Goal: Task Accomplishment & Management: Use online tool/utility

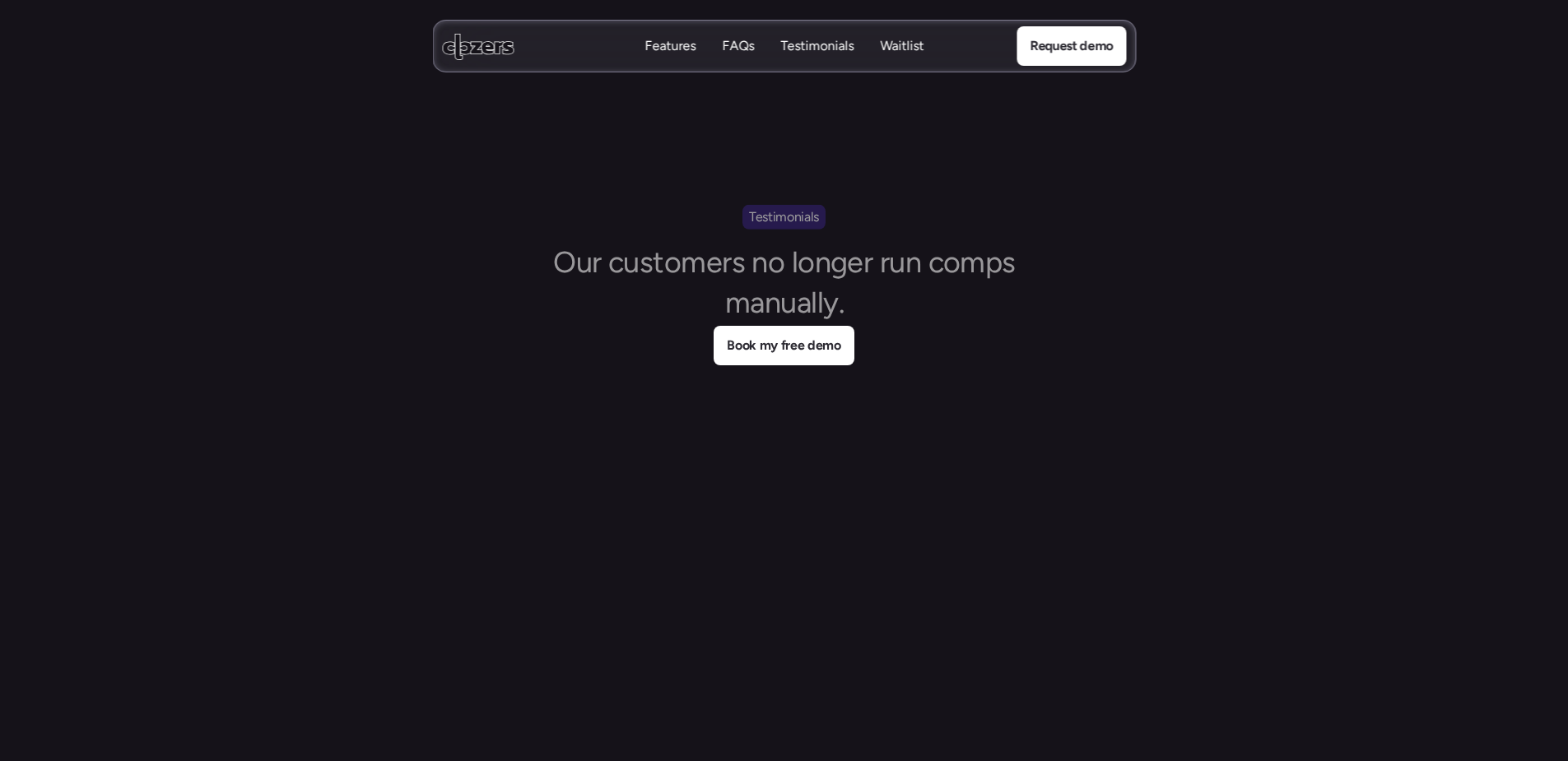
scroll to position [6935, 0]
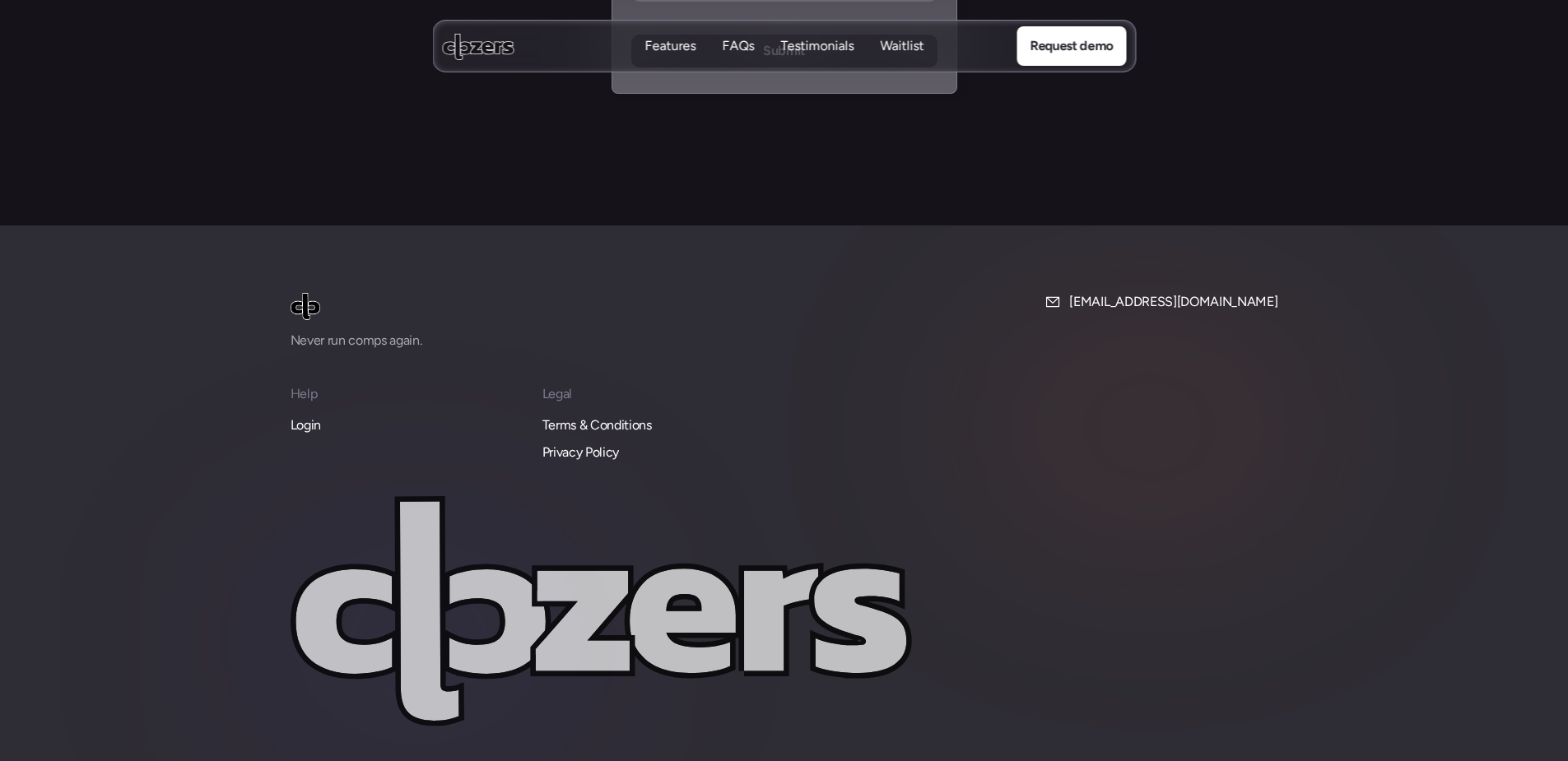
click at [311, 414] on p "Login" at bounding box center [305, 425] width 30 height 22
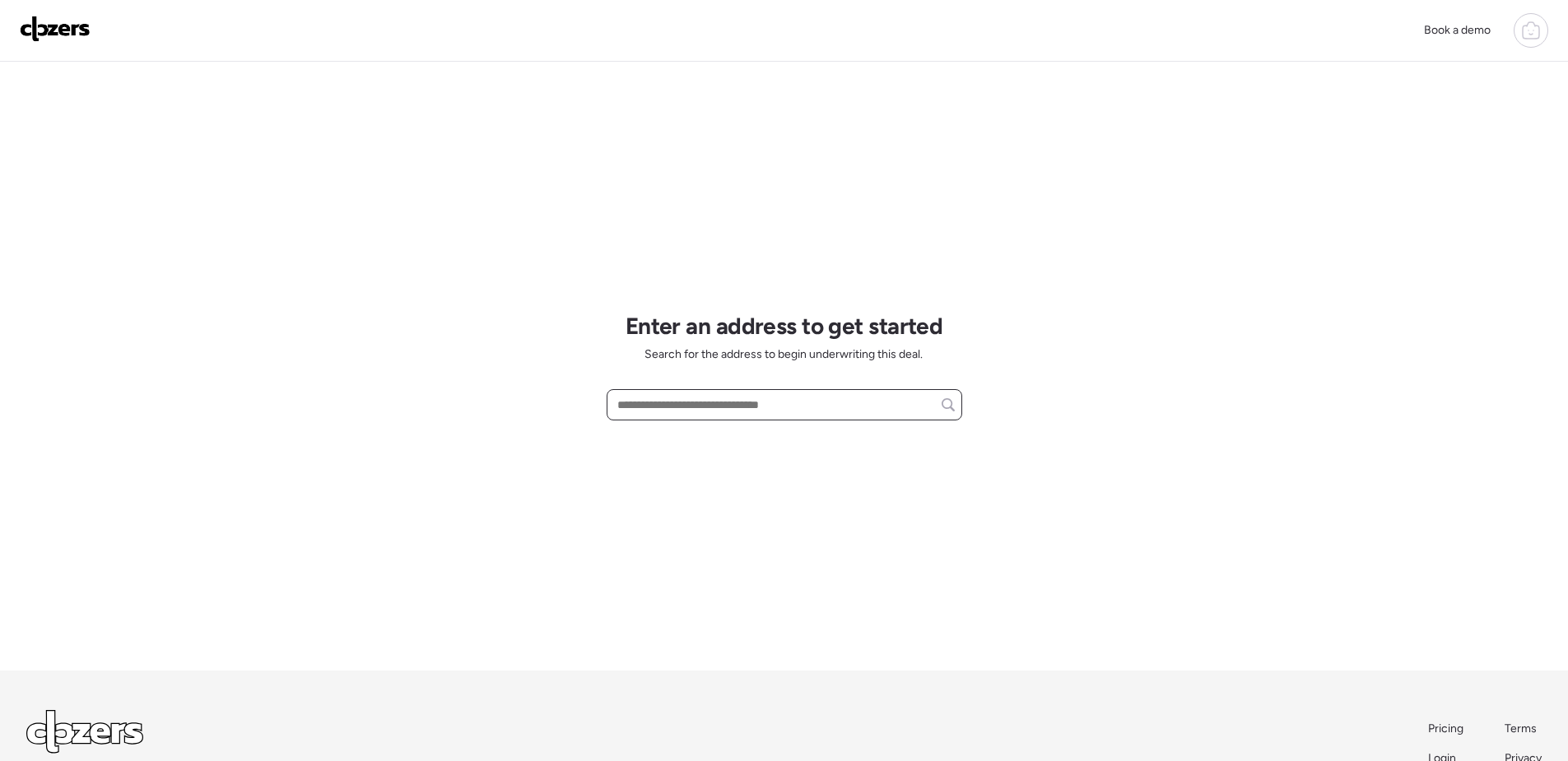
click at [736, 403] on input "text" at bounding box center [784, 405] width 341 height 23
paste input "**********"
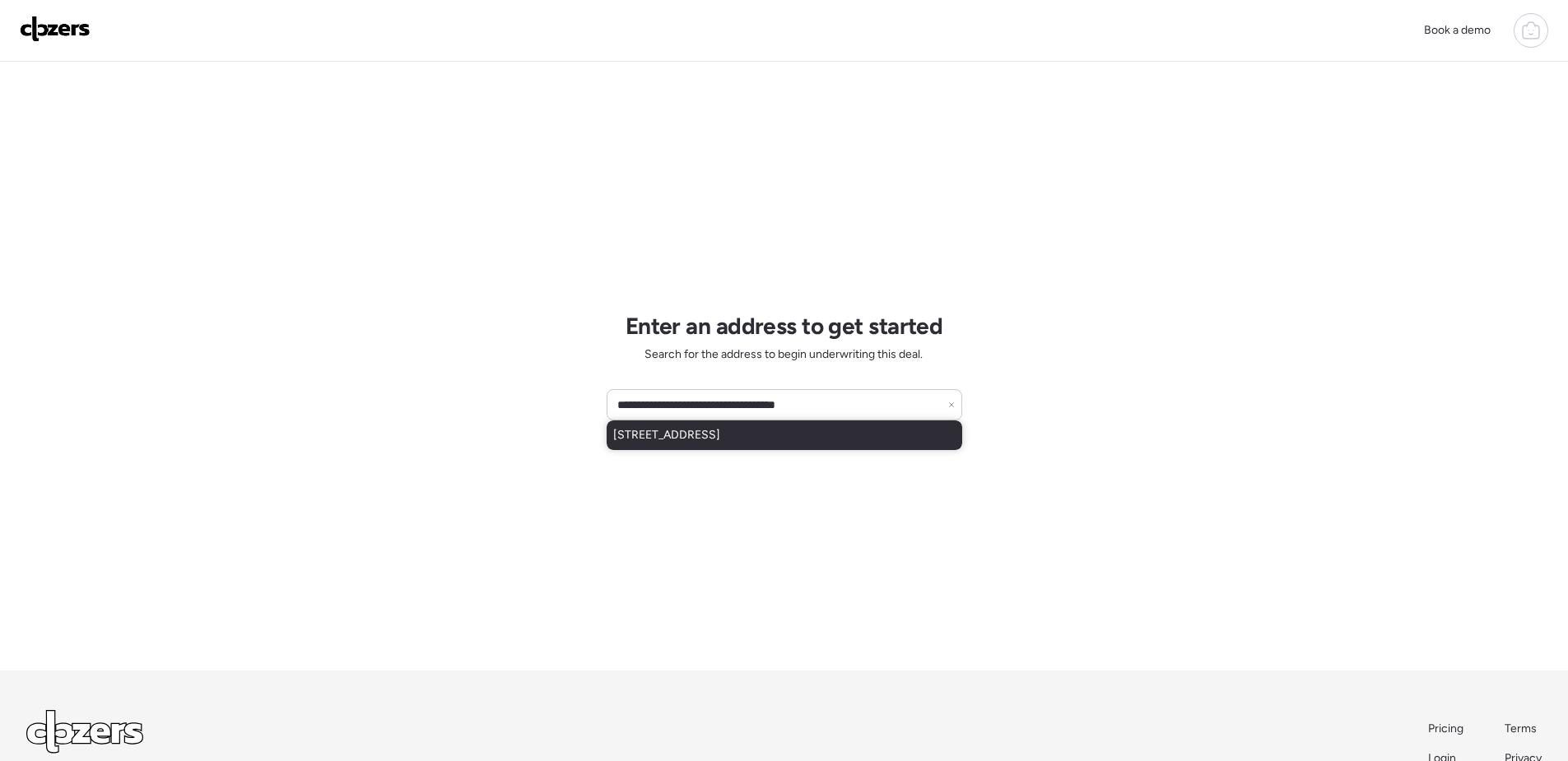
click at [721, 440] on span "6650 Pernod Ave, Saint Louis, MO, 63139" at bounding box center [666, 435] width 107 height 16
type input "**********"
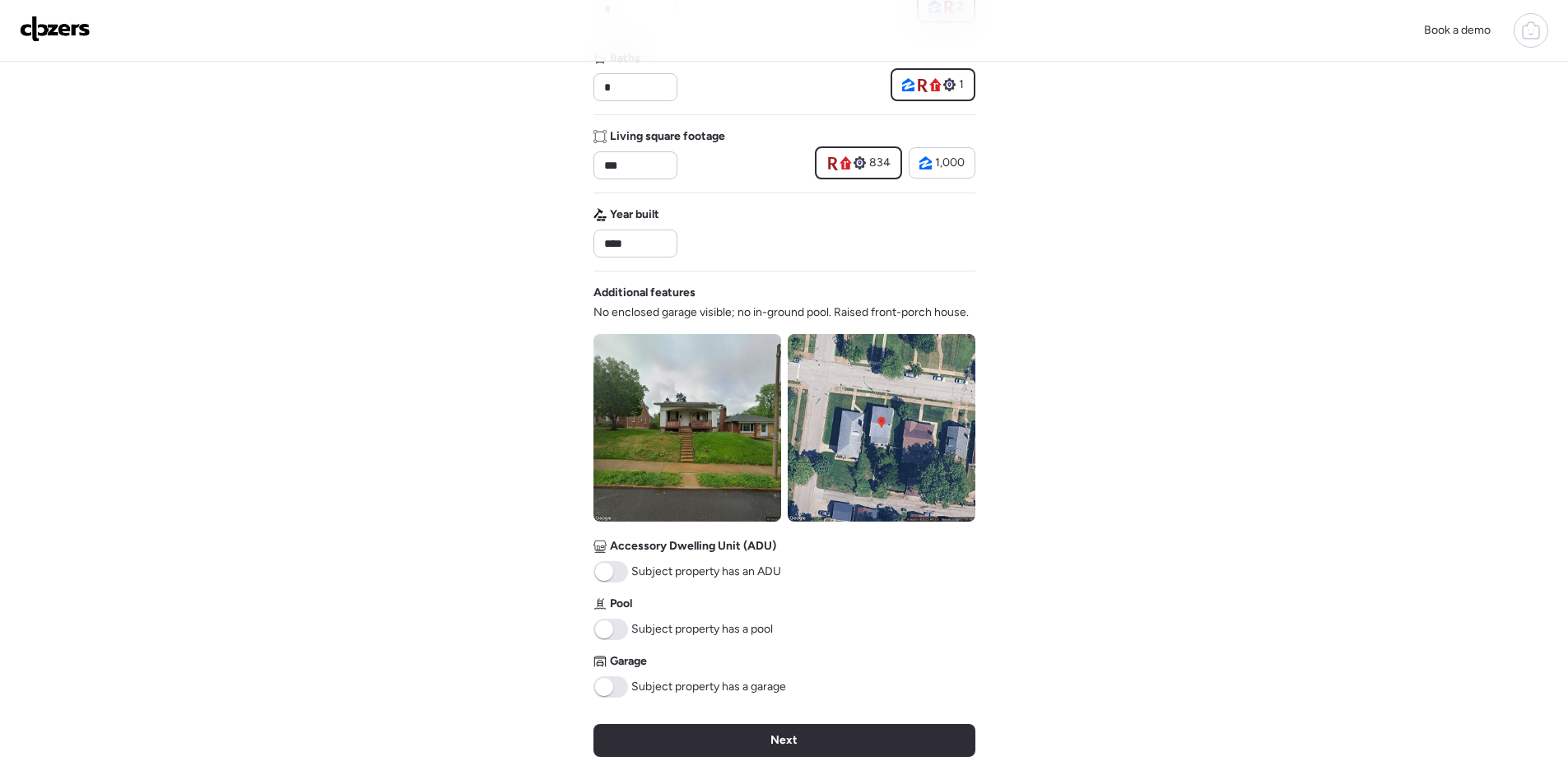
scroll to position [329, 0]
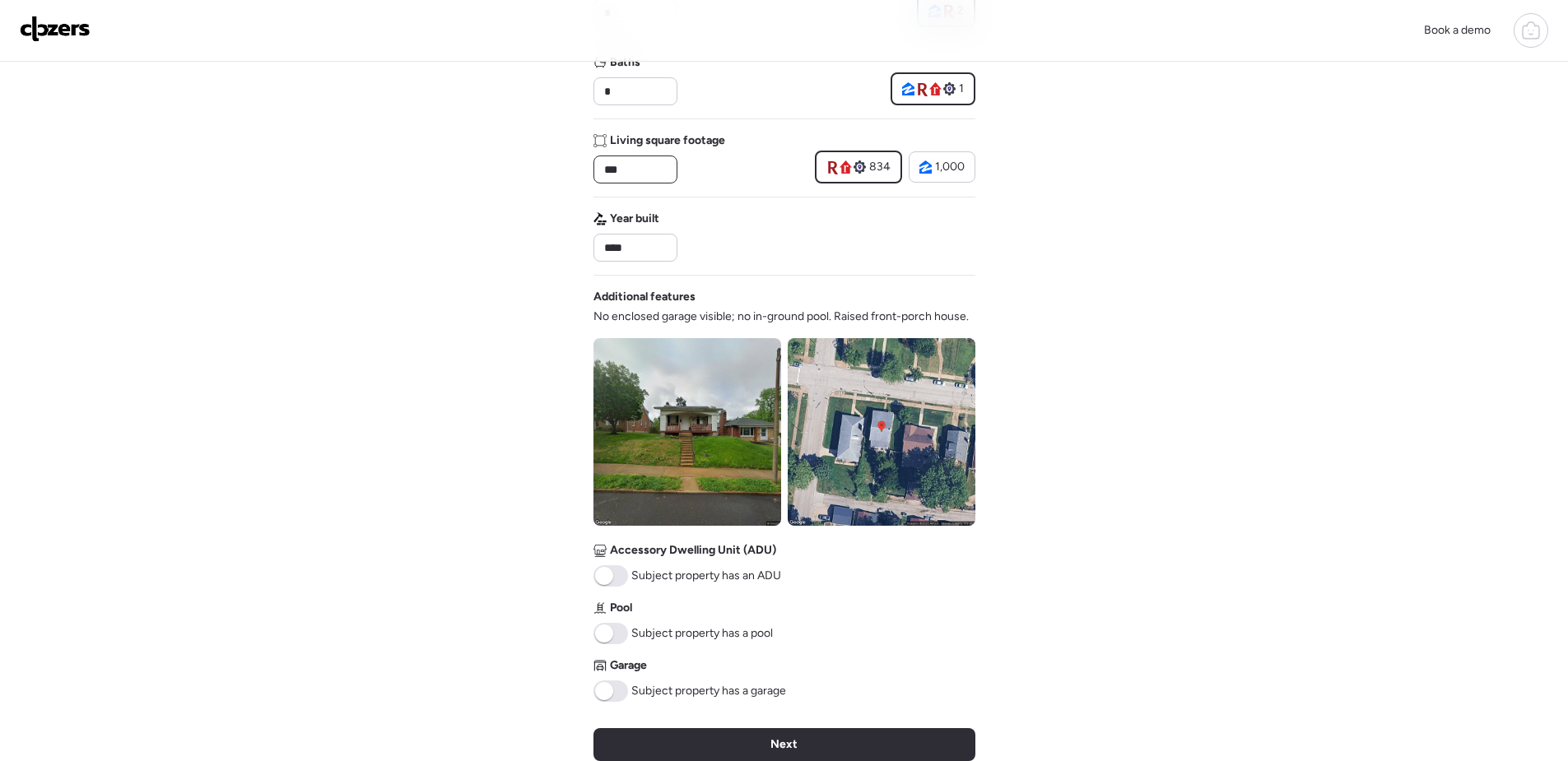
drag, startPoint x: 653, startPoint y: 170, endPoint x: 486, endPoint y: 170, distance: 167.0
click at [486, 170] on div "Book a demo Verify basic info Please verify that our data for this property is …" at bounding box center [784, 366] width 1568 height 1391
type input "****"
click at [1219, 303] on div "Book a demo Verify basic info Please verify that our data for this property is …" at bounding box center [784, 366] width 1568 height 1391
click at [955, 170] on span "1,000" at bounding box center [950, 167] width 29 height 16
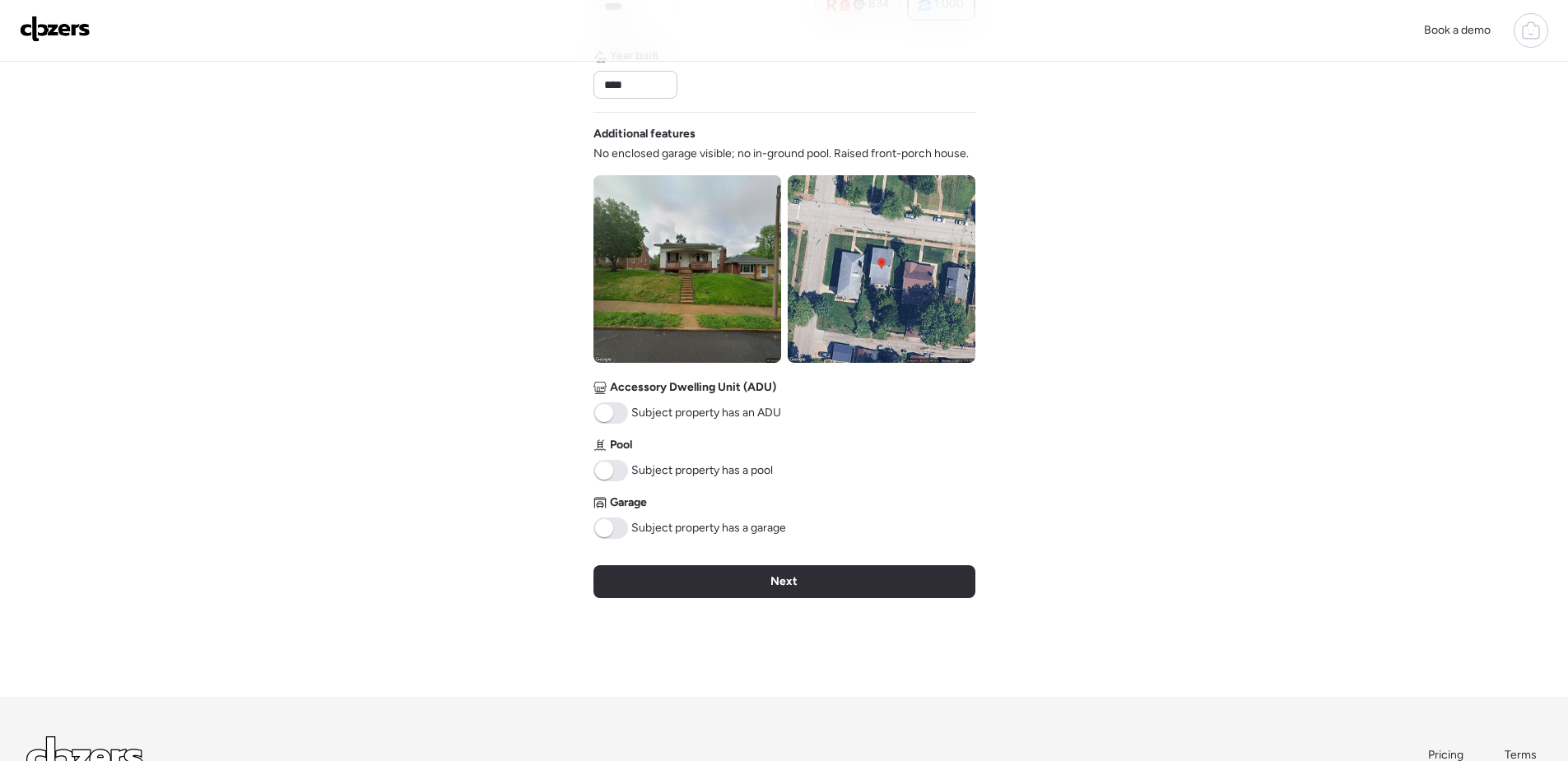
scroll to position [493, 0]
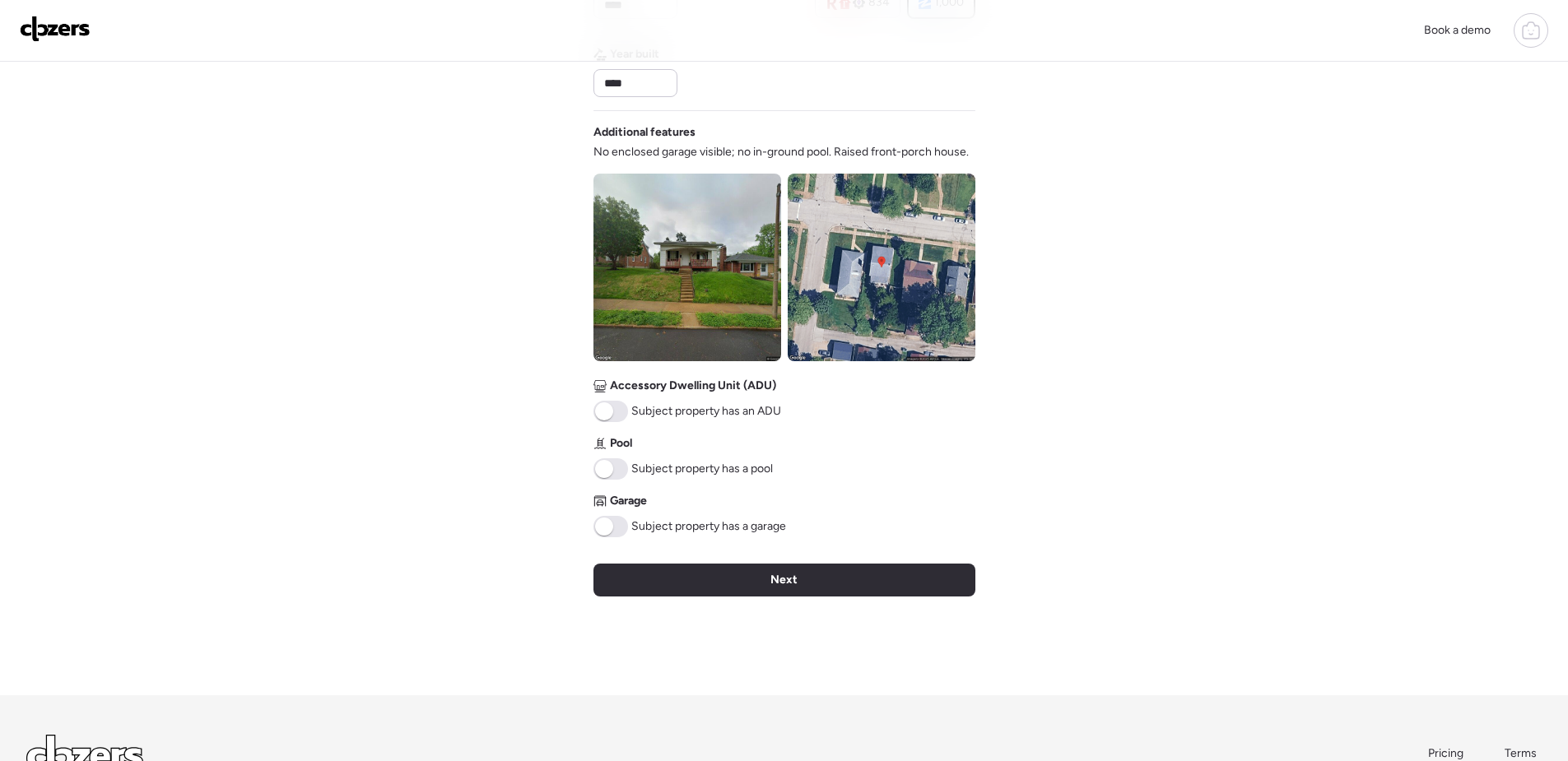
click at [879, 582] on div "Next" at bounding box center [784, 580] width 382 height 33
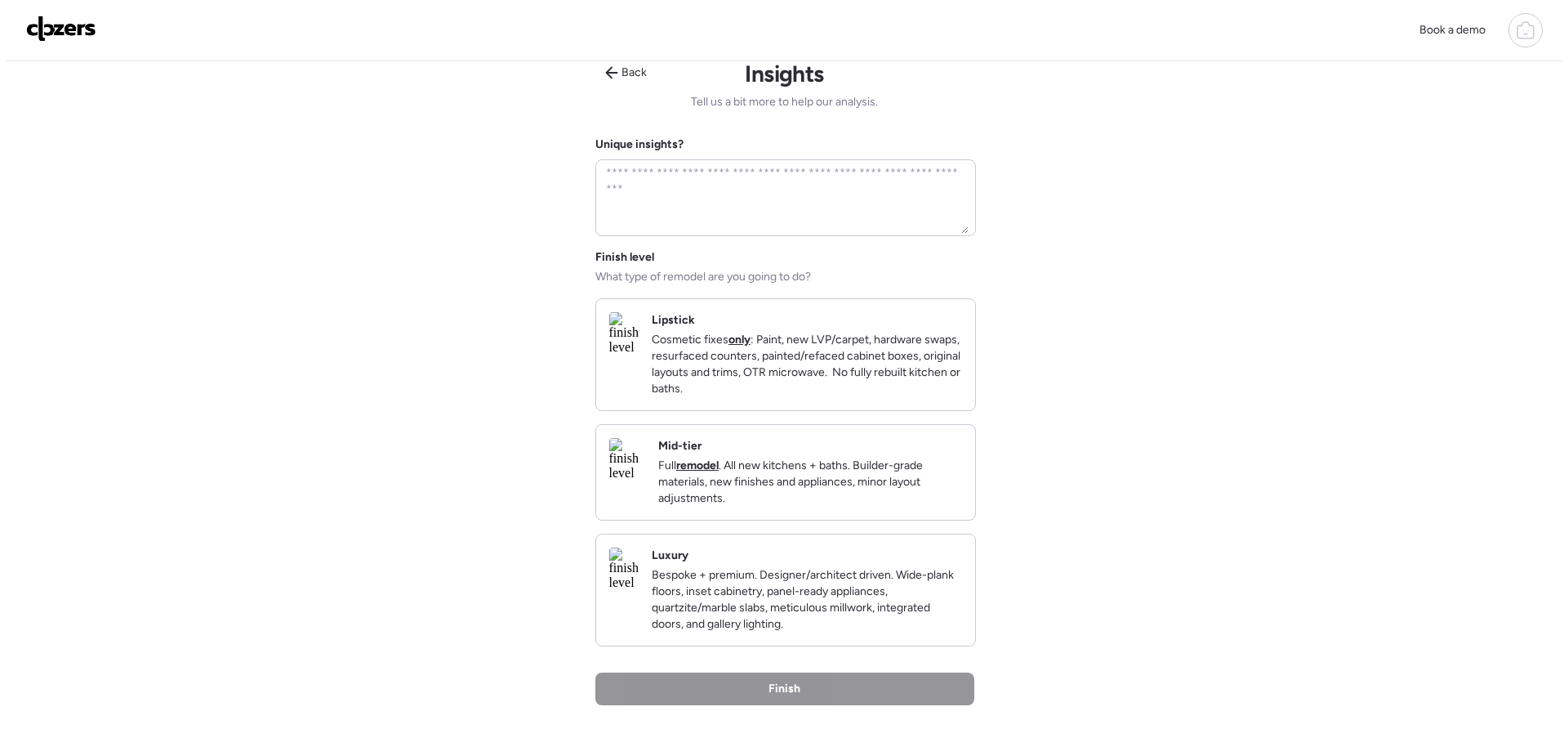
scroll to position [0, 0]
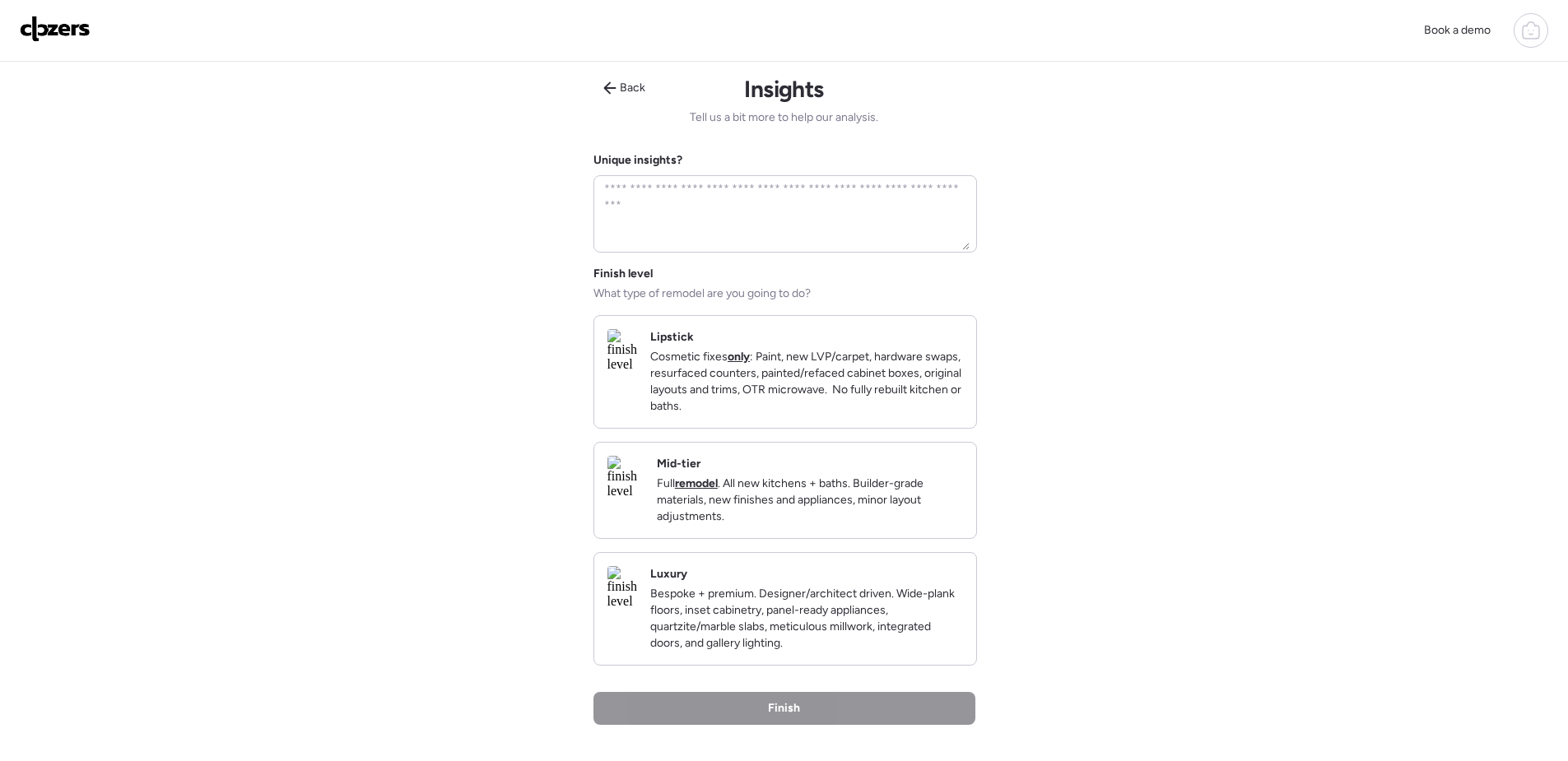
click at [853, 525] on p "Full remodel . All new kitchens + baths. Builder-grade materials, new finishes …" at bounding box center [809, 500] width 306 height 49
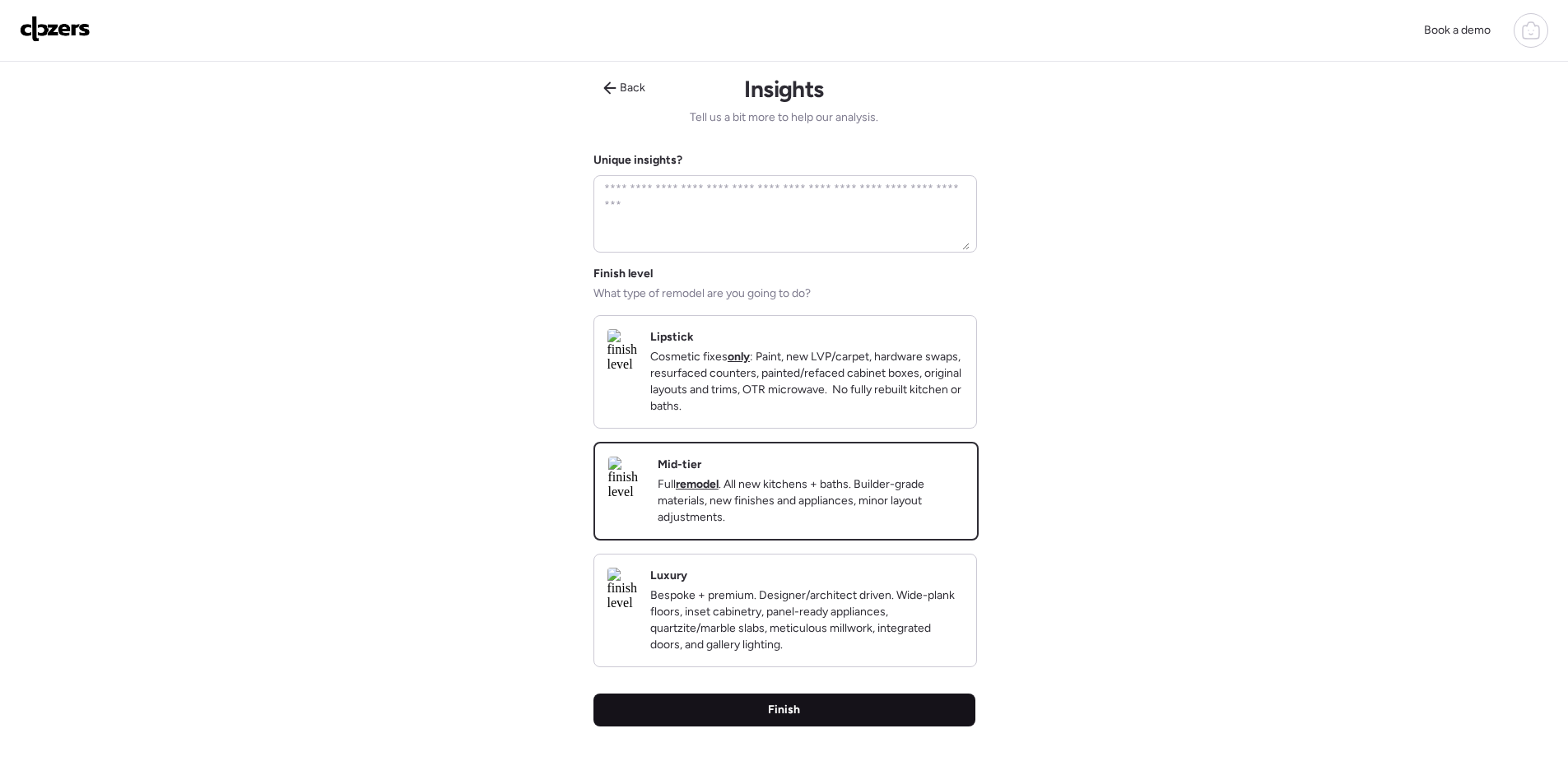
click at [848, 726] on div "Finish" at bounding box center [784, 710] width 382 height 33
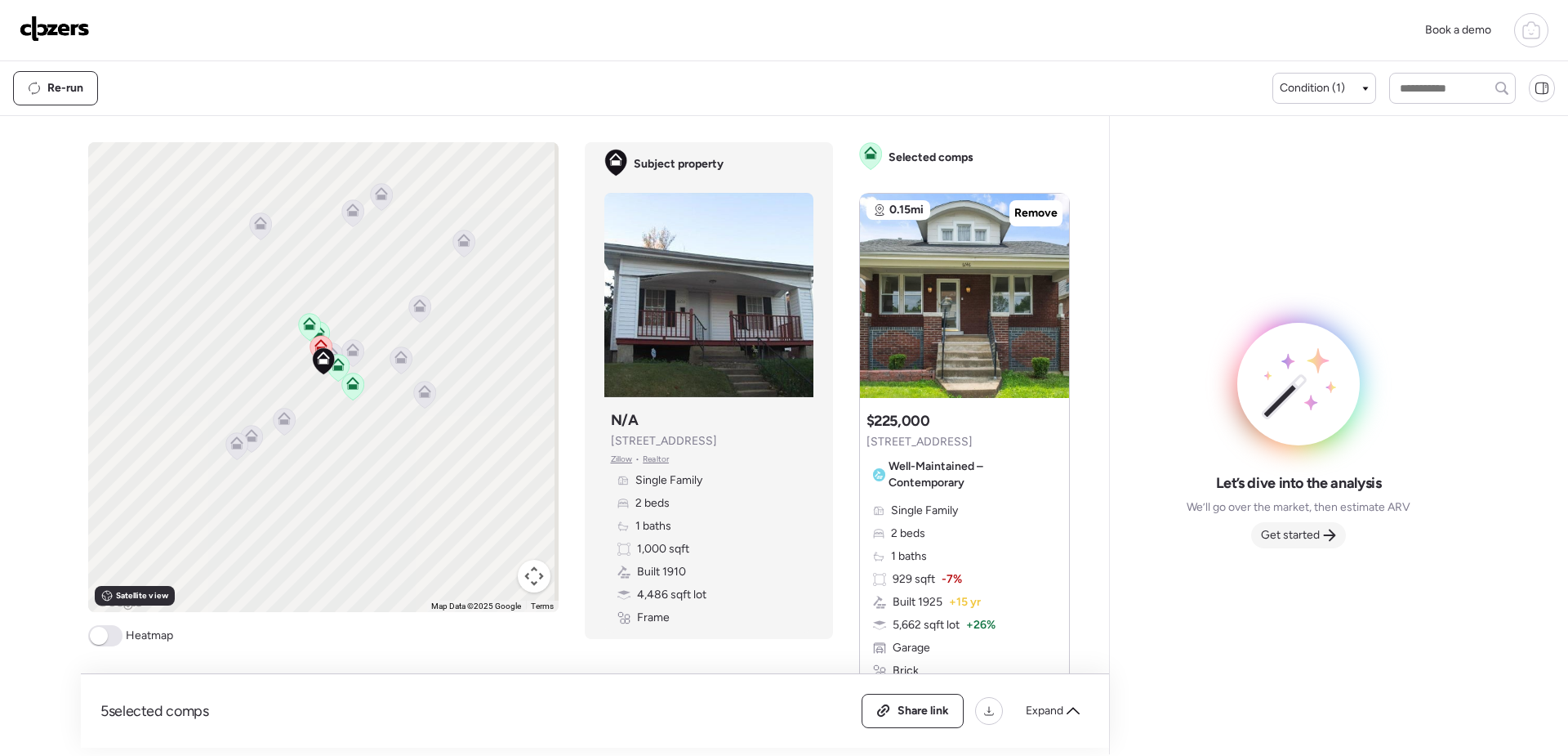
click at [1293, 527] on span "Get started" at bounding box center [1291, 535] width 59 height 16
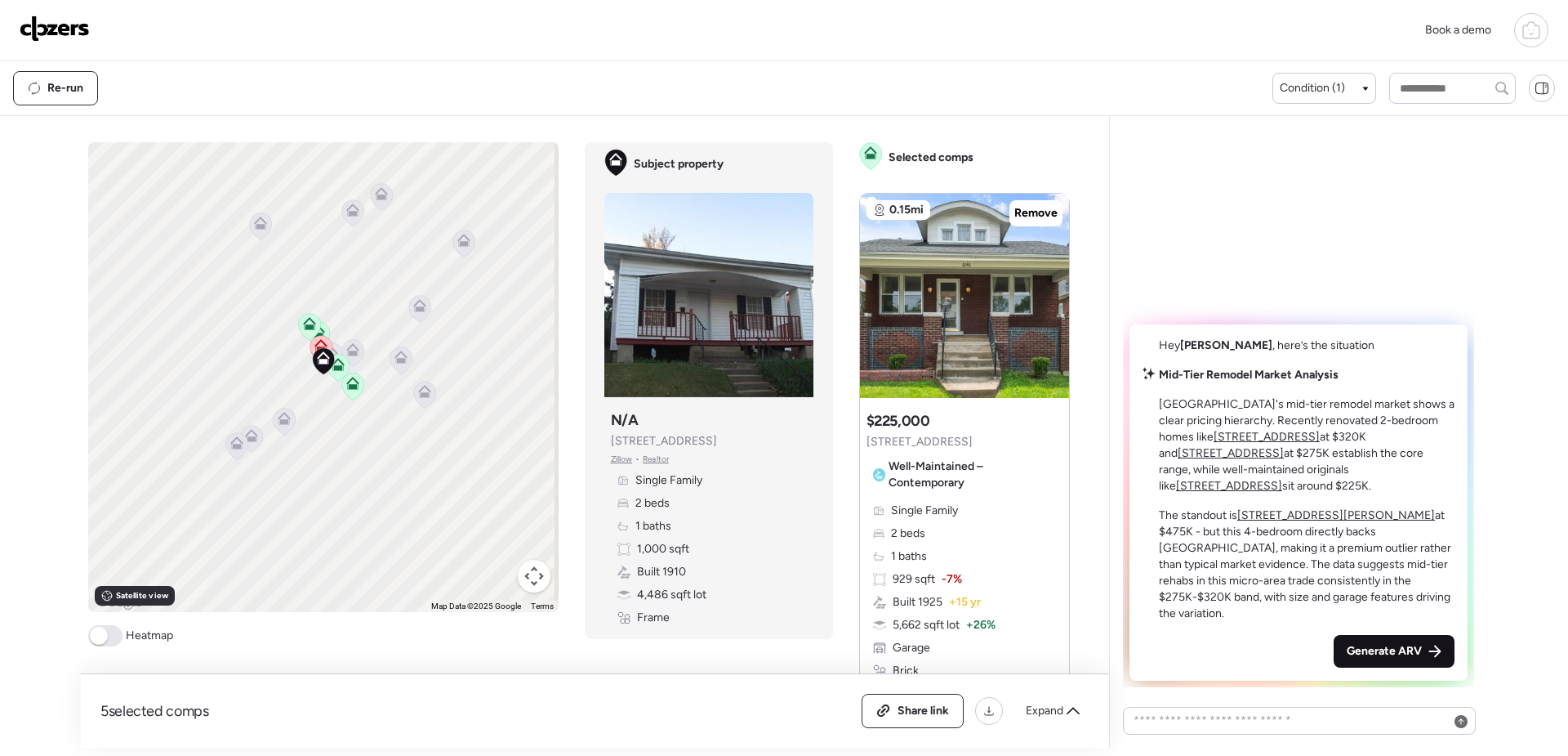
click at [1392, 660] on div "Generate ARV" at bounding box center [1394, 651] width 120 height 33
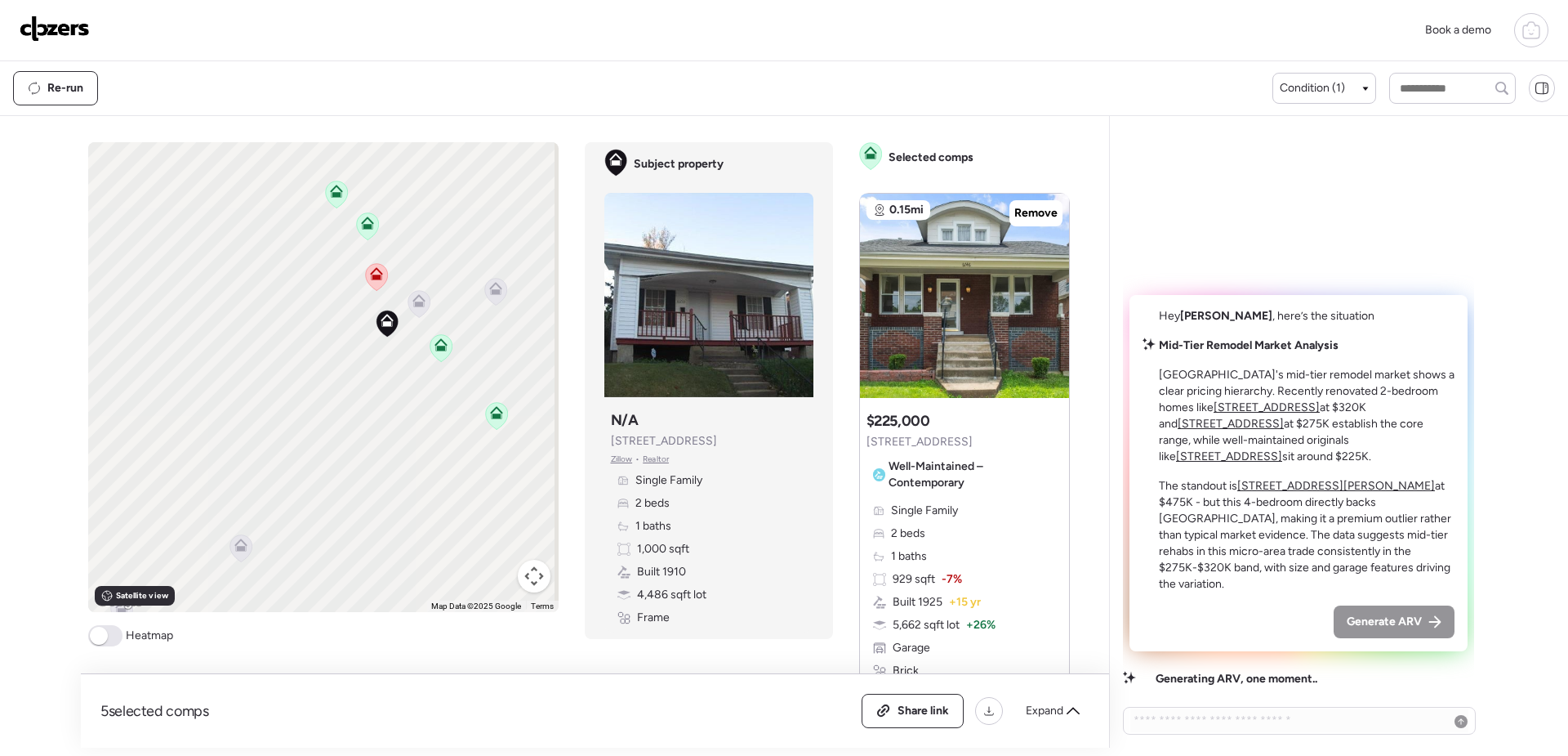
drag, startPoint x: 249, startPoint y: 353, endPoint x: 392, endPoint y: 412, distance: 154.7
click at [392, 412] on div "To activate drag with keyboard, press Alt + Enter. Once in keyboard drag state,…" at bounding box center [324, 377] width 471 height 470
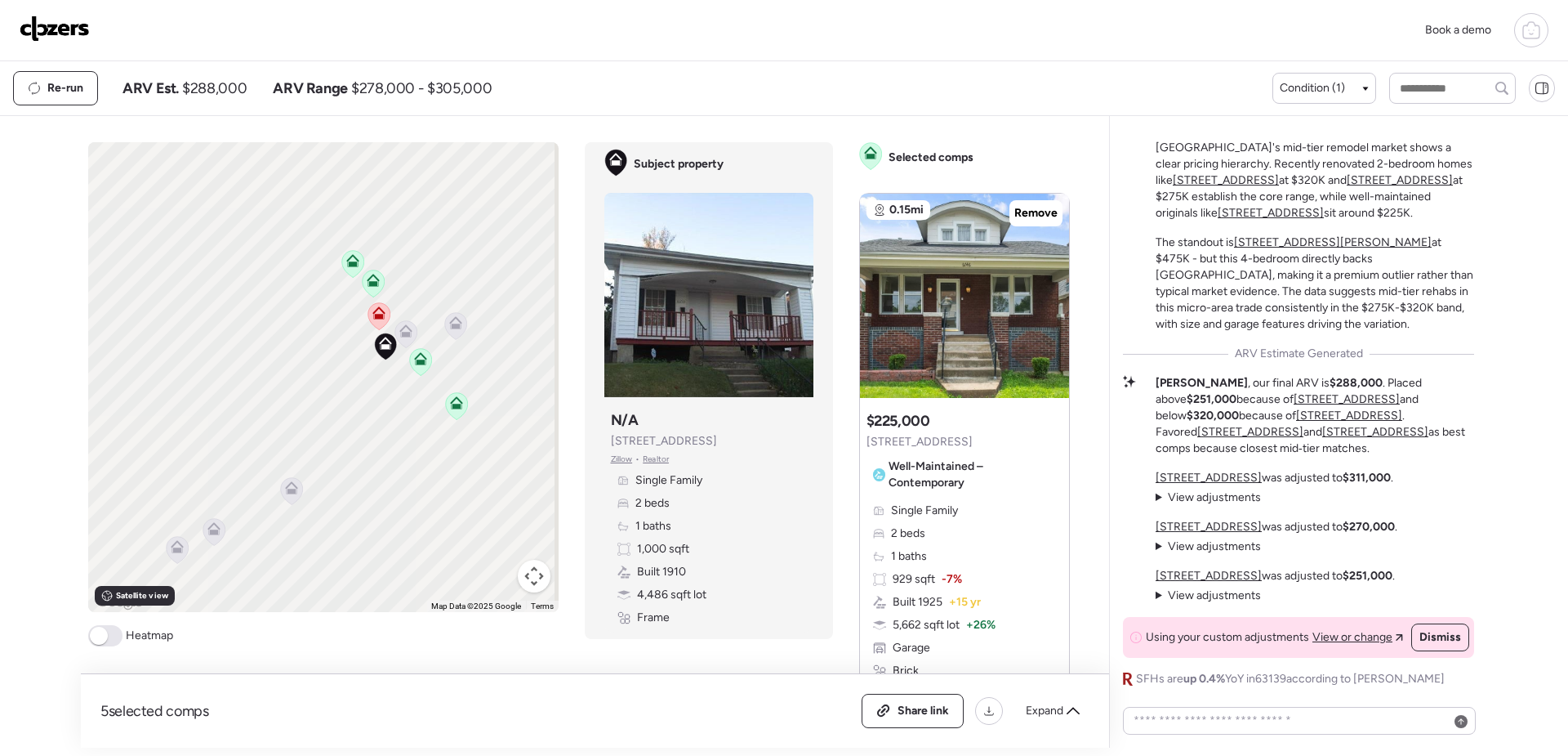
drag, startPoint x: 460, startPoint y: 418, endPoint x: 412, endPoint y: 450, distance: 57.7
click at [412, 450] on div "To activate drag with keyboard, press Alt + Enter. Once in keyboard drag state,…" at bounding box center [324, 377] width 471 height 470
click at [419, 372] on icon at bounding box center [423, 372] width 10 height 5
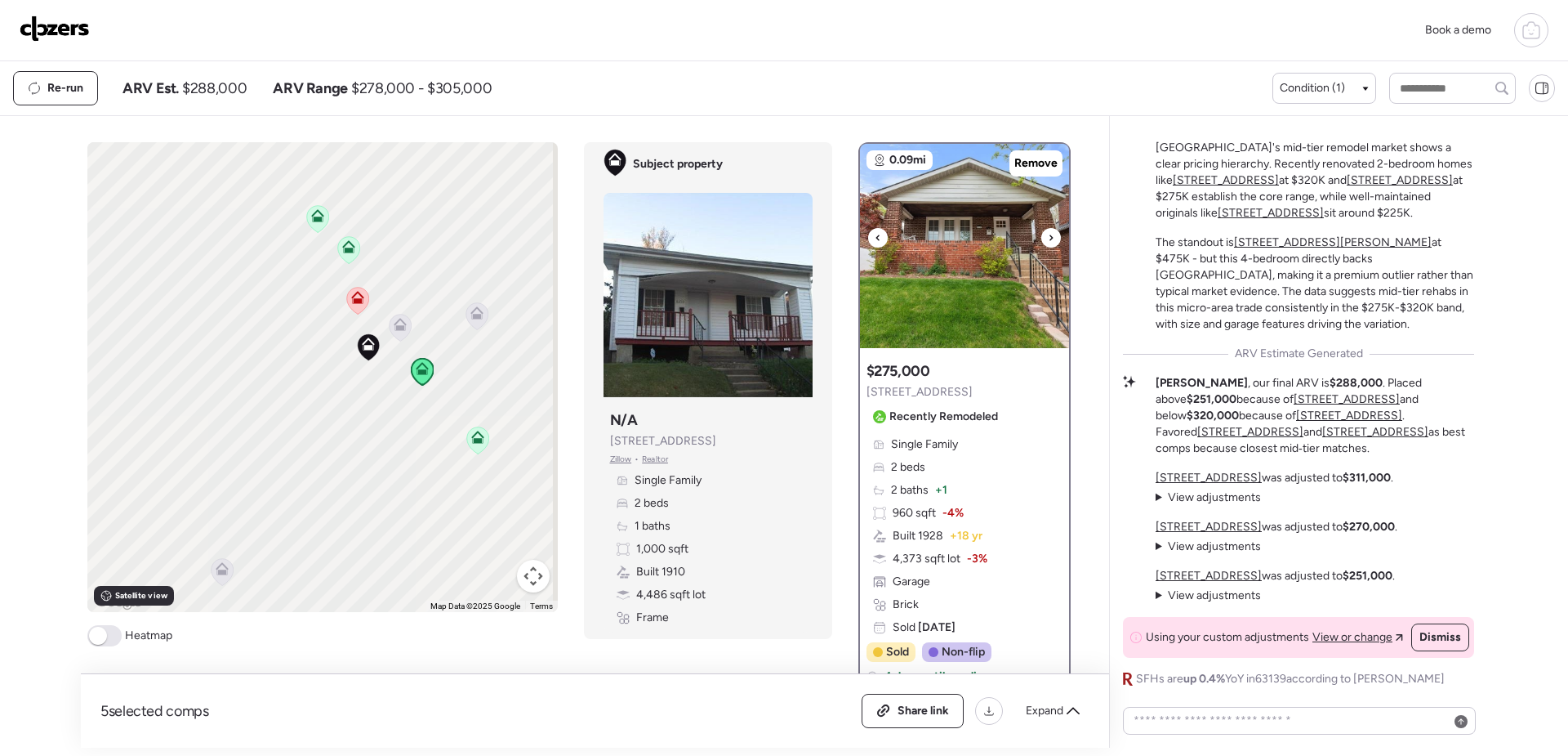
click at [974, 282] on img at bounding box center [964, 245] width 209 height 204
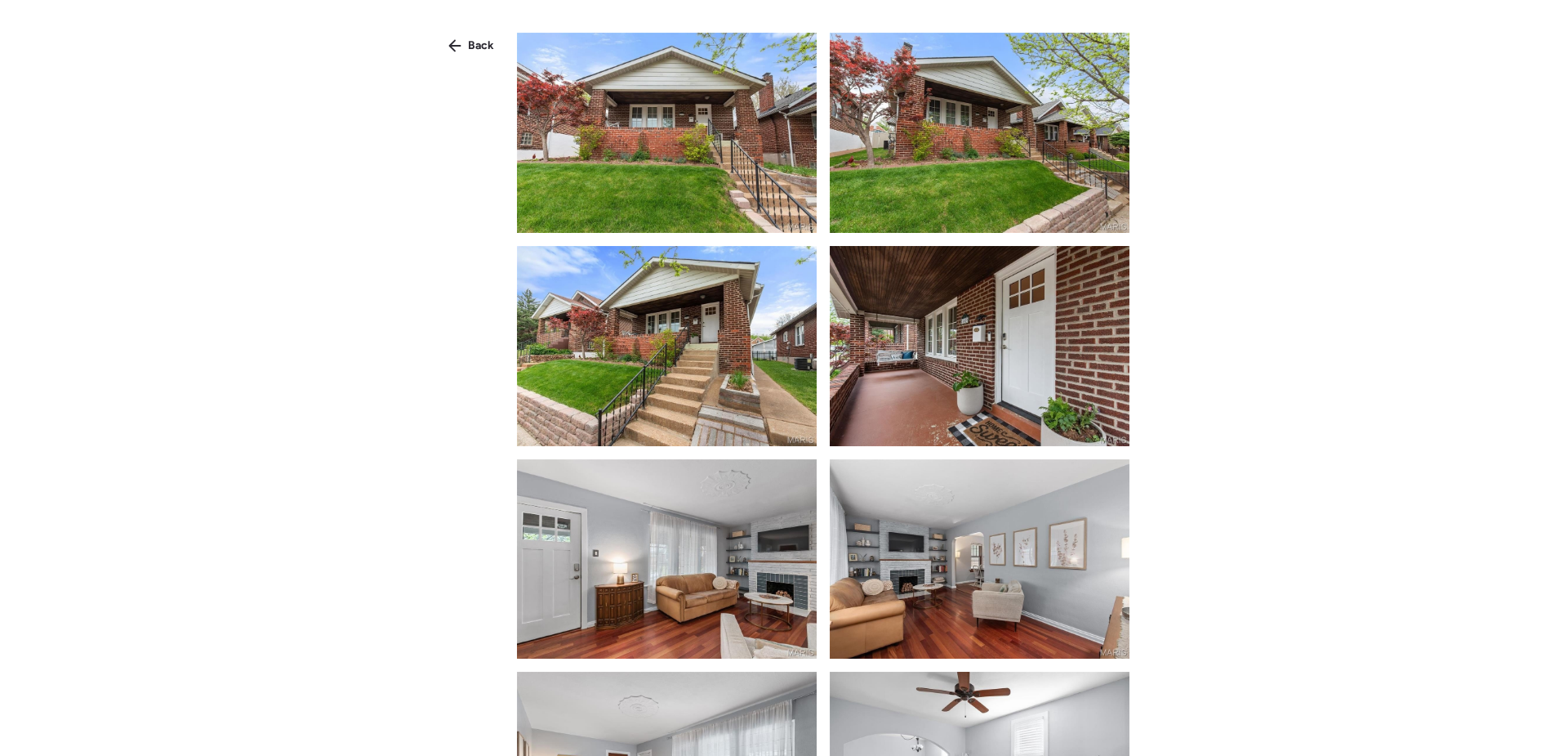
click at [778, 153] on img at bounding box center [667, 133] width 299 height 201
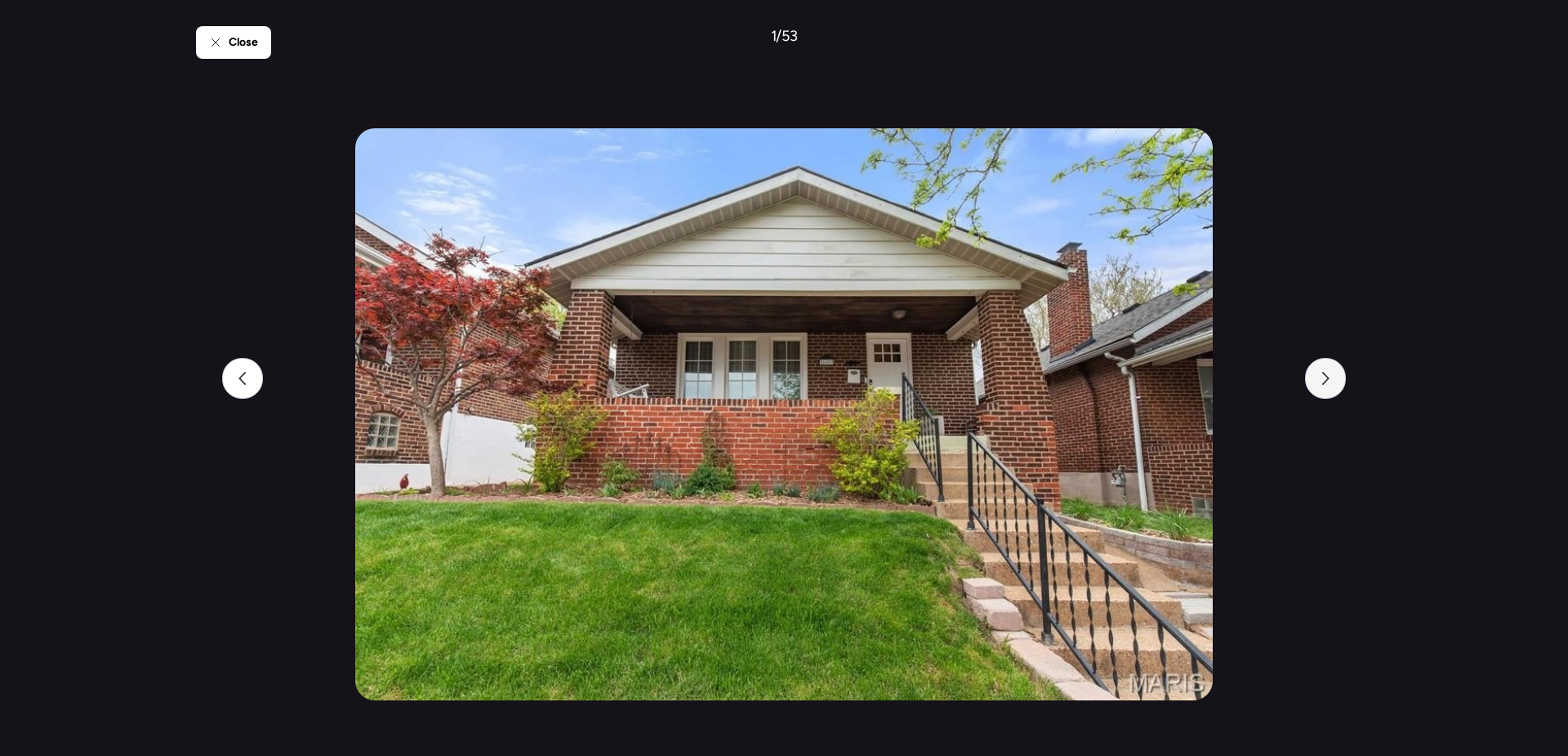
click at [1333, 383] on div at bounding box center [1325, 378] width 40 height 40
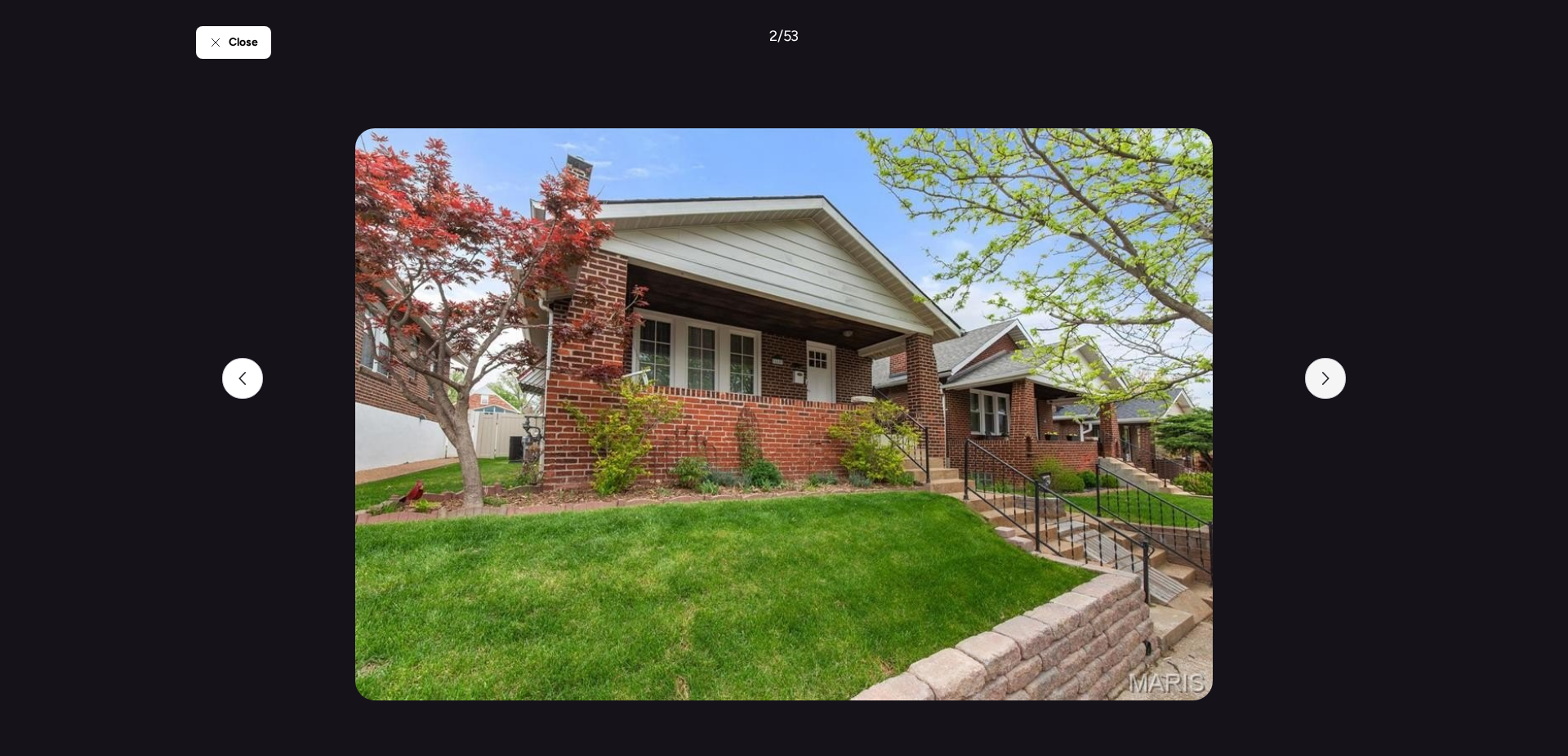
click at [1333, 383] on div at bounding box center [1325, 378] width 40 height 40
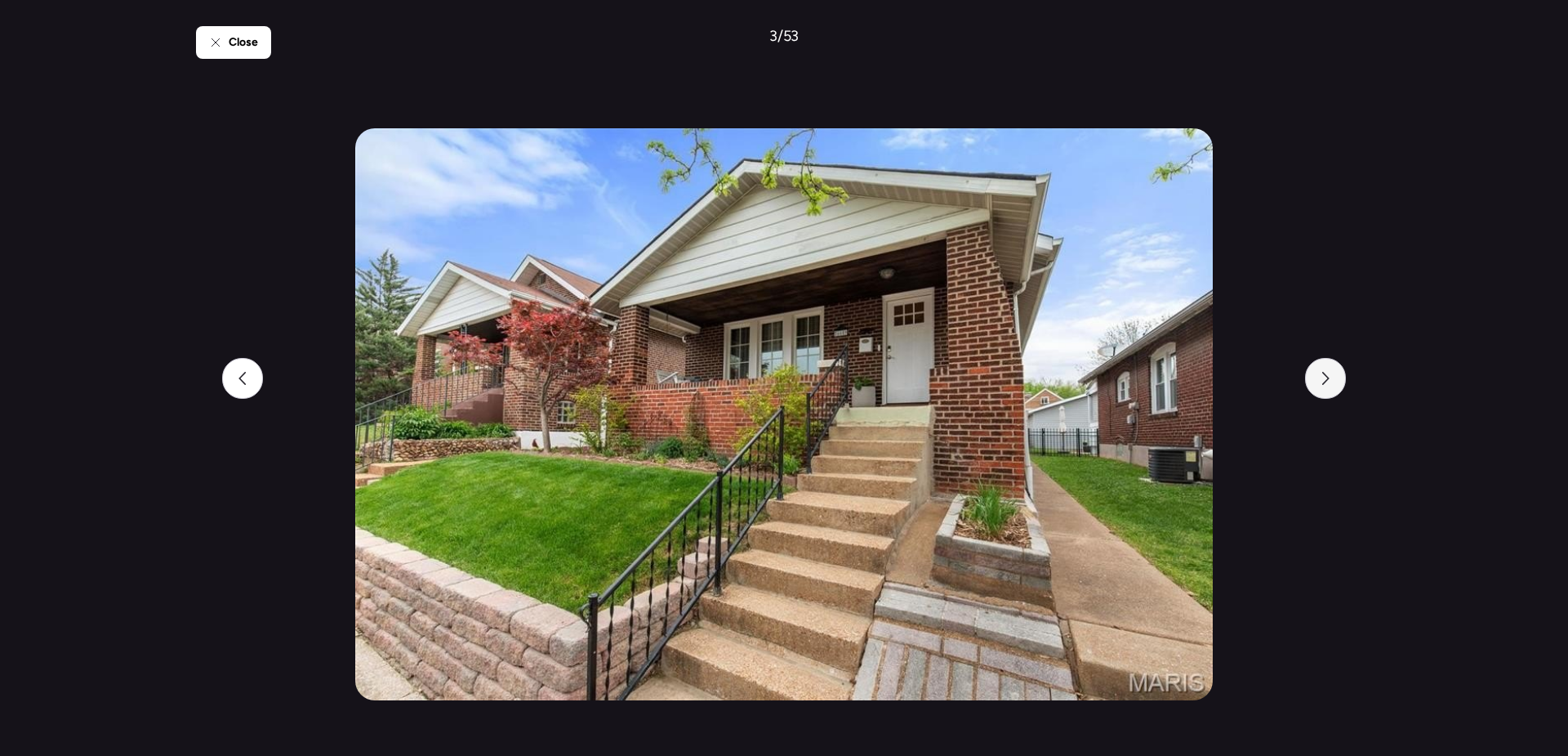
click at [1333, 383] on div at bounding box center [1325, 378] width 40 height 40
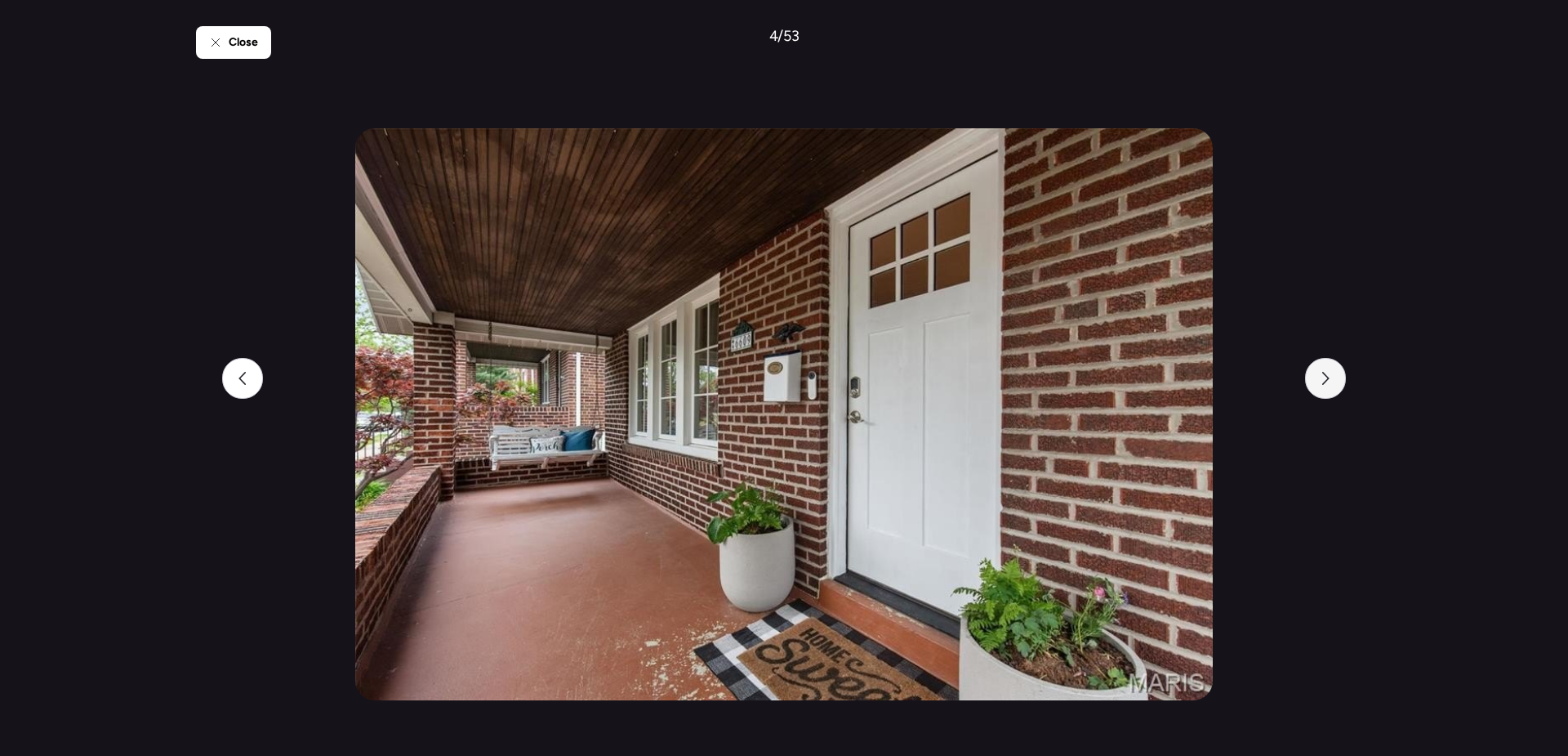
click at [1333, 383] on div at bounding box center [1325, 378] width 40 height 40
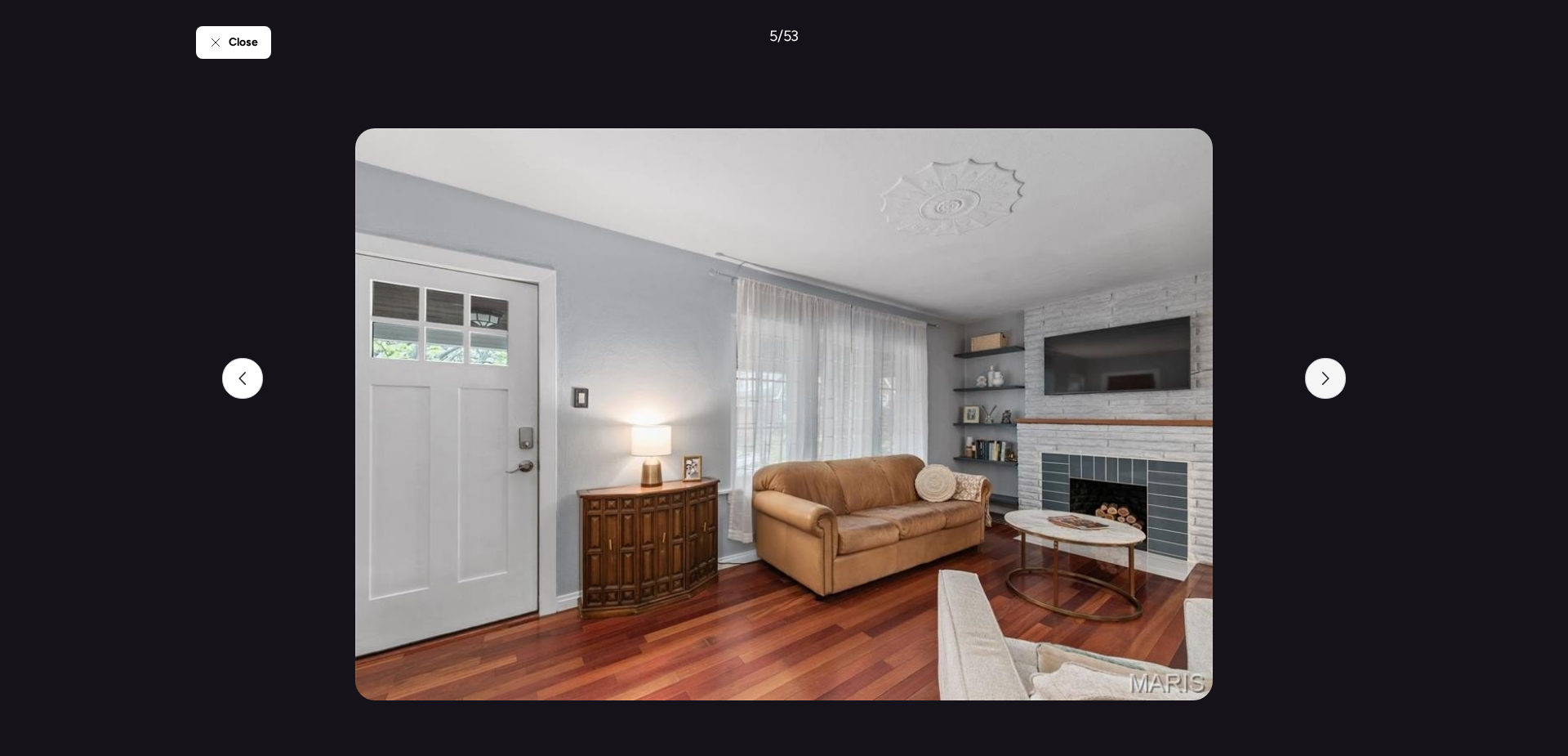
click at [1333, 383] on div at bounding box center [1325, 378] width 40 height 40
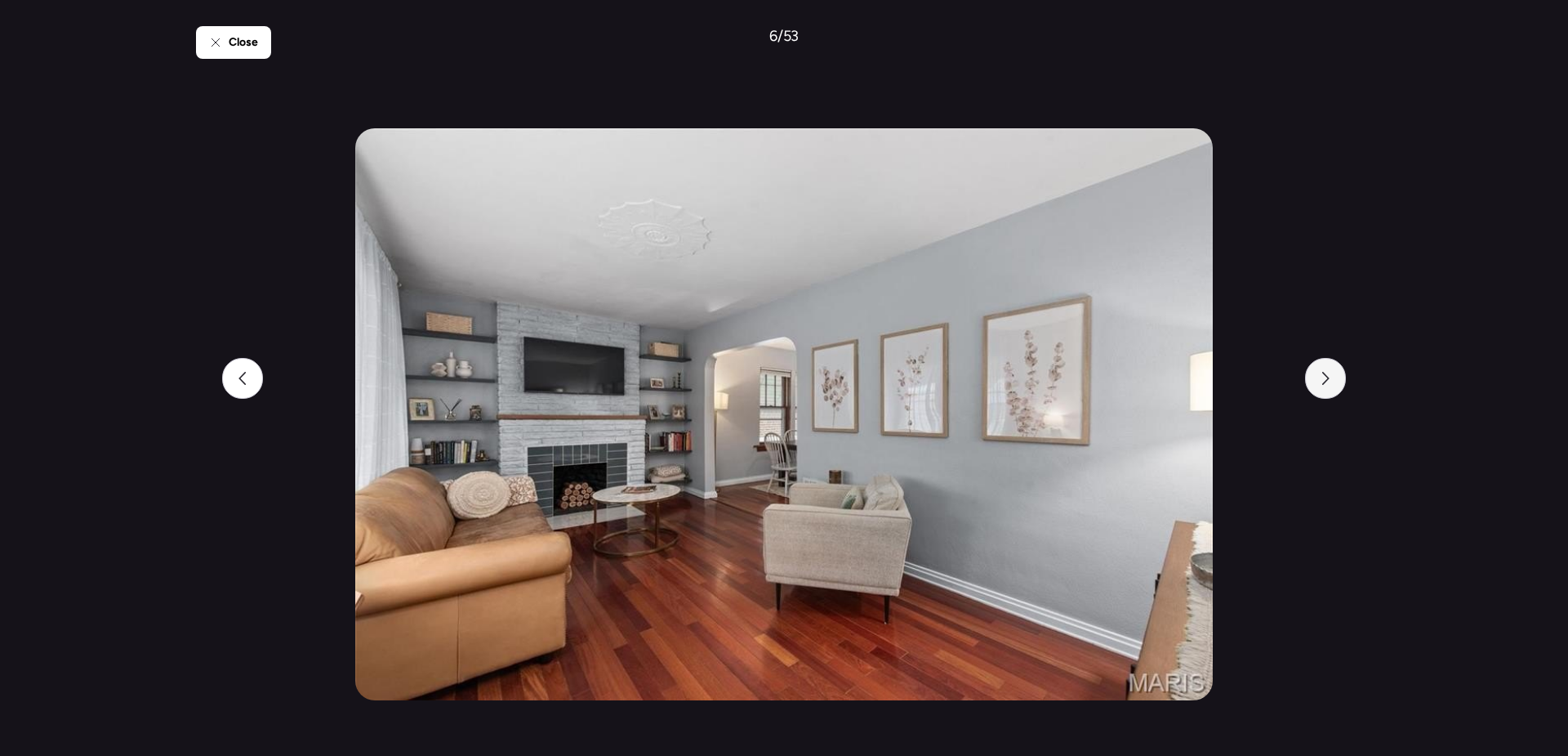
click at [1333, 383] on div at bounding box center [1325, 378] width 40 height 40
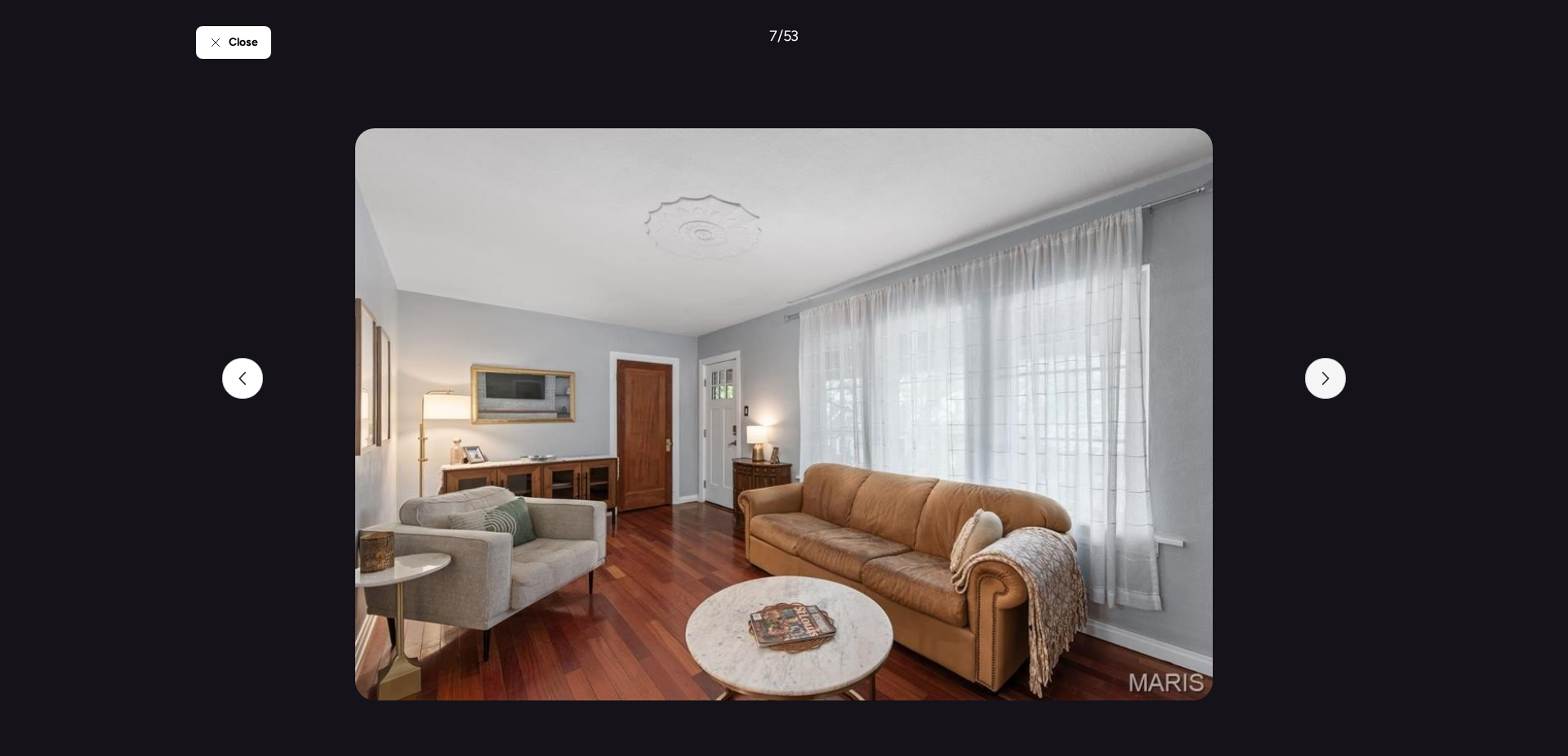
click at [1333, 383] on div at bounding box center [1325, 378] width 40 height 40
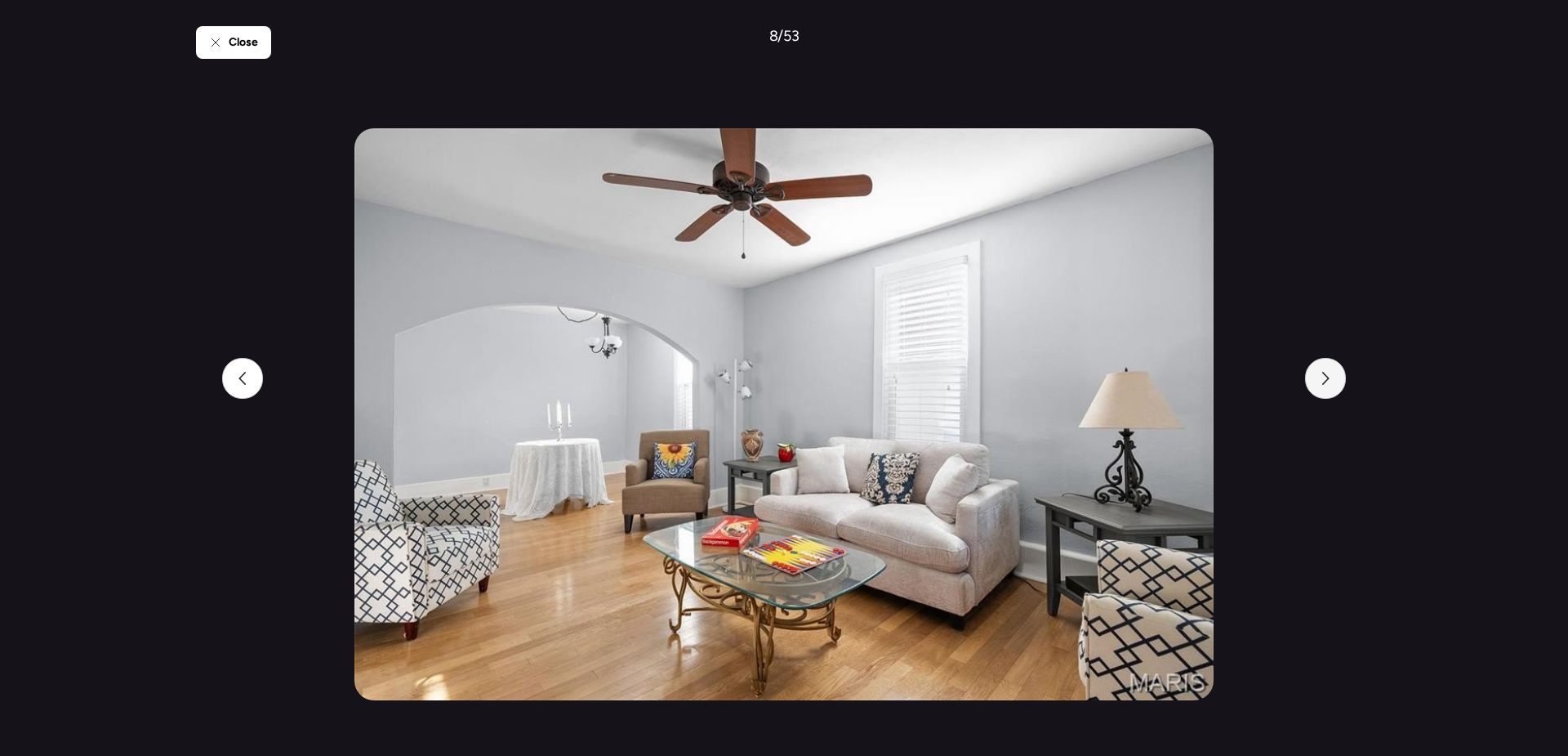
click at [1333, 383] on div at bounding box center [1325, 378] width 40 height 40
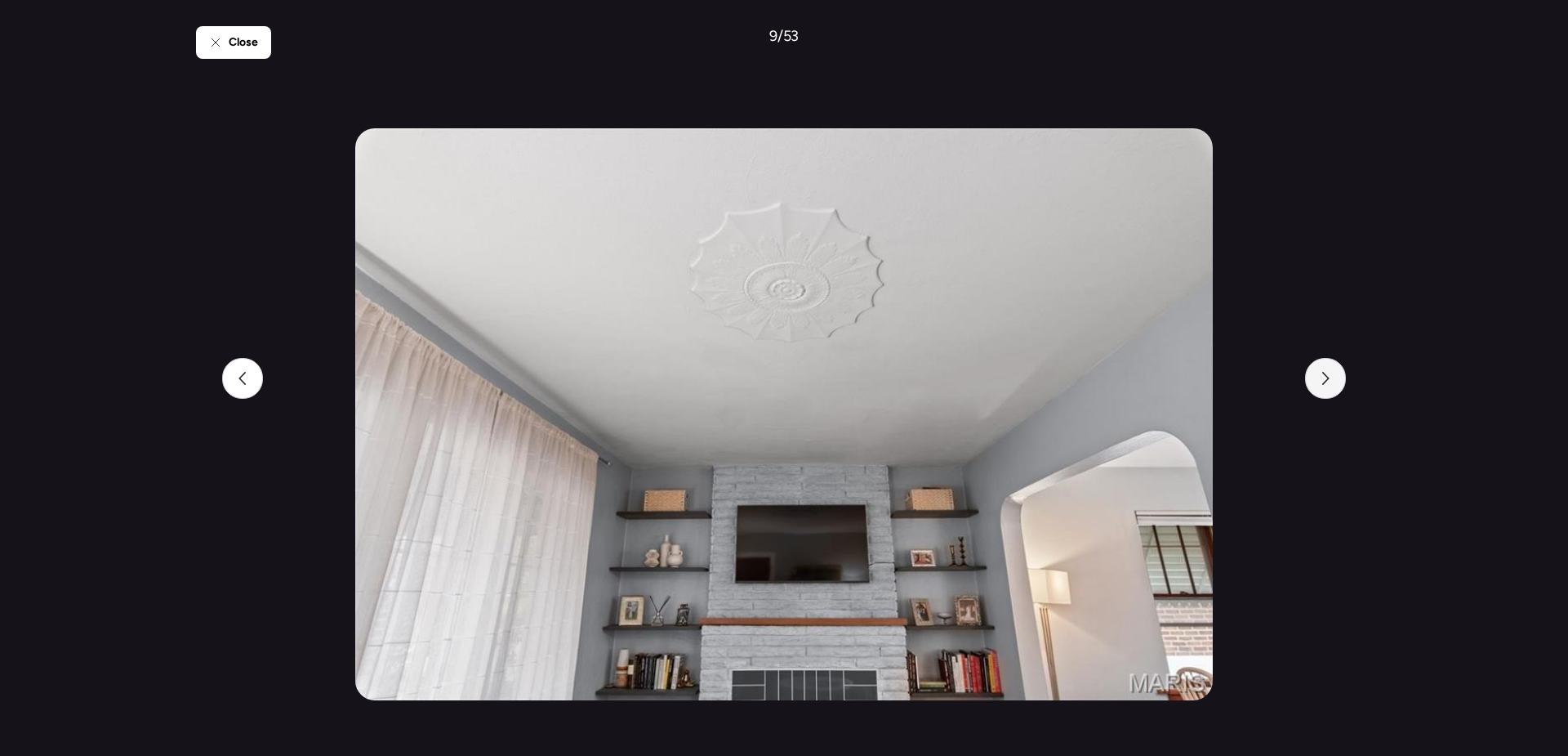
click at [1333, 383] on div at bounding box center [1325, 378] width 40 height 40
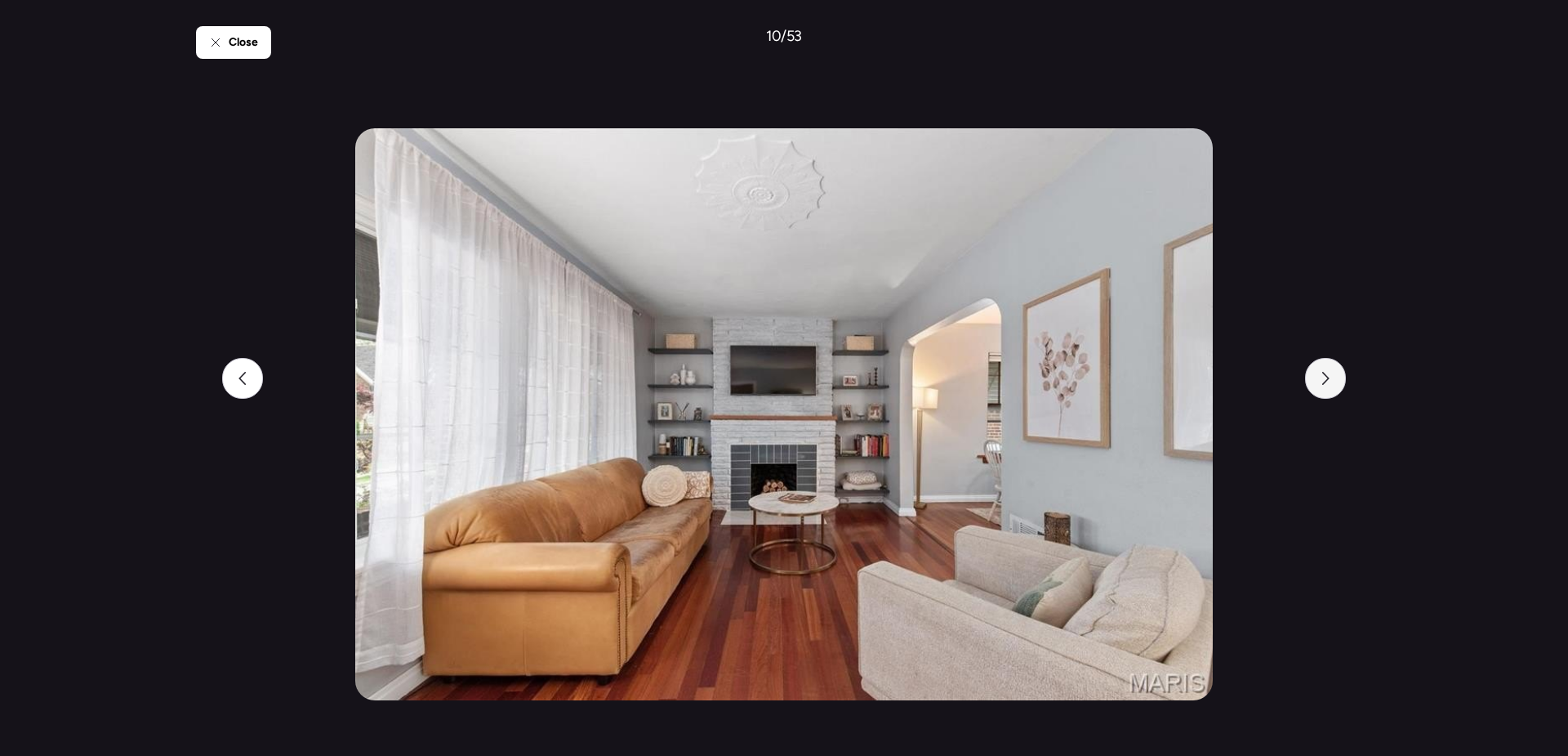
click at [1333, 383] on div at bounding box center [1325, 378] width 40 height 40
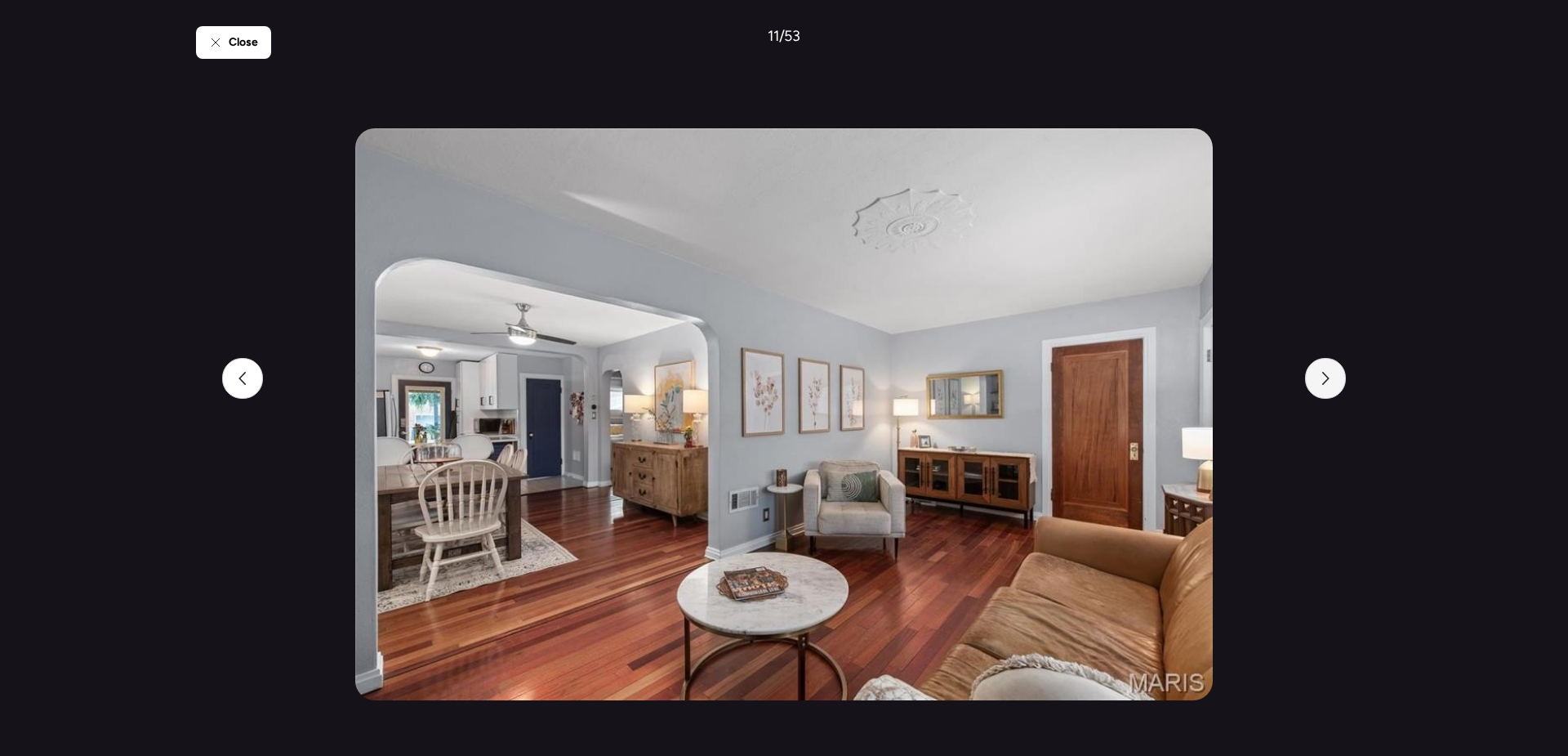
click at [1333, 383] on div at bounding box center [1325, 378] width 40 height 40
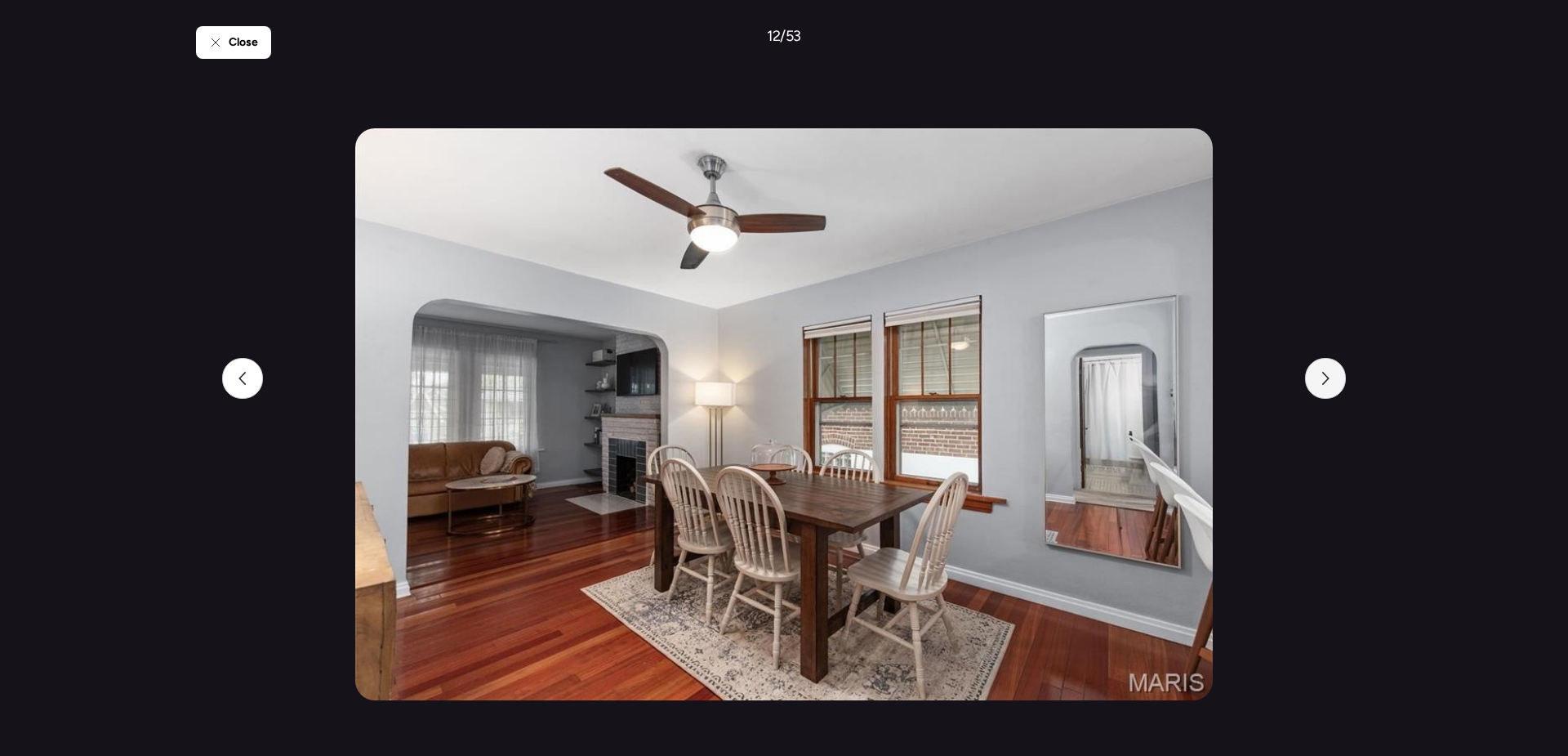
click at [1333, 383] on div at bounding box center [1325, 378] width 40 height 40
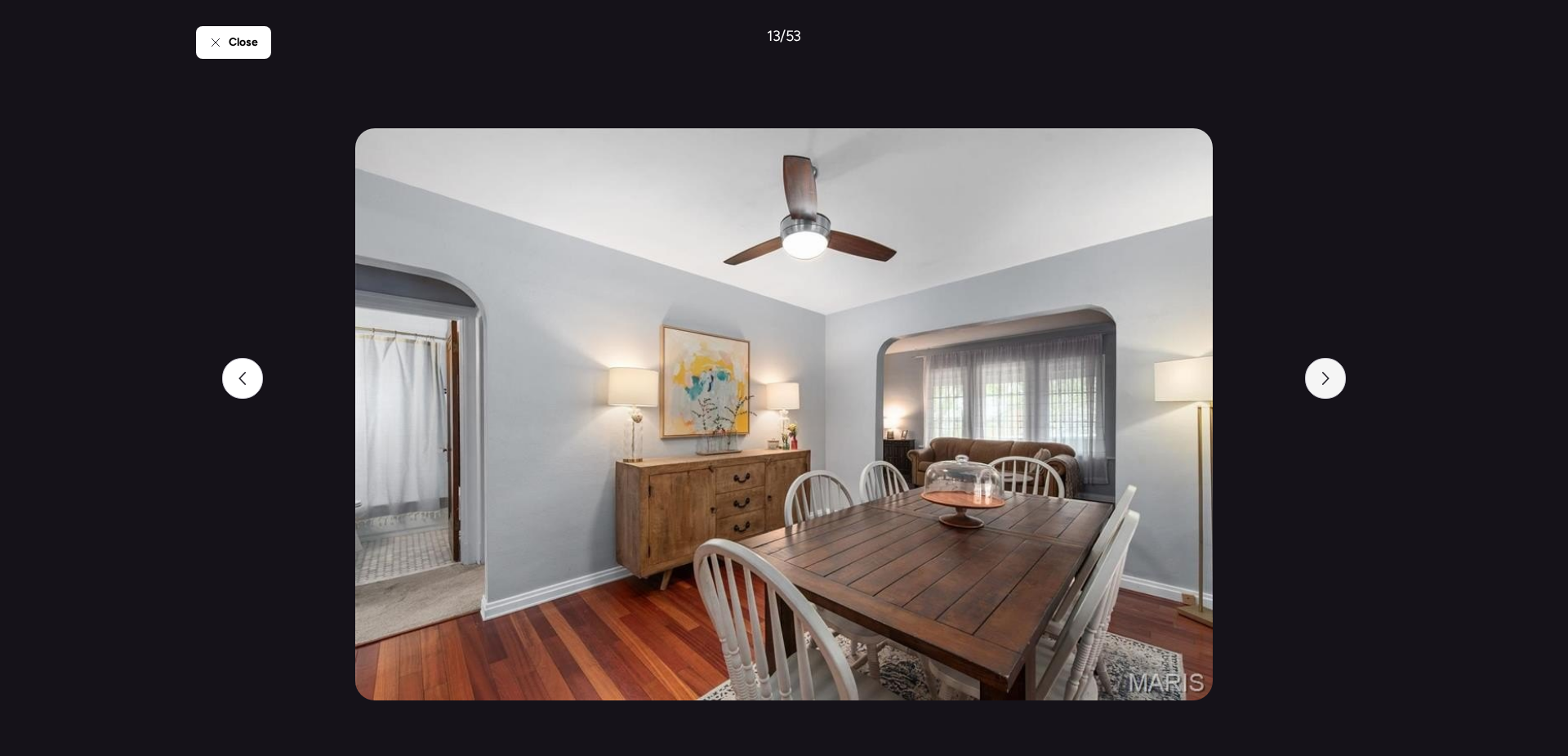
click at [1333, 383] on div at bounding box center [1325, 378] width 40 height 40
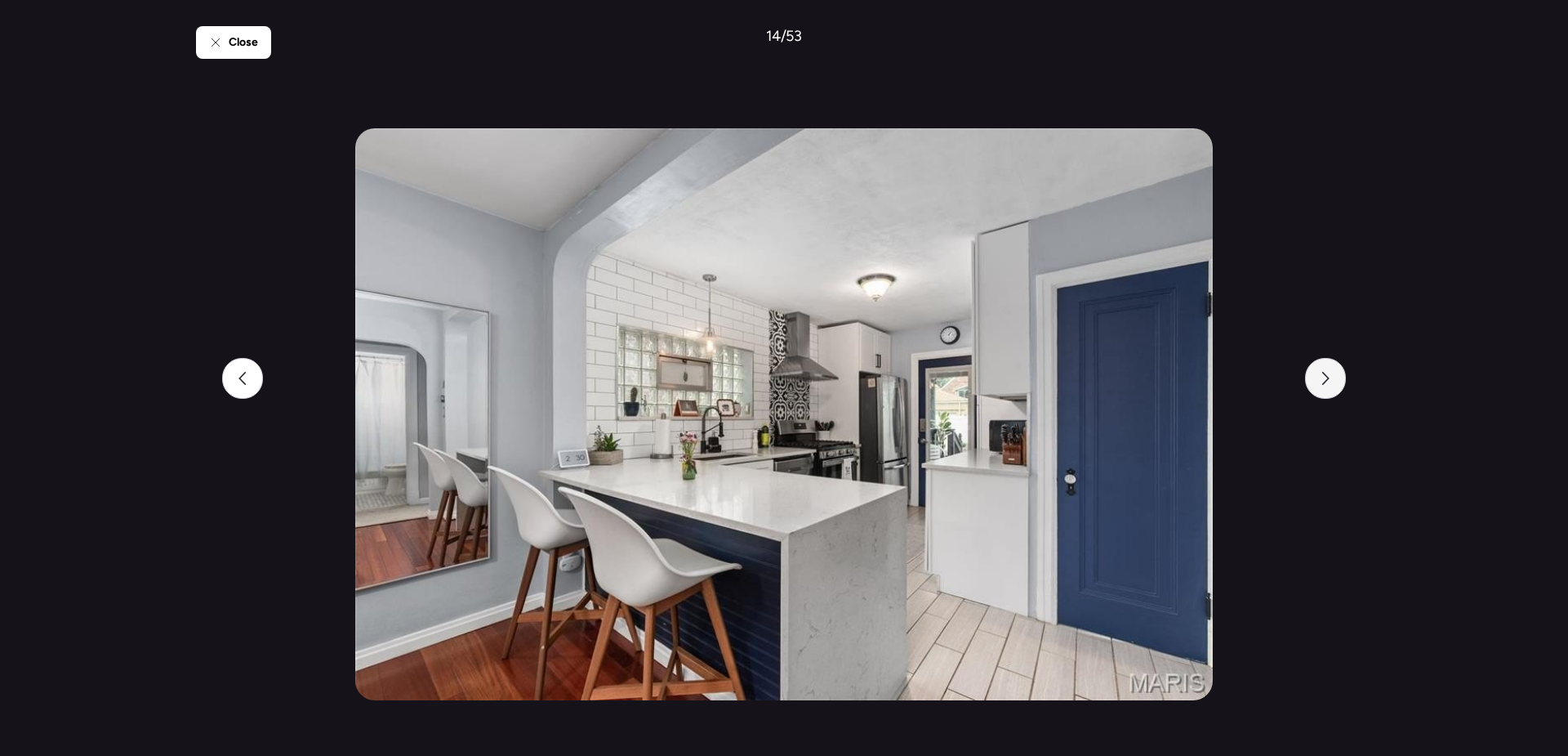
click at [1333, 383] on div at bounding box center [1325, 378] width 40 height 40
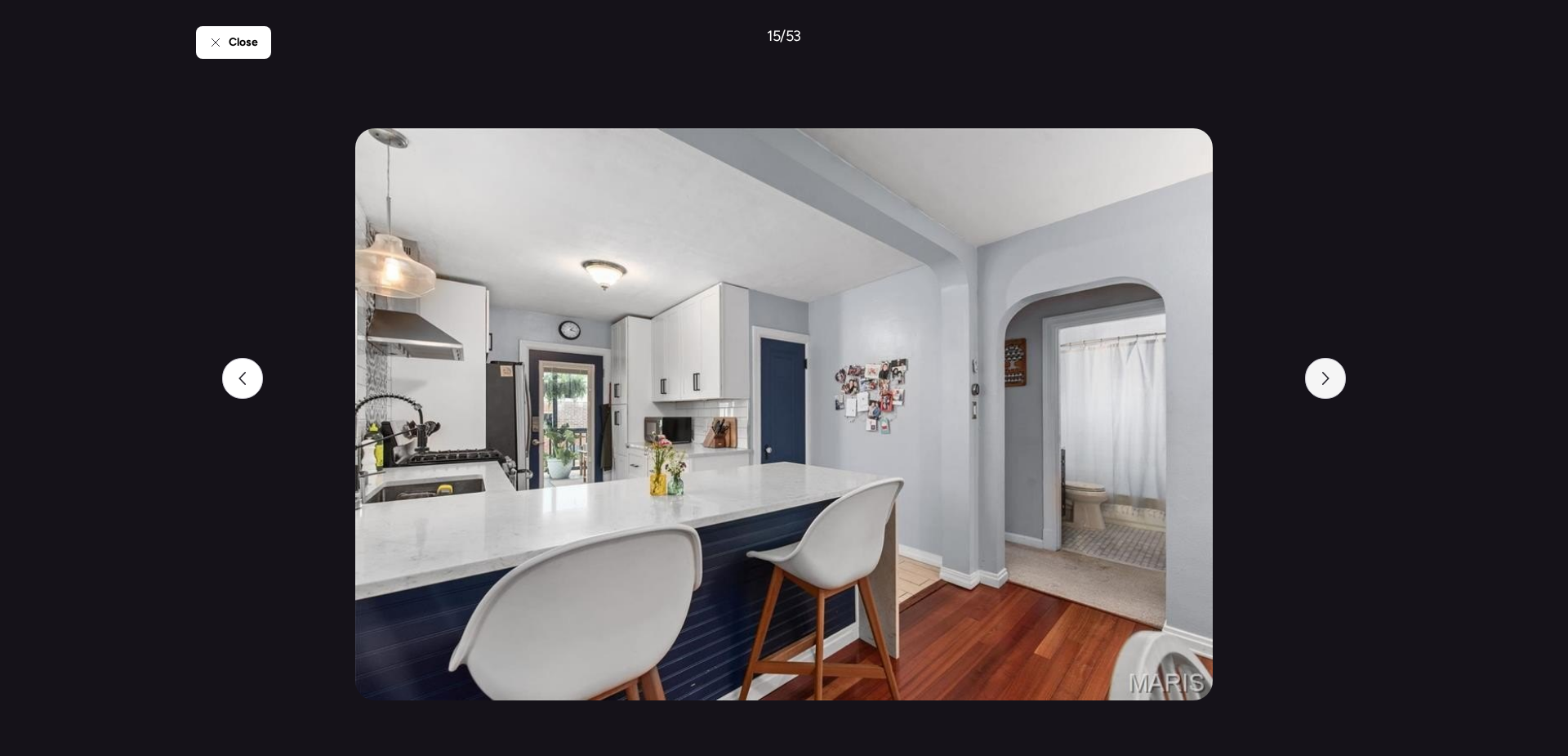
click at [1333, 383] on div at bounding box center [1325, 378] width 40 height 40
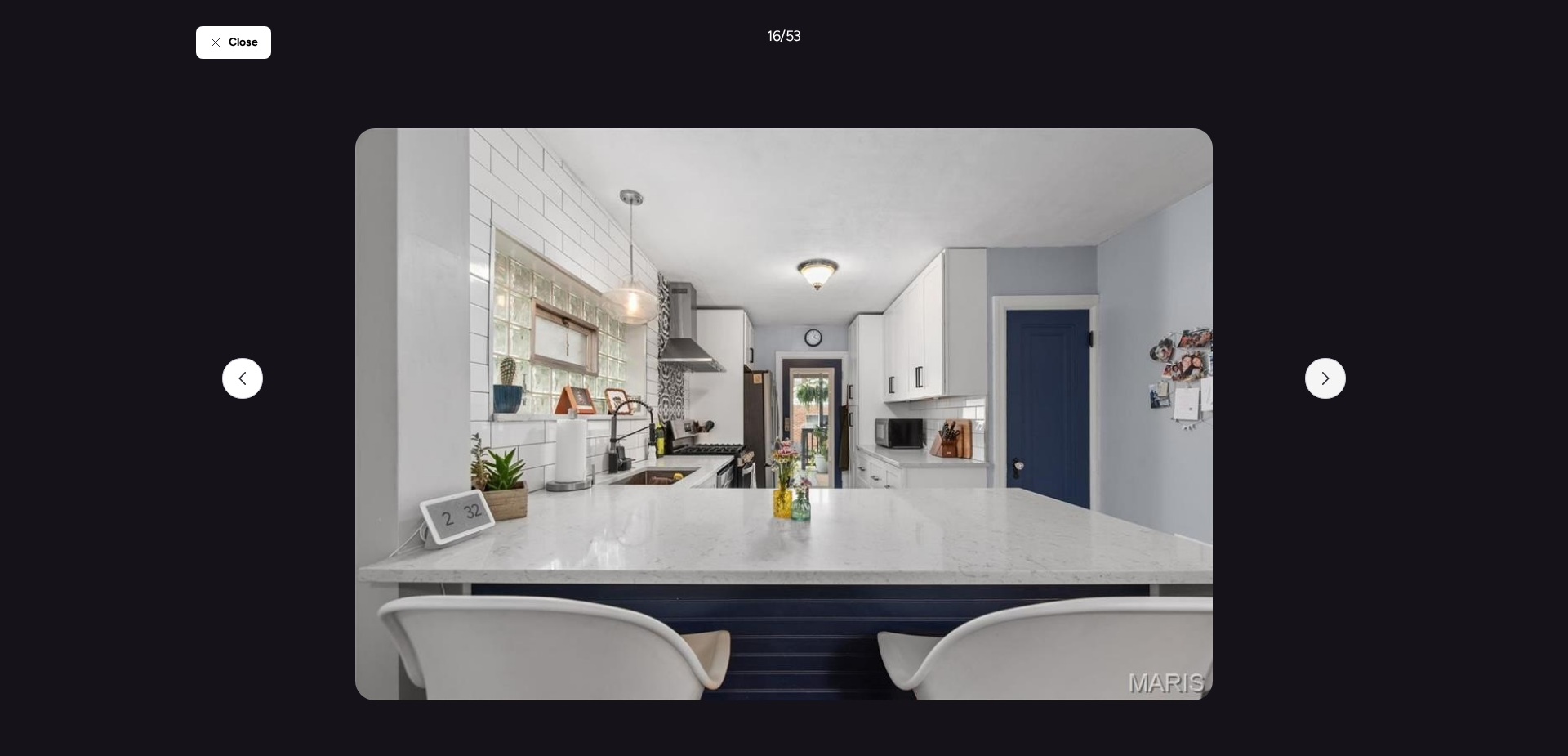
click at [1333, 383] on div at bounding box center [1325, 378] width 40 height 40
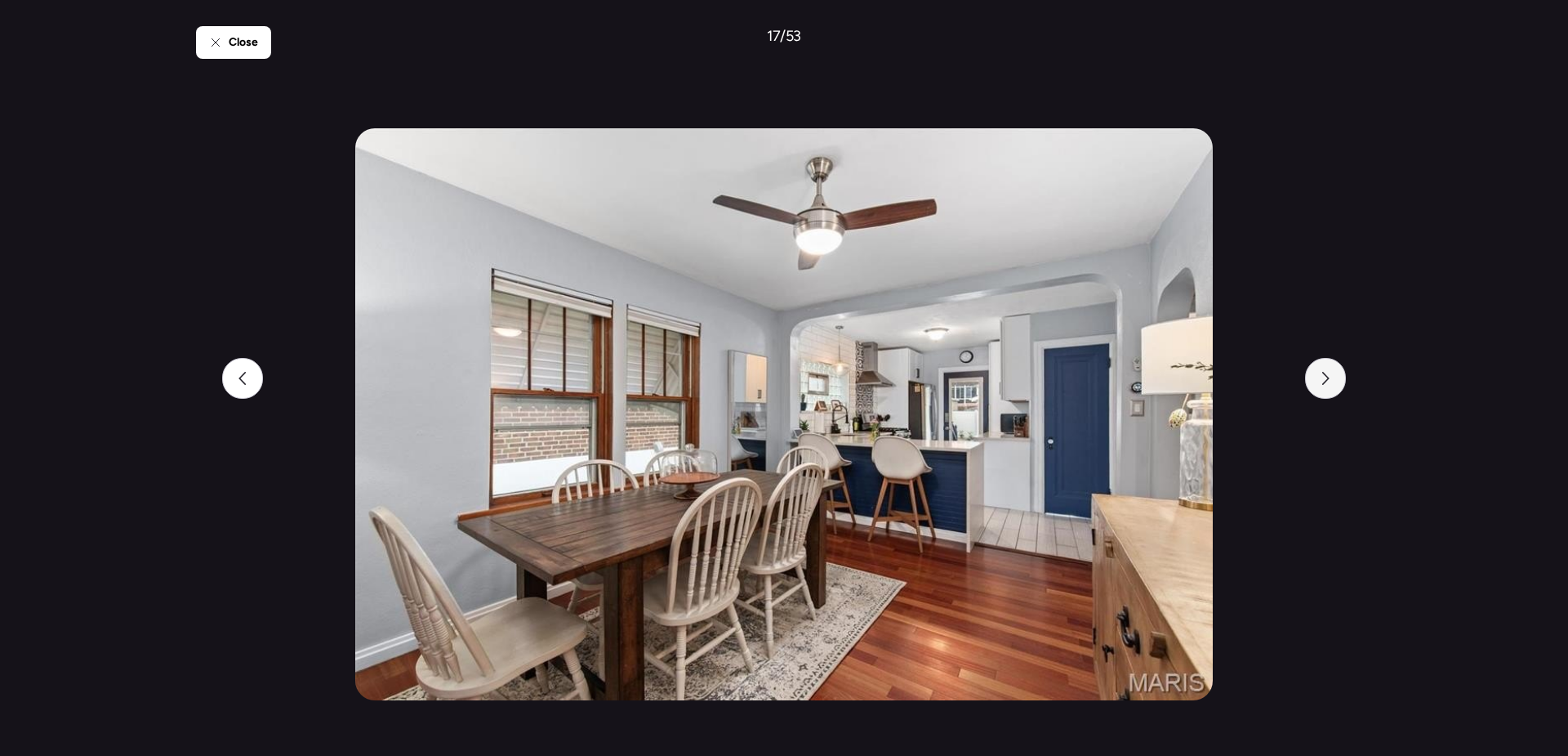
click at [1333, 383] on div at bounding box center [1325, 378] width 40 height 40
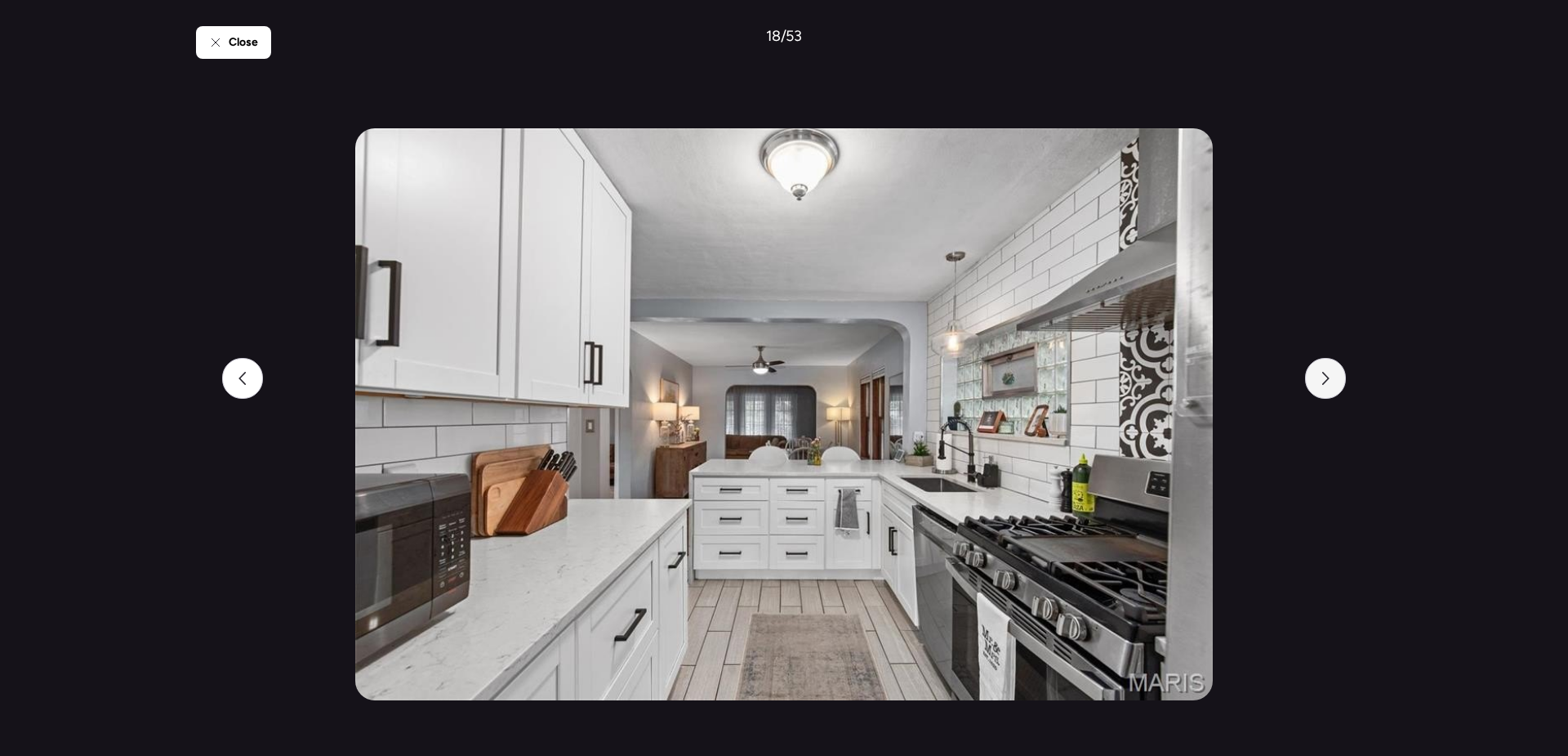
click at [1333, 383] on div at bounding box center [1325, 378] width 40 height 40
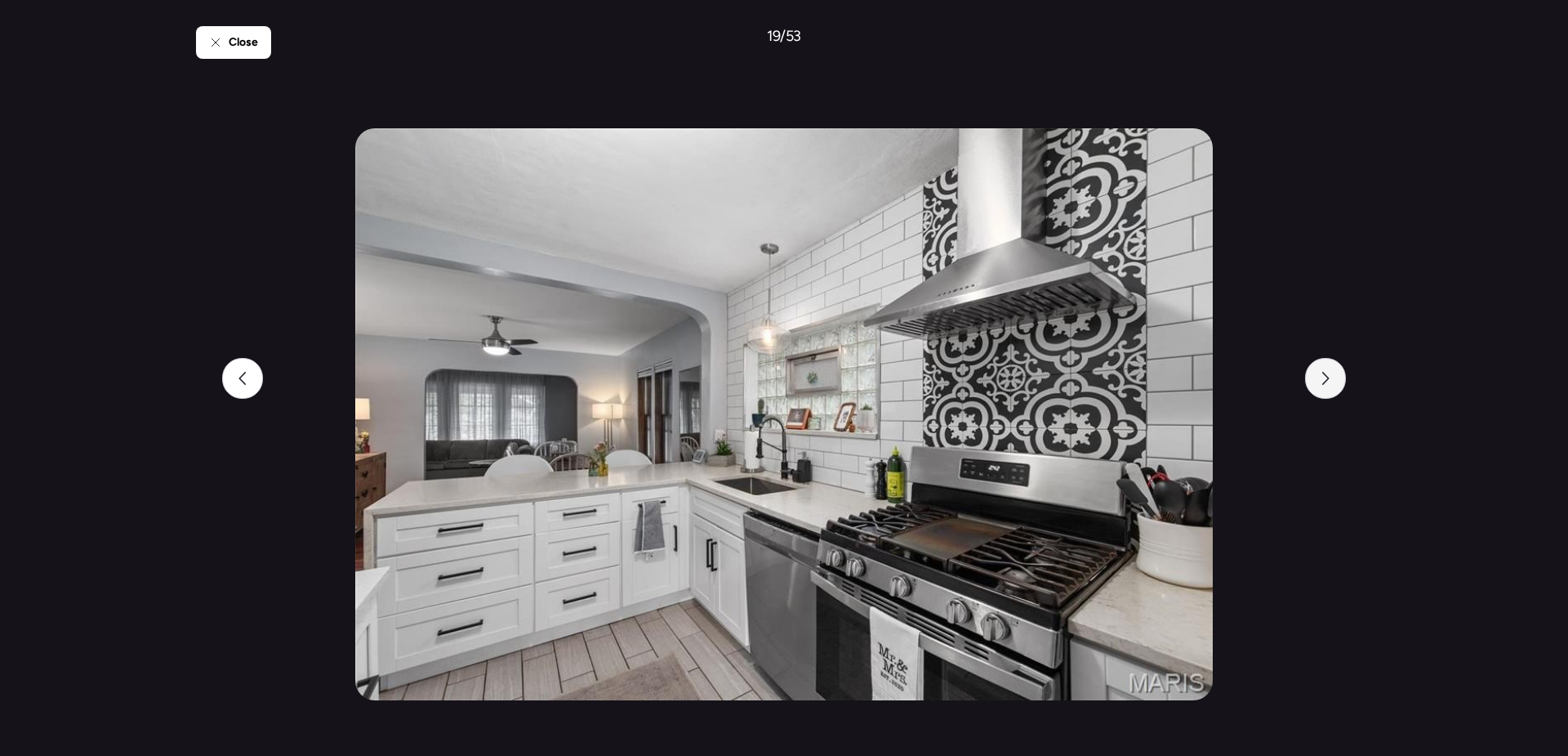
click at [1333, 383] on div at bounding box center [1325, 378] width 40 height 40
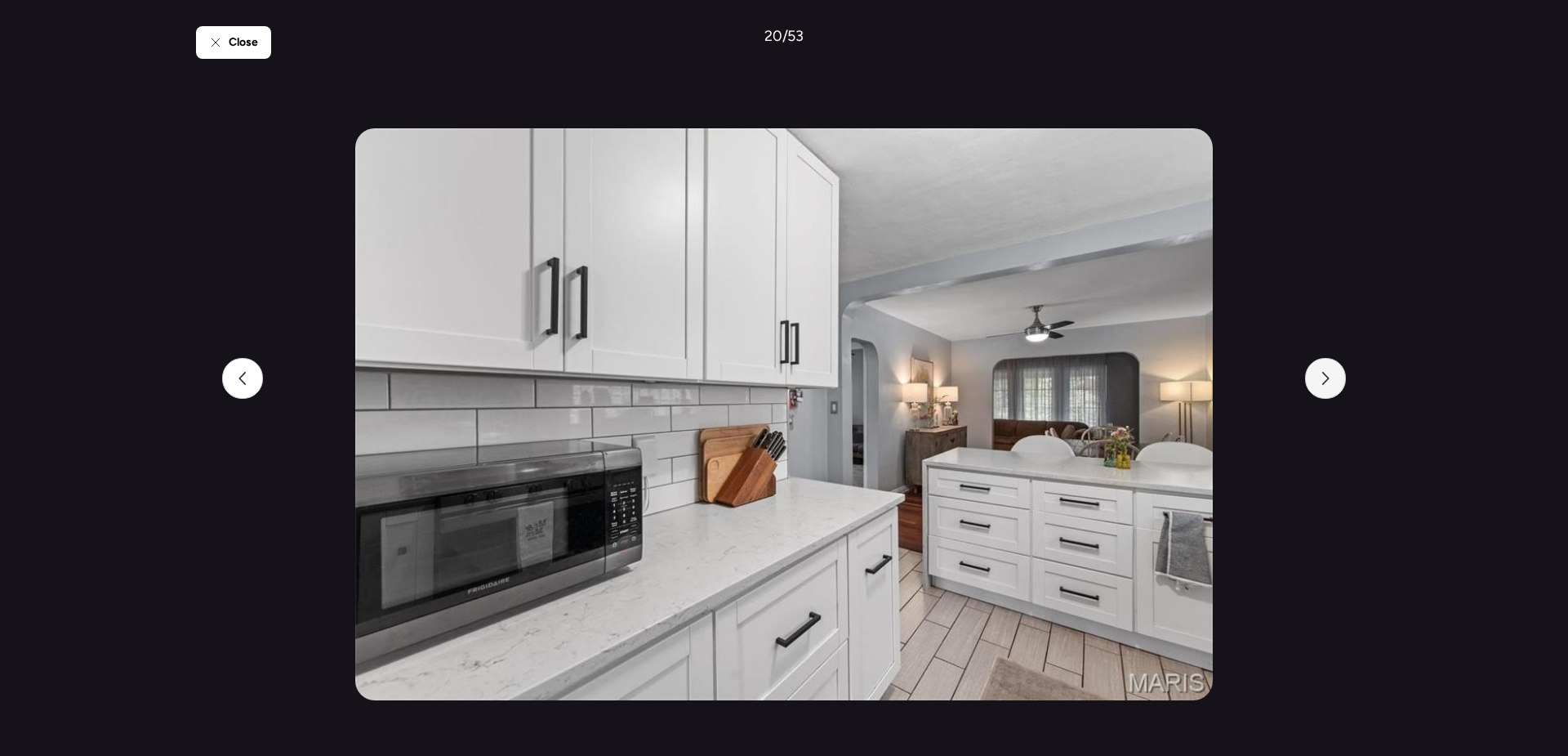
click at [1333, 383] on div at bounding box center [1325, 378] width 40 height 40
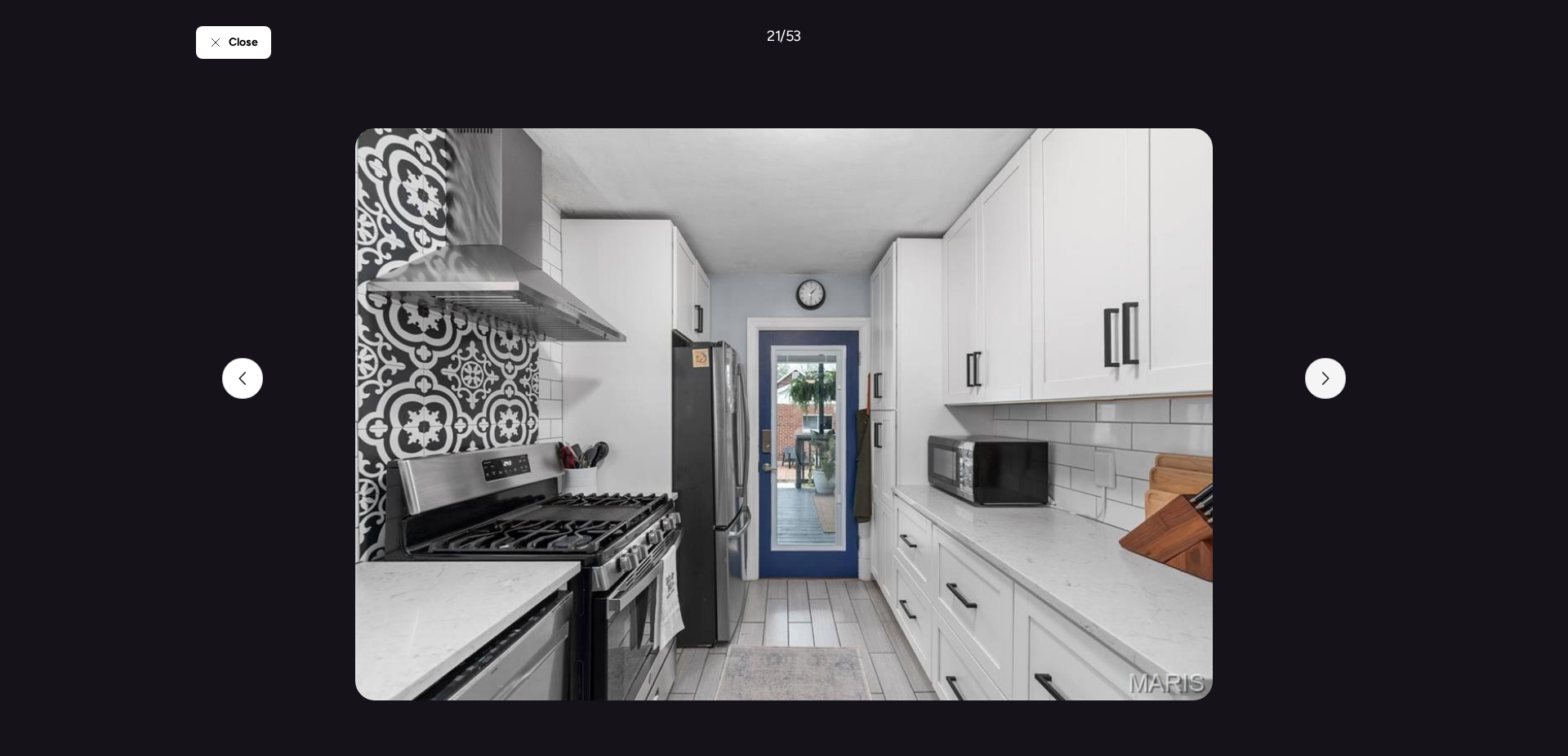
click at [1333, 383] on div at bounding box center [1325, 378] width 40 height 40
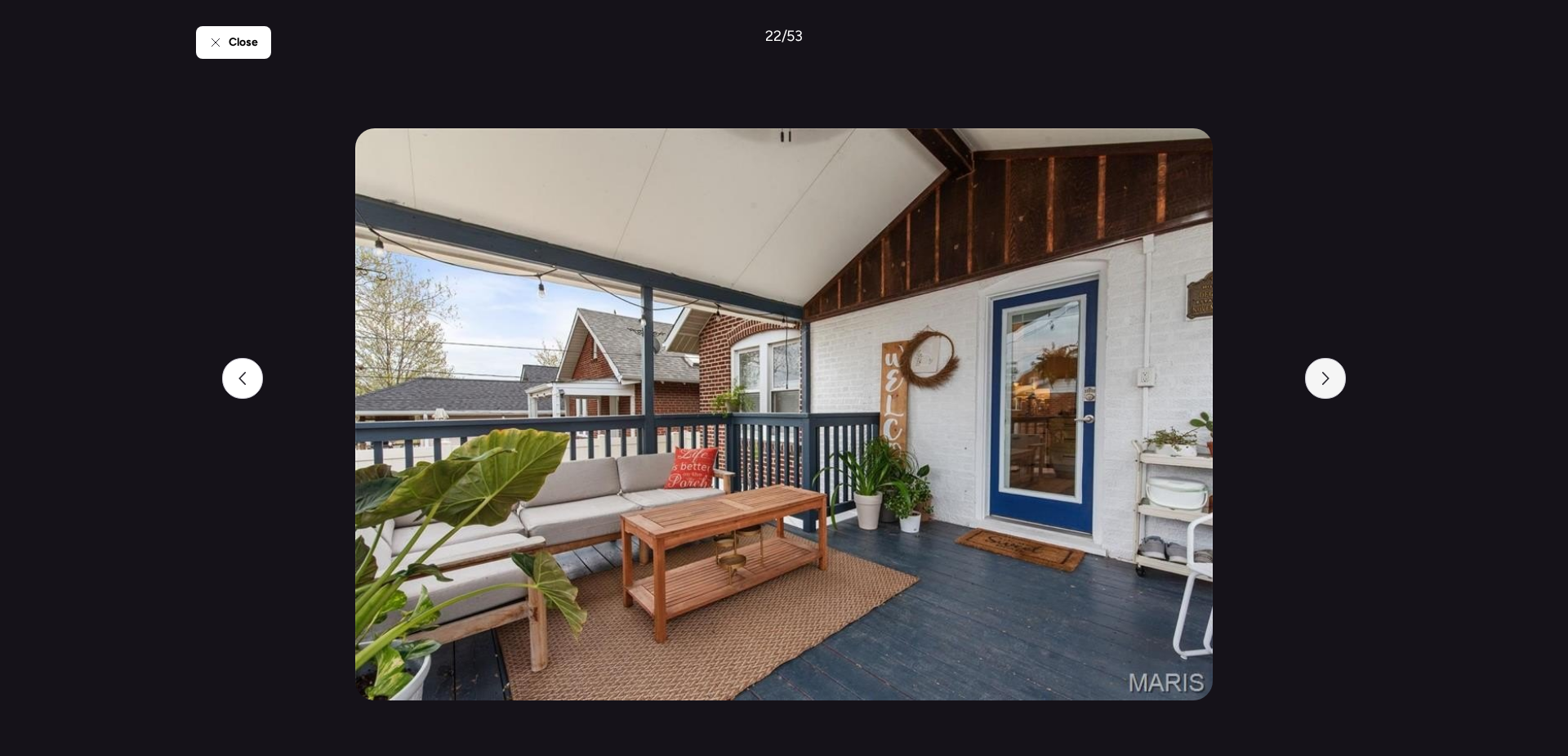
click at [1333, 383] on div at bounding box center [1325, 378] width 40 height 40
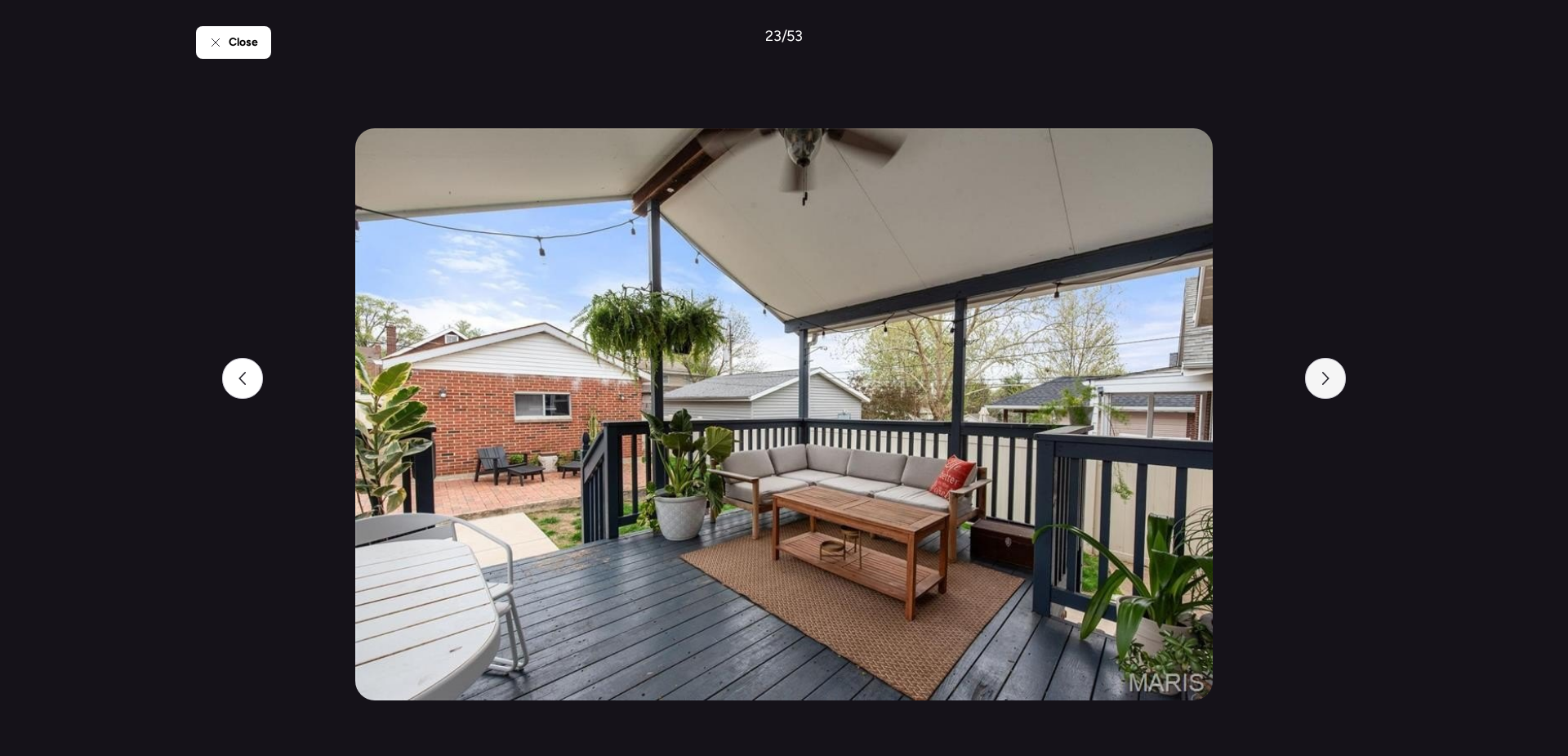
click at [1333, 383] on div at bounding box center [1325, 378] width 40 height 40
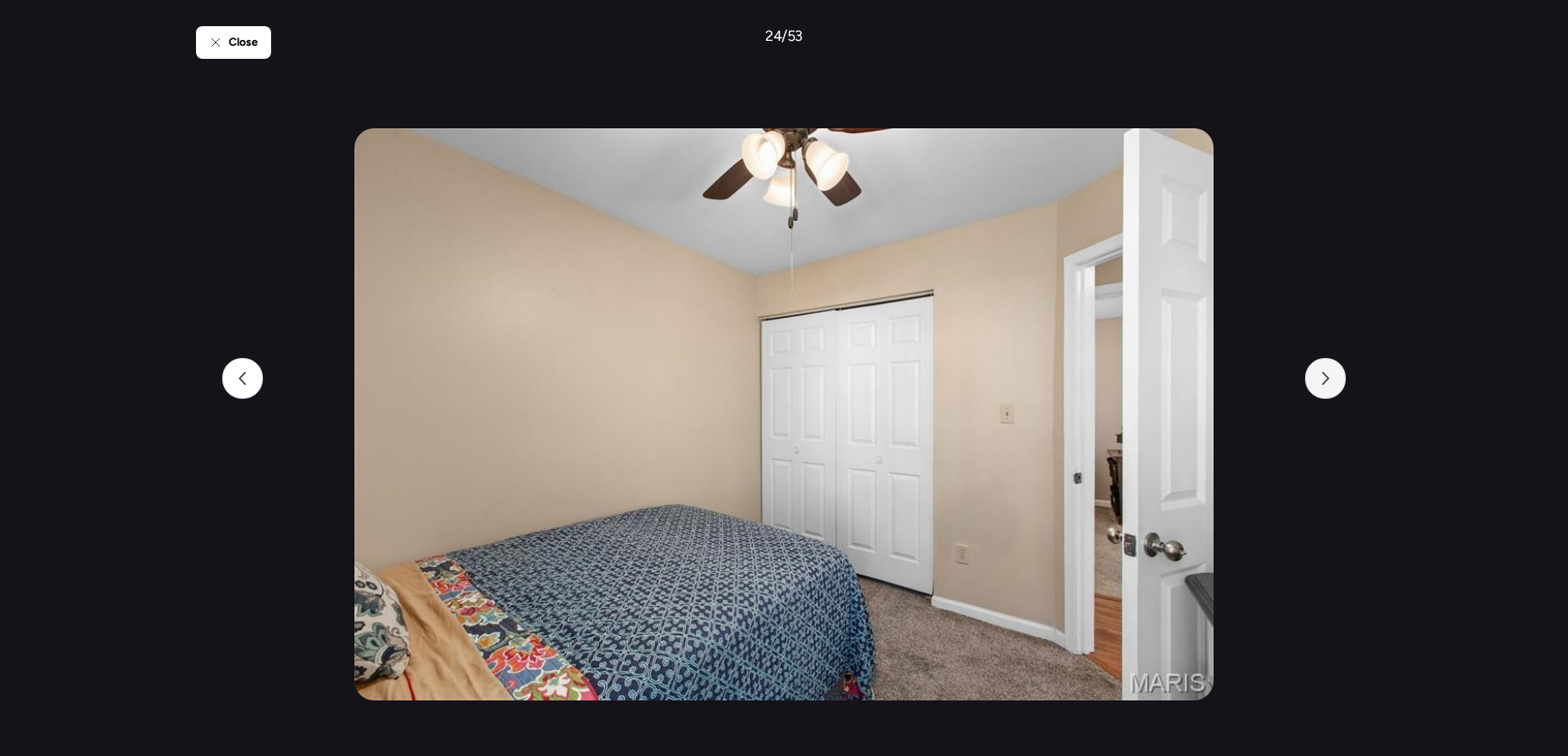
click at [1333, 383] on div at bounding box center [1325, 378] width 40 height 40
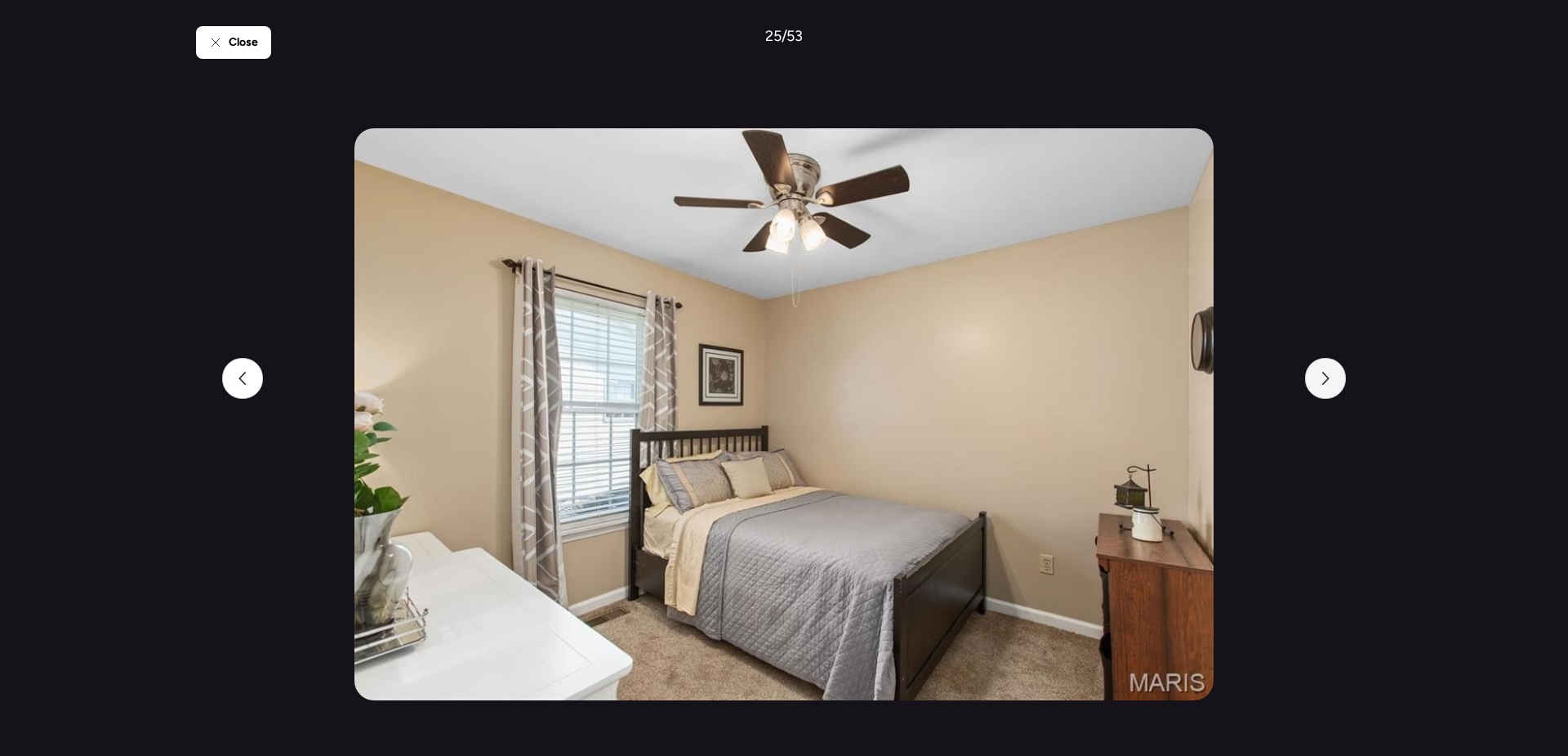
click at [1333, 383] on div at bounding box center [1325, 378] width 40 height 40
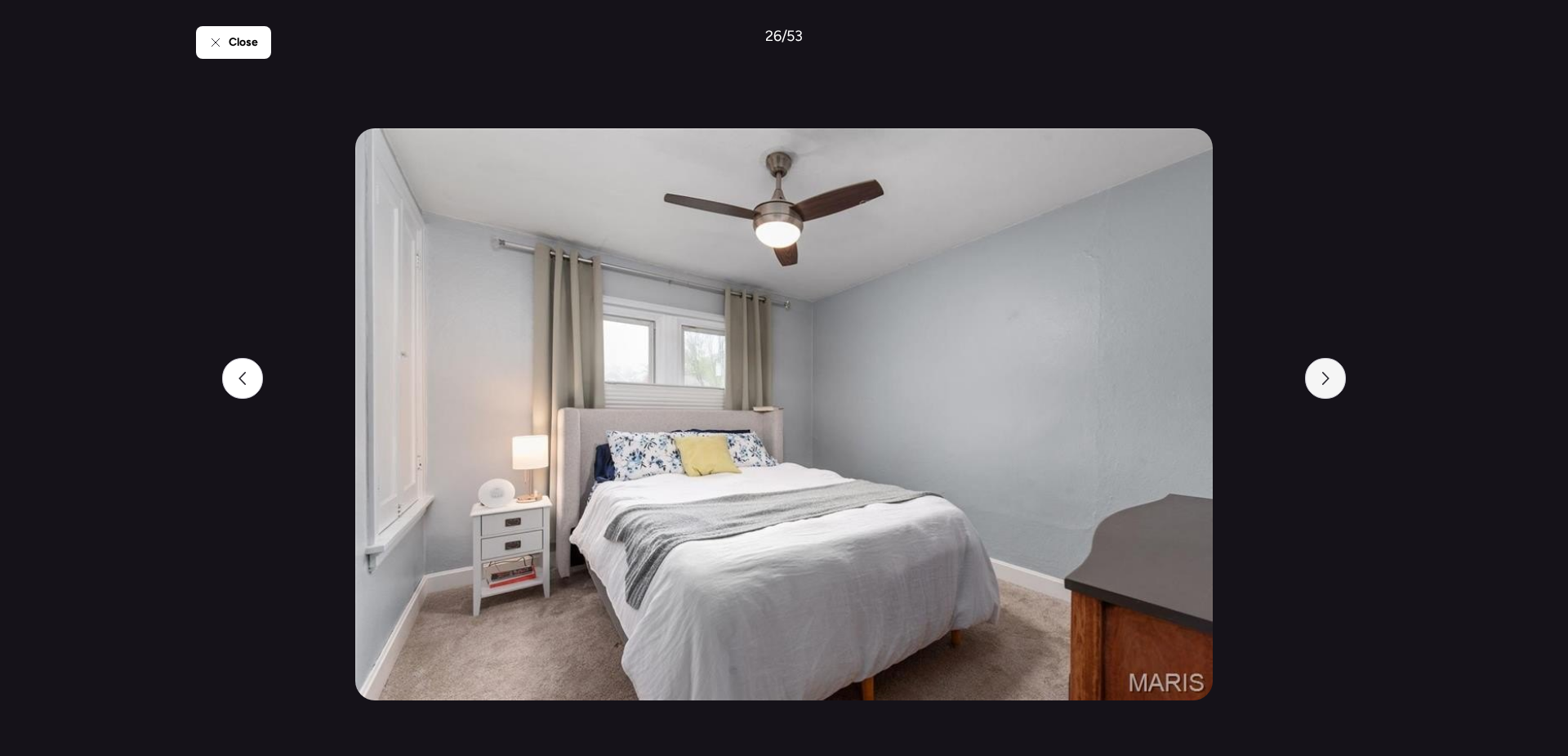
click at [1333, 383] on div at bounding box center [1325, 378] width 40 height 40
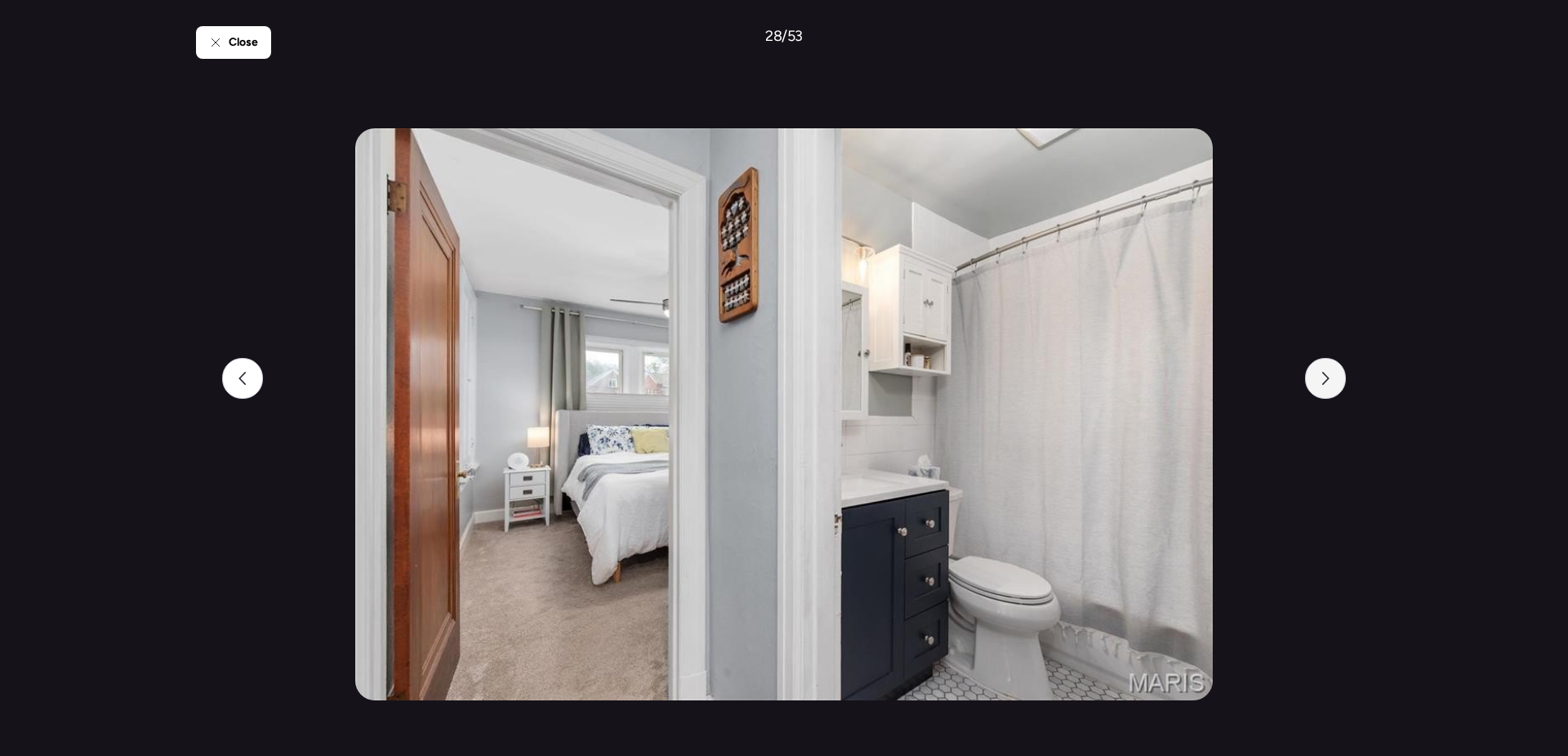
click at [1333, 383] on div at bounding box center [1325, 378] width 40 height 40
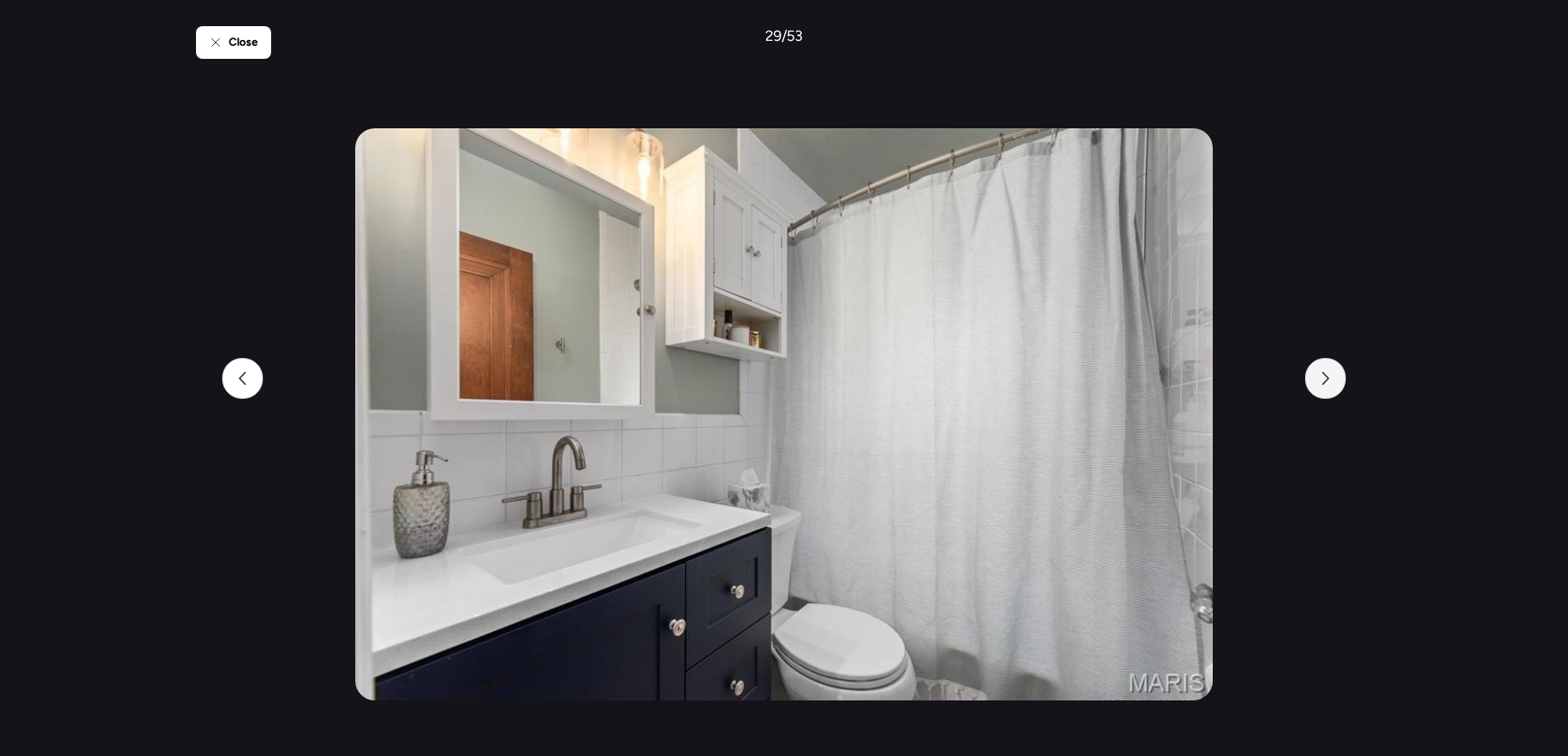
click at [1333, 383] on div at bounding box center [1325, 378] width 40 height 40
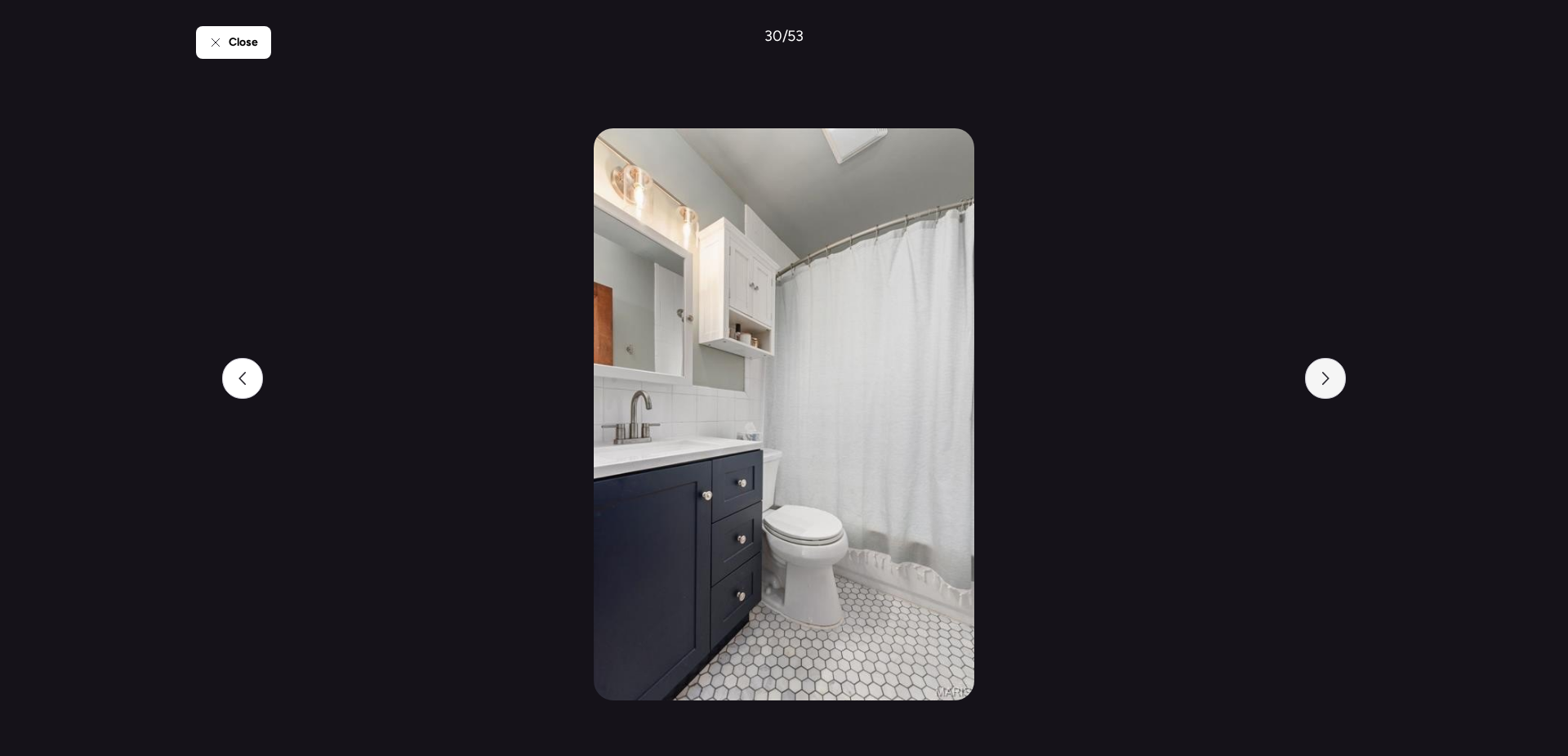
click at [1333, 383] on div at bounding box center [1325, 378] width 40 height 40
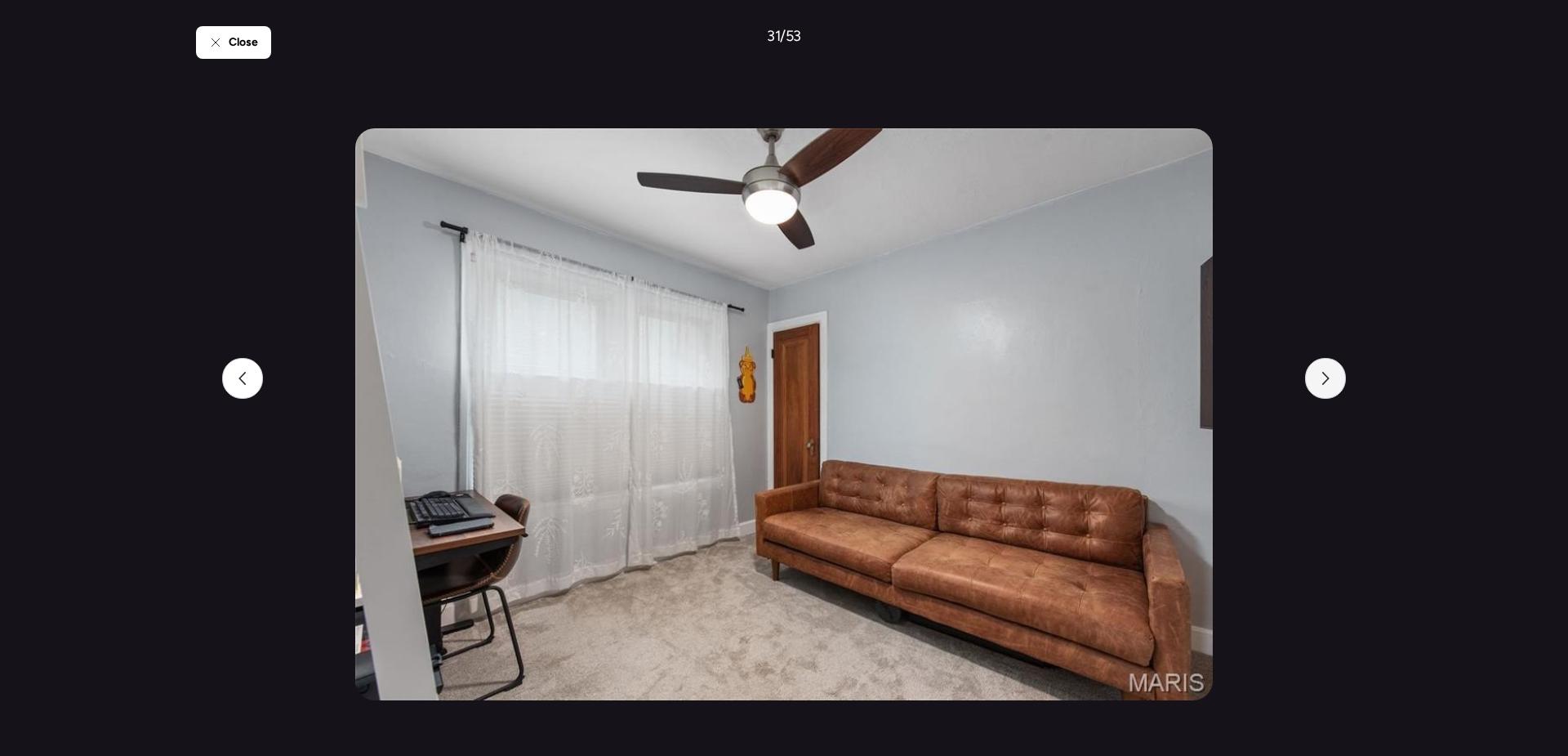
click at [1333, 383] on div at bounding box center [1325, 378] width 40 height 40
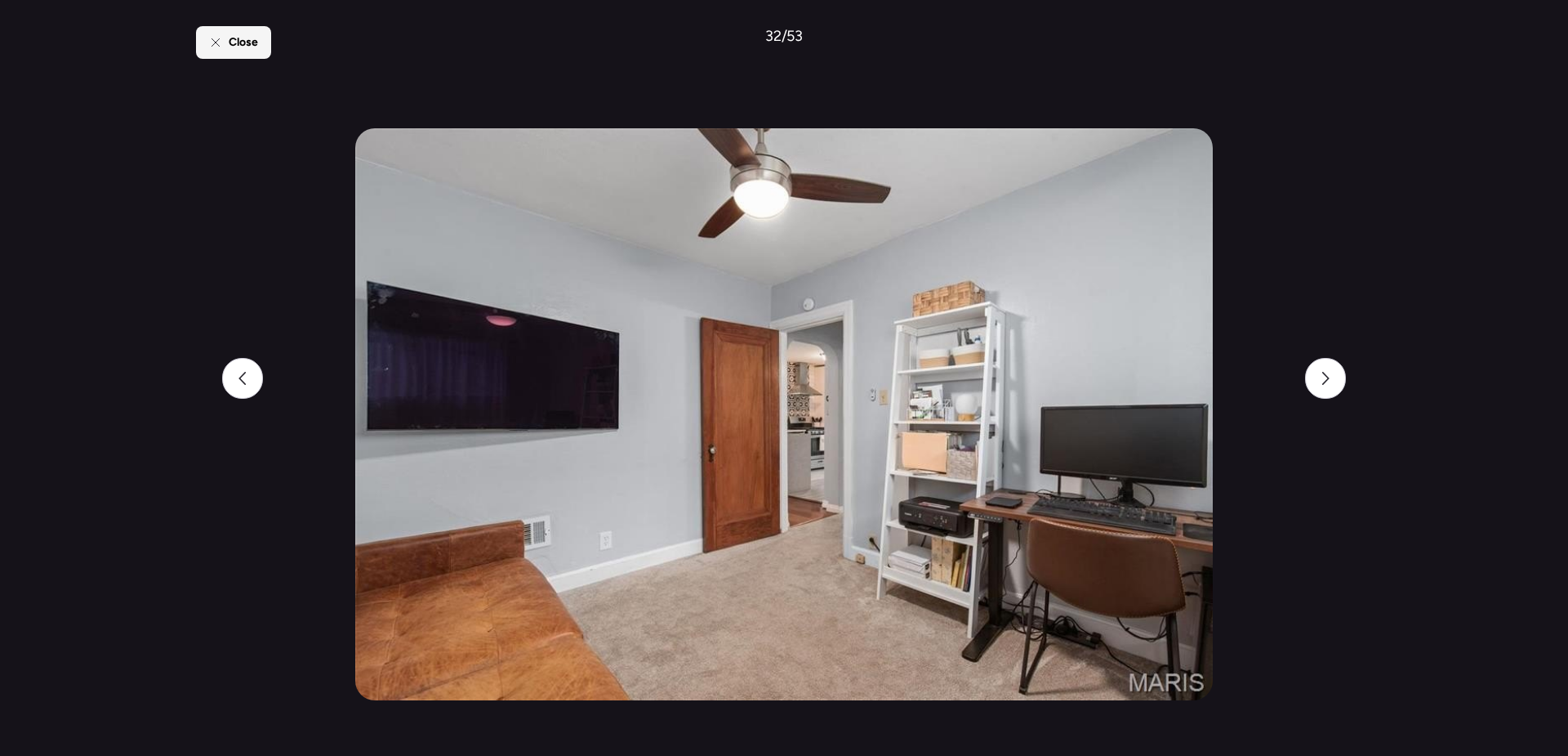
click at [222, 46] on div "Close" at bounding box center [233, 42] width 75 height 33
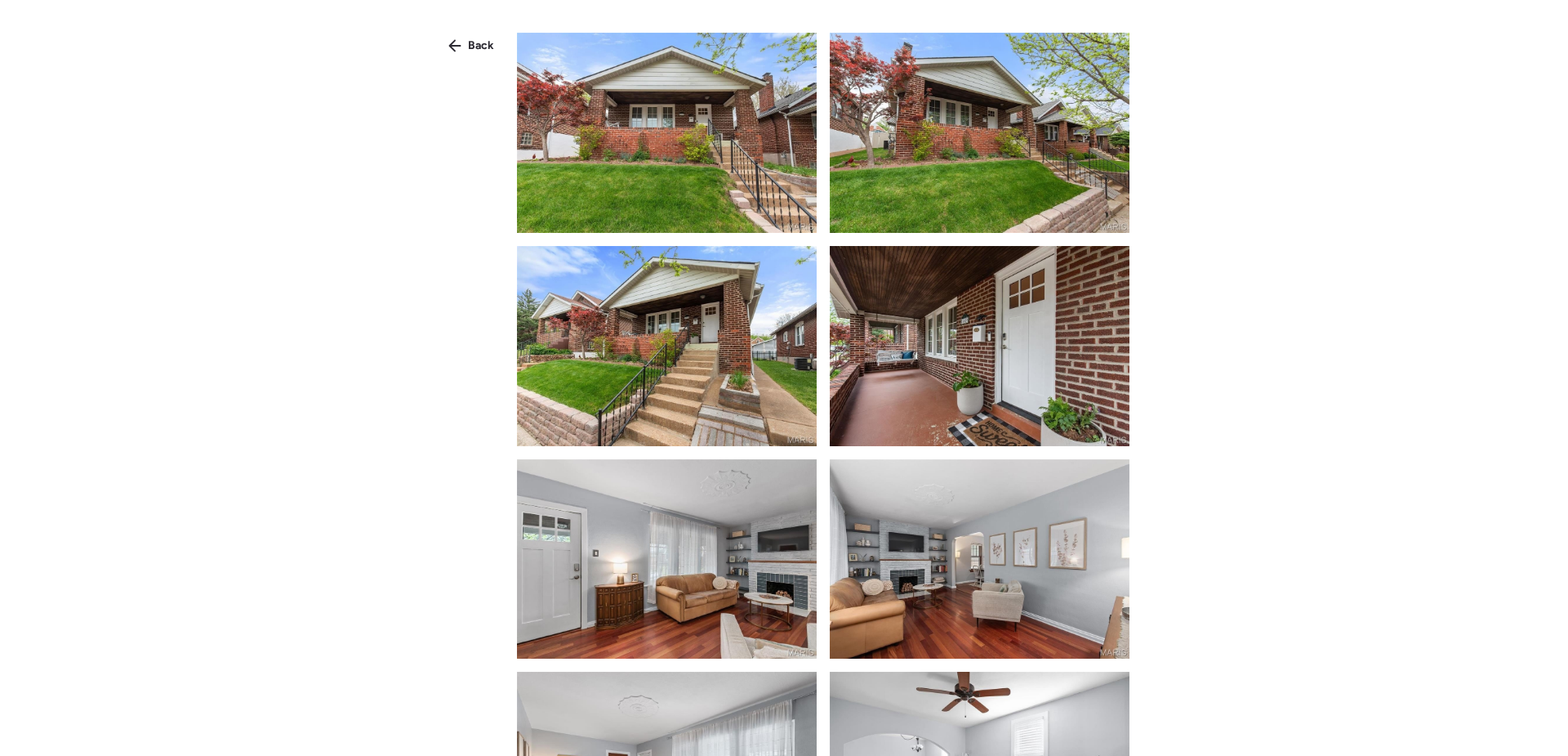
click at [457, 42] on icon at bounding box center [454, 46] width 13 height 13
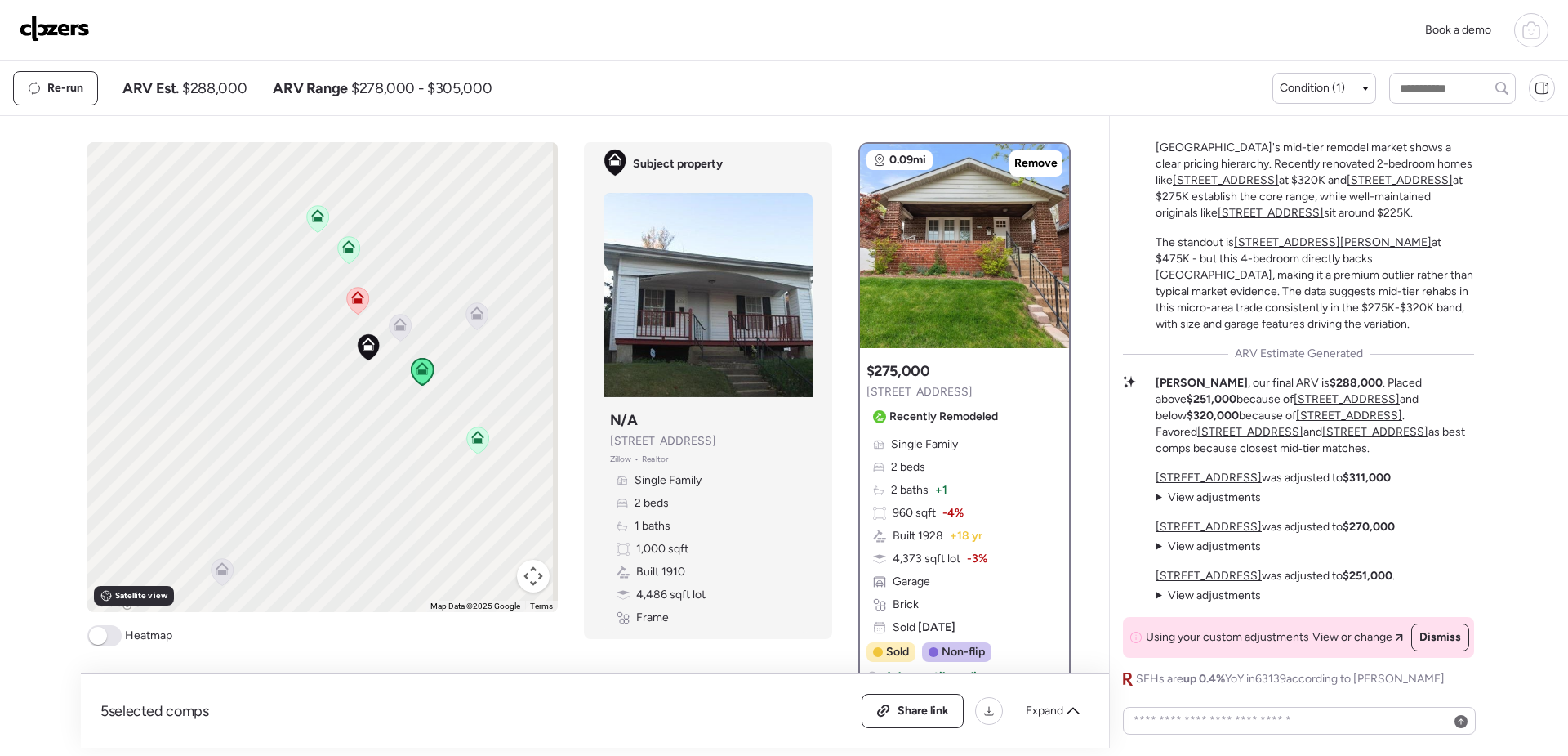
click at [398, 332] on icon at bounding box center [400, 326] width 22 height 27
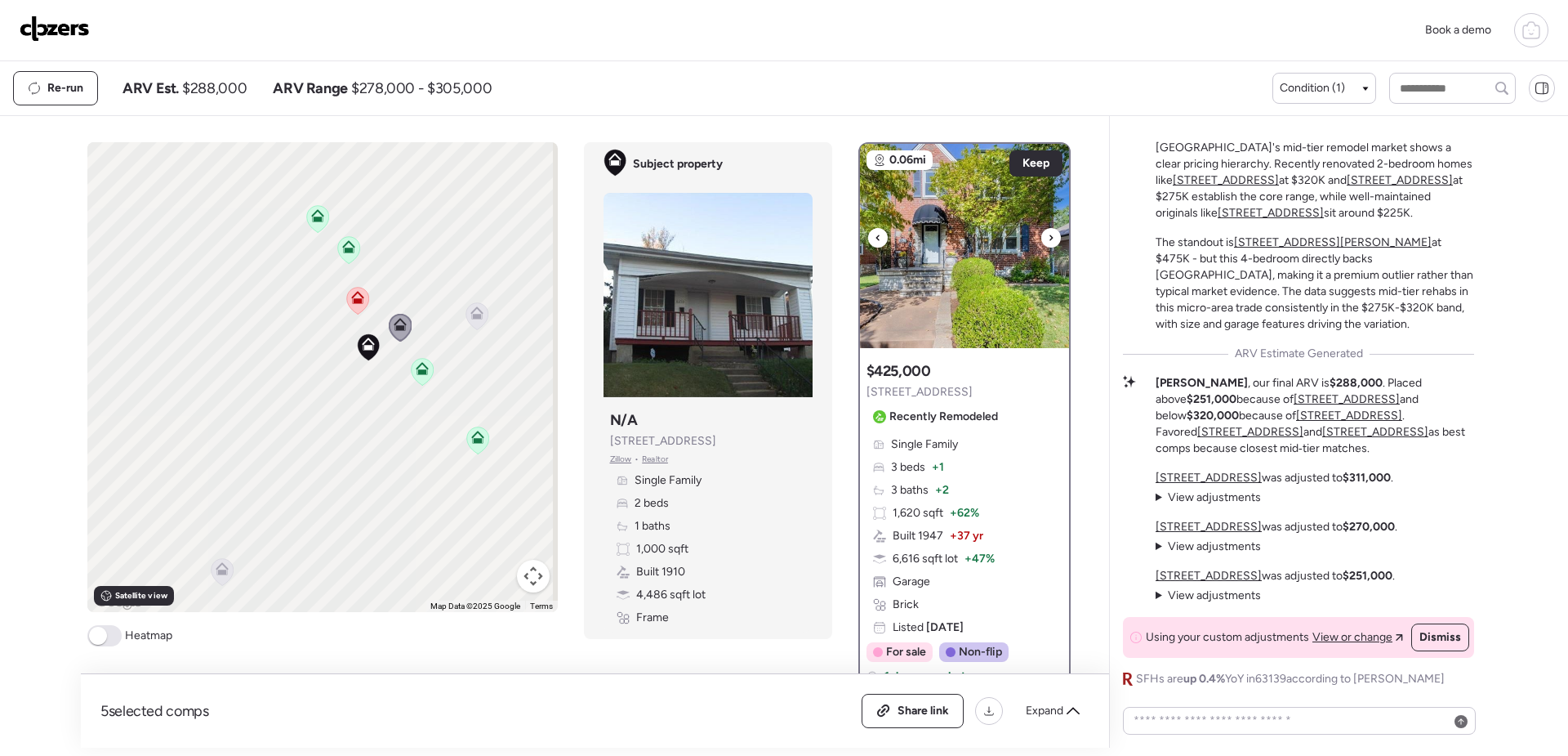
click at [960, 276] on img at bounding box center [964, 245] width 209 height 204
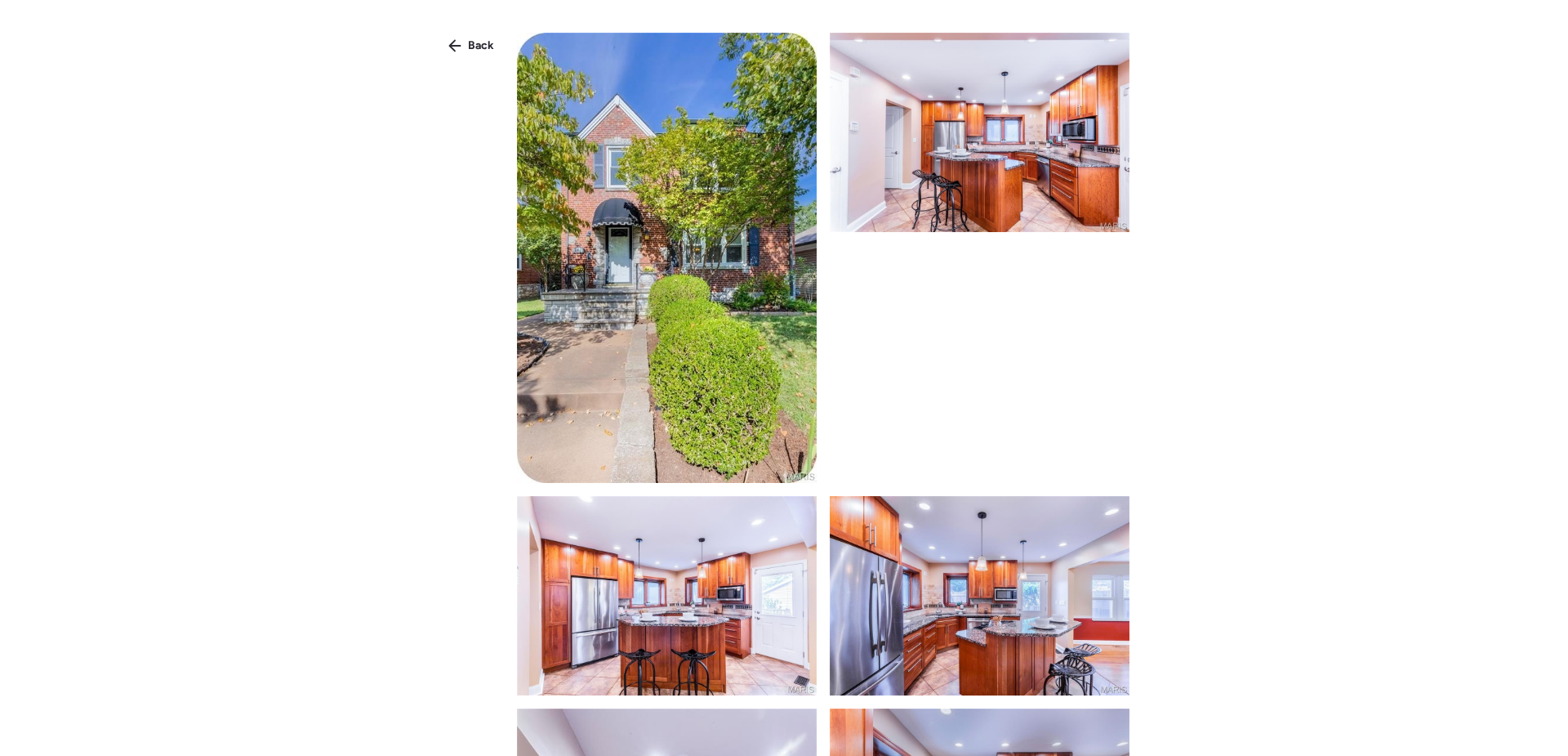
click at [771, 259] on img at bounding box center [667, 257] width 299 height 450
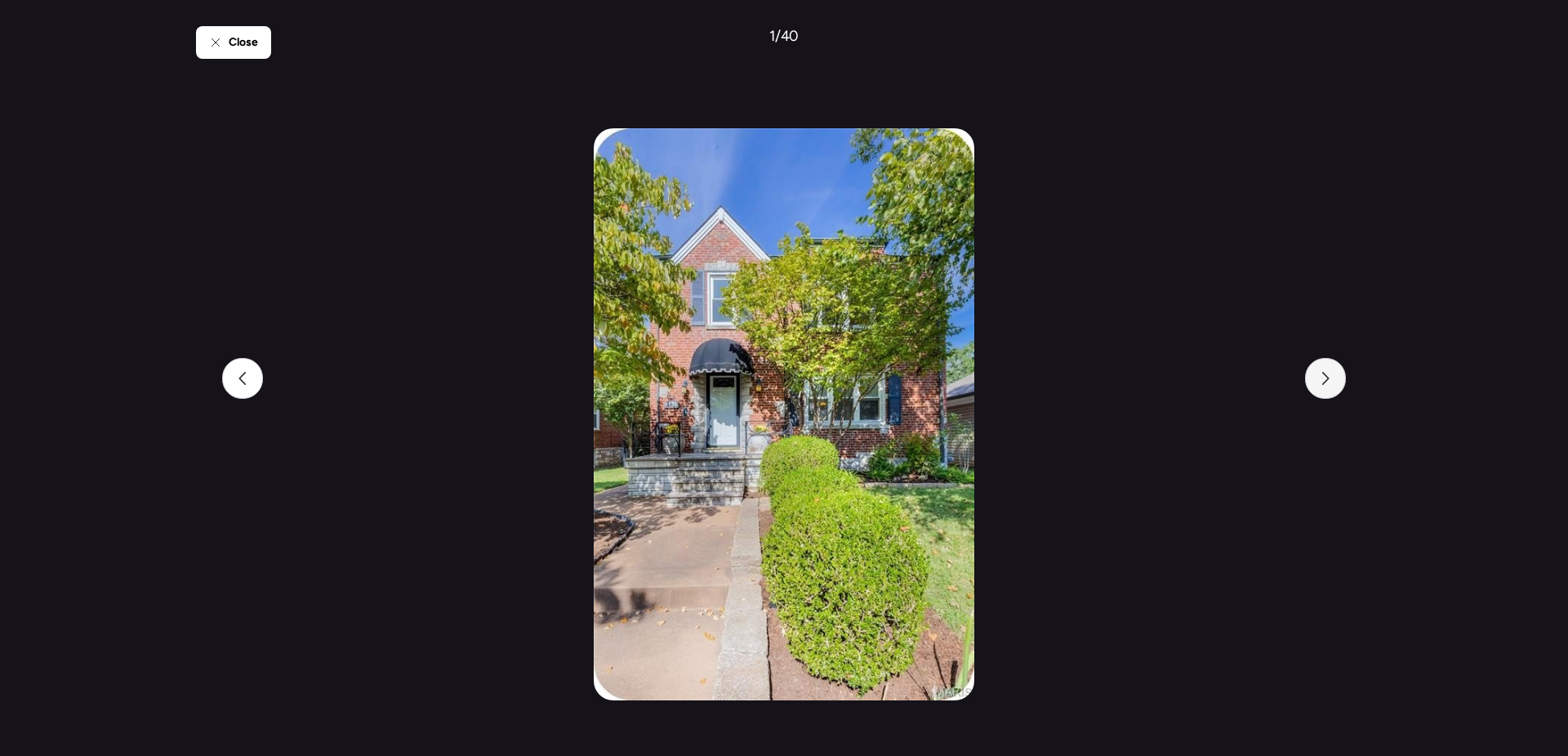
click at [1335, 393] on div at bounding box center [1325, 378] width 40 height 40
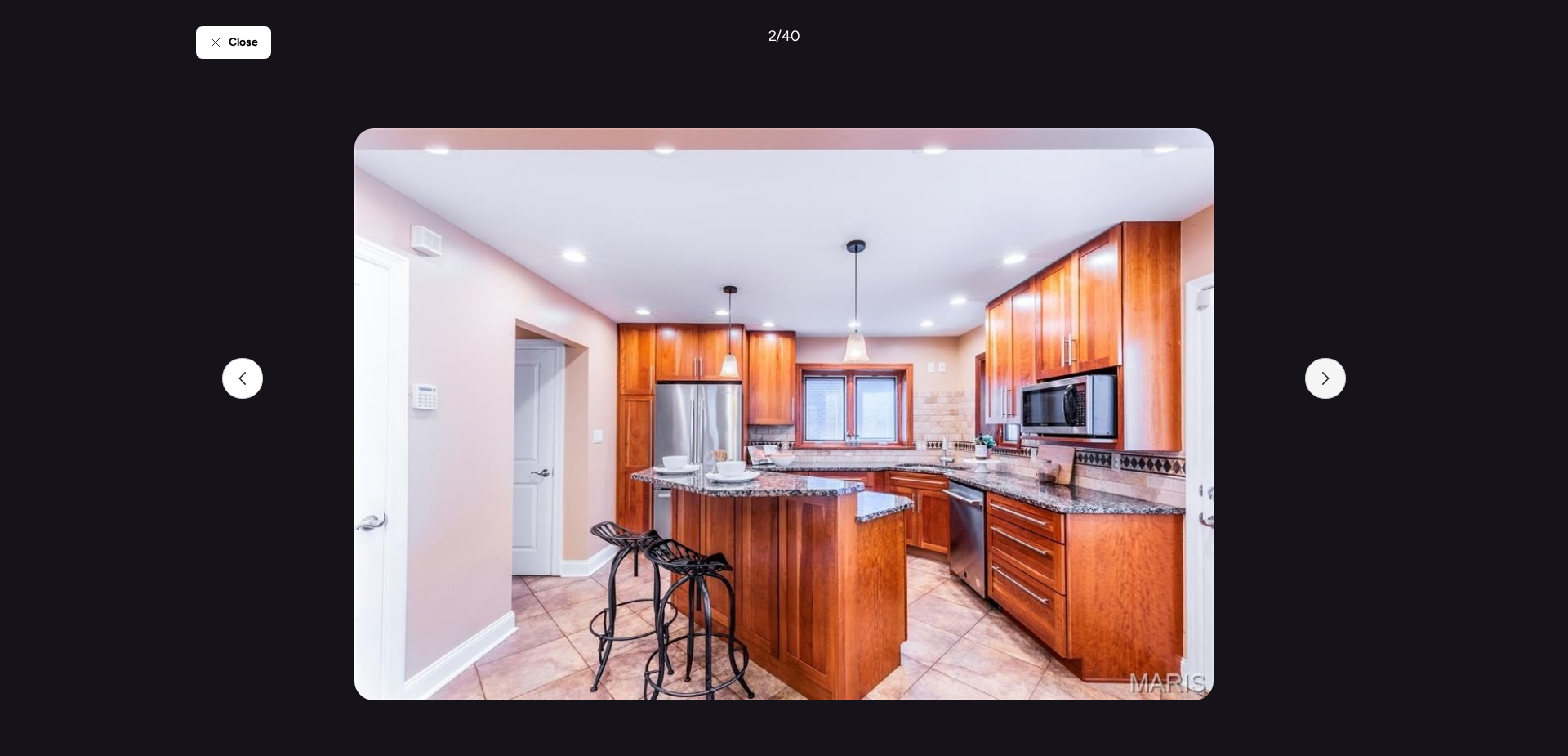
click at [1335, 393] on div at bounding box center [1325, 378] width 40 height 40
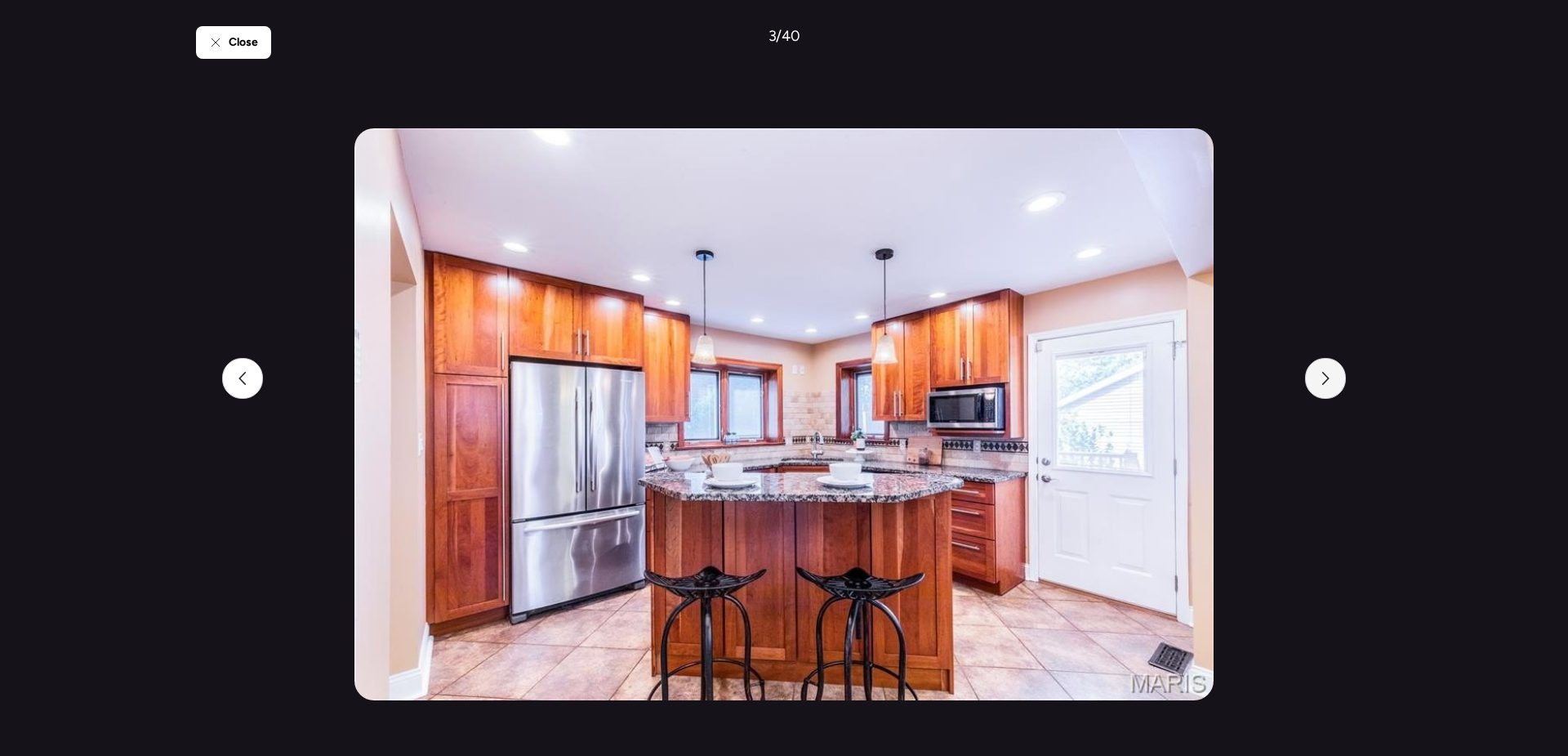
click at [1335, 393] on div at bounding box center [1325, 378] width 40 height 40
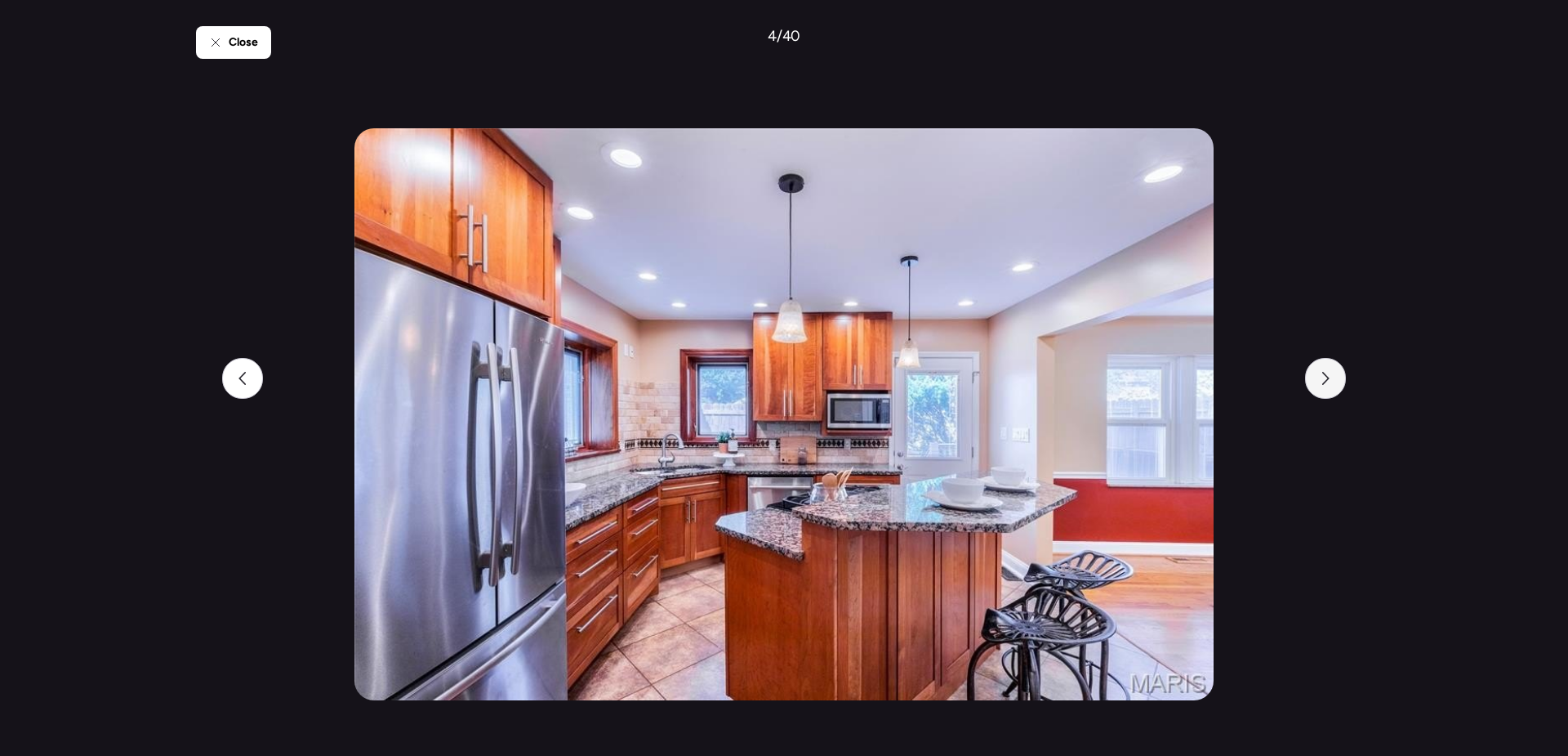
click at [1335, 393] on div at bounding box center [1325, 378] width 40 height 40
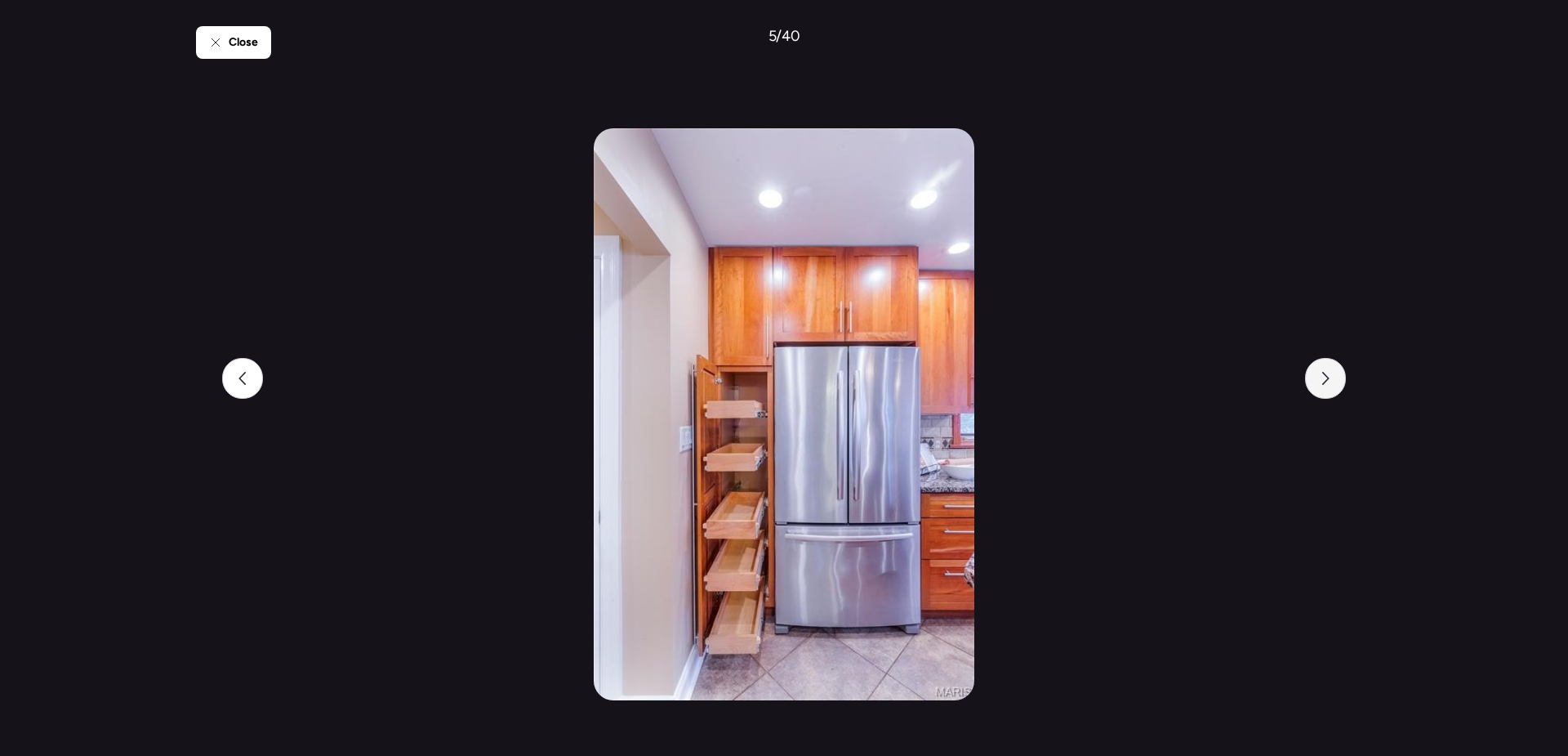
click at [1335, 393] on div at bounding box center [1325, 378] width 40 height 40
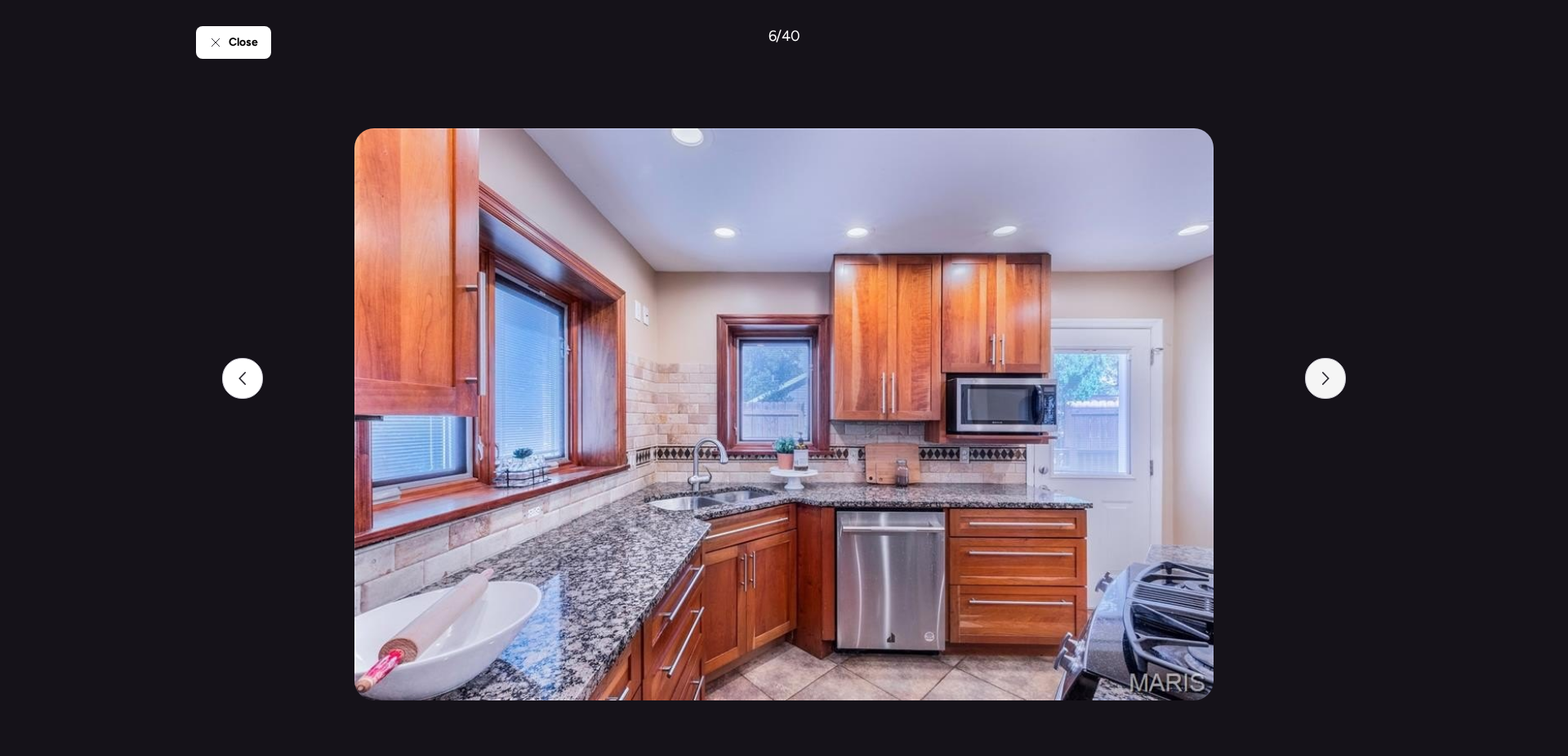
click at [1335, 393] on div at bounding box center [1325, 378] width 40 height 40
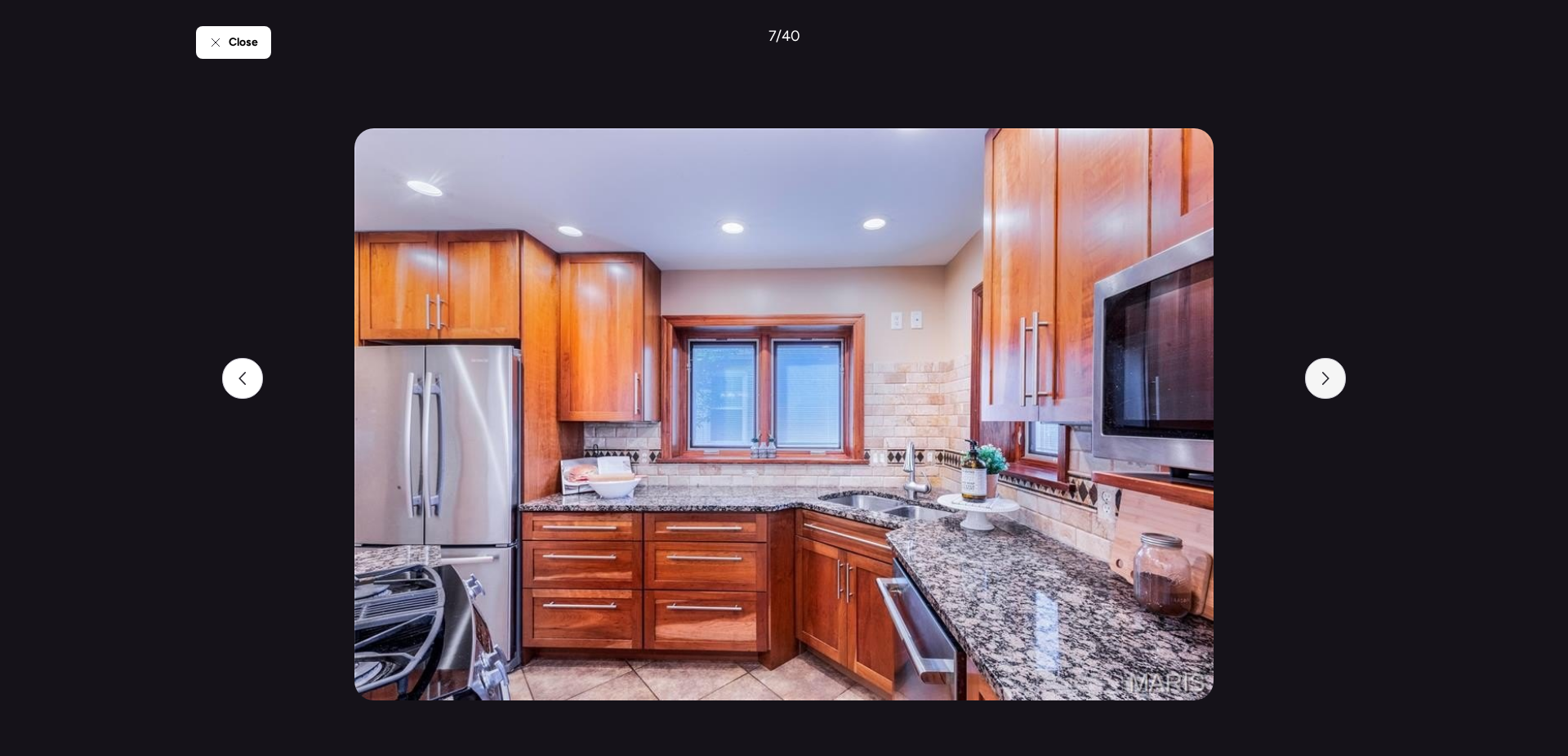
click at [1335, 393] on div at bounding box center [1325, 378] width 40 height 40
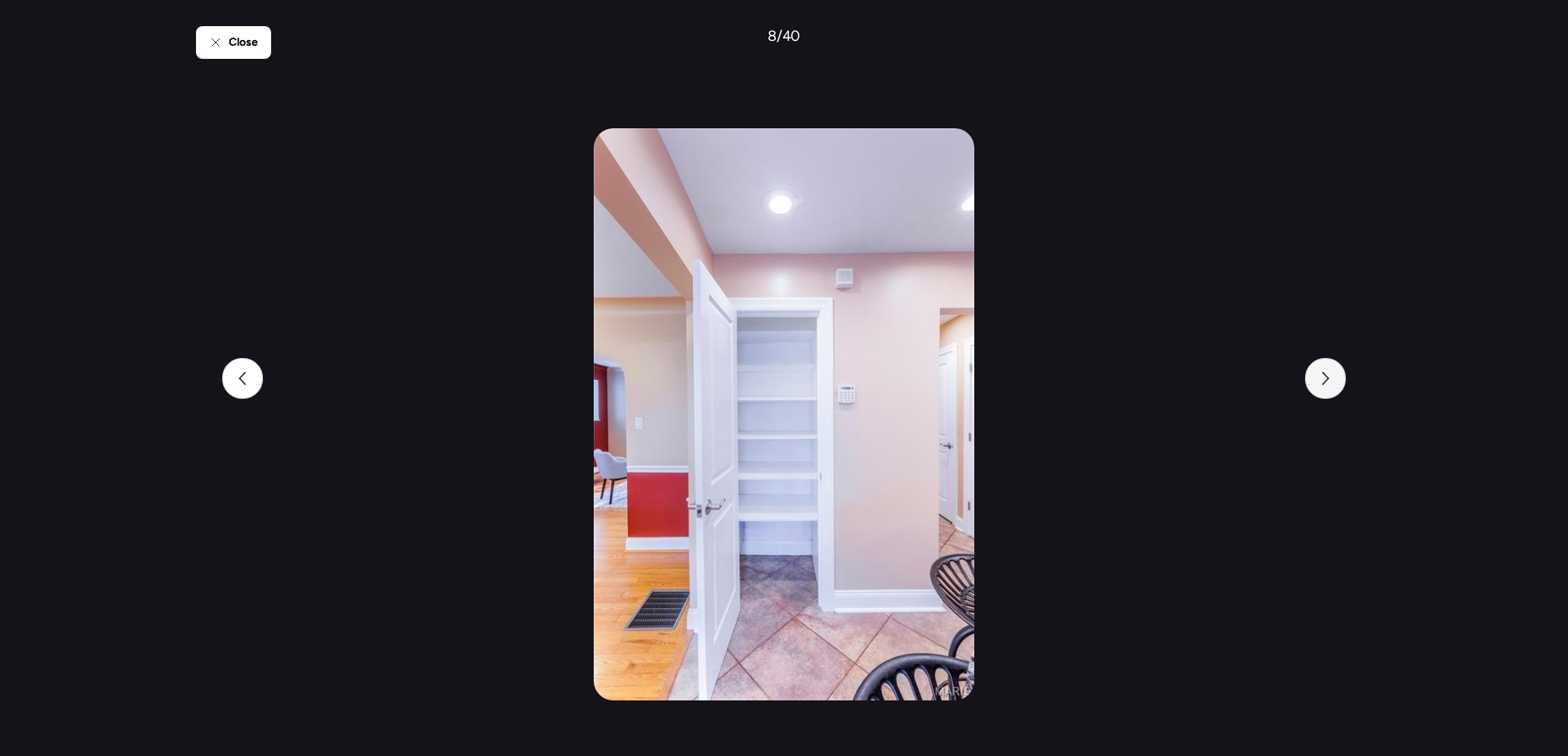
click at [1335, 393] on div at bounding box center [1325, 378] width 40 height 40
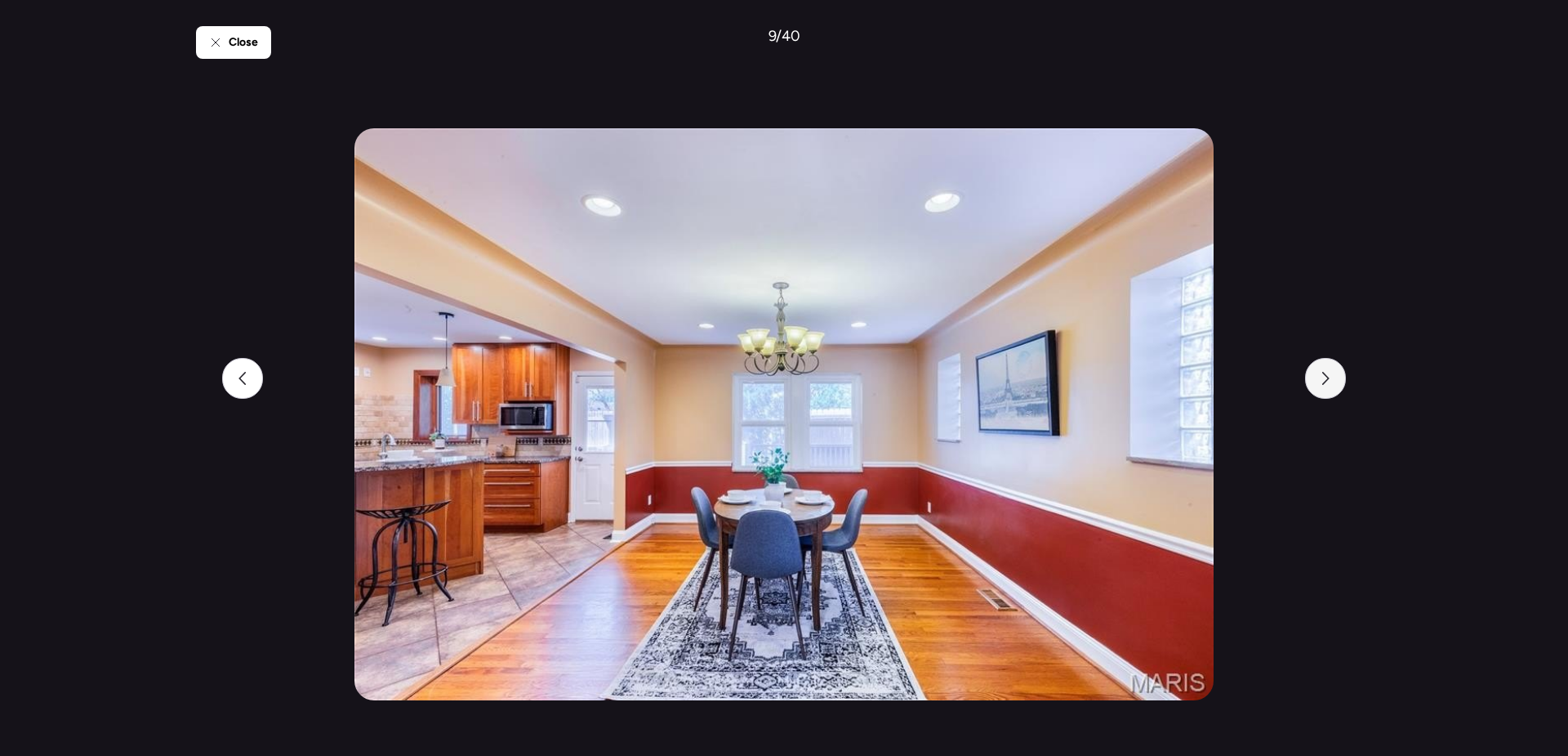
click at [1335, 393] on div at bounding box center [1325, 378] width 40 height 40
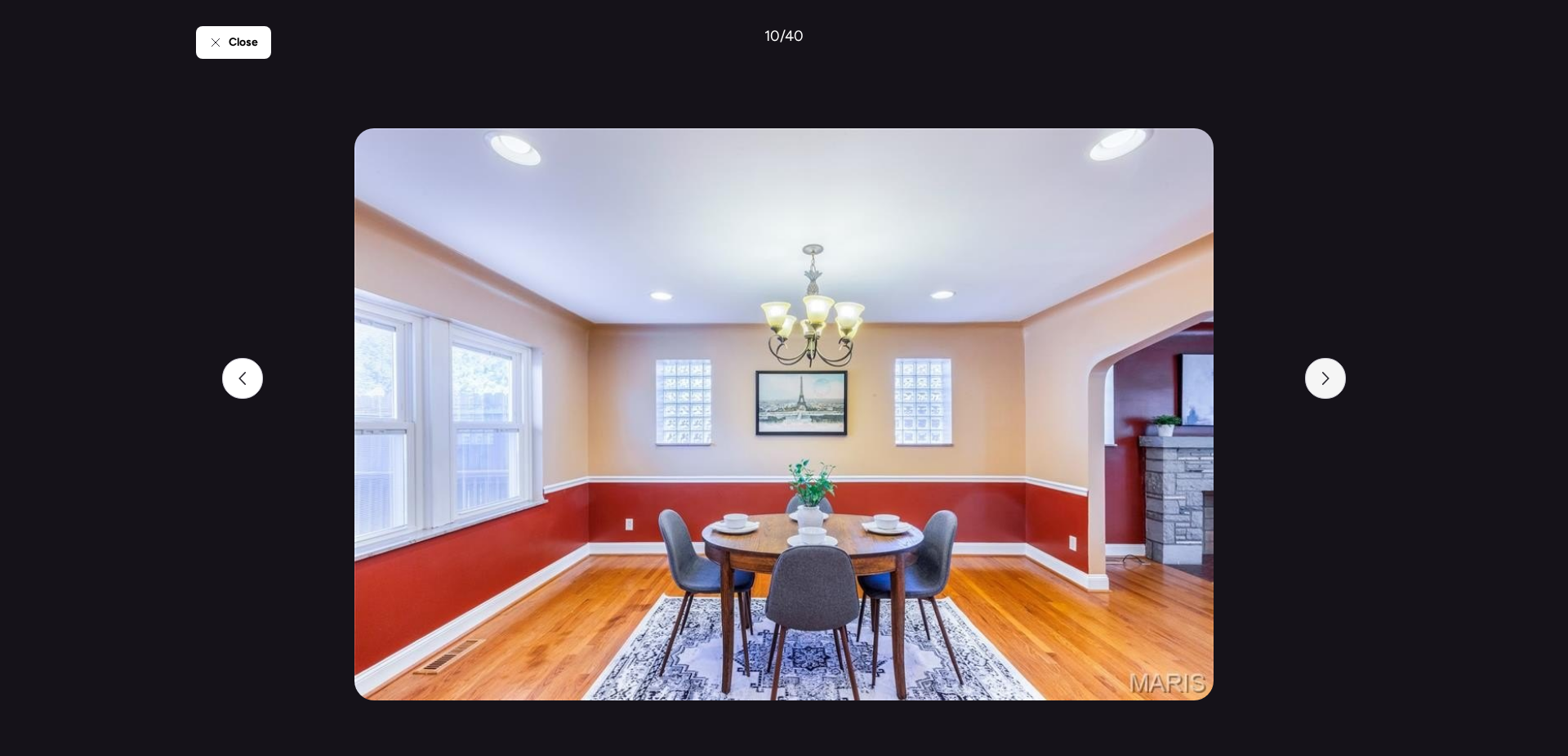
click at [1335, 393] on div at bounding box center [1325, 378] width 40 height 40
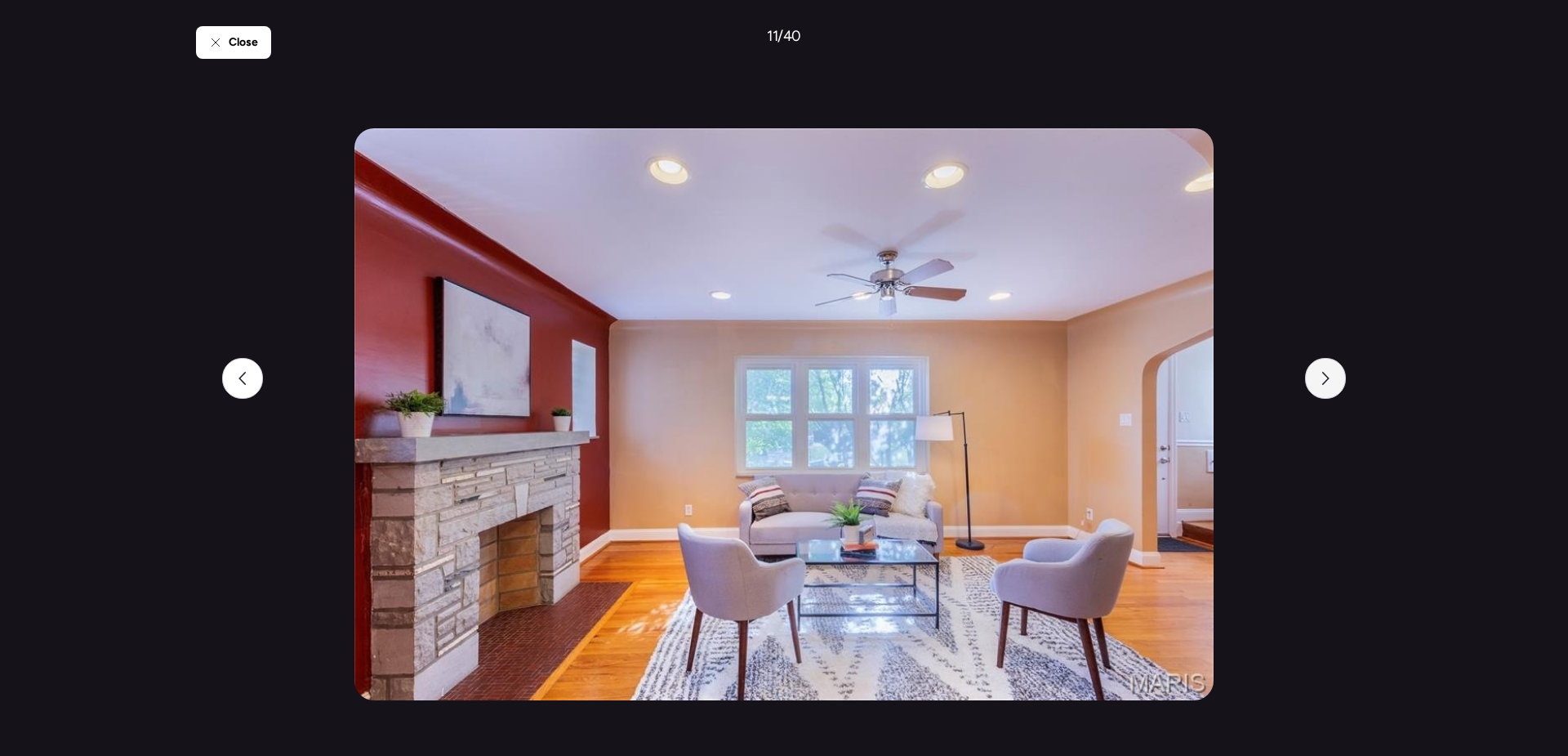
click at [1335, 393] on div at bounding box center [1325, 378] width 40 height 40
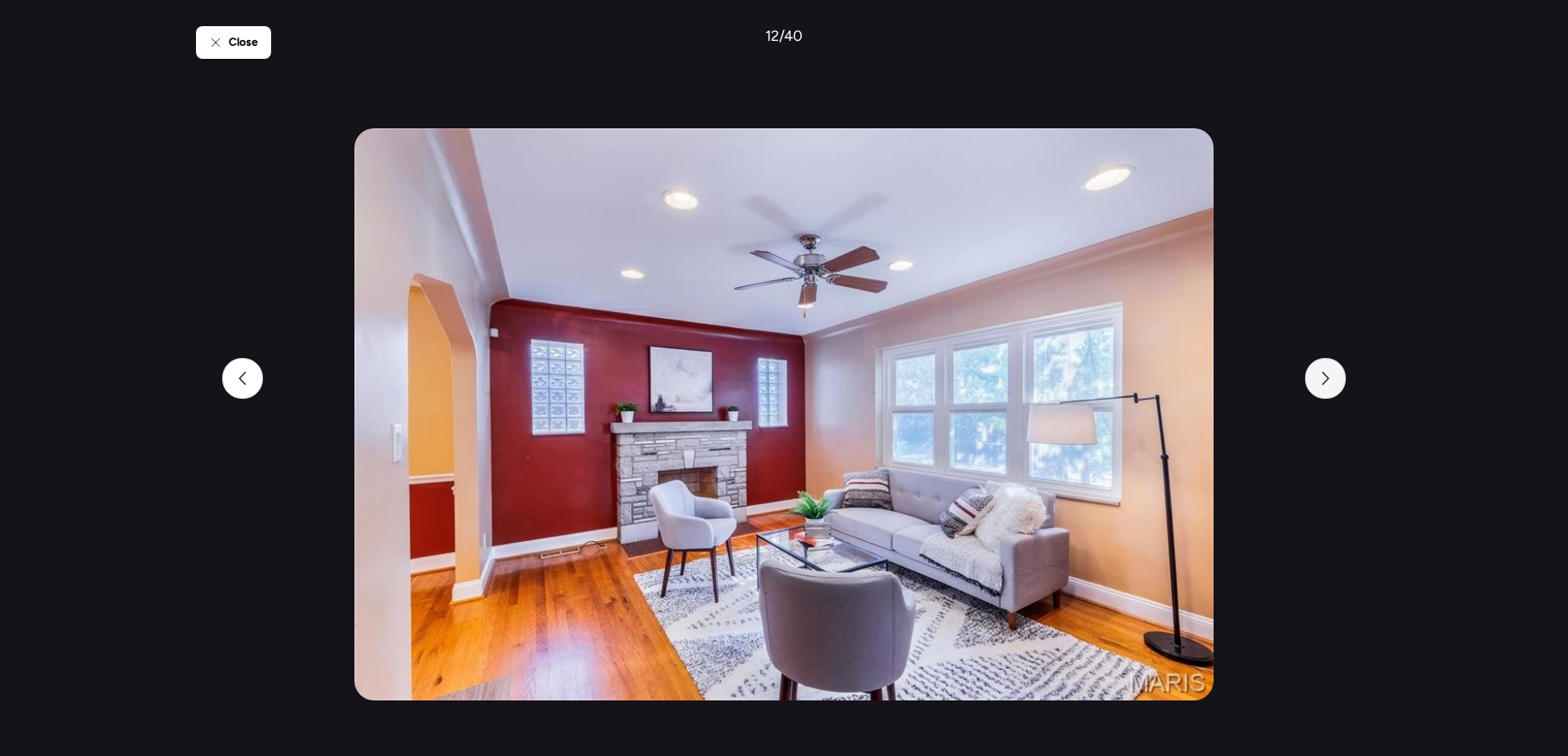
click at [1335, 393] on div at bounding box center [1325, 378] width 40 height 40
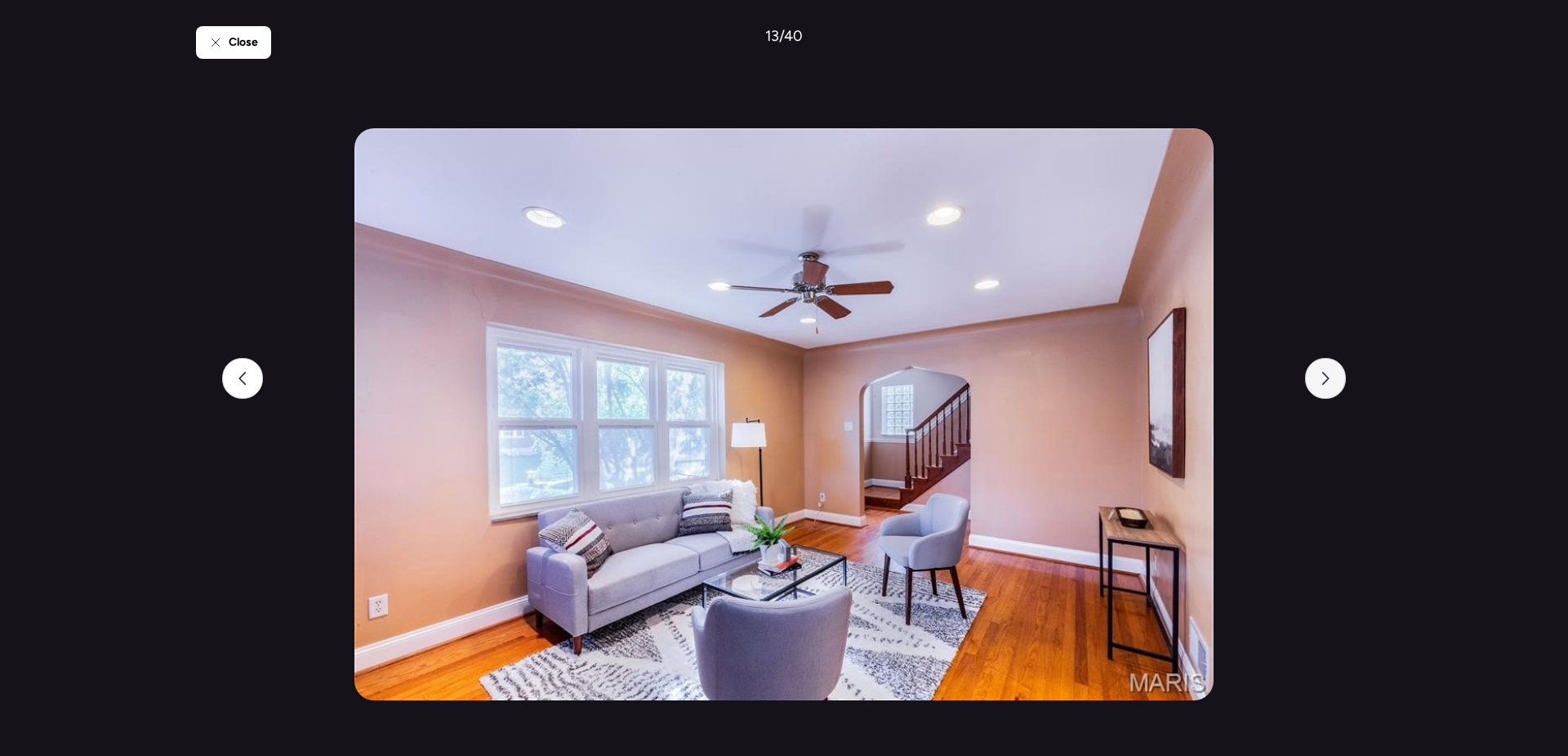
click at [1335, 393] on div at bounding box center [1325, 378] width 40 height 40
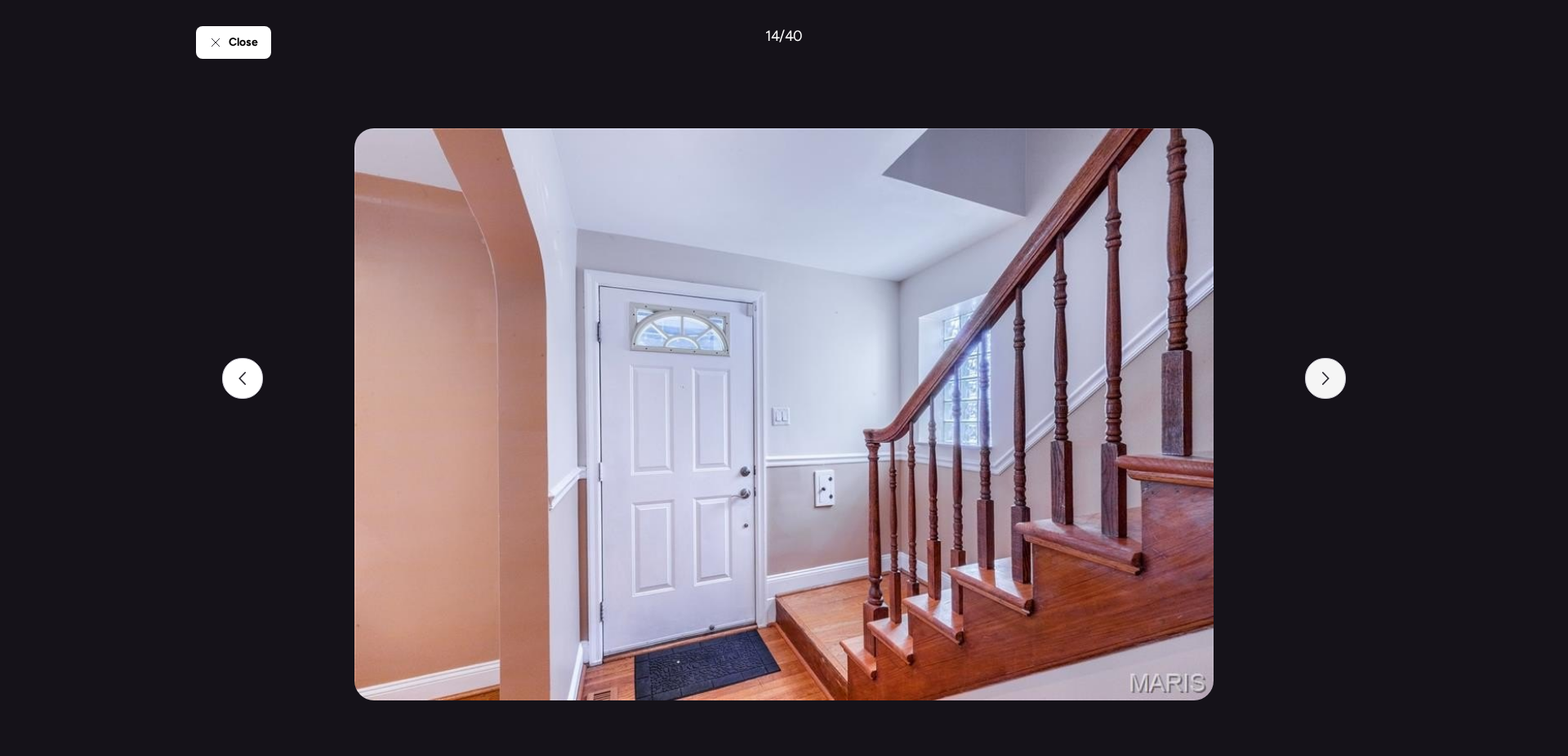
click at [1335, 393] on div at bounding box center [1325, 378] width 40 height 40
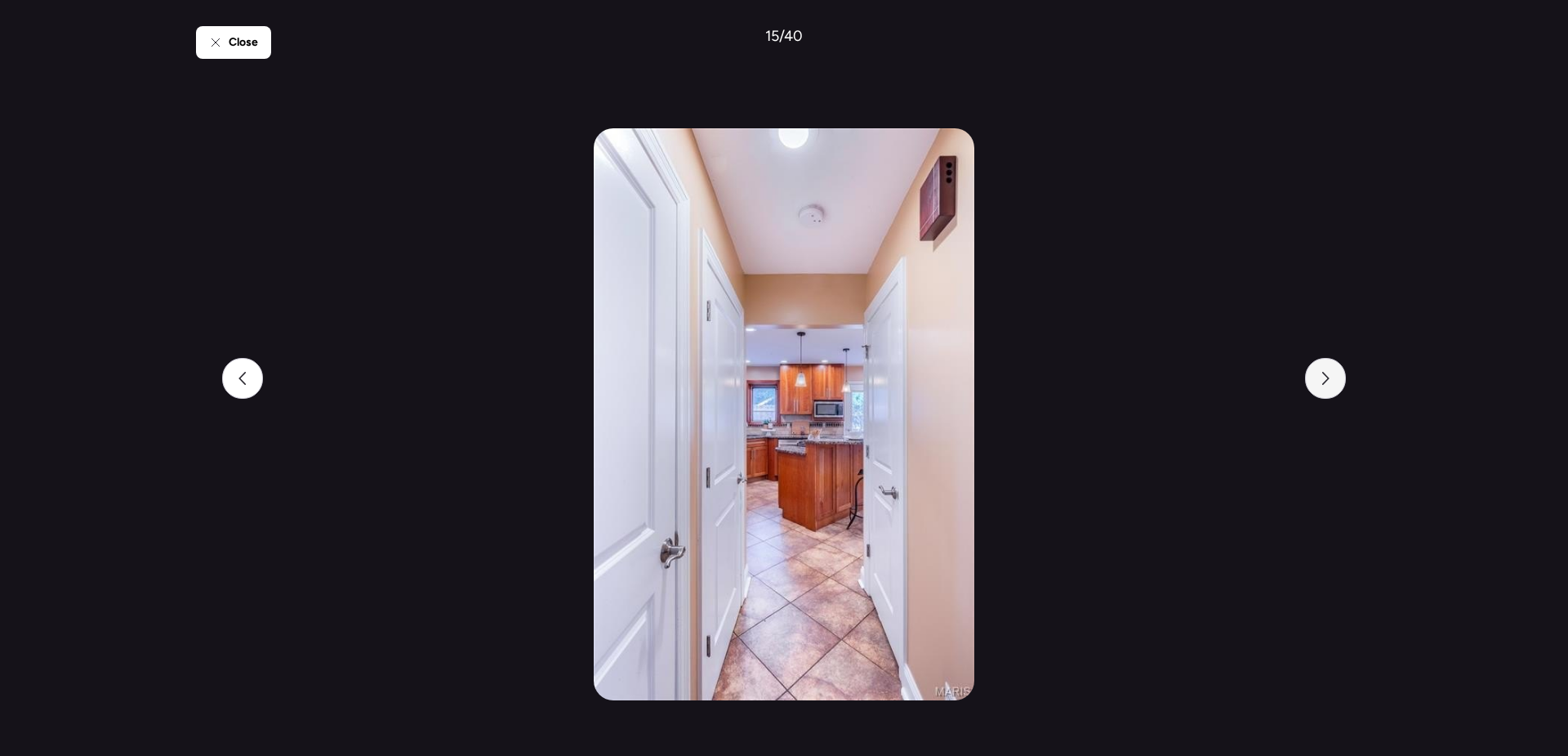
click at [1335, 393] on div at bounding box center [1325, 378] width 40 height 40
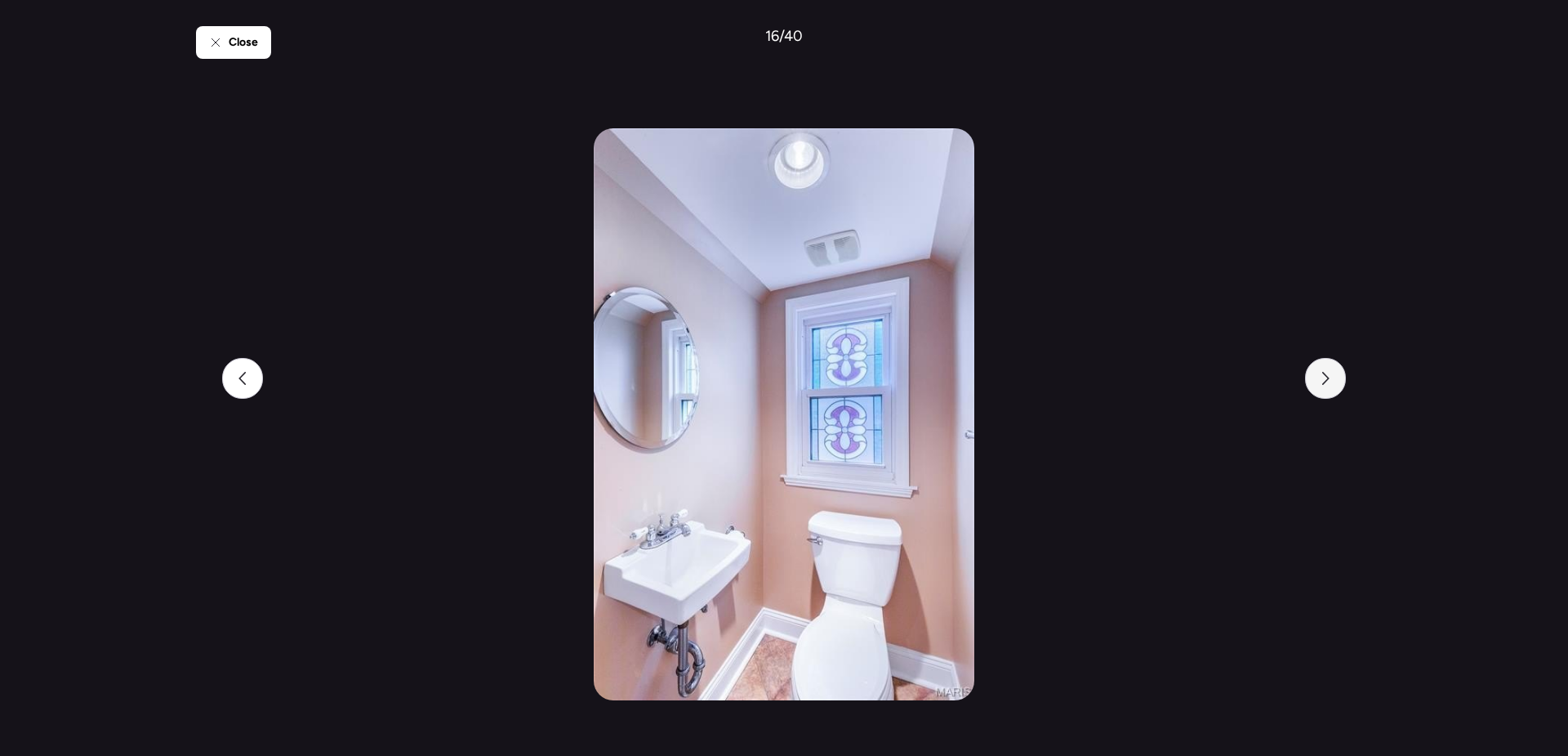
click at [1335, 393] on div at bounding box center [1325, 378] width 40 height 40
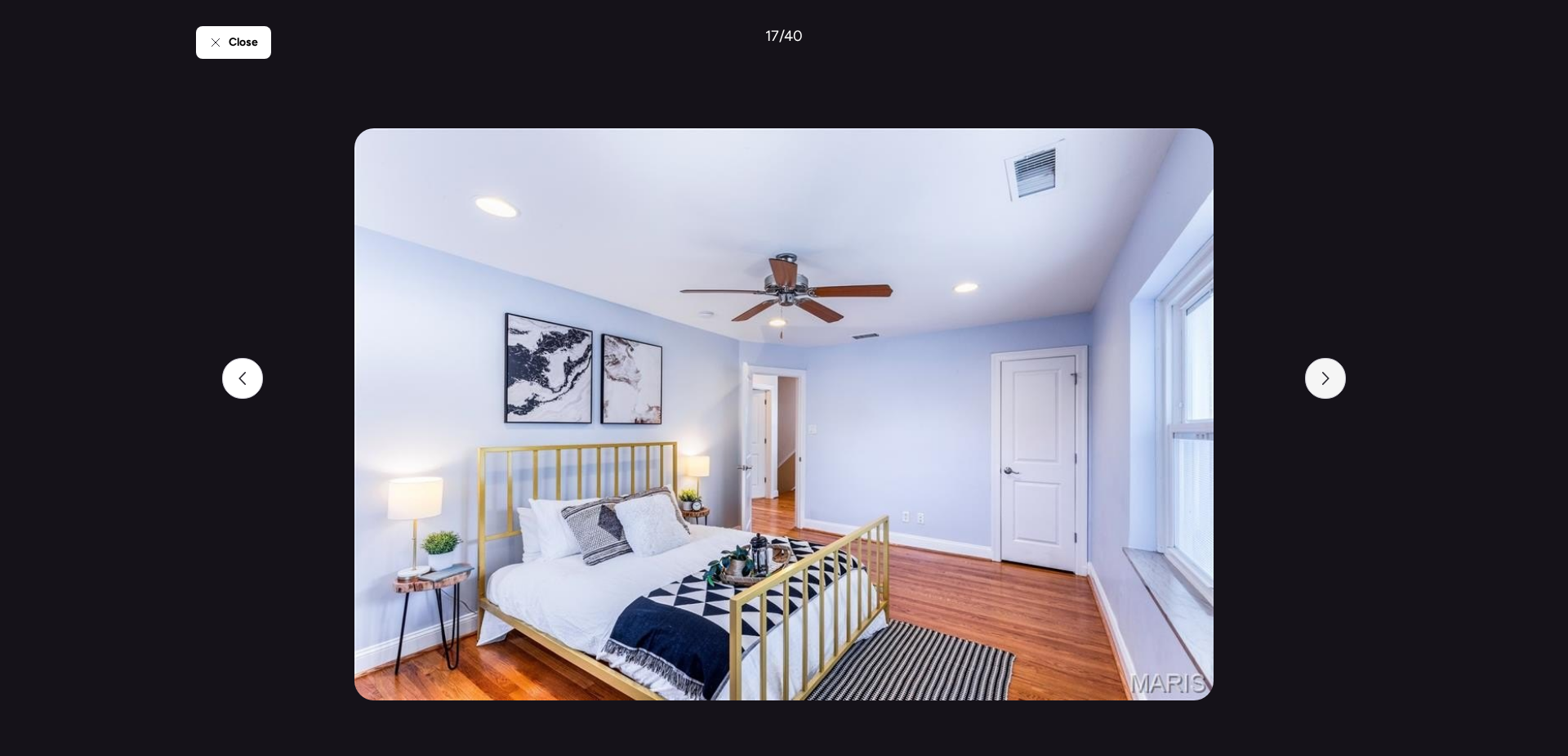
click at [1335, 393] on div at bounding box center [1325, 378] width 40 height 40
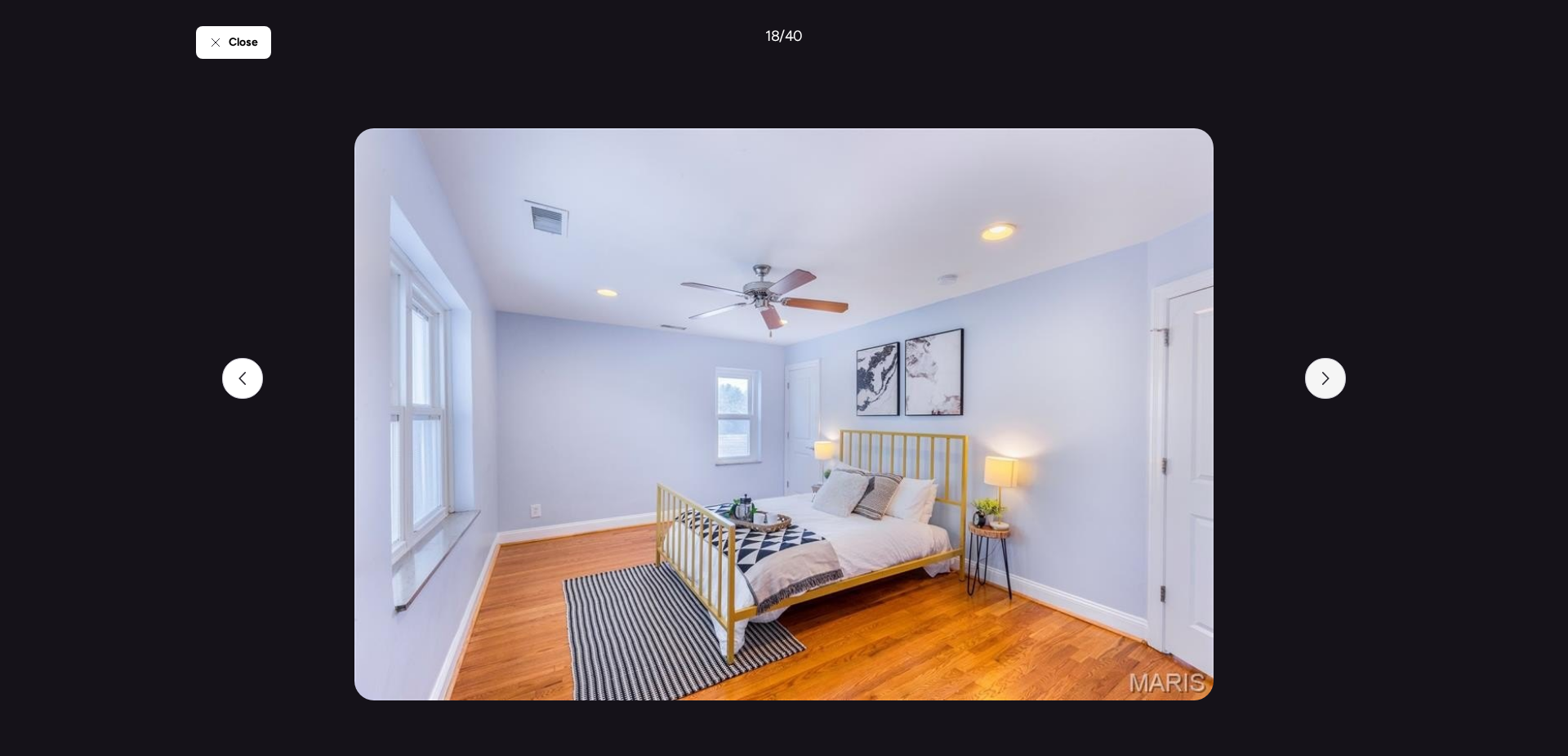
click at [1335, 393] on div at bounding box center [1325, 378] width 40 height 40
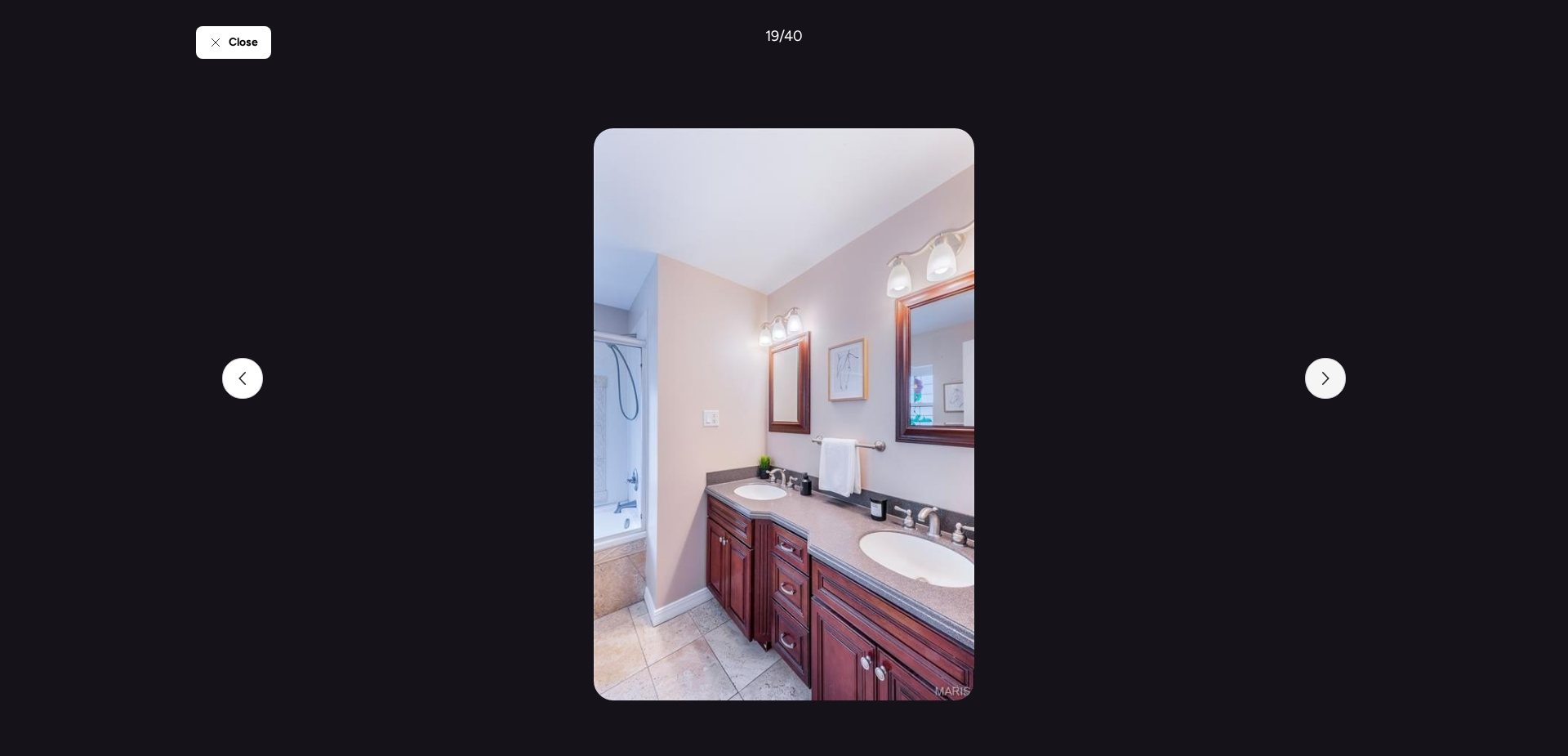
click at [1335, 393] on div at bounding box center [1325, 378] width 40 height 40
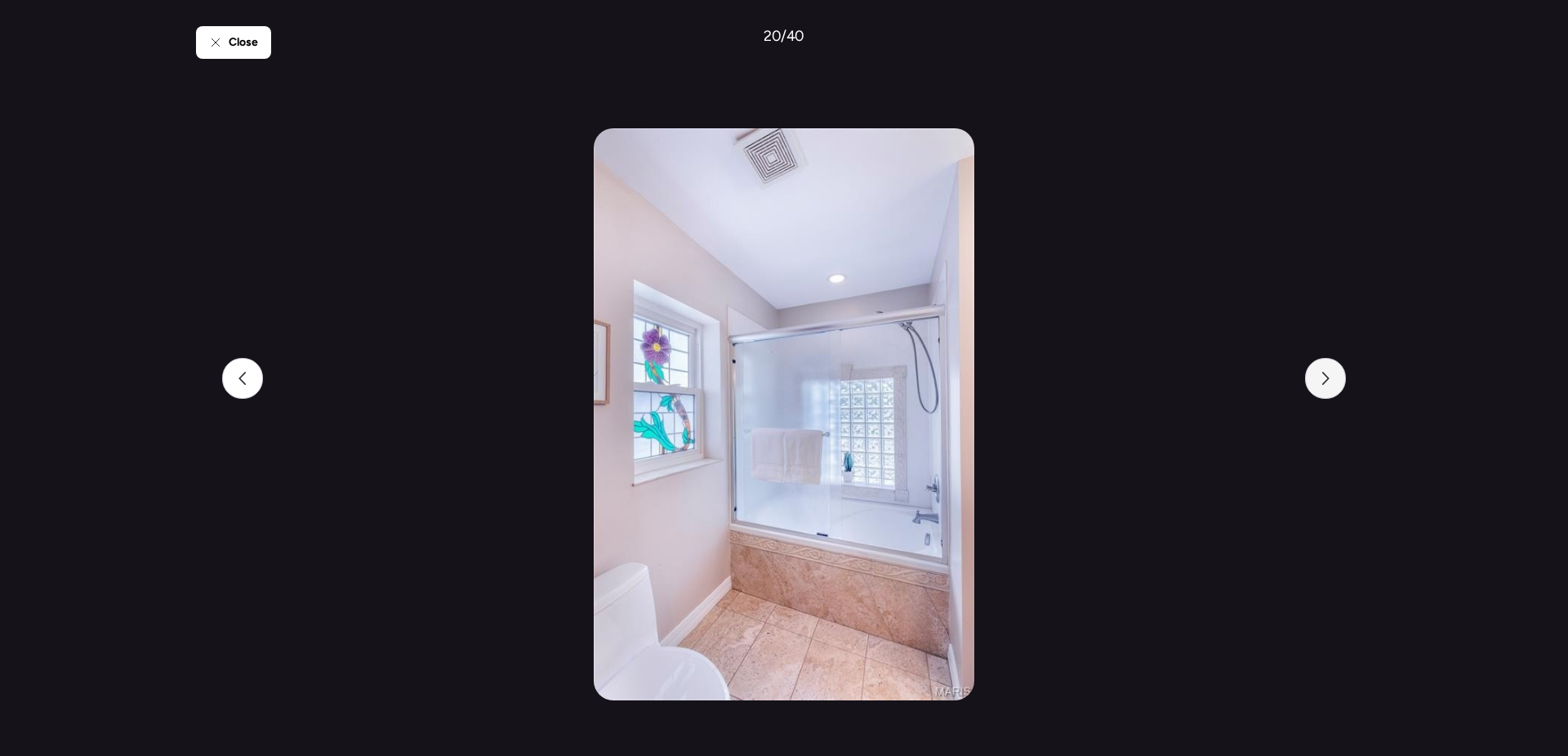
click at [1335, 393] on div at bounding box center [1325, 378] width 40 height 40
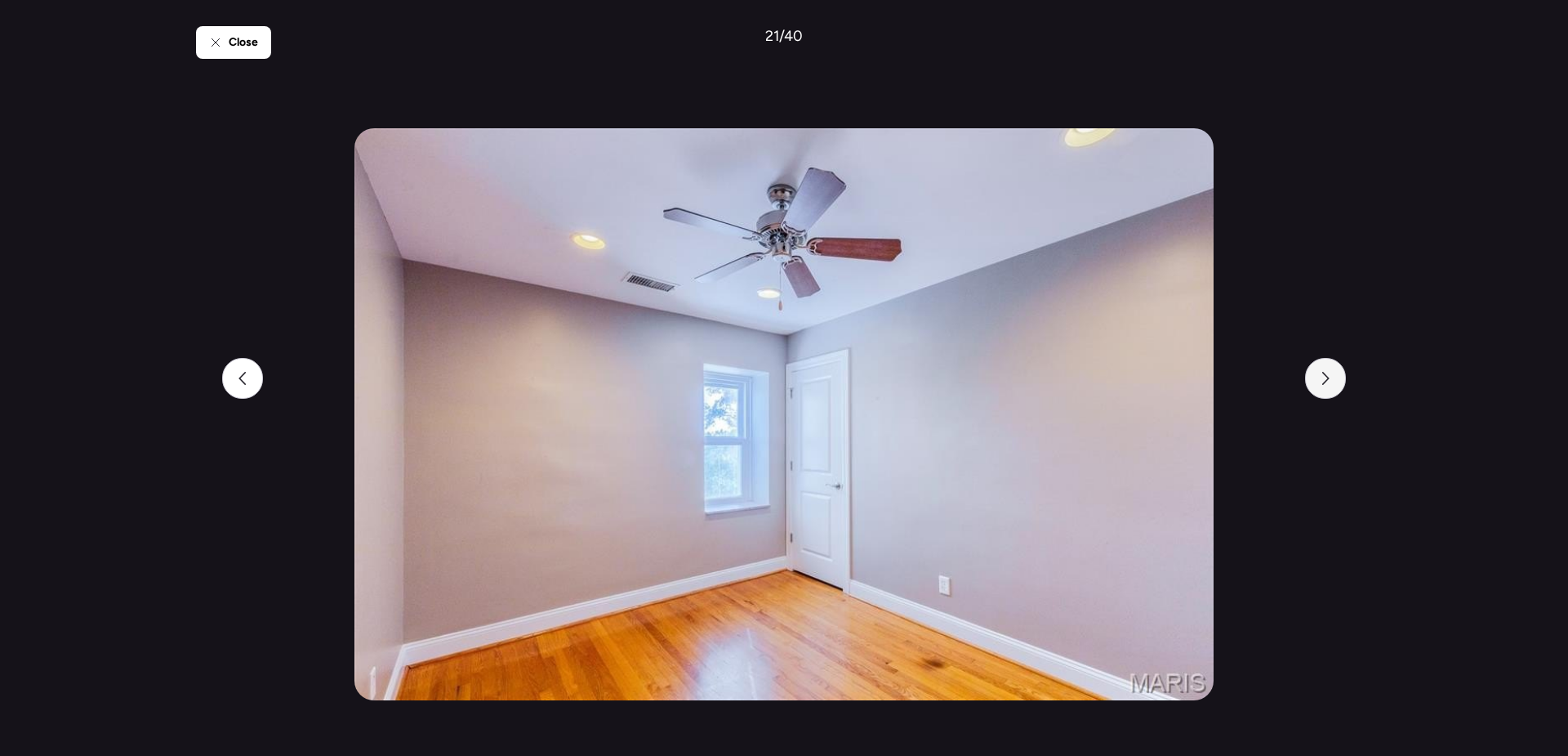
click at [1335, 393] on div at bounding box center [1325, 378] width 40 height 40
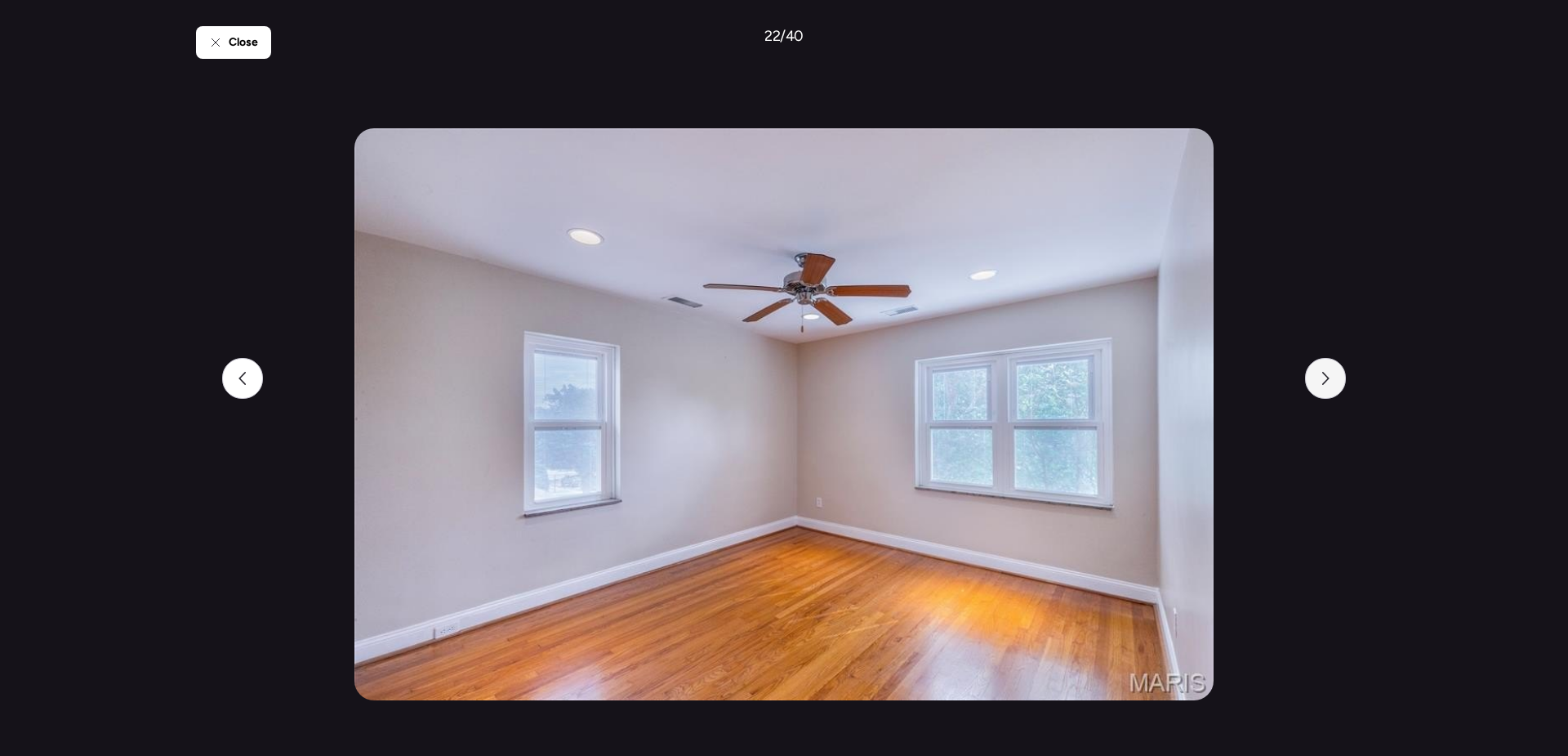
click at [1335, 393] on div at bounding box center [1325, 378] width 40 height 40
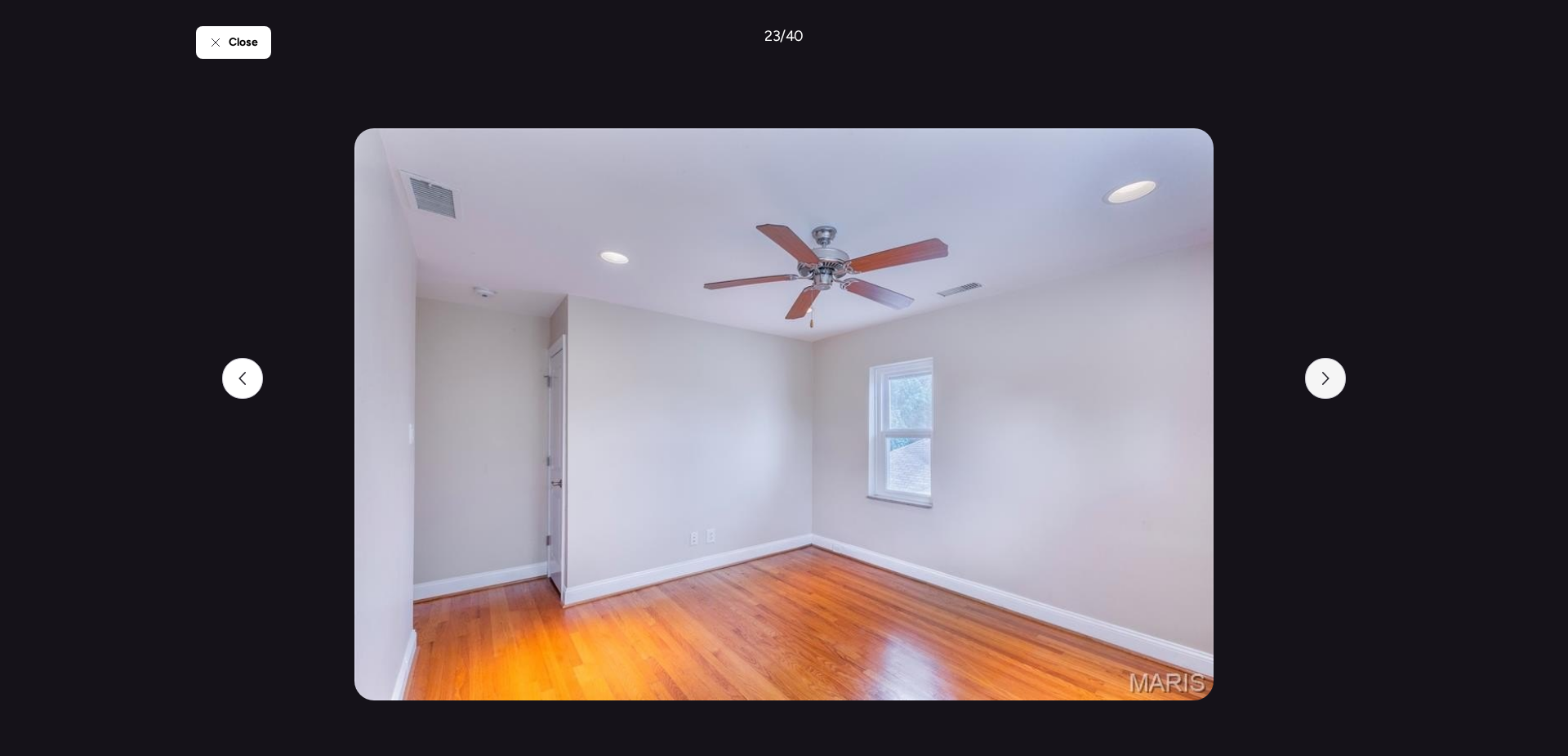
click at [1335, 393] on div at bounding box center [1325, 378] width 40 height 40
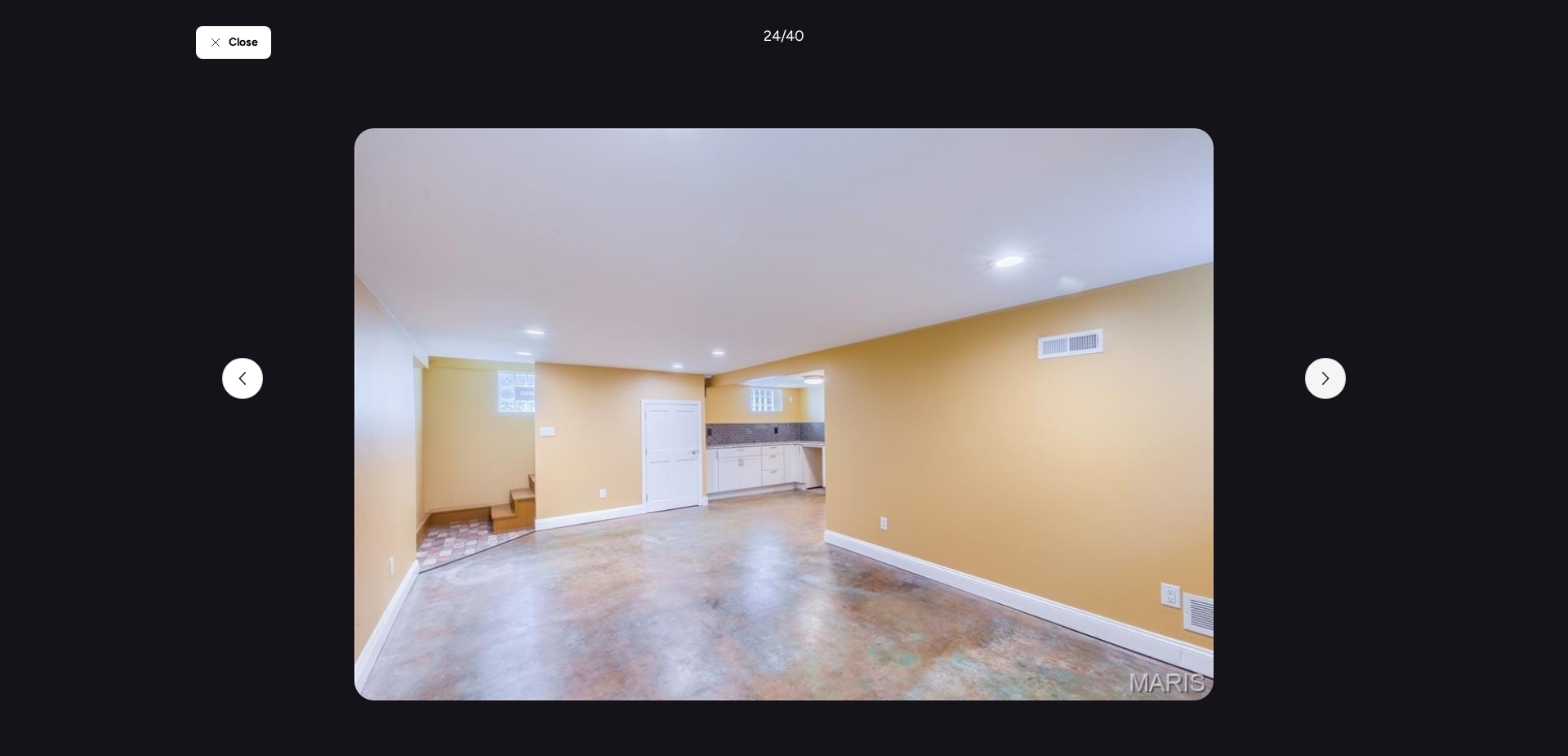
click at [1335, 393] on div at bounding box center [1325, 378] width 40 height 40
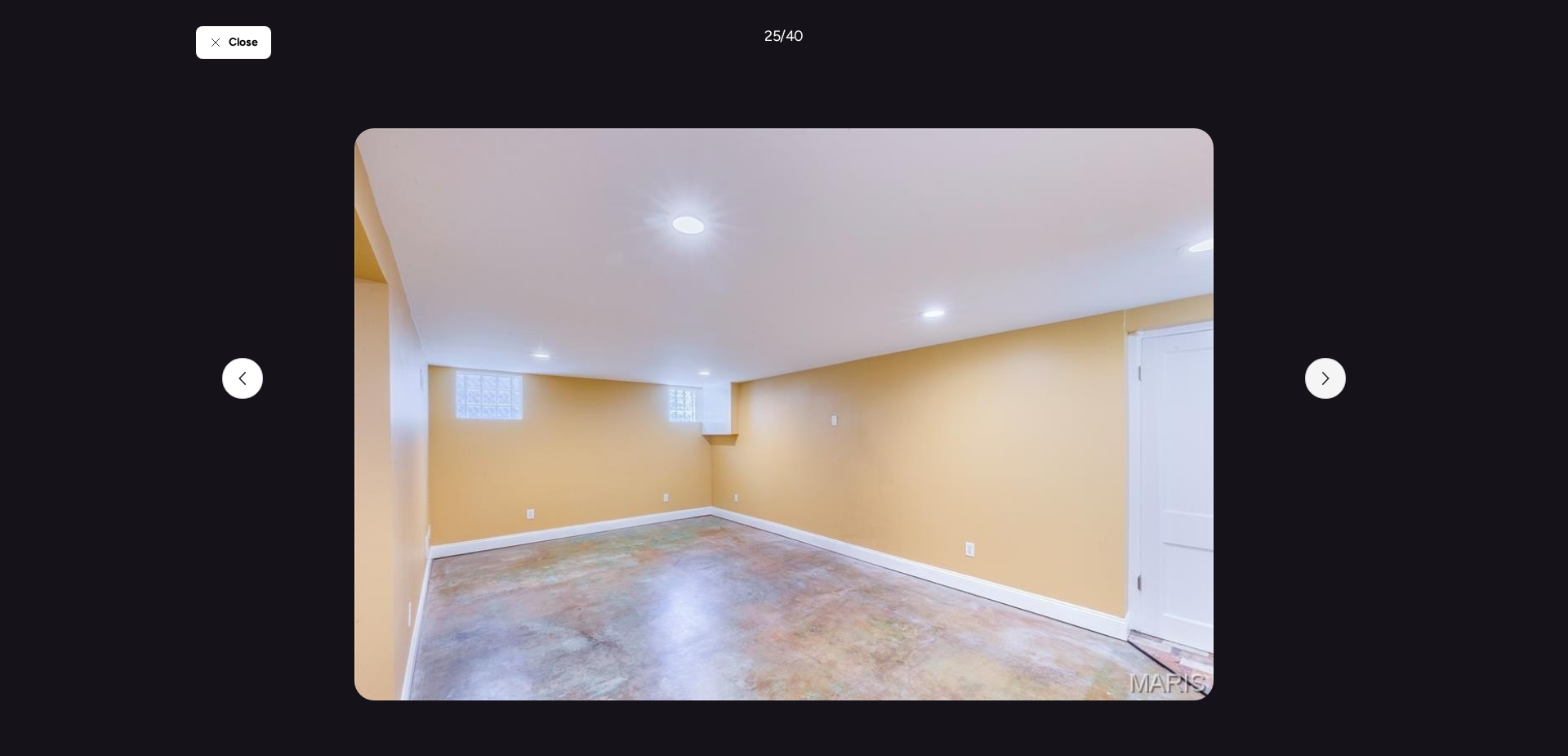
click at [1335, 393] on div at bounding box center [1325, 378] width 40 height 40
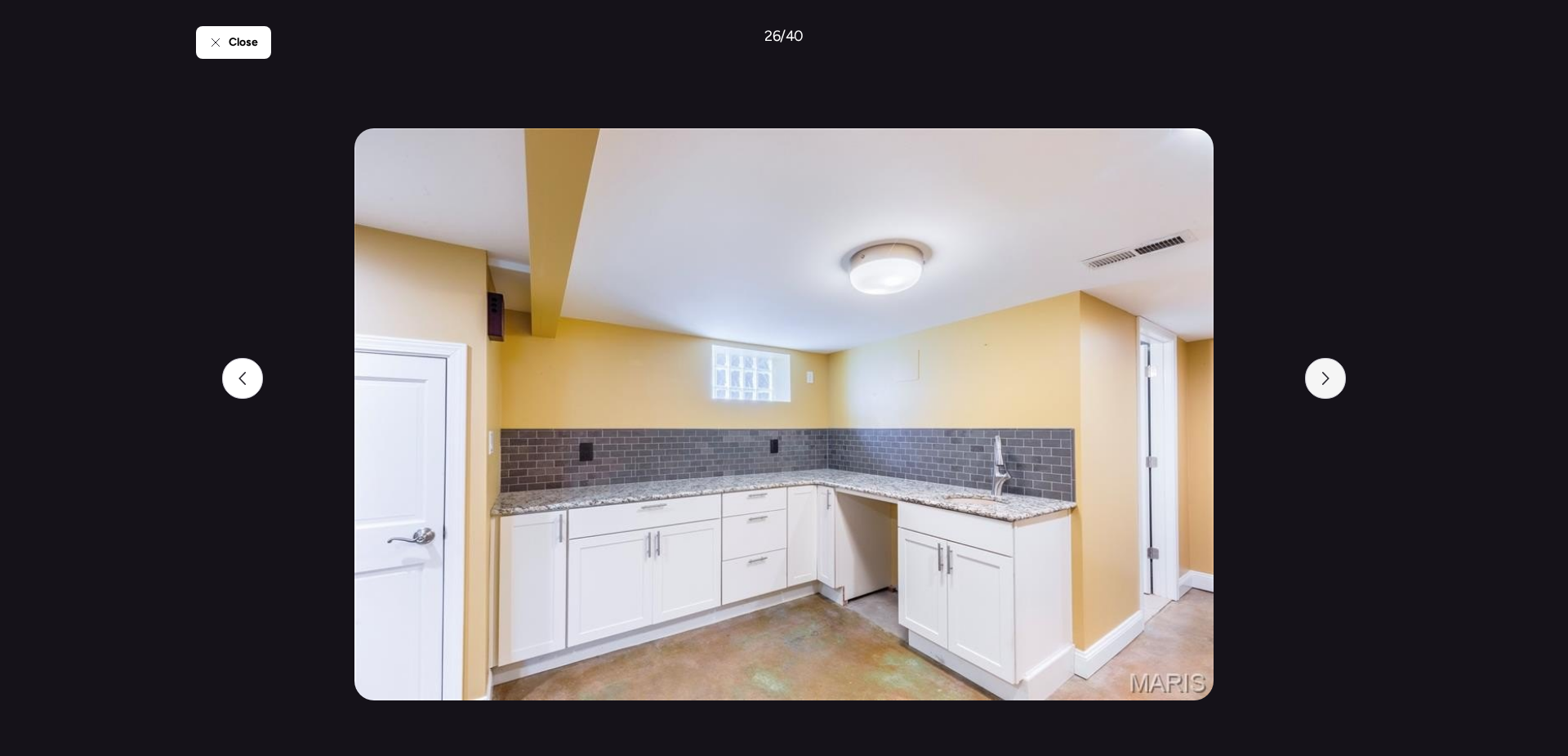
click at [1335, 393] on div at bounding box center [1325, 378] width 40 height 40
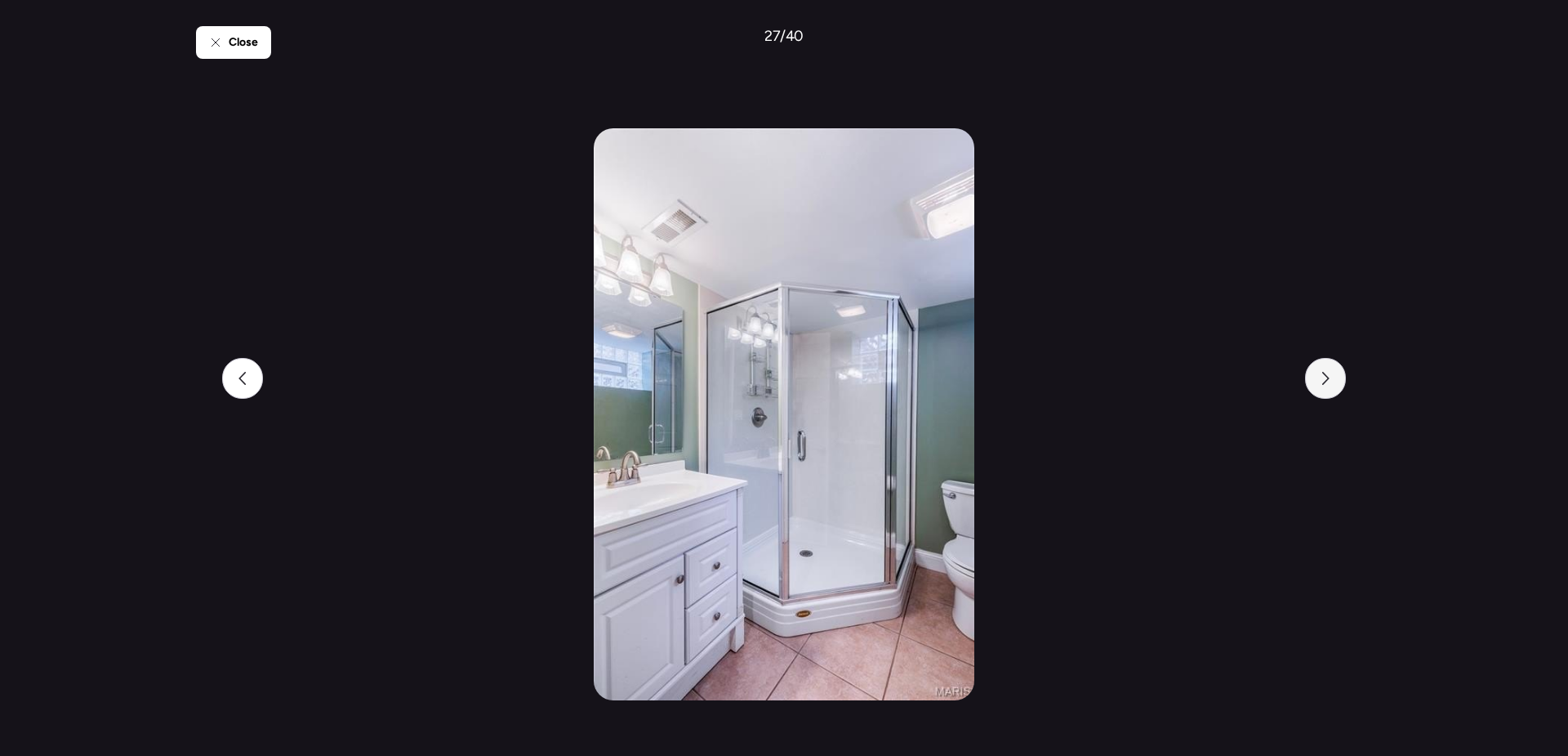
click at [1335, 393] on div at bounding box center [1325, 378] width 40 height 40
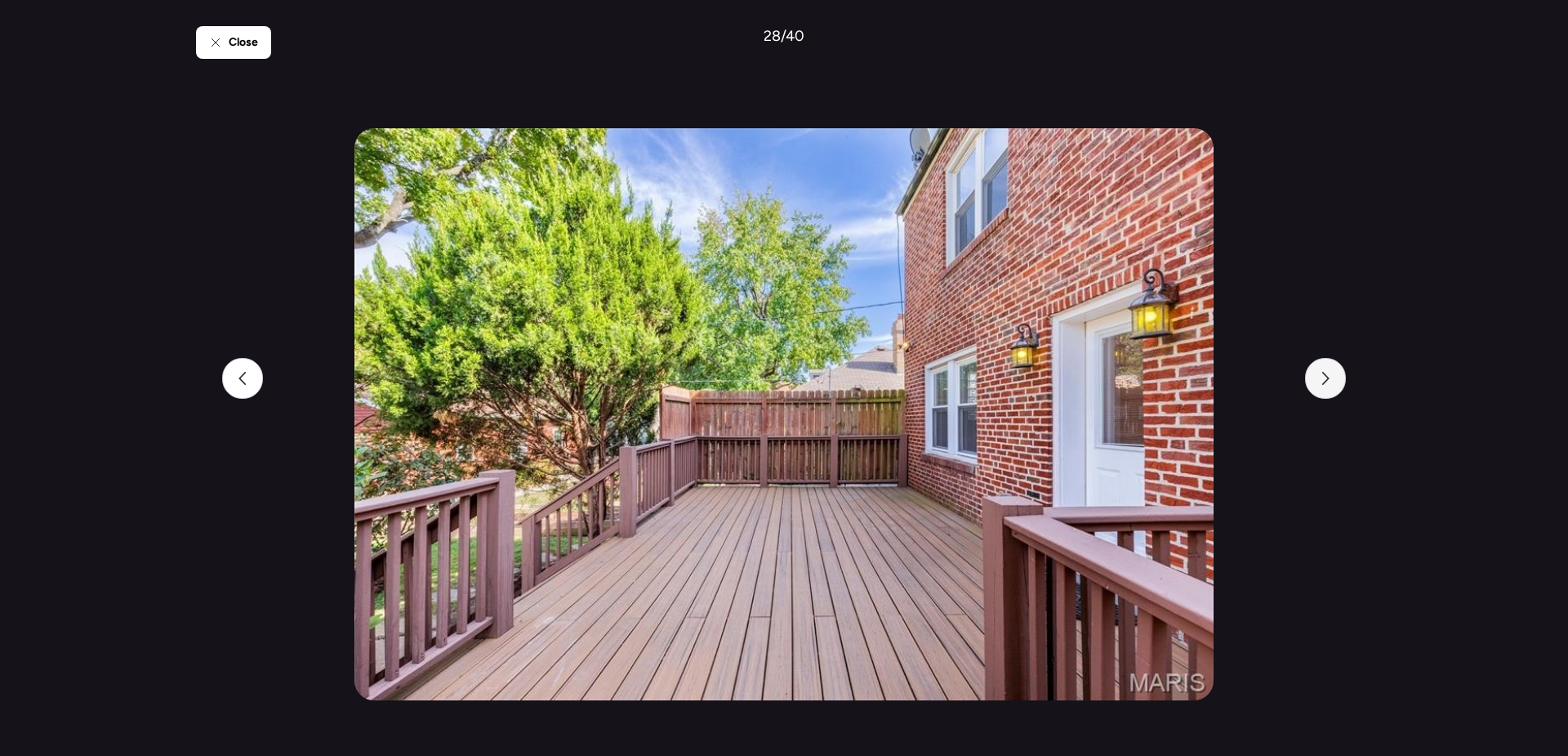
click at [1335, 393] on div at bounding box center [1325, 378] width 40 height 40
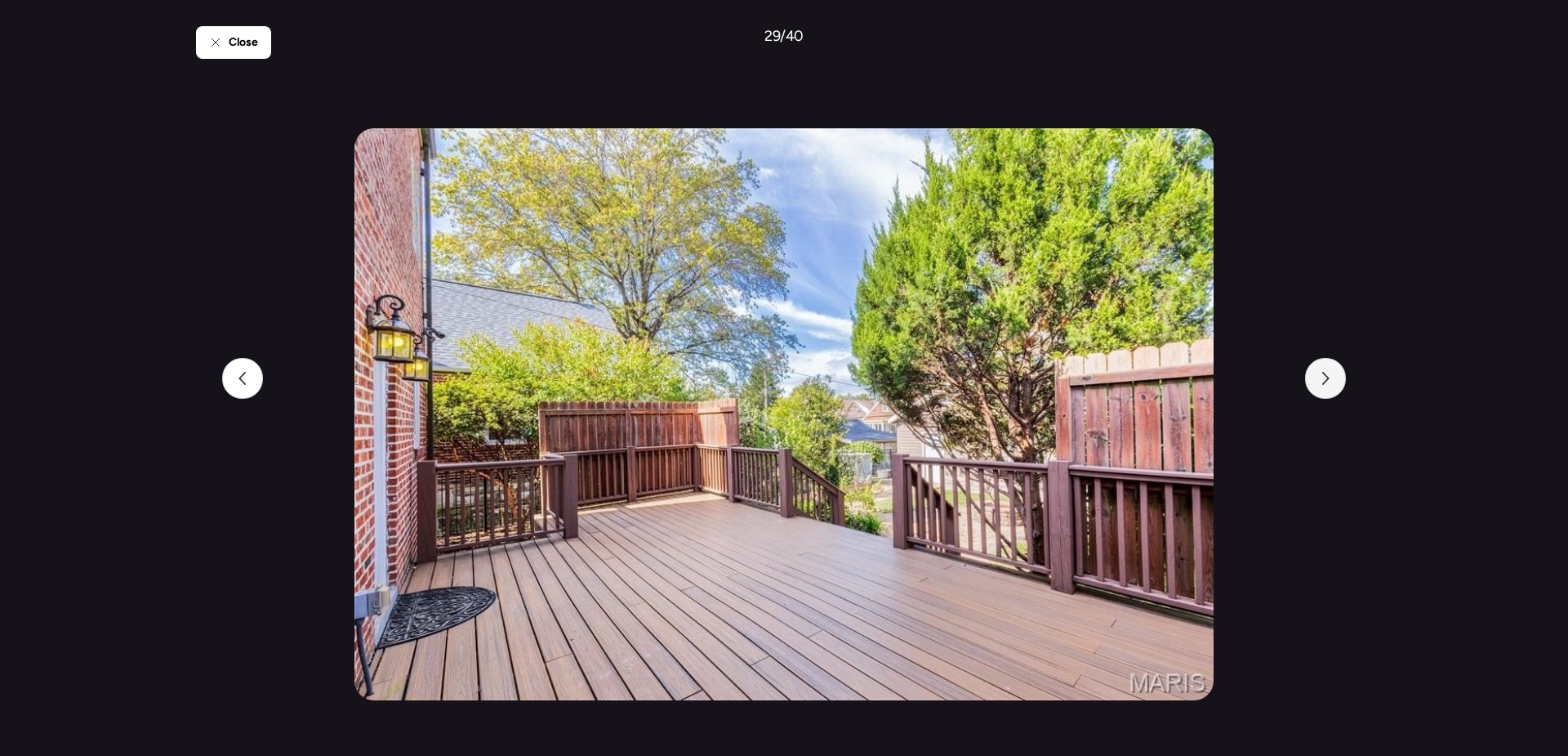
click at [1335, 393] on div at bounding box center [1325, 378] width 40 height 40
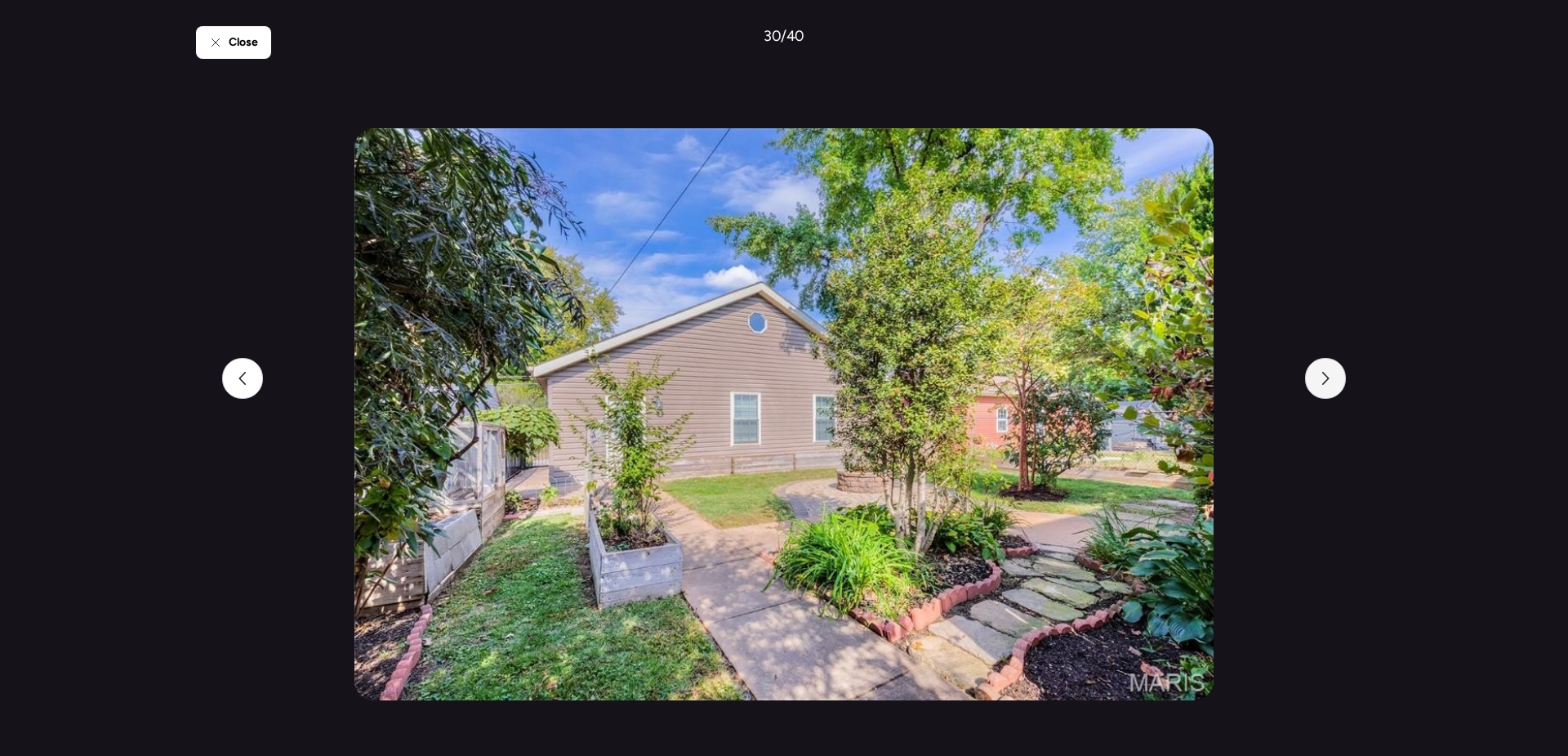
click at [1335, 393] on div at bounding box center [1325, 378] width 40 height 40
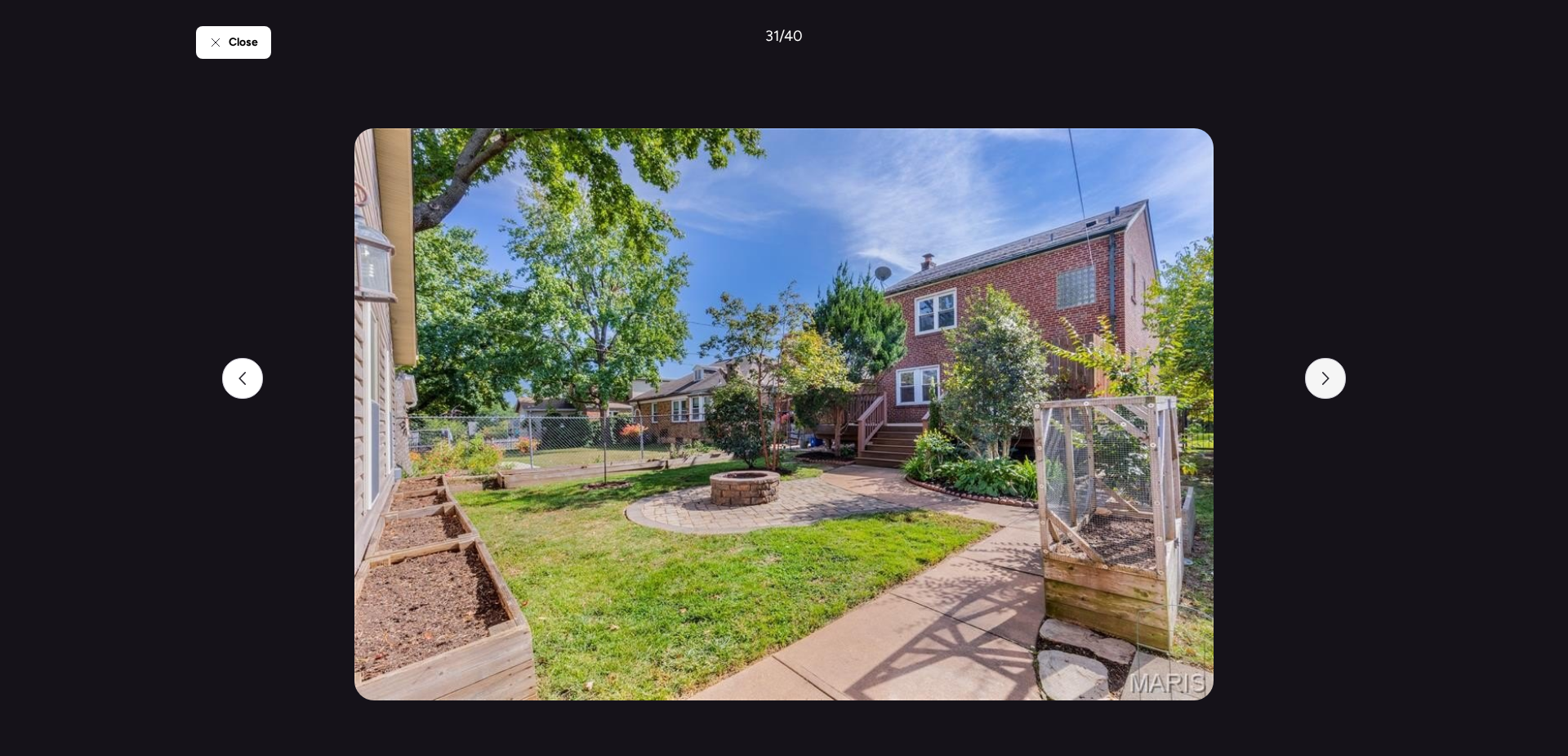
click at [1335, 393] on div at bounding box center [1325, 378] width 40 height 40
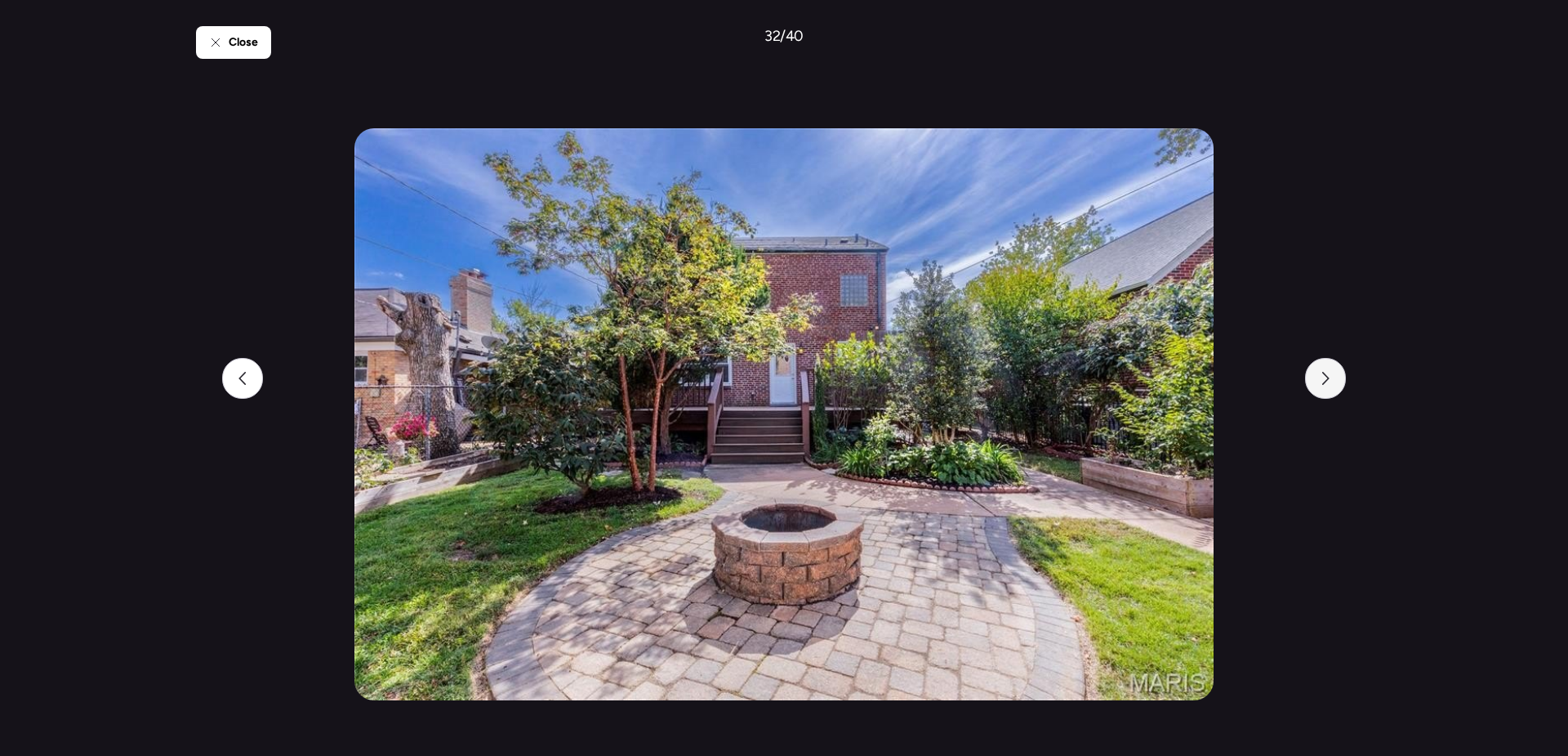
click at [1335, 393] on div at bounding box center [1325, 378] width 40 height 40
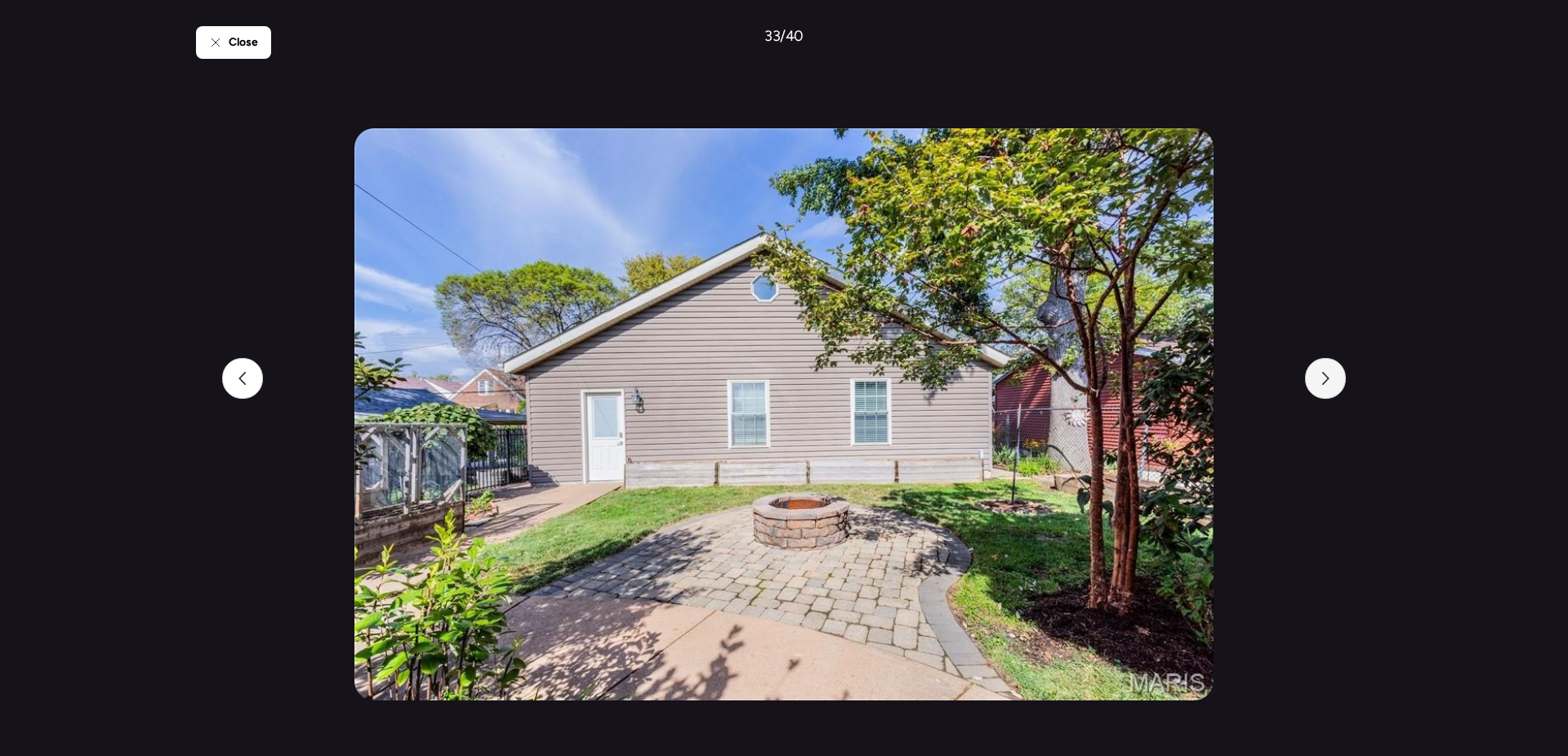
click at [1335, 393] on div at bounding box center [1325, 378] width 40 height 40
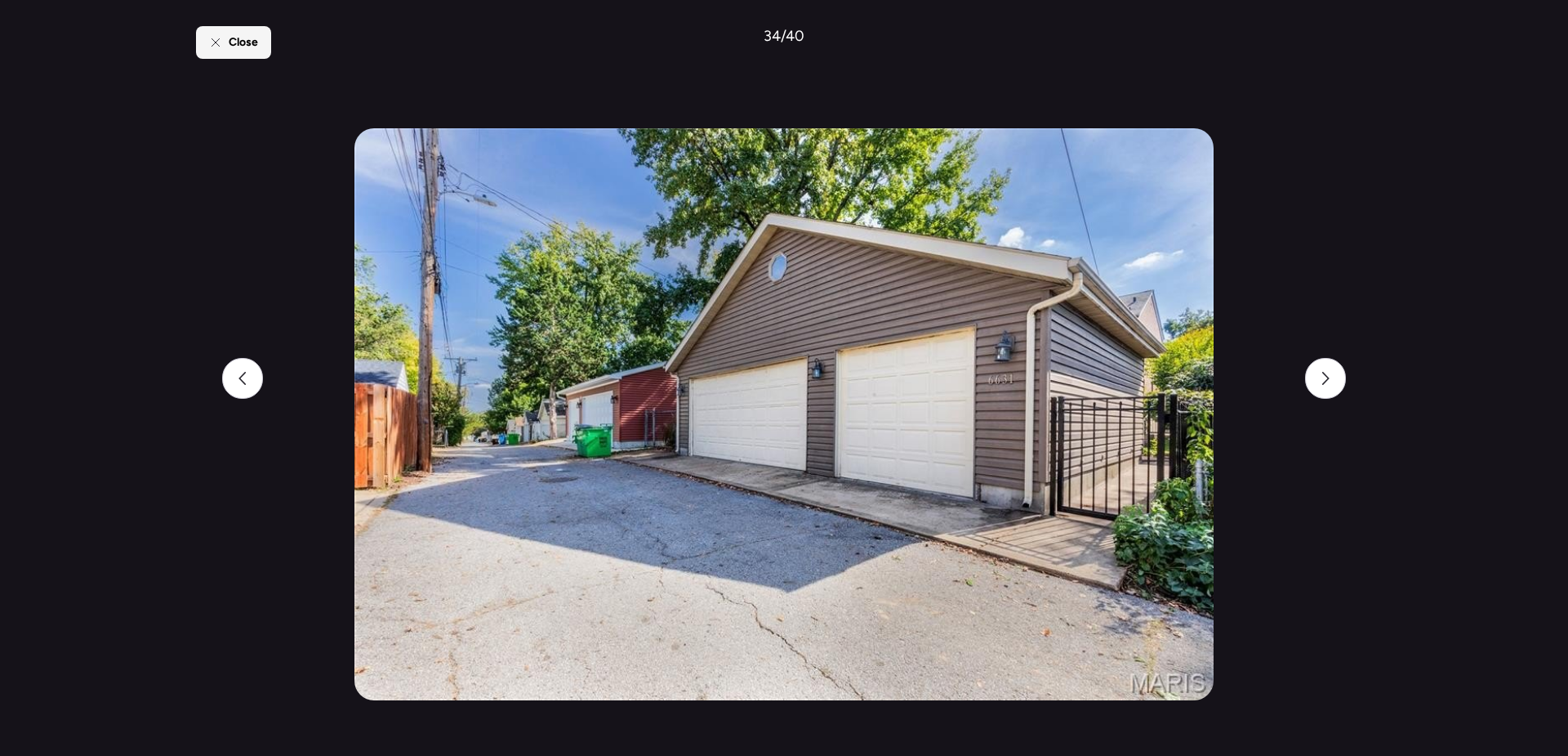
click at [233, 46] on span "Close" at bounding box center [244, 42] width 29 height 16
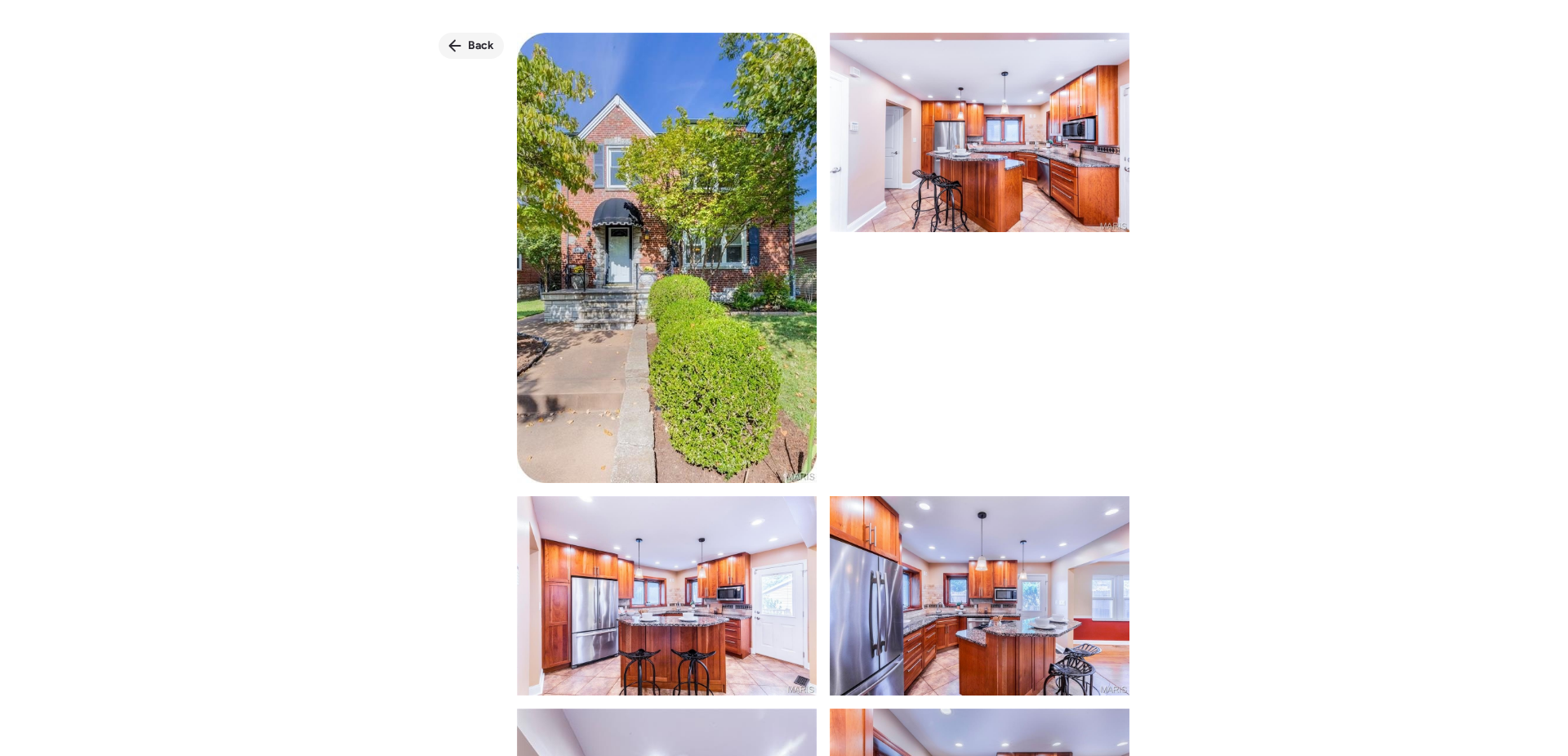
click at [461, 46] on icon at bounding box center [454, 46] width 13 height 13
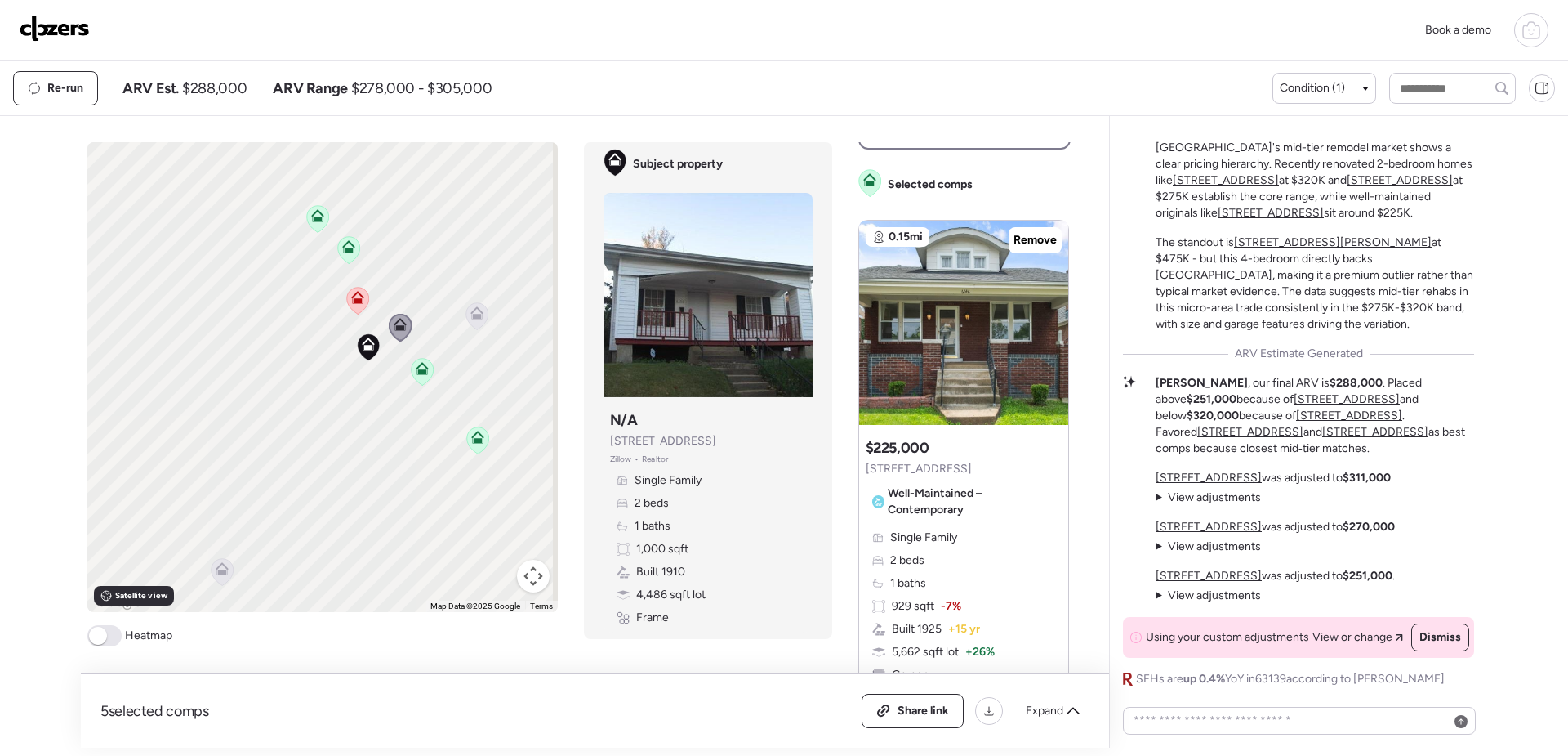
scroll to position [735, 0]
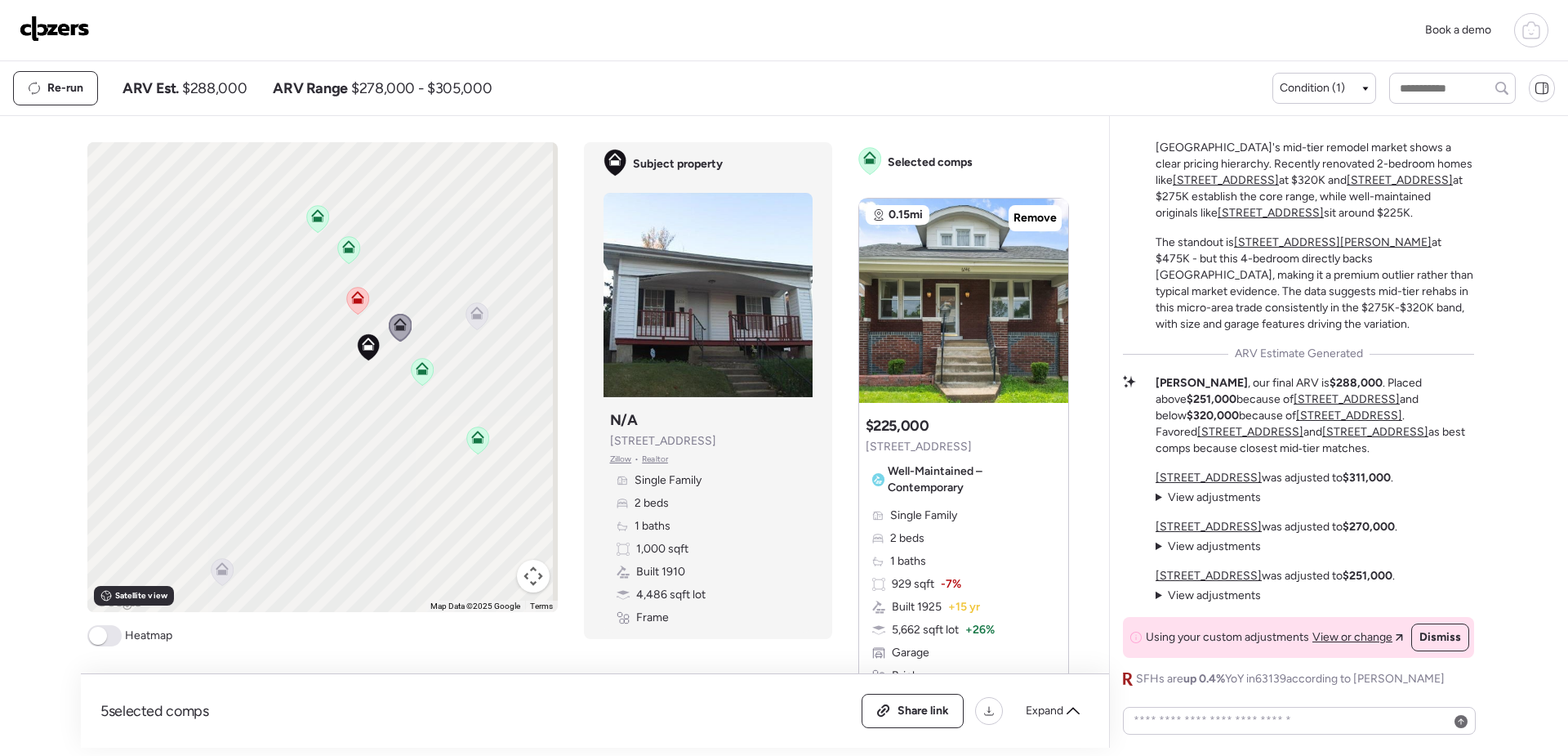
click at [318, 223] on icon at bounding box center [318, 218] width 22 height 27
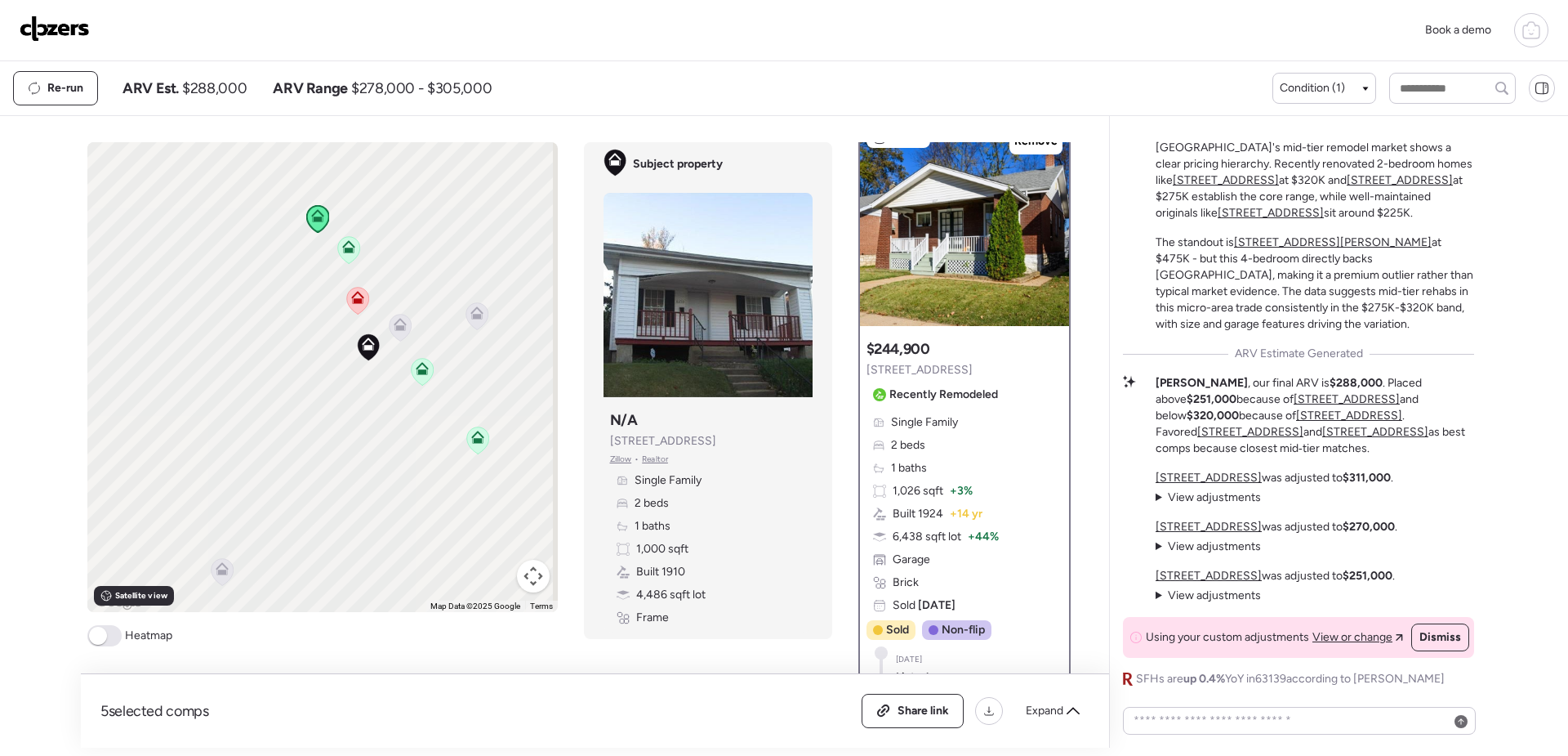
scroll to position [0, 0]
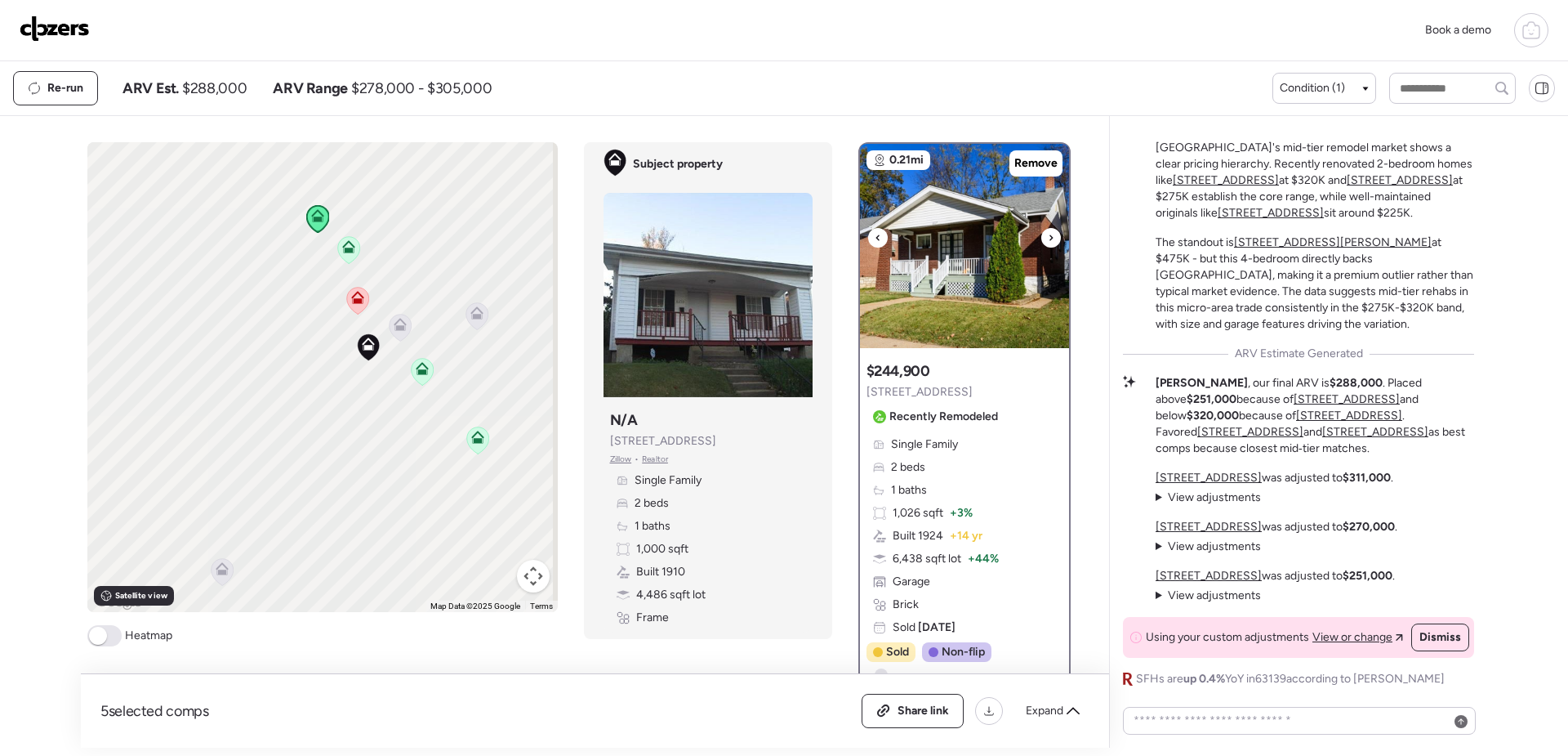
click at [992, 330] on img at bounding box center [964, 245] width 209 height 204
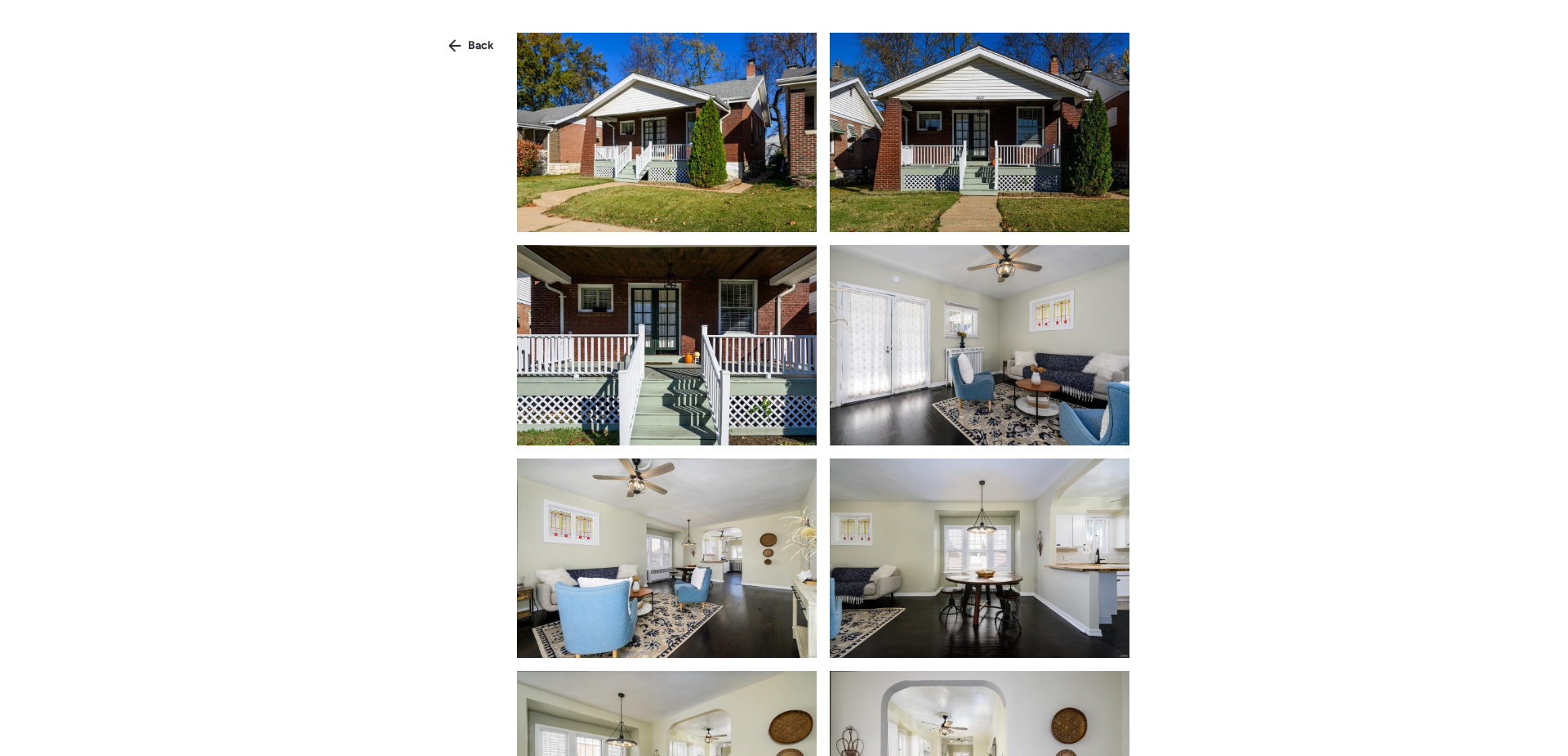
click at [736, 187] on img at bounding box center [667, 133] width 299 height 200
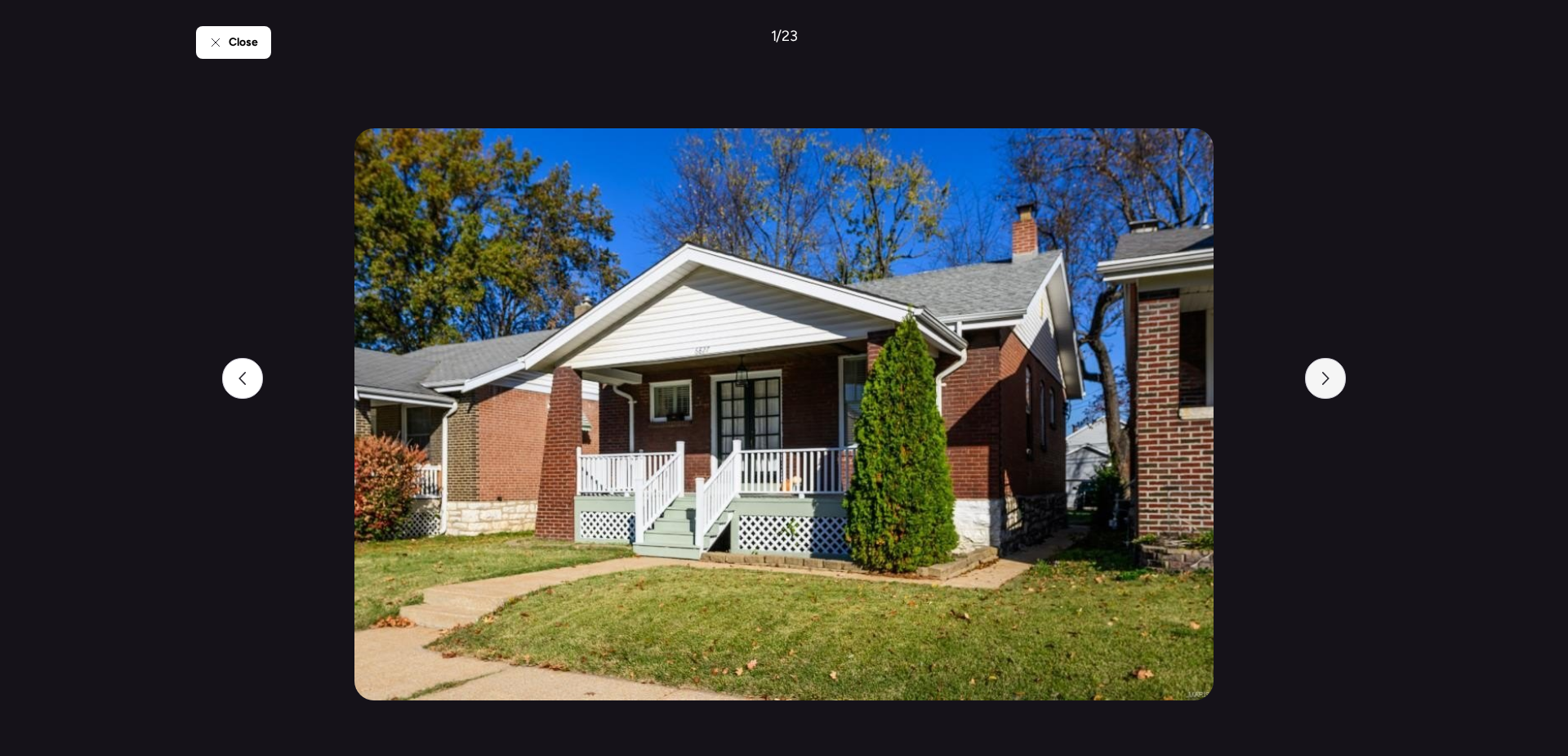
click at [1326, 393] on div at bounding box center [1325, 378] width 40 height 40
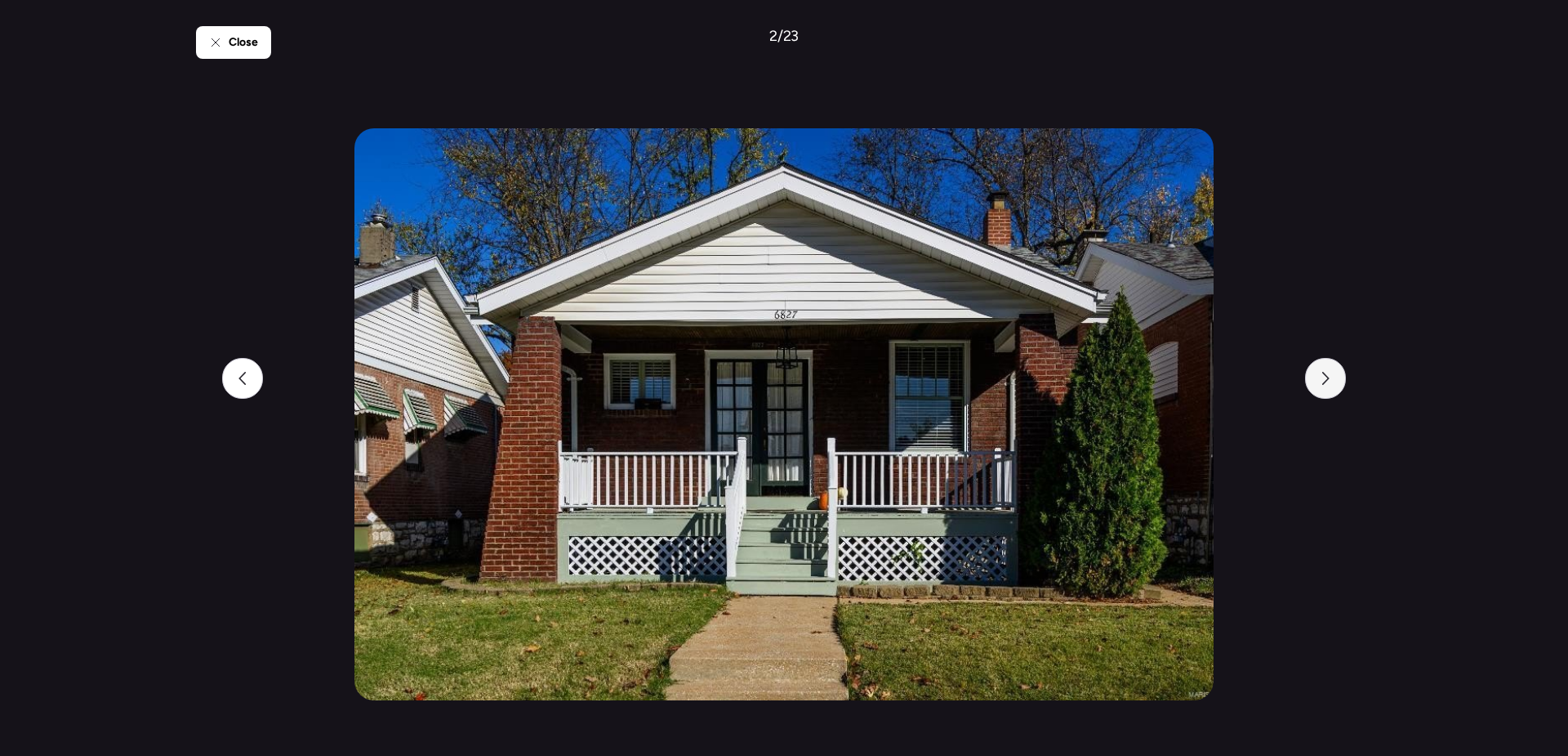
click at [1326, 393] on div at bounding box center [1325, 378] width 40 height 40
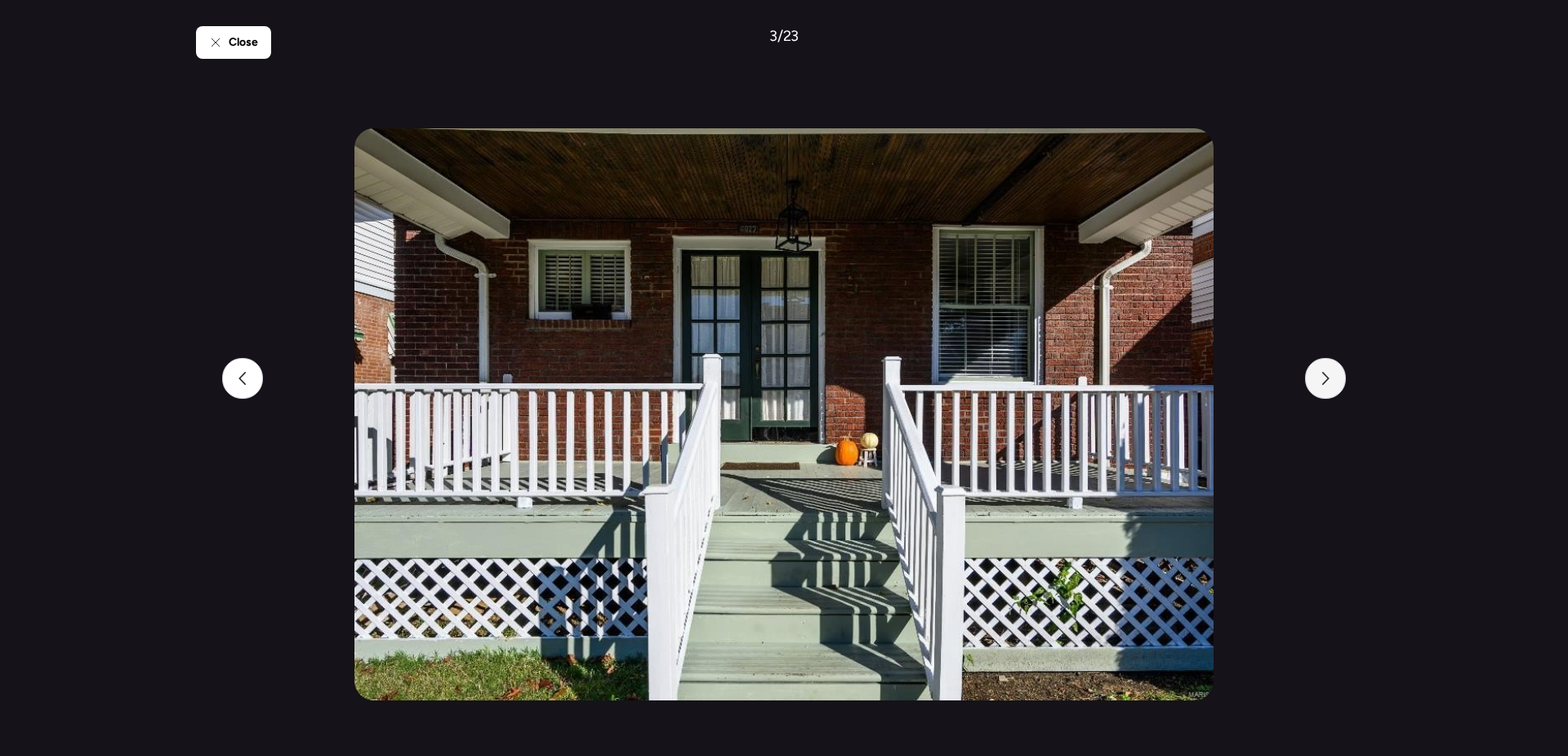
click at [1326, 393] on div at bounding box center [1325, 378] width 40 height 40
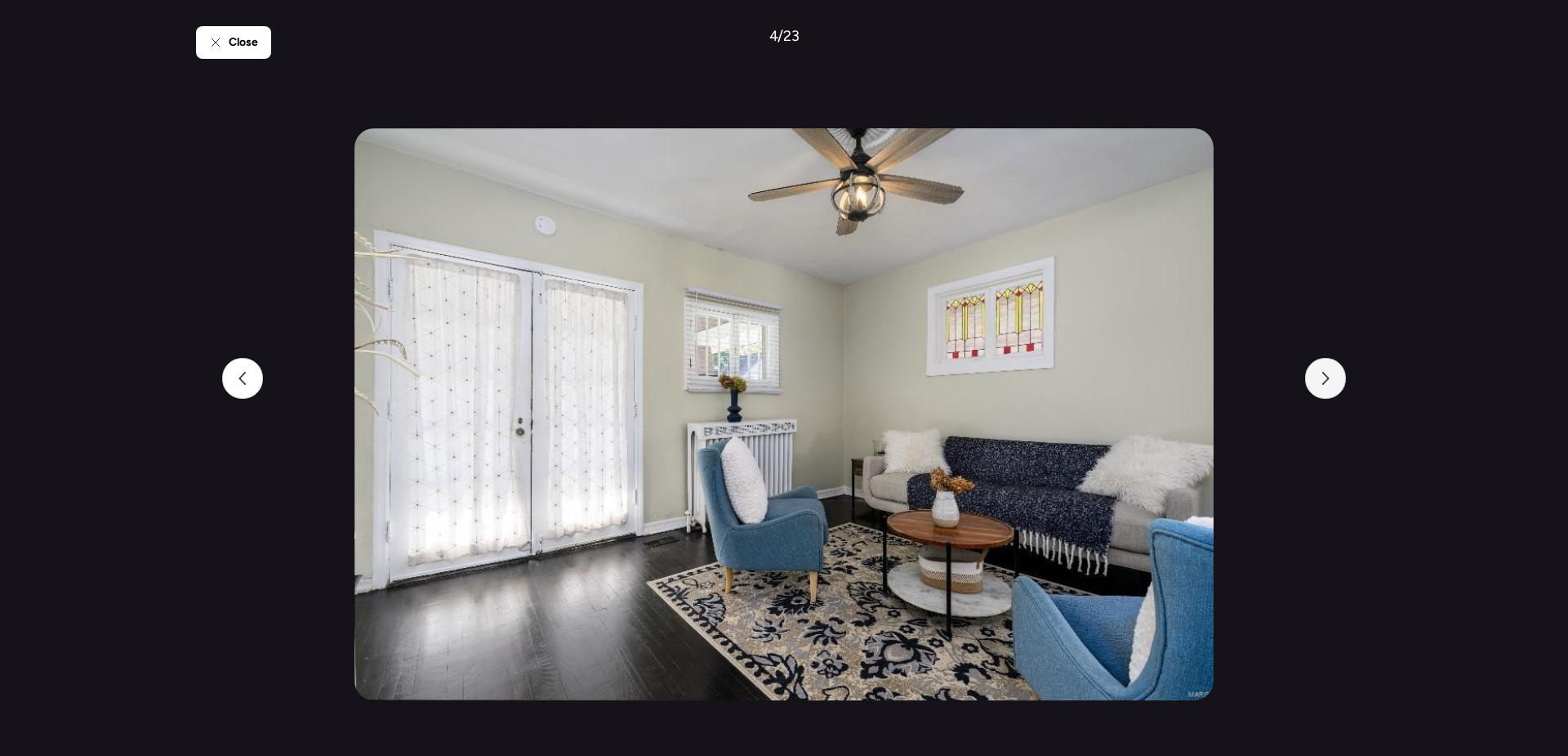
click at [1326, 393] on div at bounding box center [1325, 378] width 40 height 40
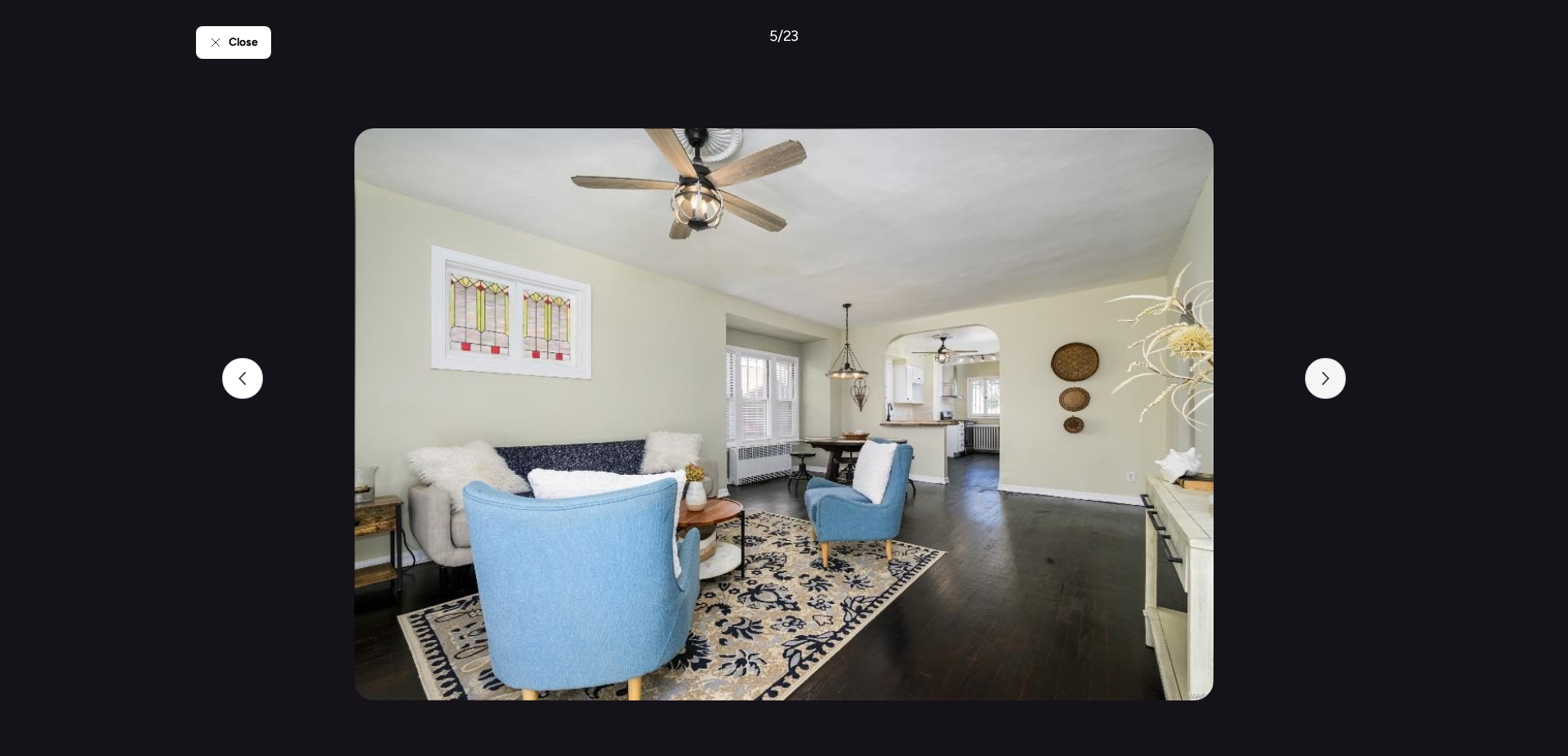
click at [1326, 393] on div at bounding box center [1325, 378] width 40 height 40
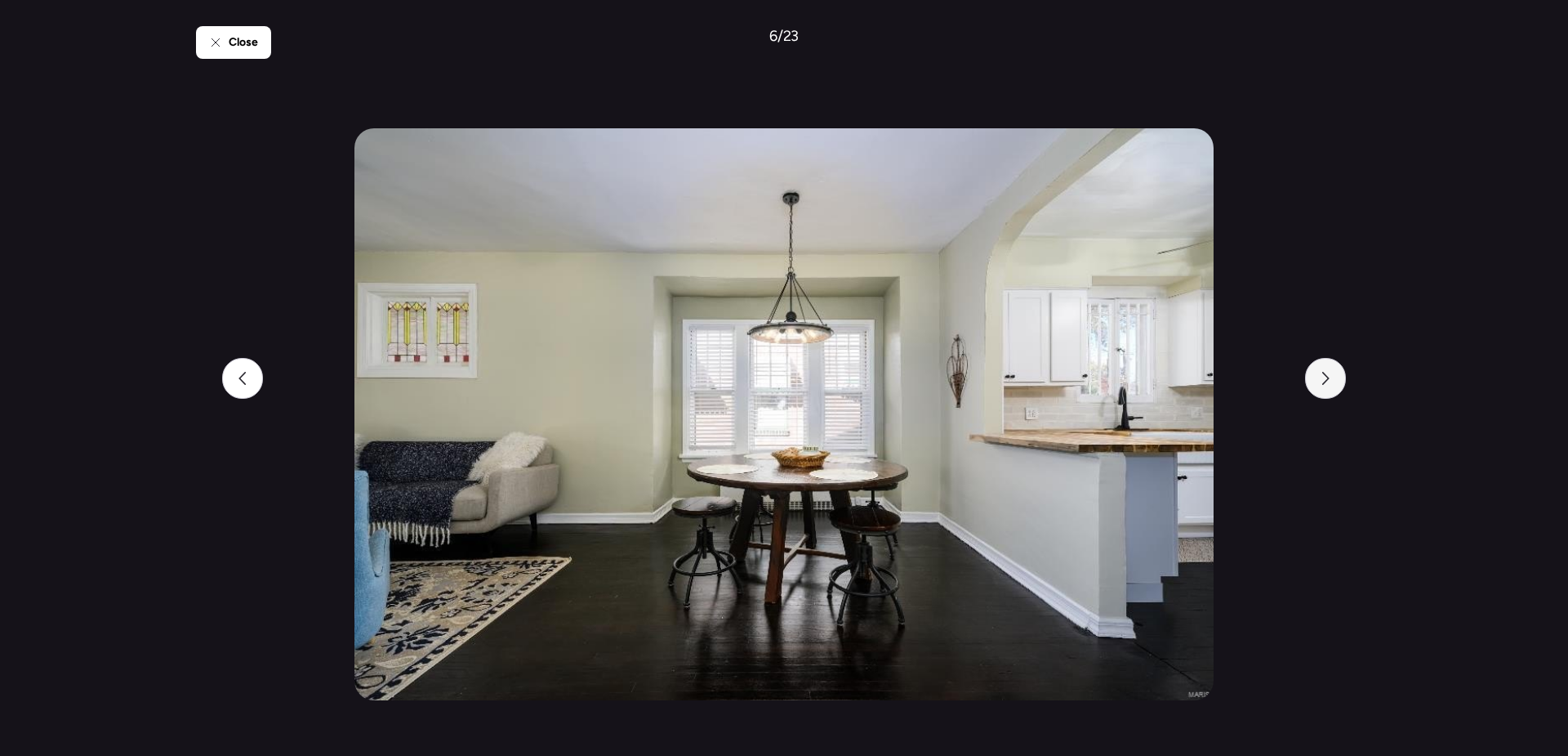
click at [1326, 393] on div at bounding box center [1325, 378] width 40 height 40
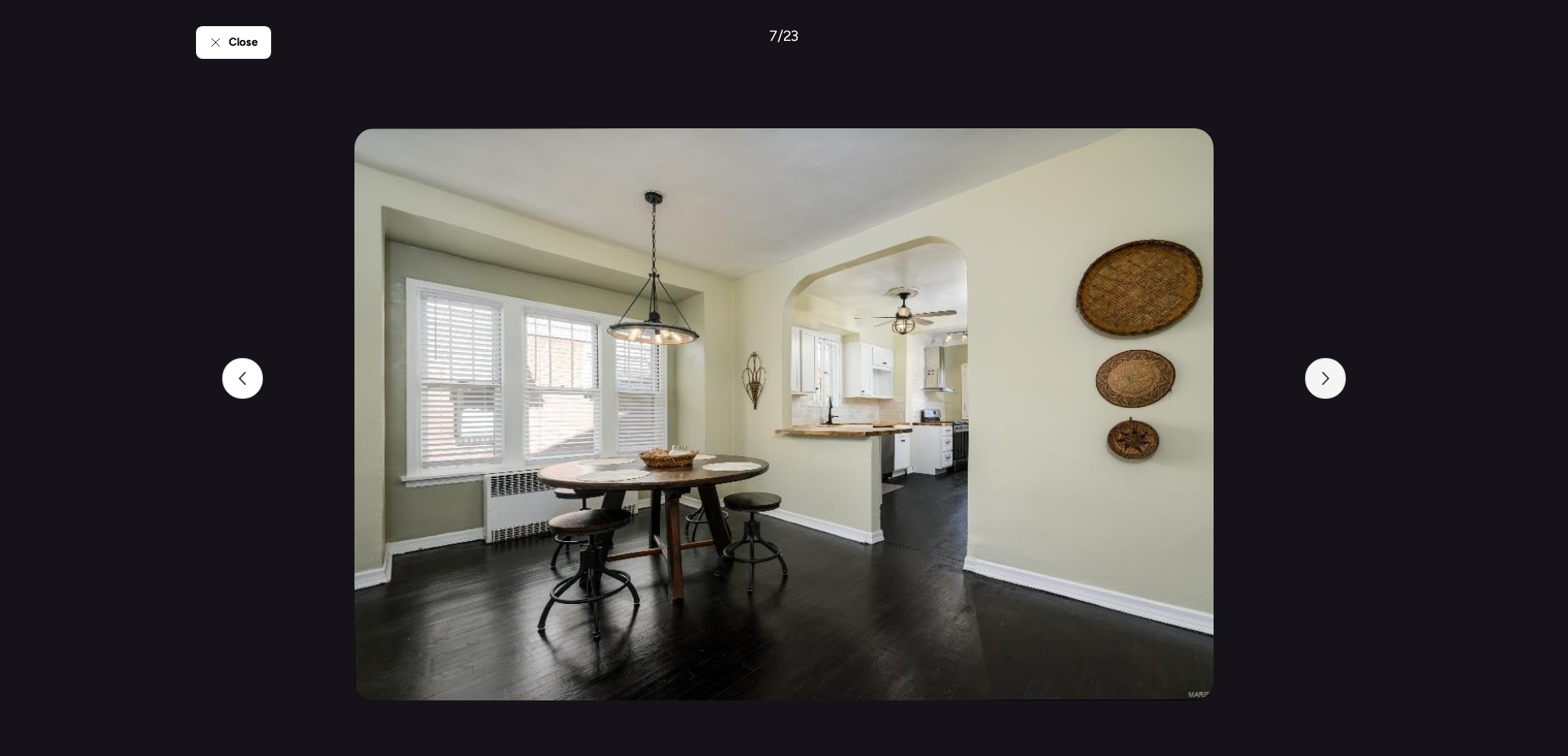
click at [1326, 393] on div at bounding box center [1325, 378] width 40 height 40
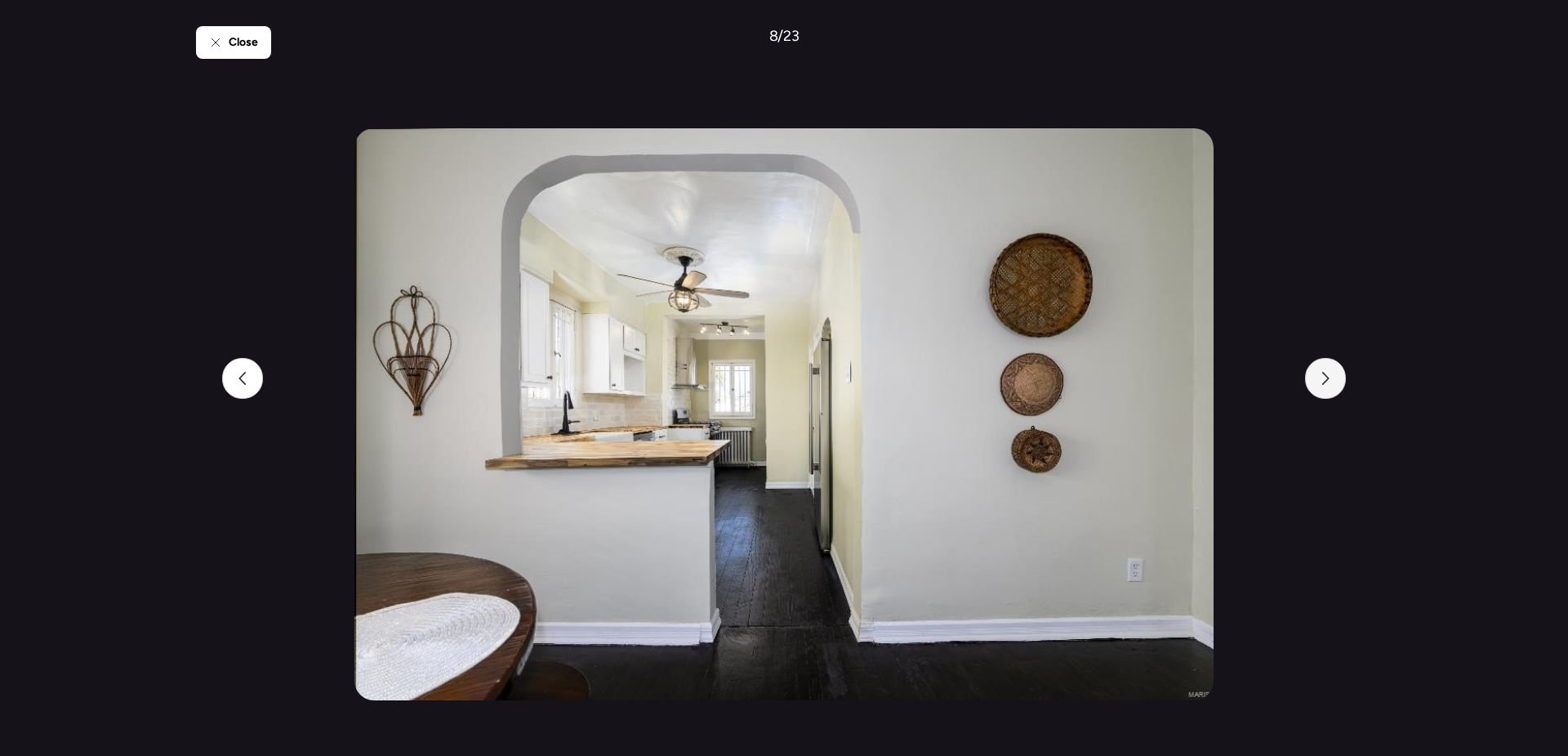
click at [1326, 393] on div at bounding box center [1325, 378] width 40 height 40
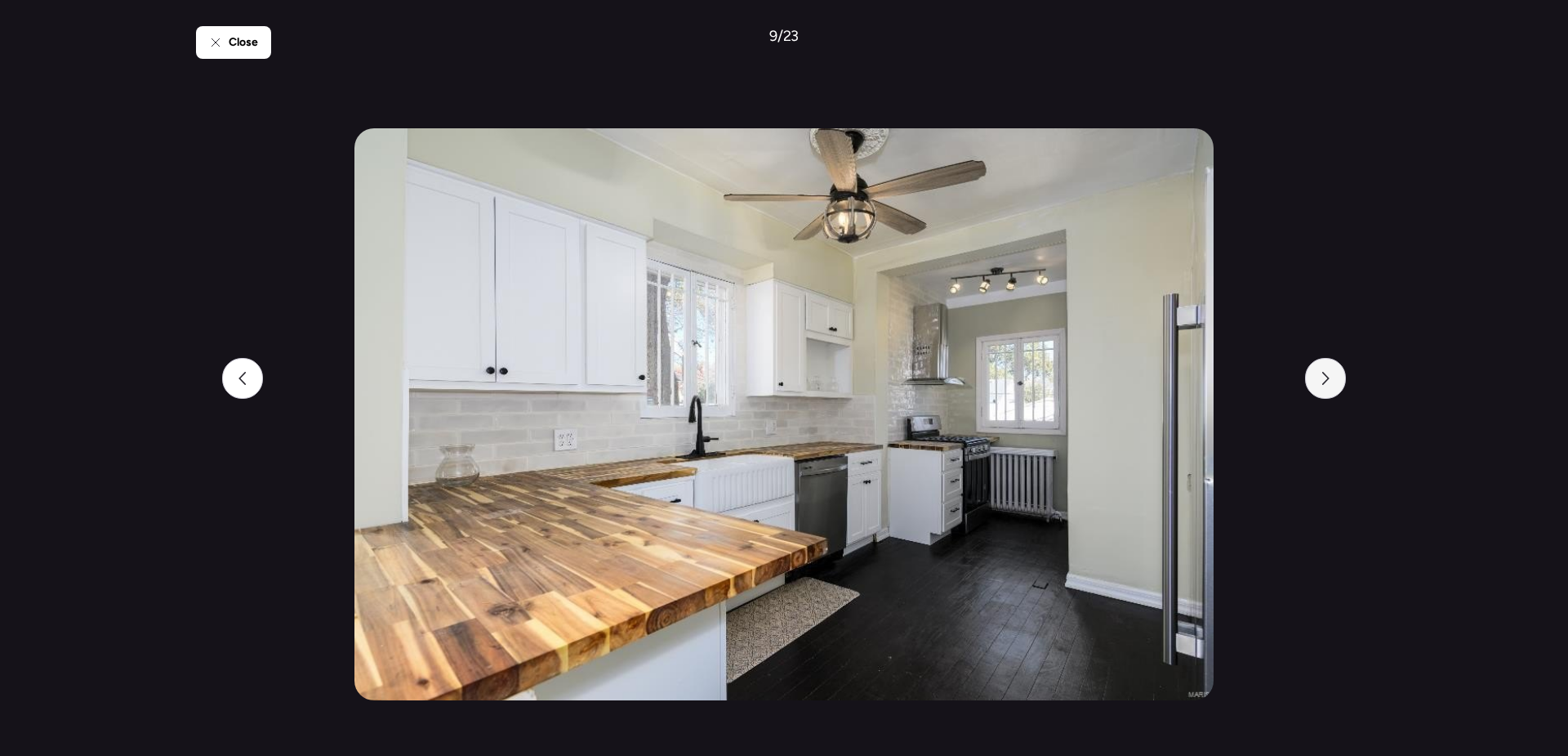
click at [1326, 393] on div at bounding box center [1325, 378] width 40 height 40
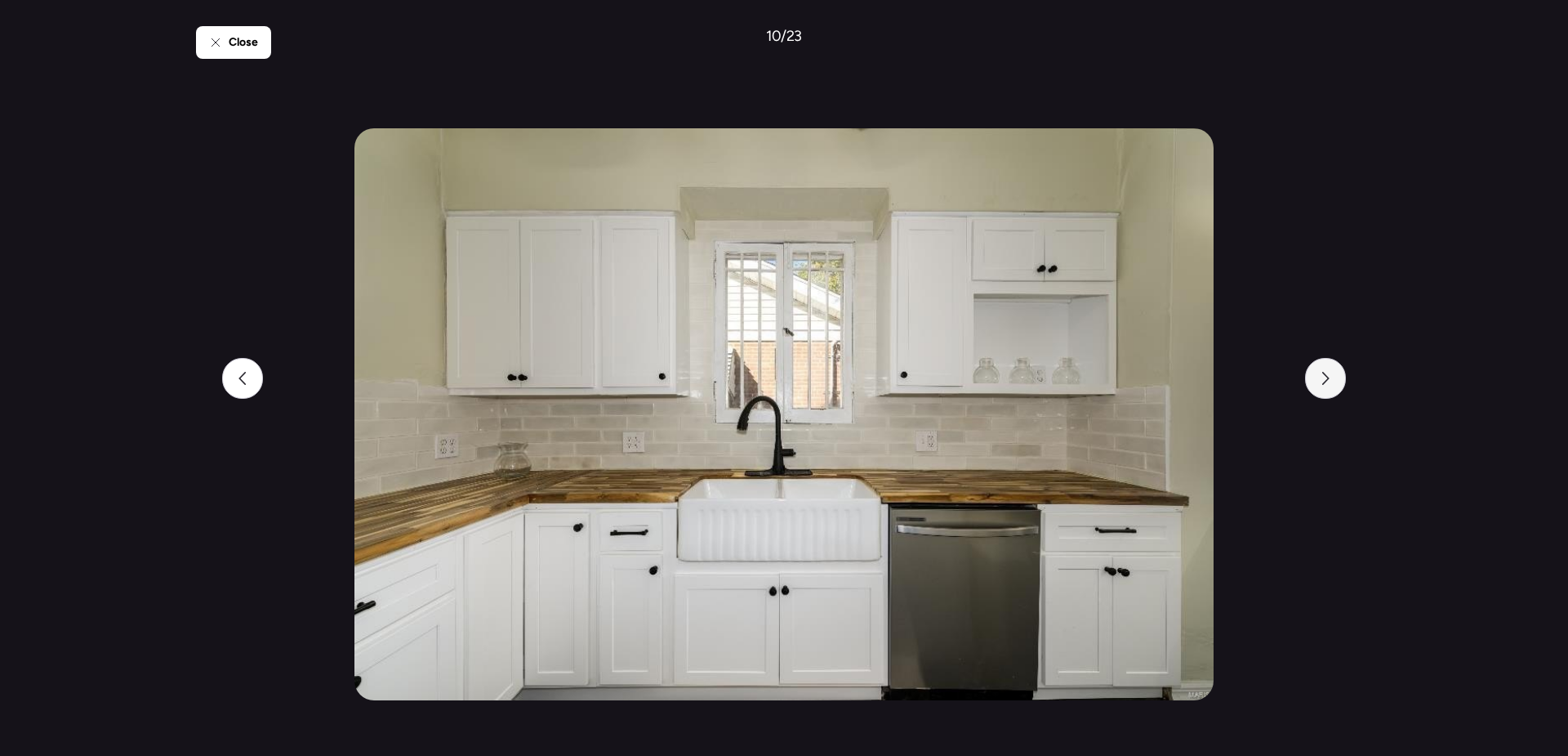
click at [1326, 393] on div at bounding box center [1325, 378] width 40 height 40
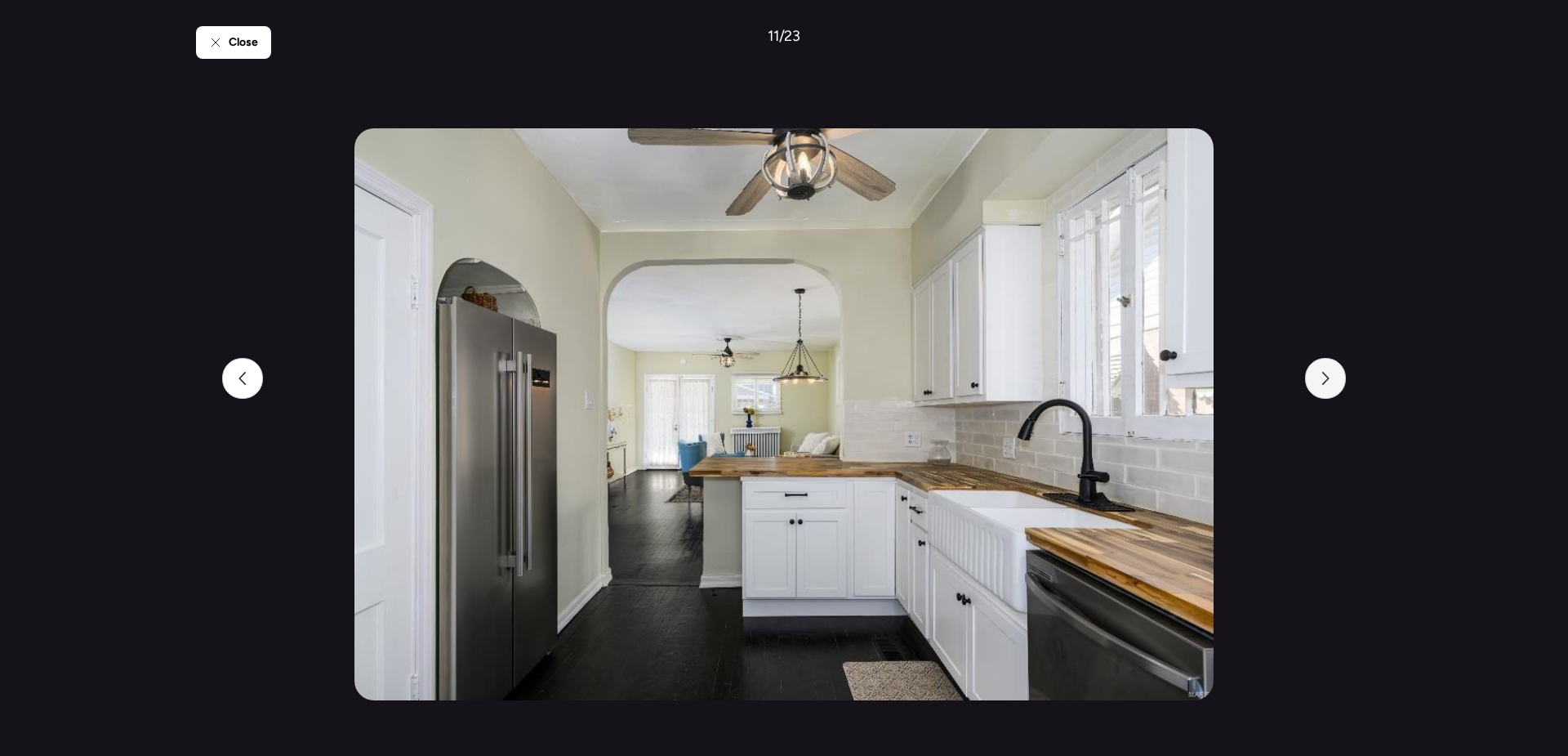
click at [1326, 393] on div at bounding box center [1325, 378] width 40 height 40
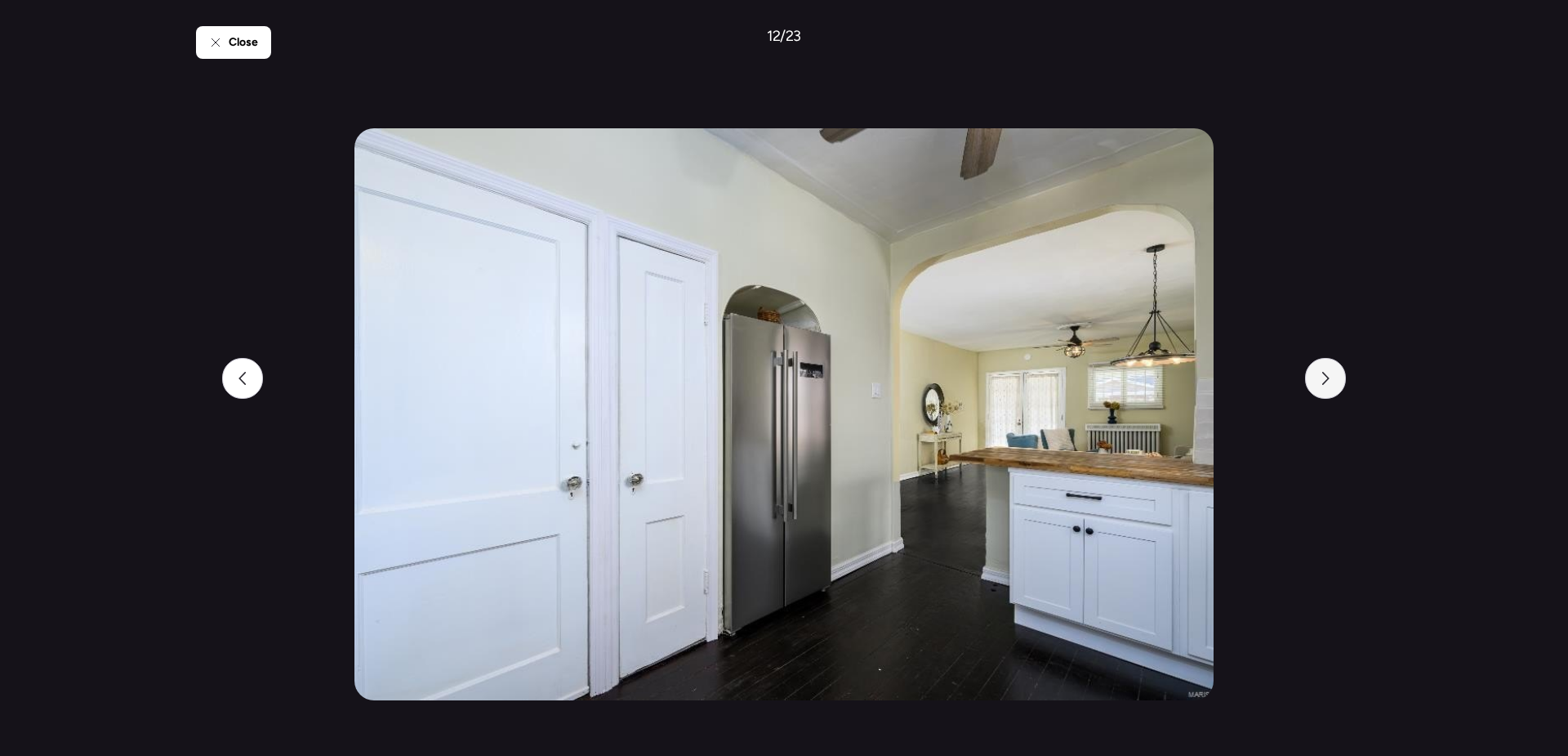
click at [1326, 393] on div at bounding box center [1325, 378] width 40 height 40
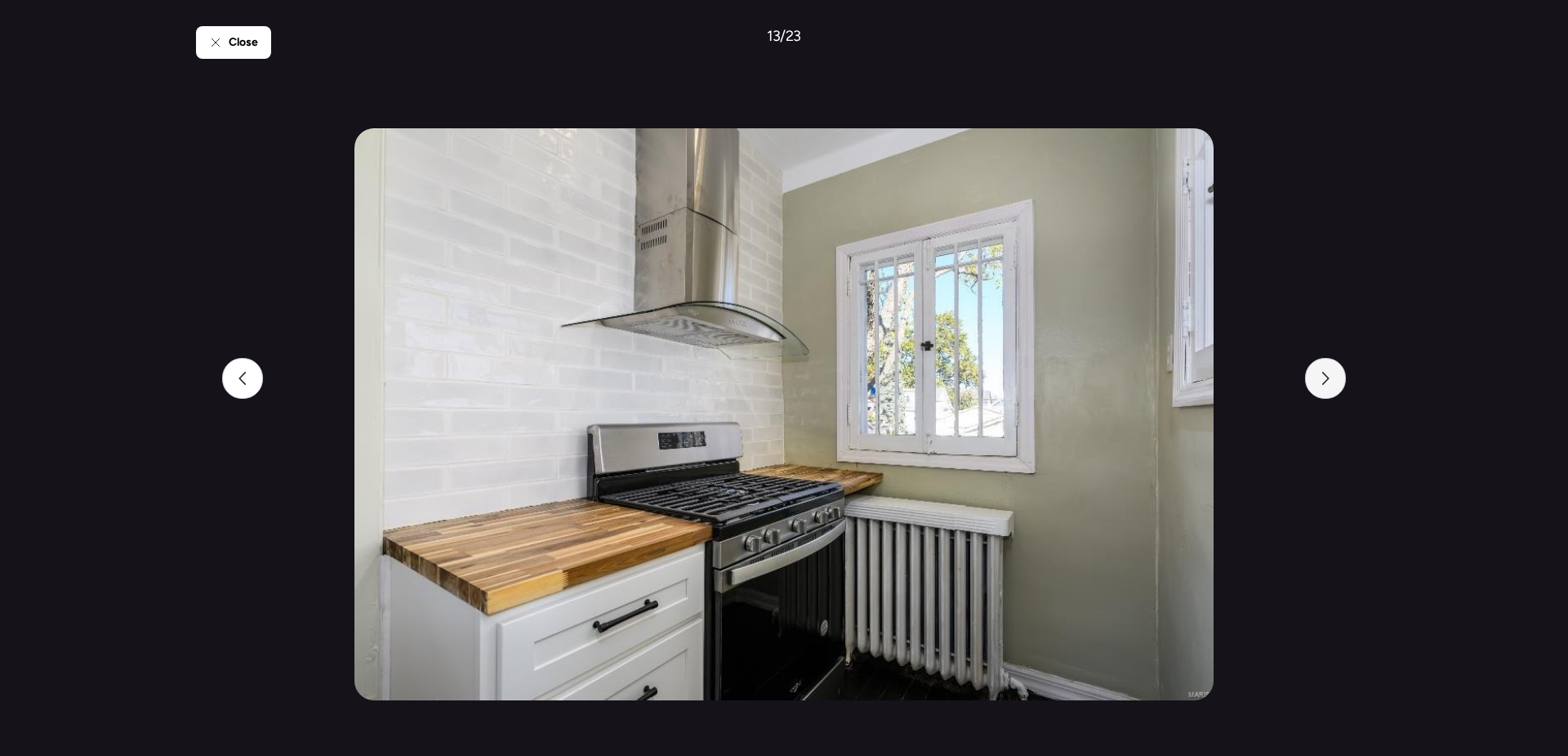
click at [1326, 393] on div at bounding box center [1325, 378] width 40 height 40
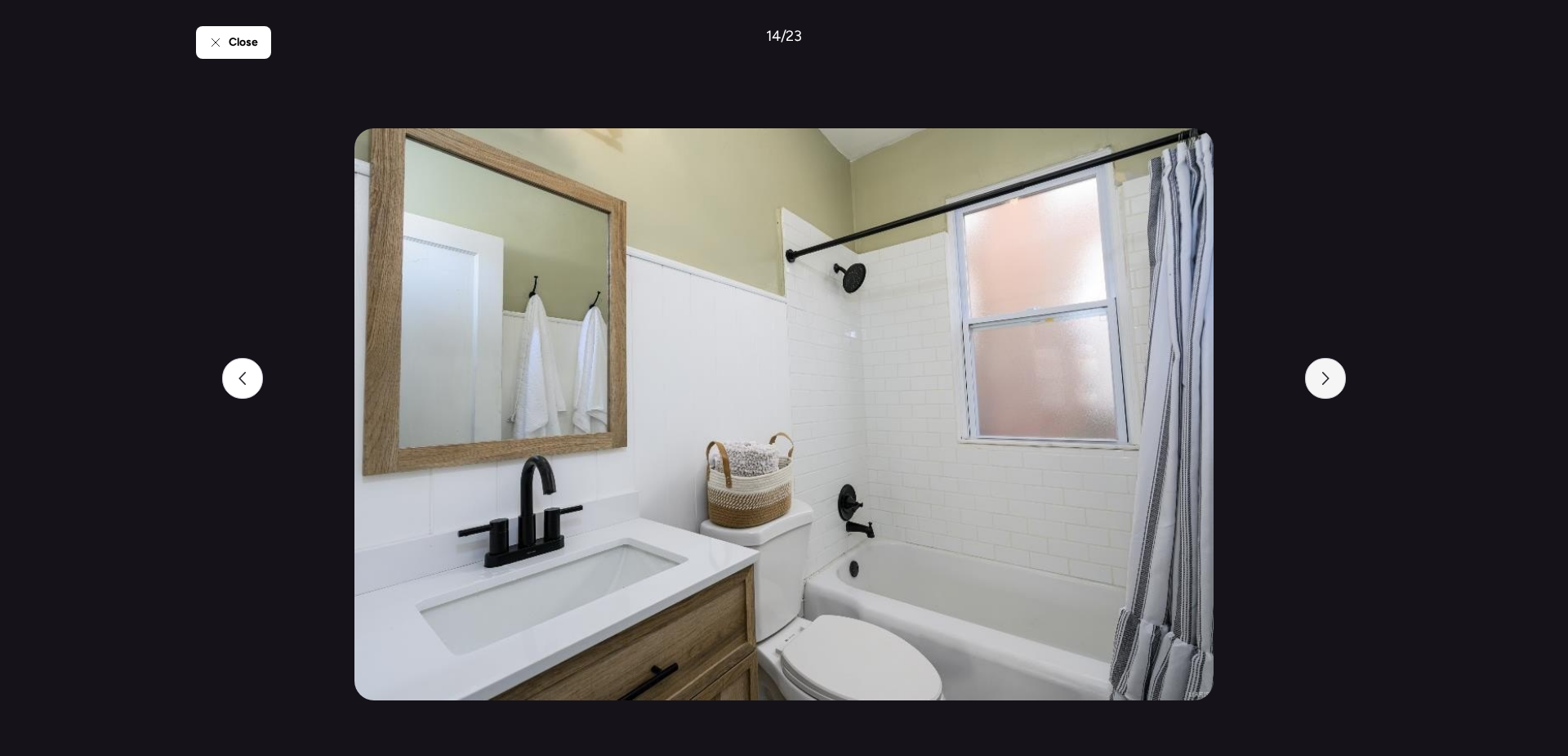
click at [1326, 393] on div at bounding box center [1325, 378] width 40 height 40
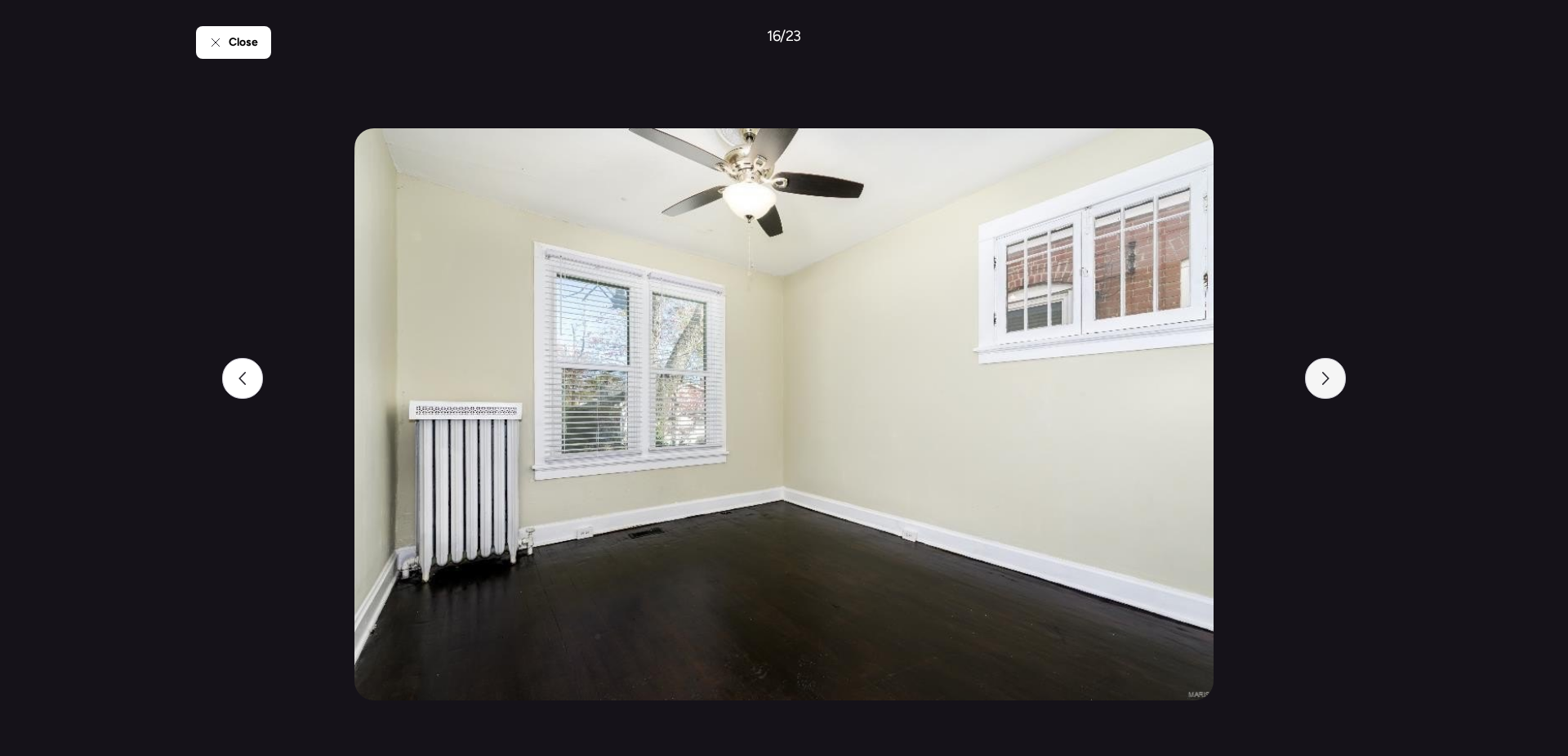
click at [1326, 393] on div at bounding box center [1325, 378] width 40 height 40
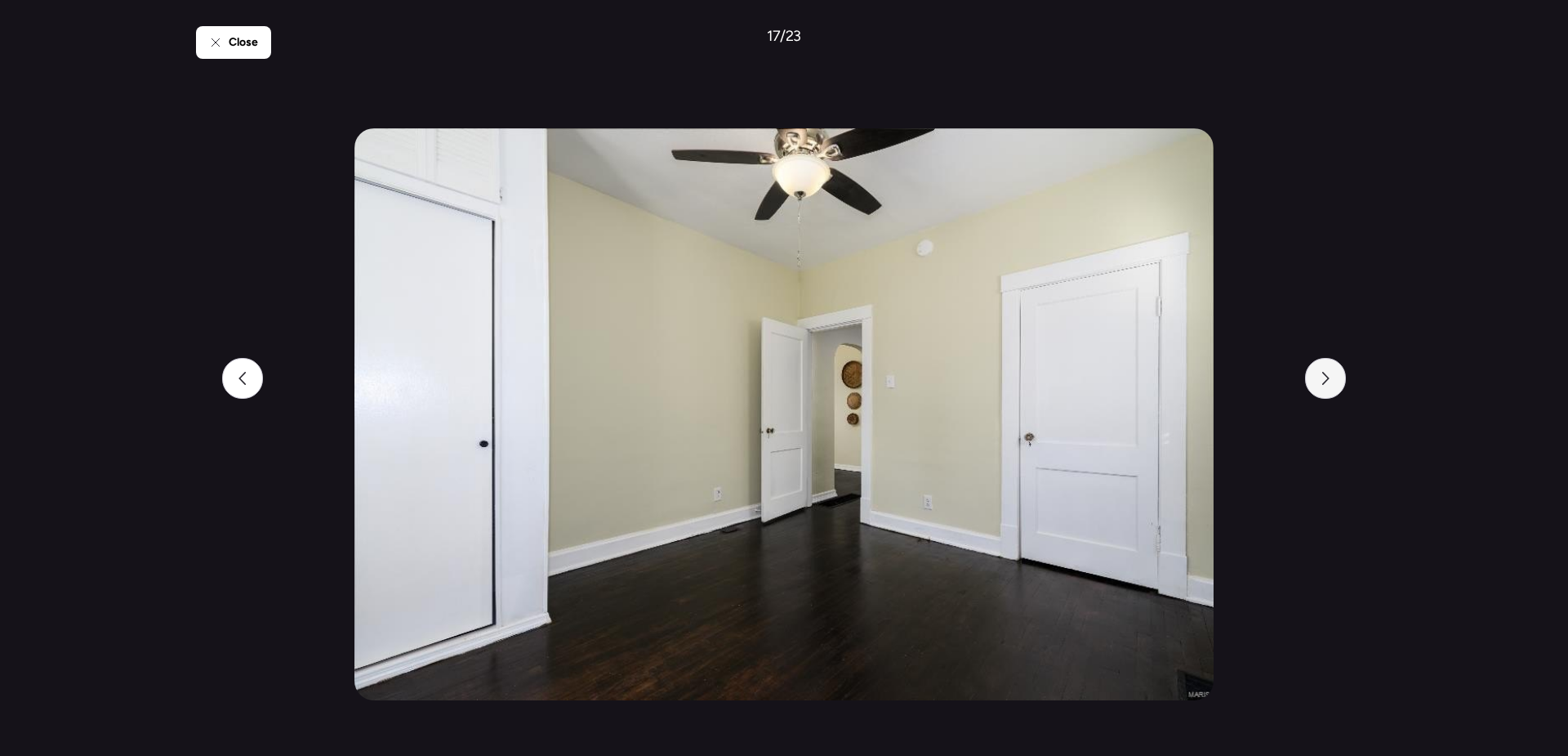
click at [1326, 393] on div at bounding box center [1325, 378] width 40 height 40
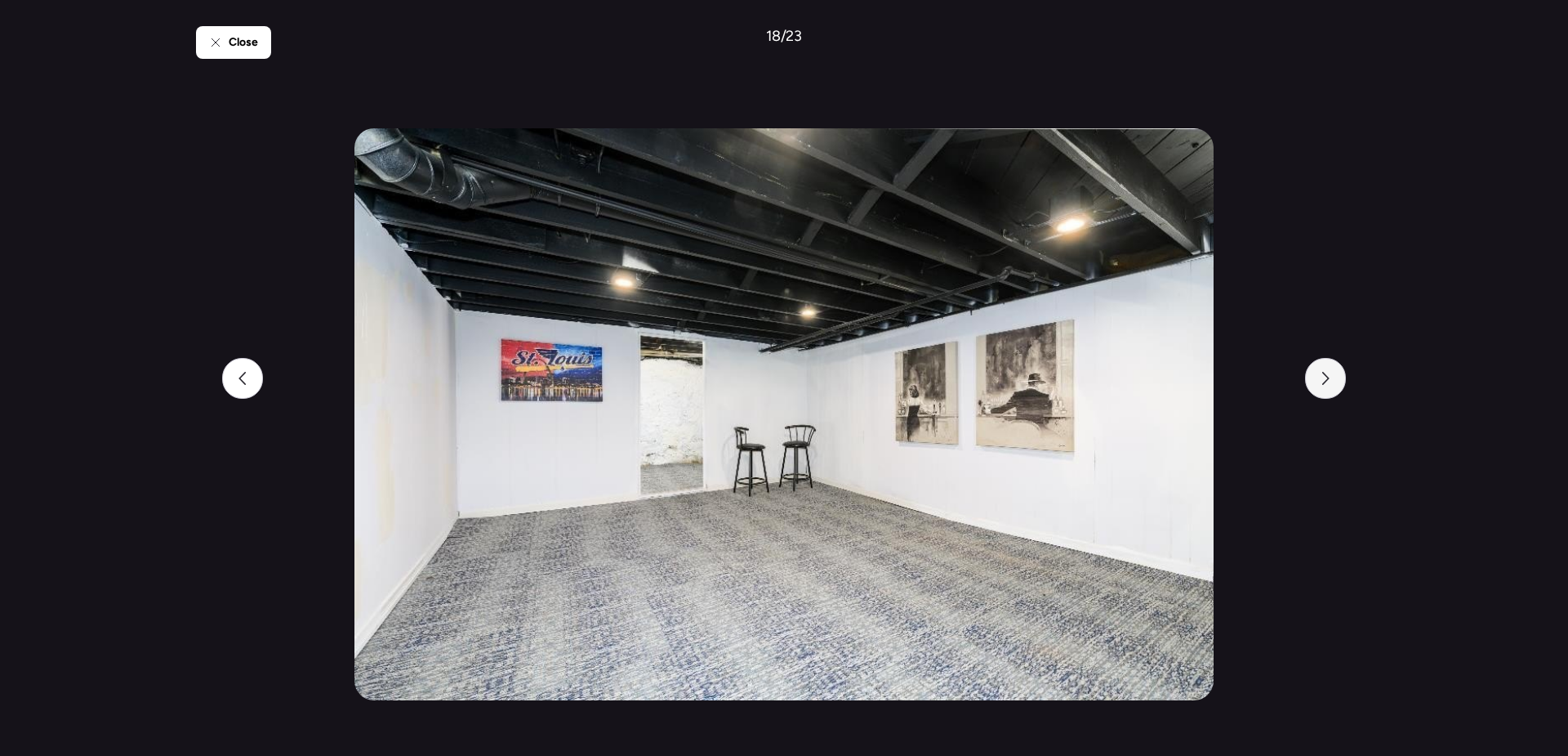
click at [1326, 393] on div at bounding box center [1325, 378] width 40 height 40
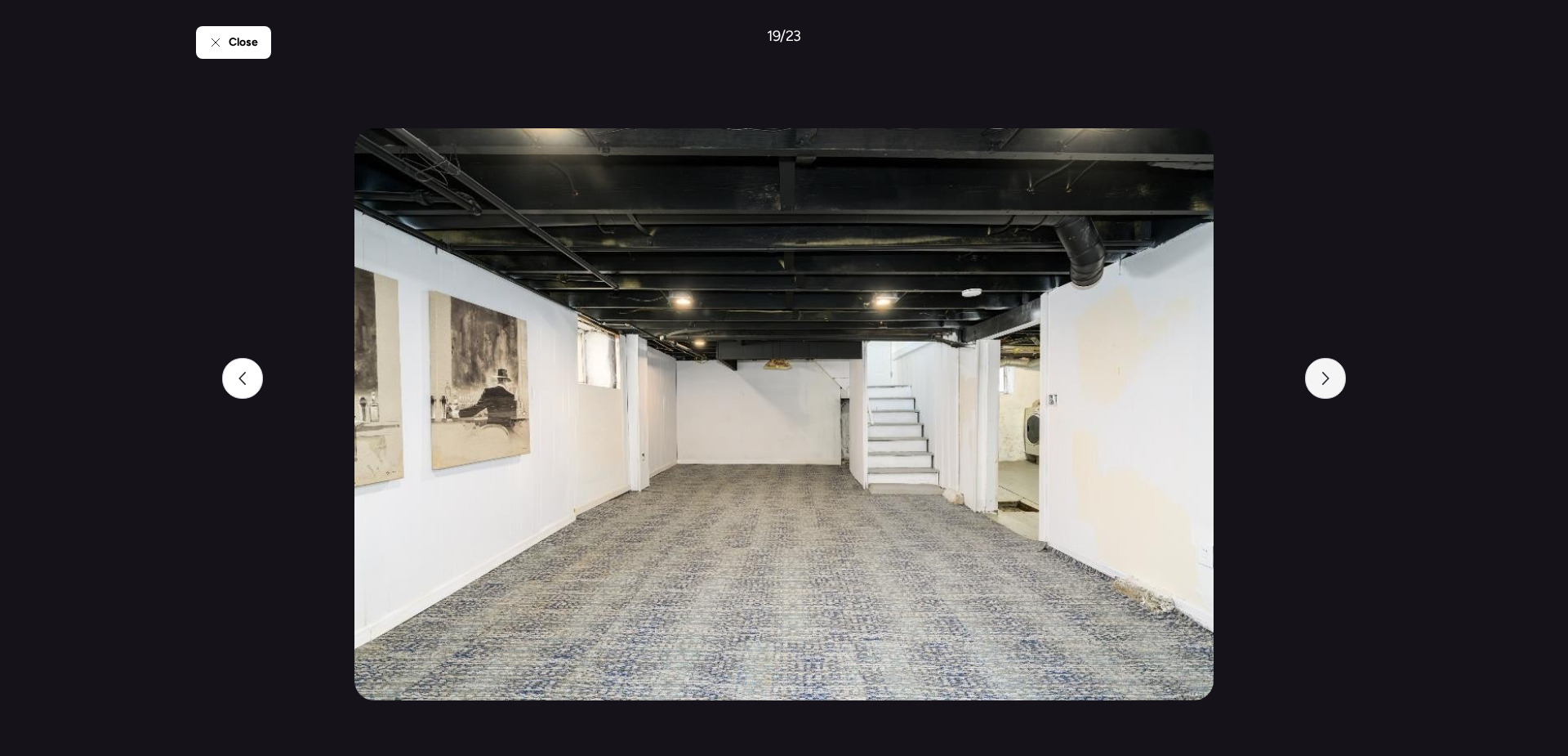
click at [1326, 393] on div at bounding box center [1325, 378] width 40 height 40
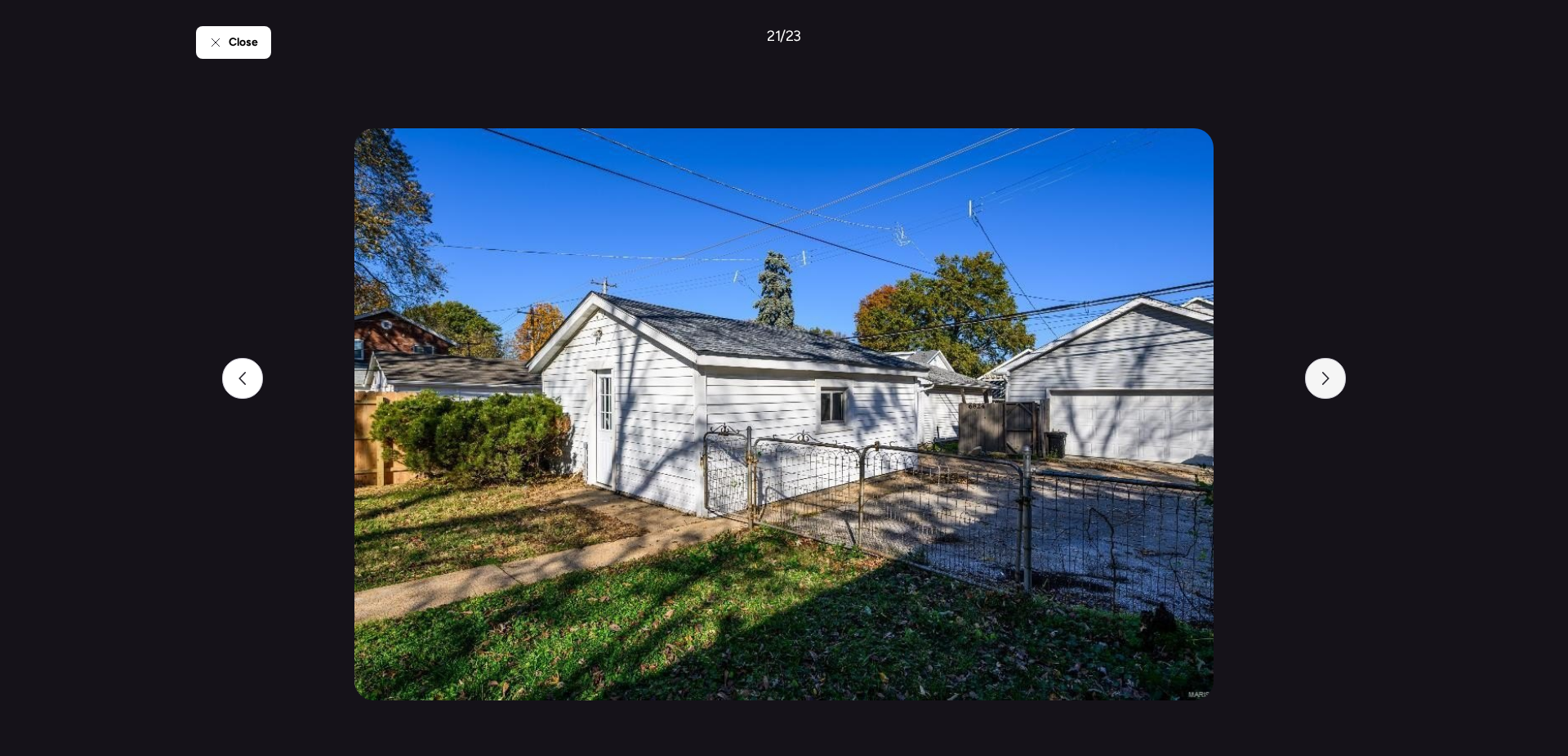
click at [1326, 393] on div at bounding box center [1325, 378] width 40 height 40
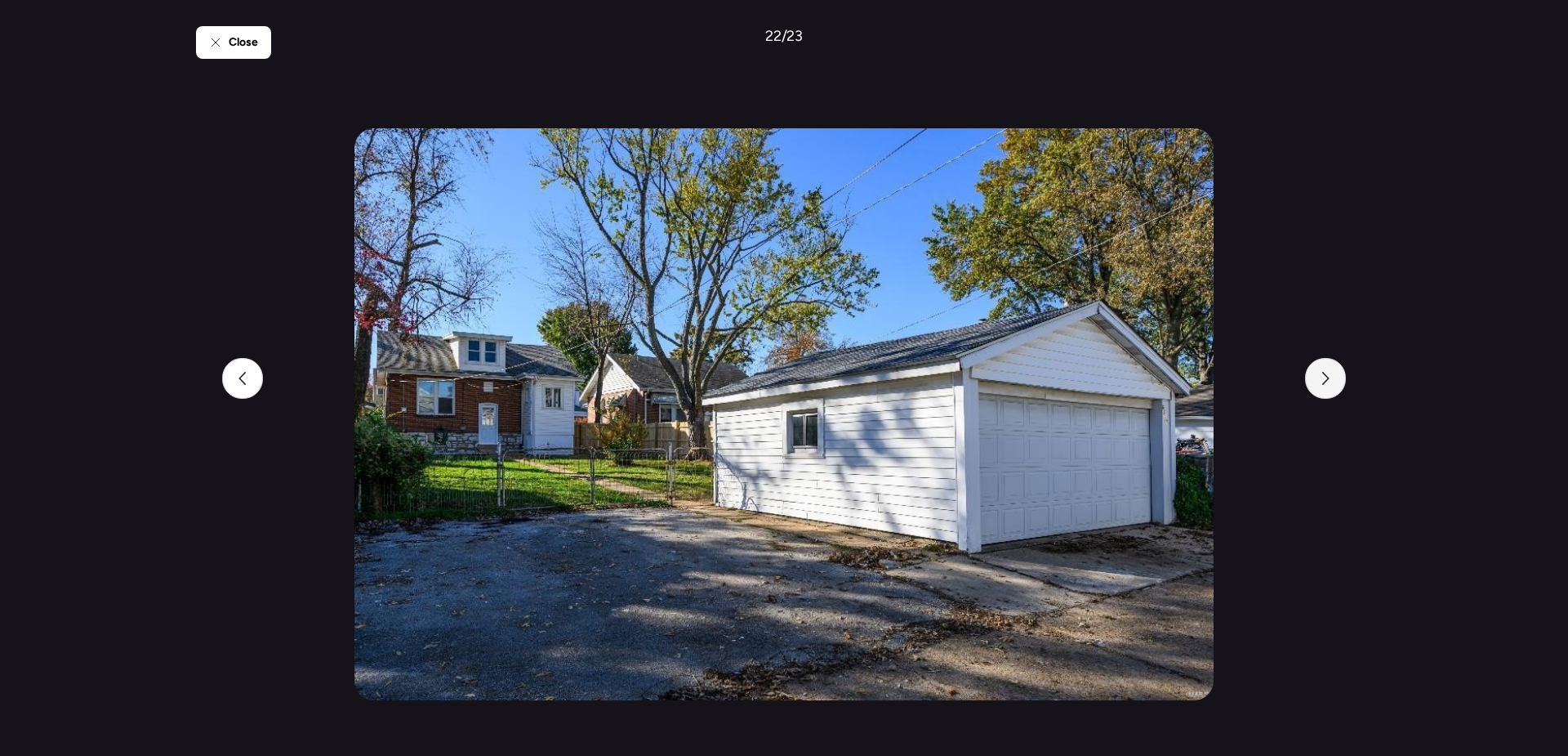
click at [1326, 393] on div at bounding box center [1325, 378] width 40 height 40
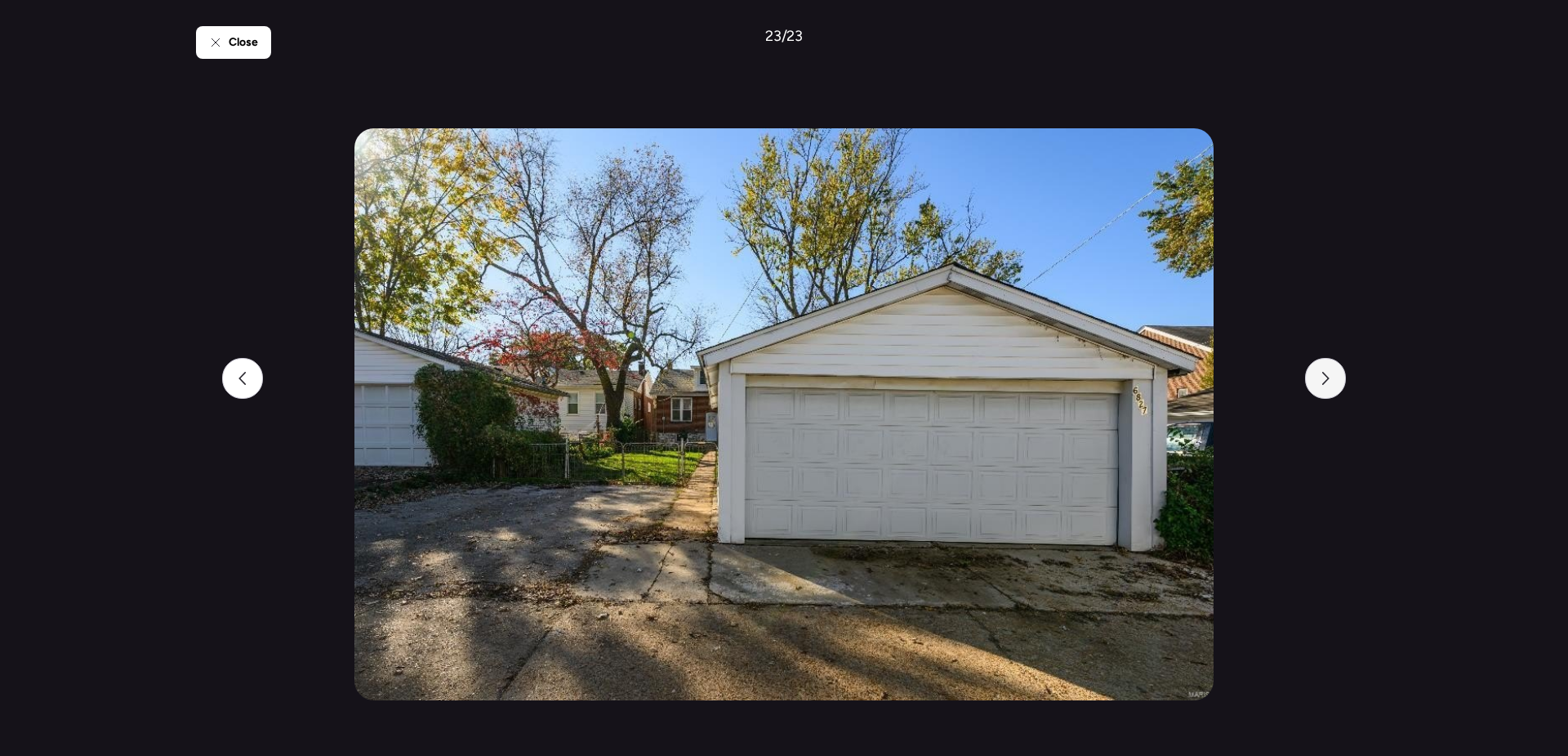
click at [1326, 393] on div at bounding box center [1325, 378] width 40 height 40
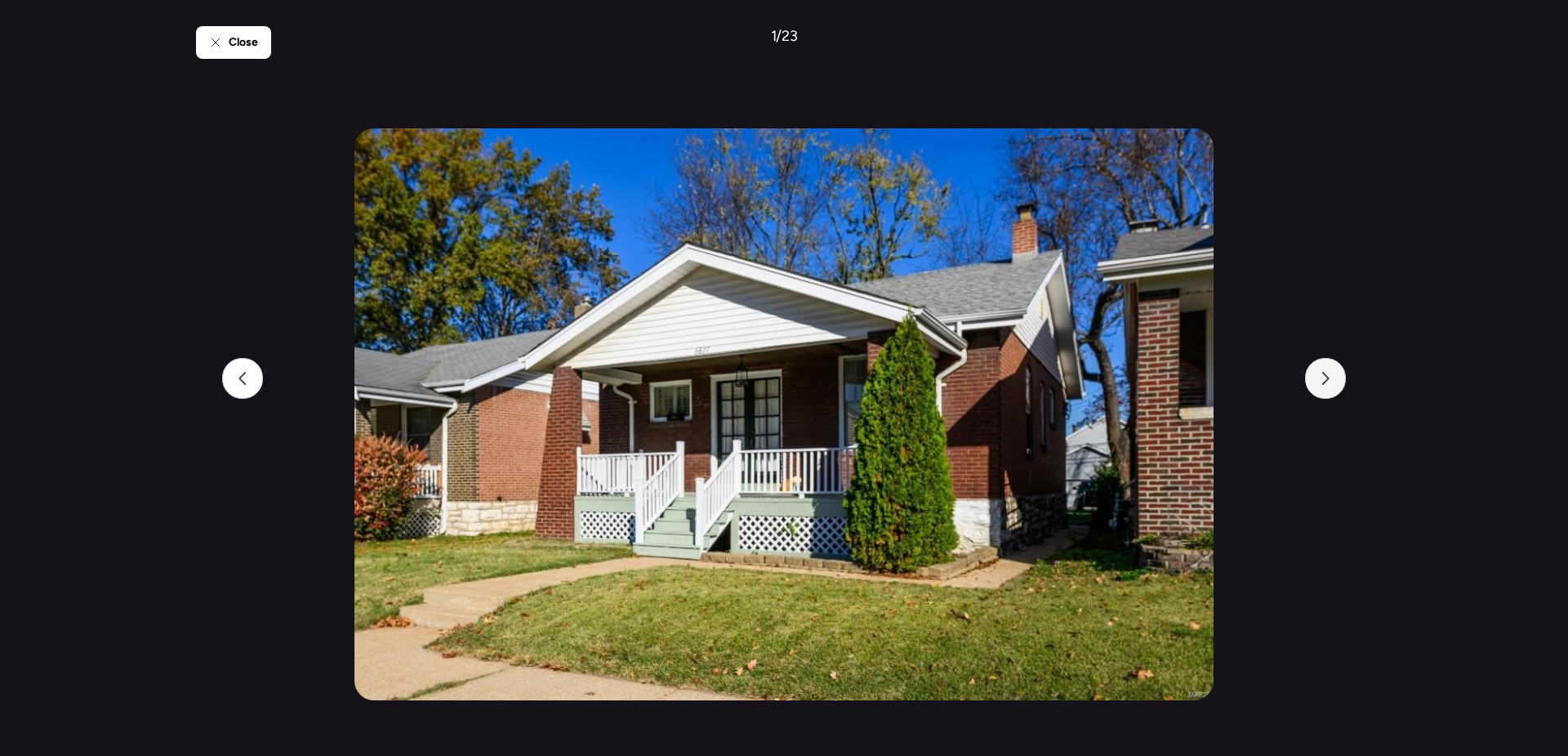
click at [1326, 393] on div at bounding box center [1325, 378] width 40 height 40
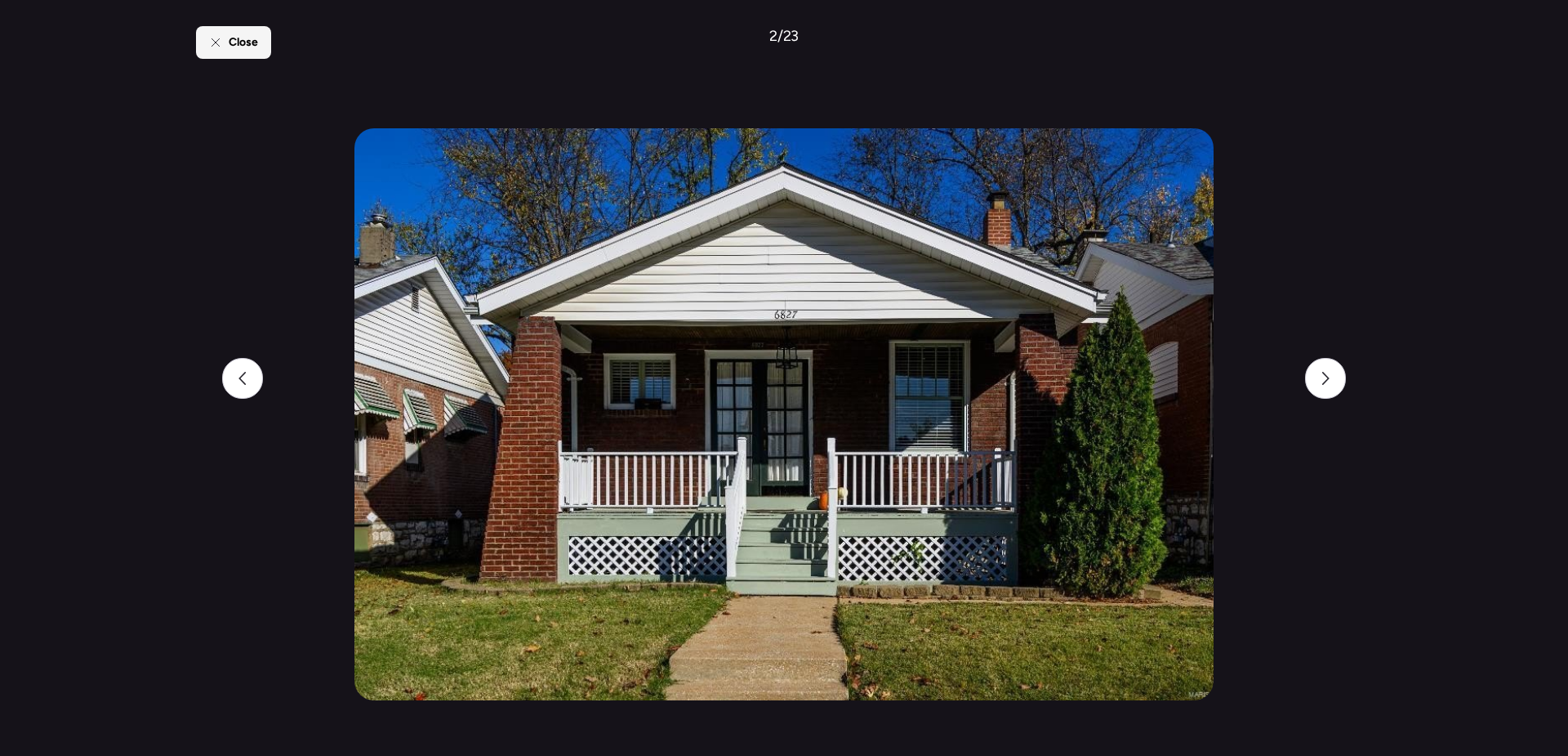
click at [249, 37] on span "Close" at bounding box center [244, 42] width 29 height 16
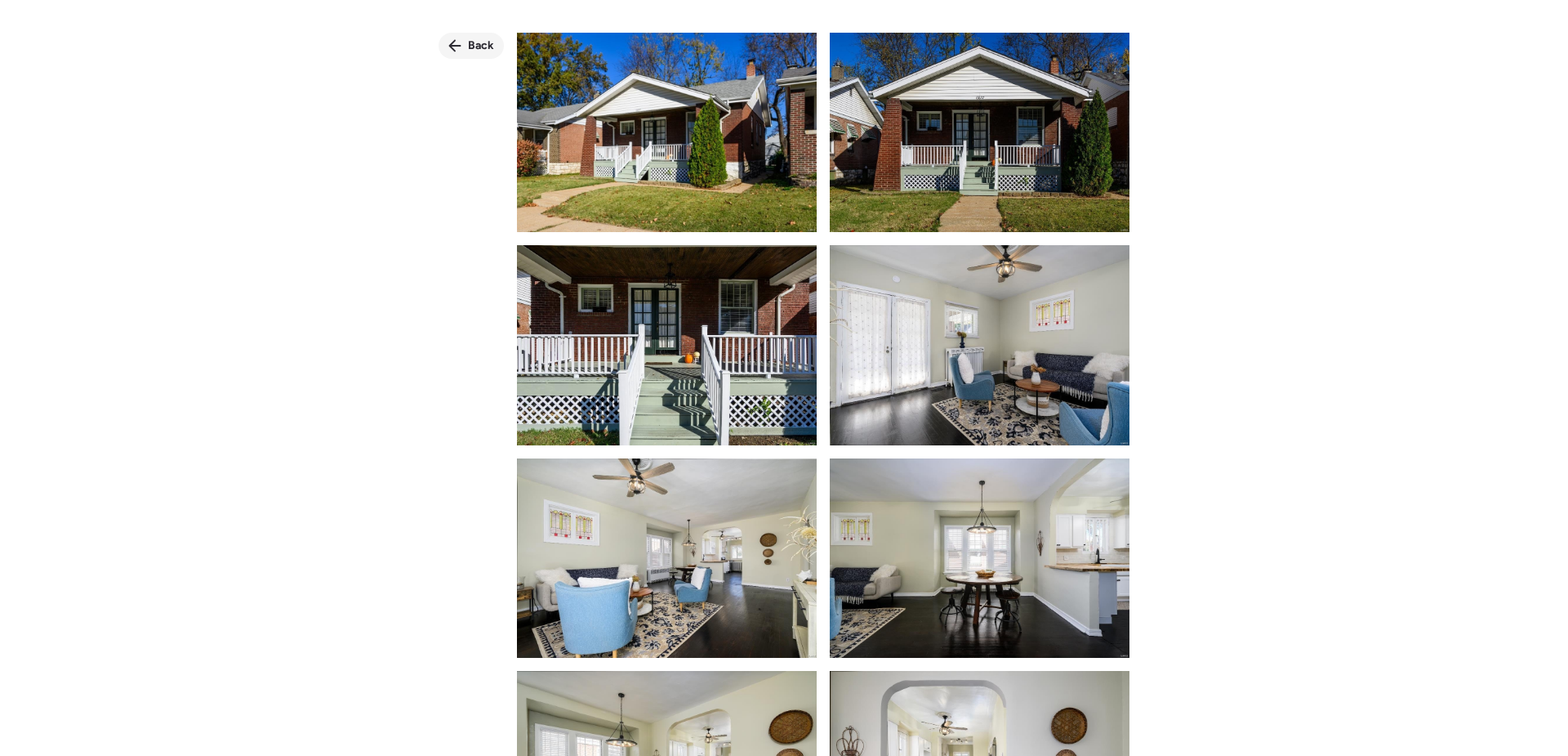
click at [474, 45] on span "Back" at bounding box center [481, 46] width 26 height 16
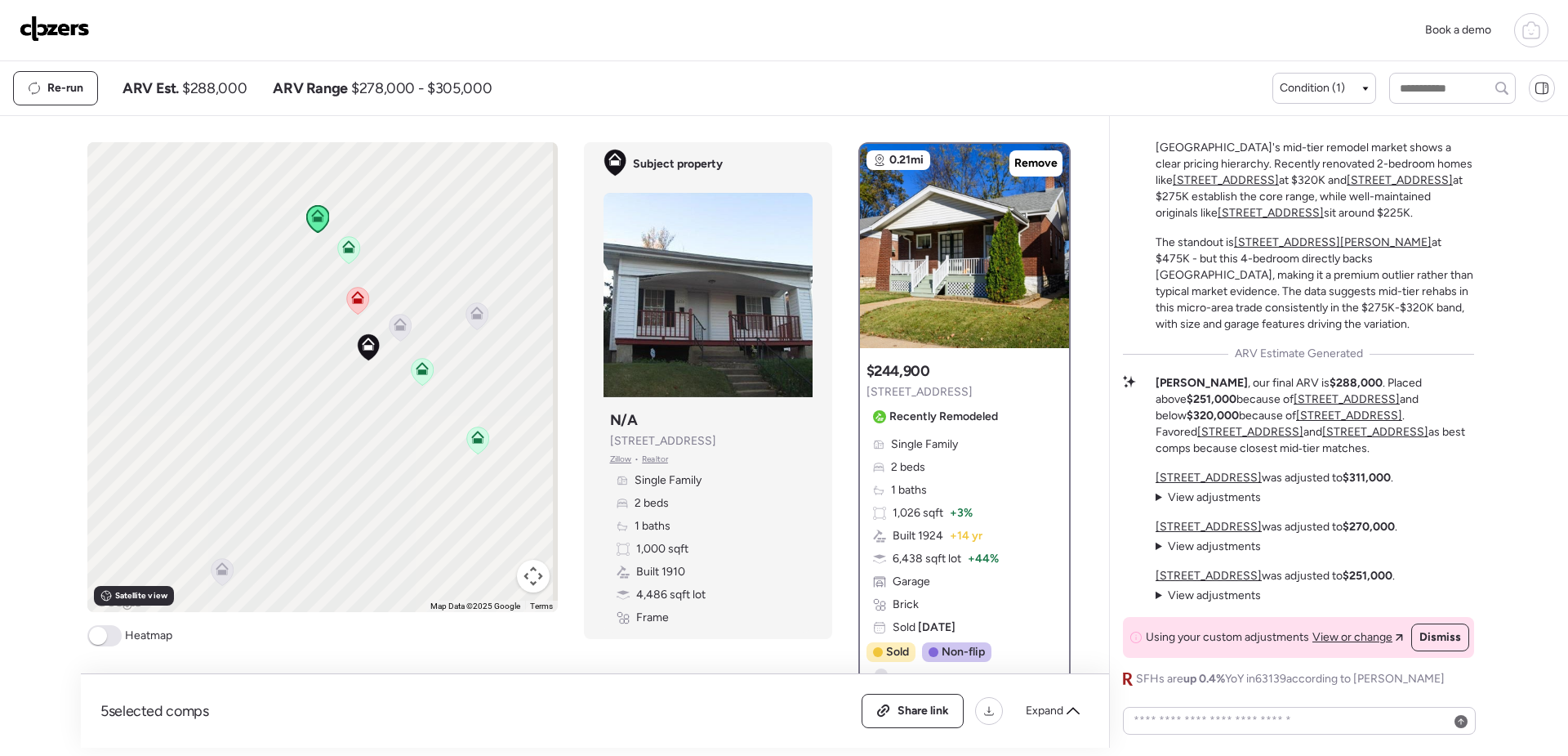
click at [394, 330] on icon at bounding box center [399, 328] width 10 height 5
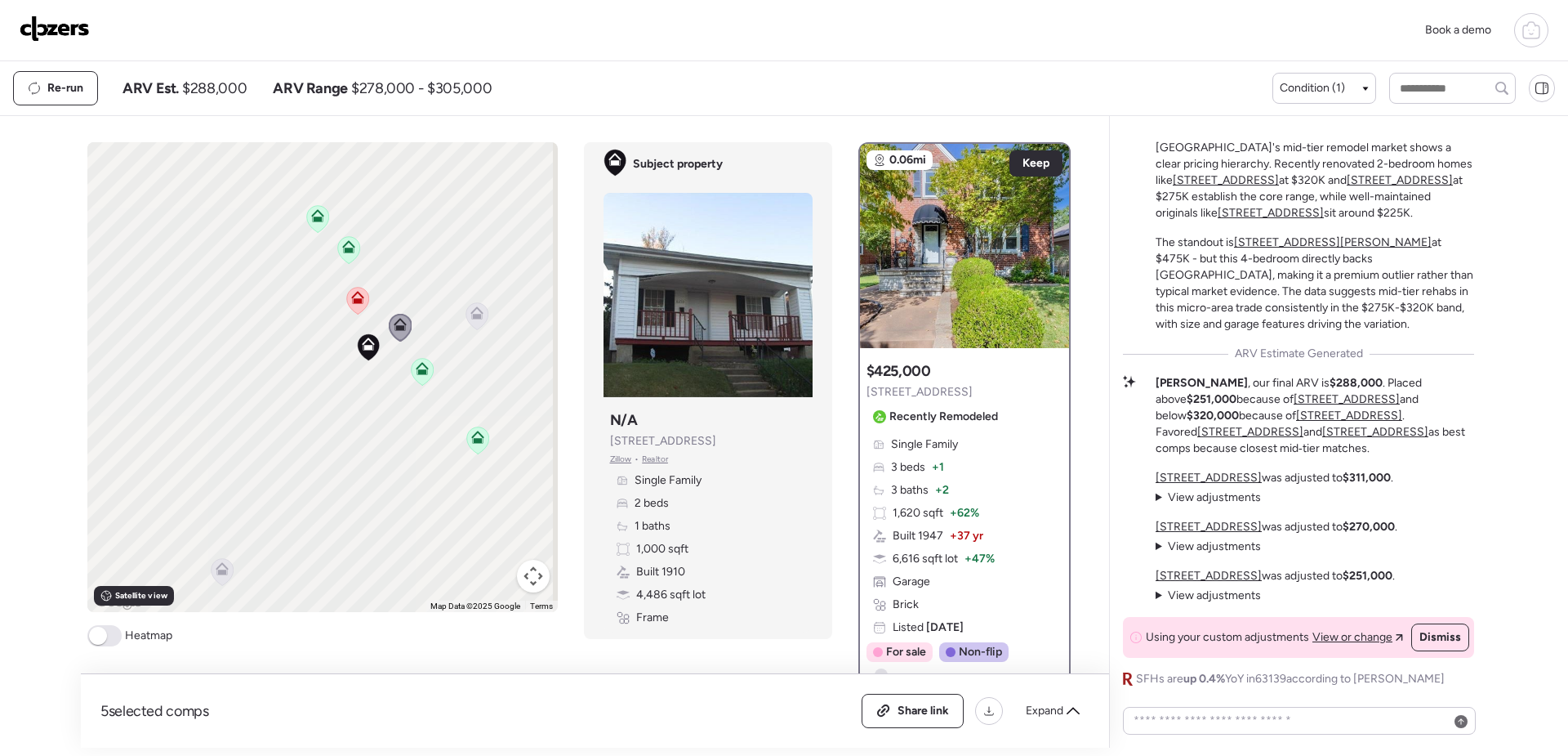
click at [356, 303] on icon at bounding box center [357, 301] width 10 height 5
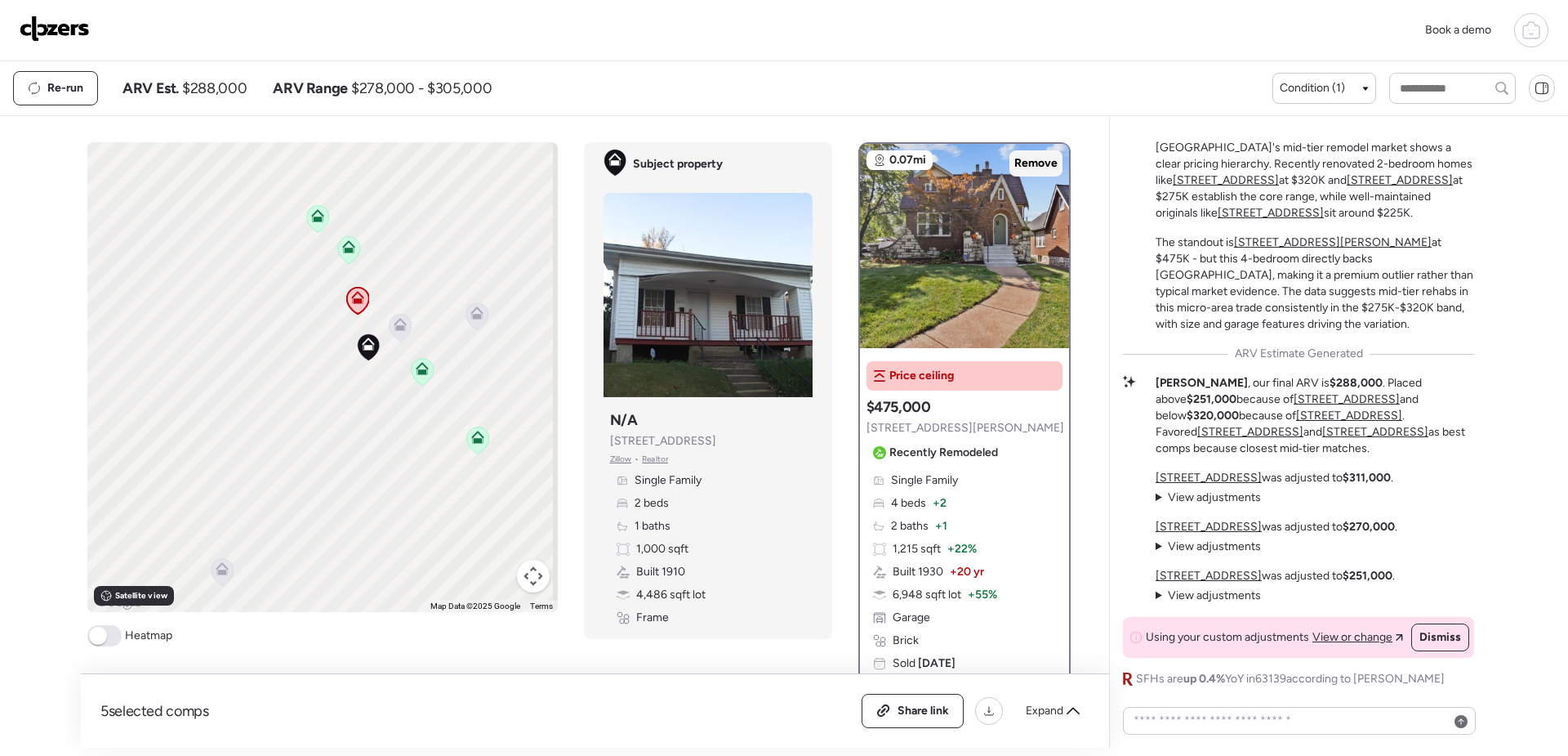
click at [1021, 162] on span "Remove" at bounding box center [1036, 163] width 43 height 16
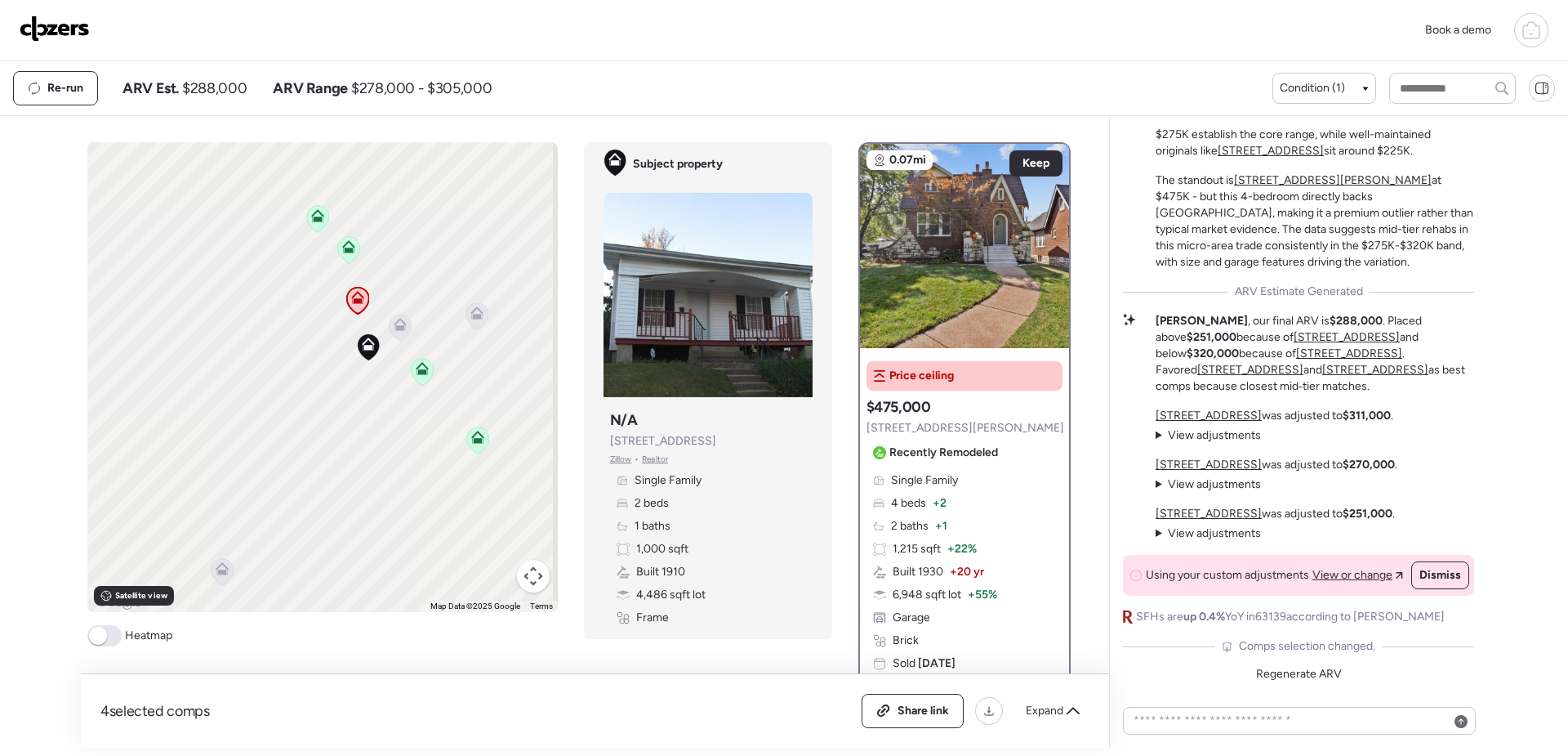
click at [352, 250] on icon at bounding box center [349, 249] width 22 height 27
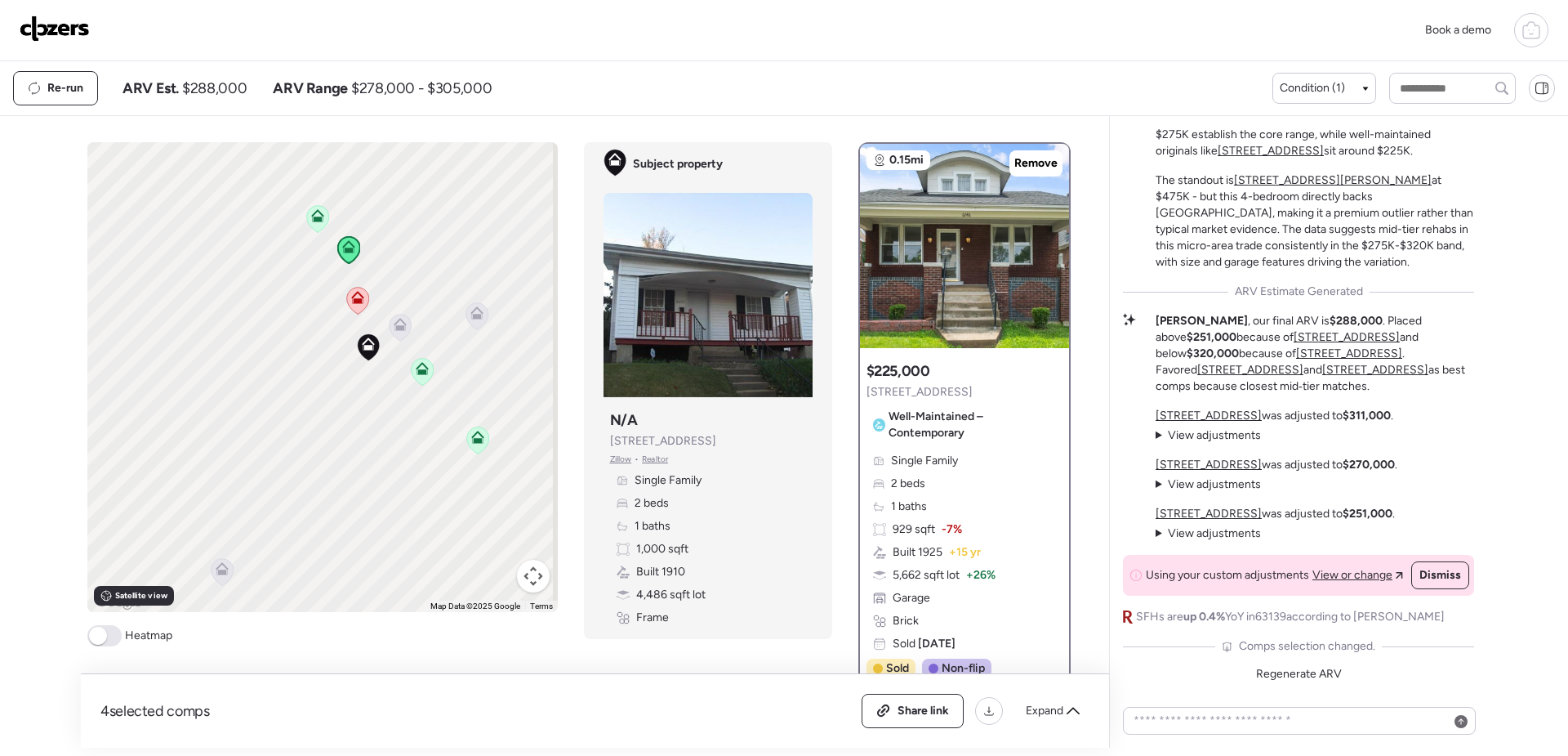
click at [318, 226] on icon at bounding box center [318, 218] width 22 height 27
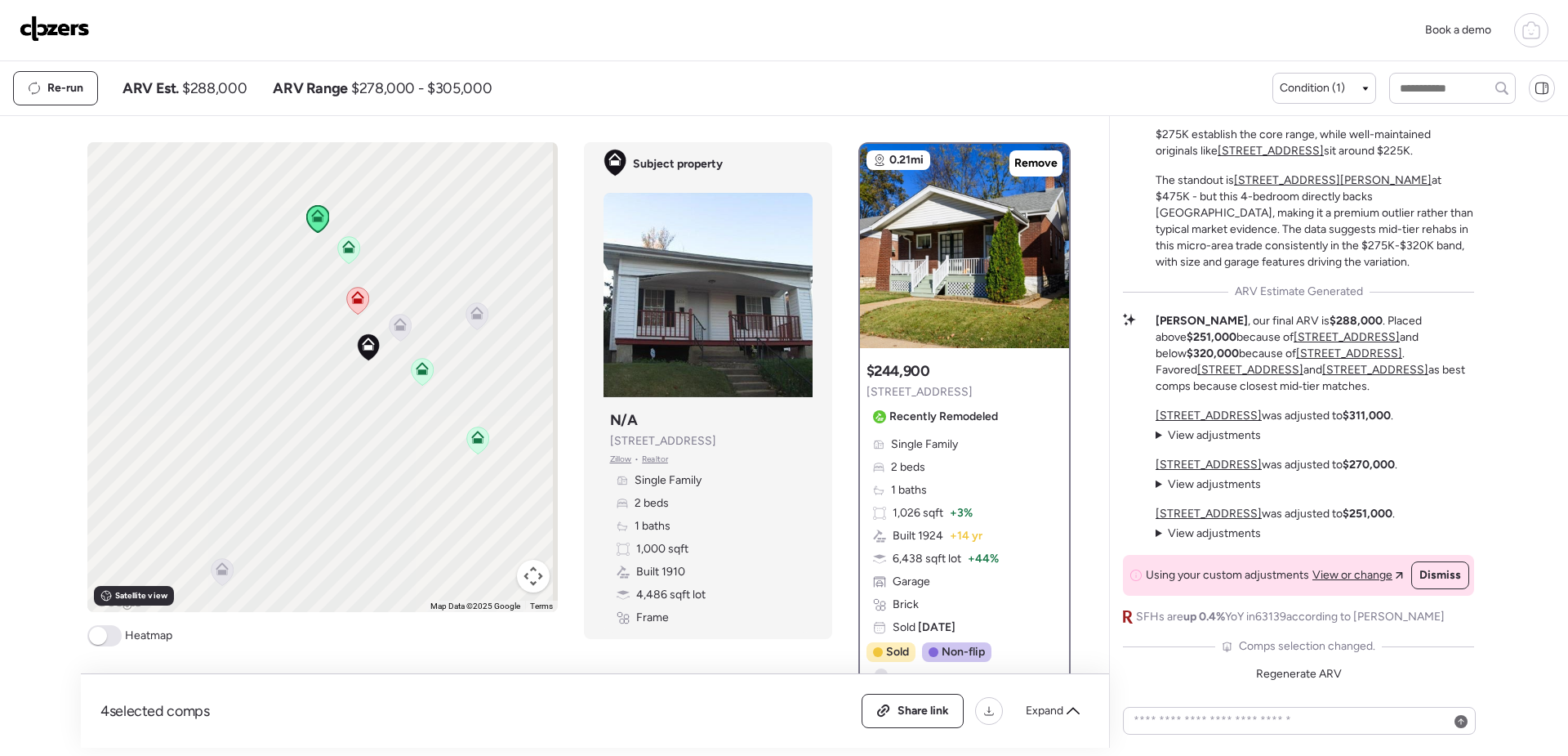
click at [480, 319] on div "To activate drag with keyboard, press Alt + Enter. Once in keyboard drag state,…" at bounding box center [323, 377] width 471 height 470
click at [478, 314] on icon at bounding box center [477, 315] width 22 height 27
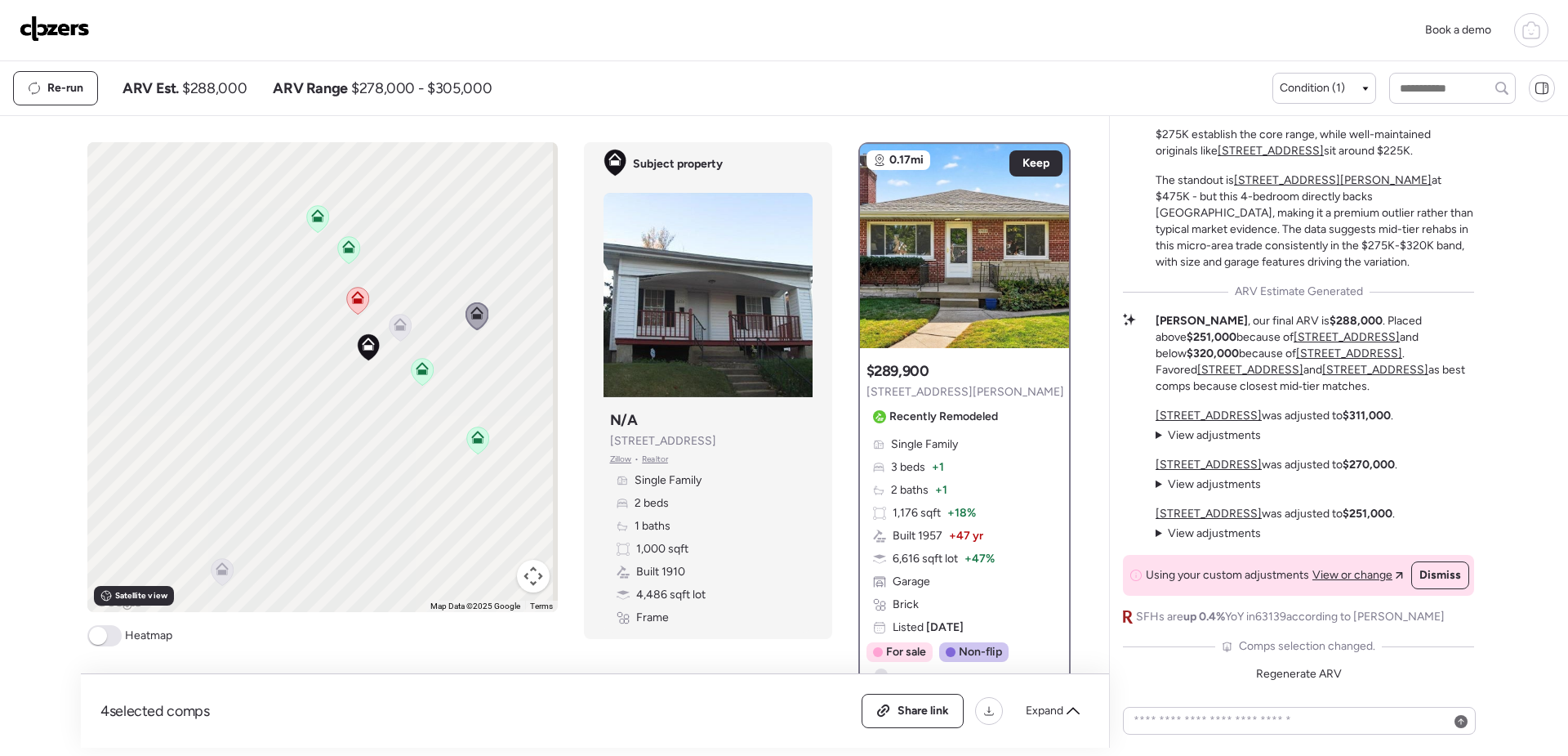
click at [402, 329] on icon at bounding box center [400, 326] width 22 height 27
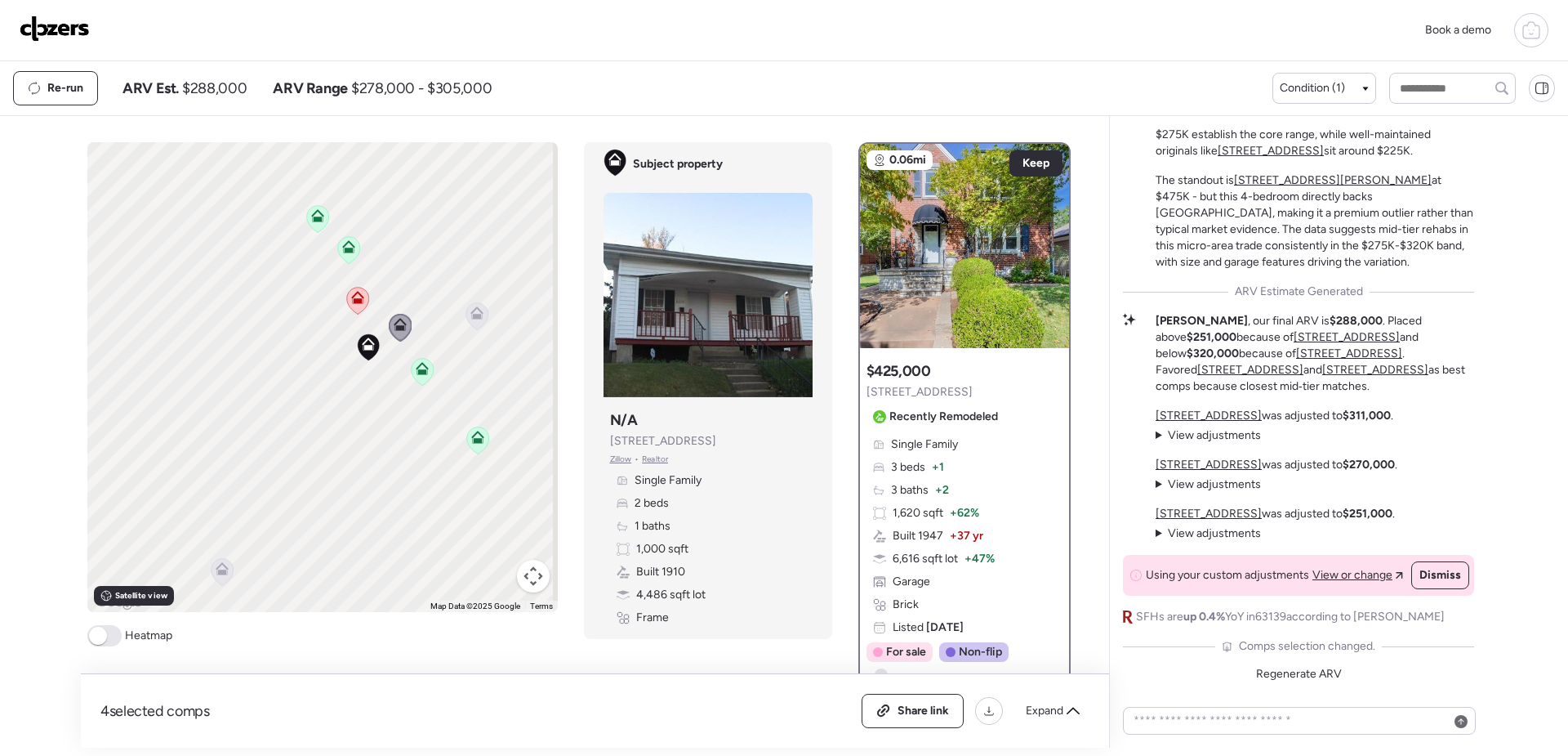
click at [417, 371] on icon at bounding box center [422, 372] width 10 height 5
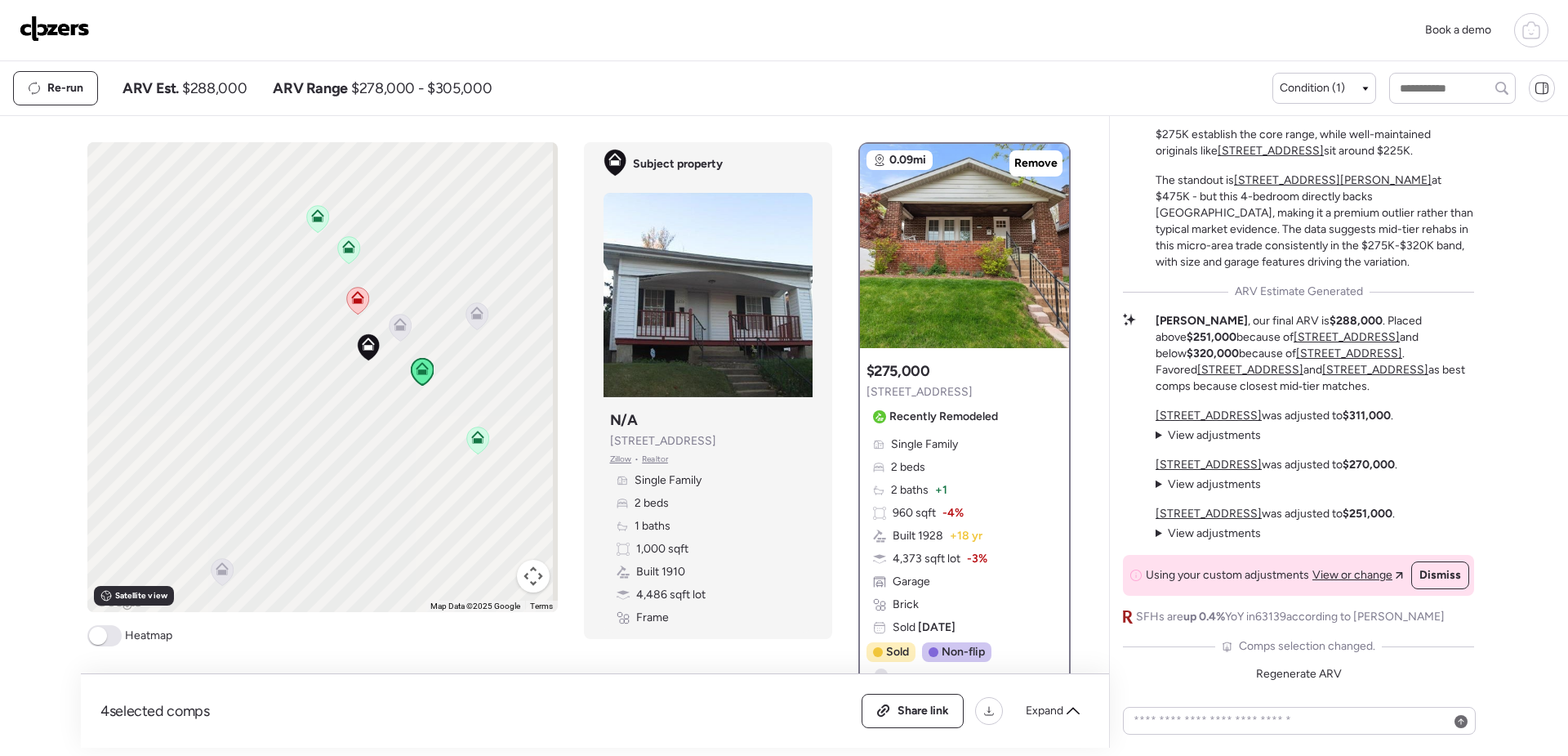
click at [474, 444] on icon at bounding box center [478, 439] width 22 height 27
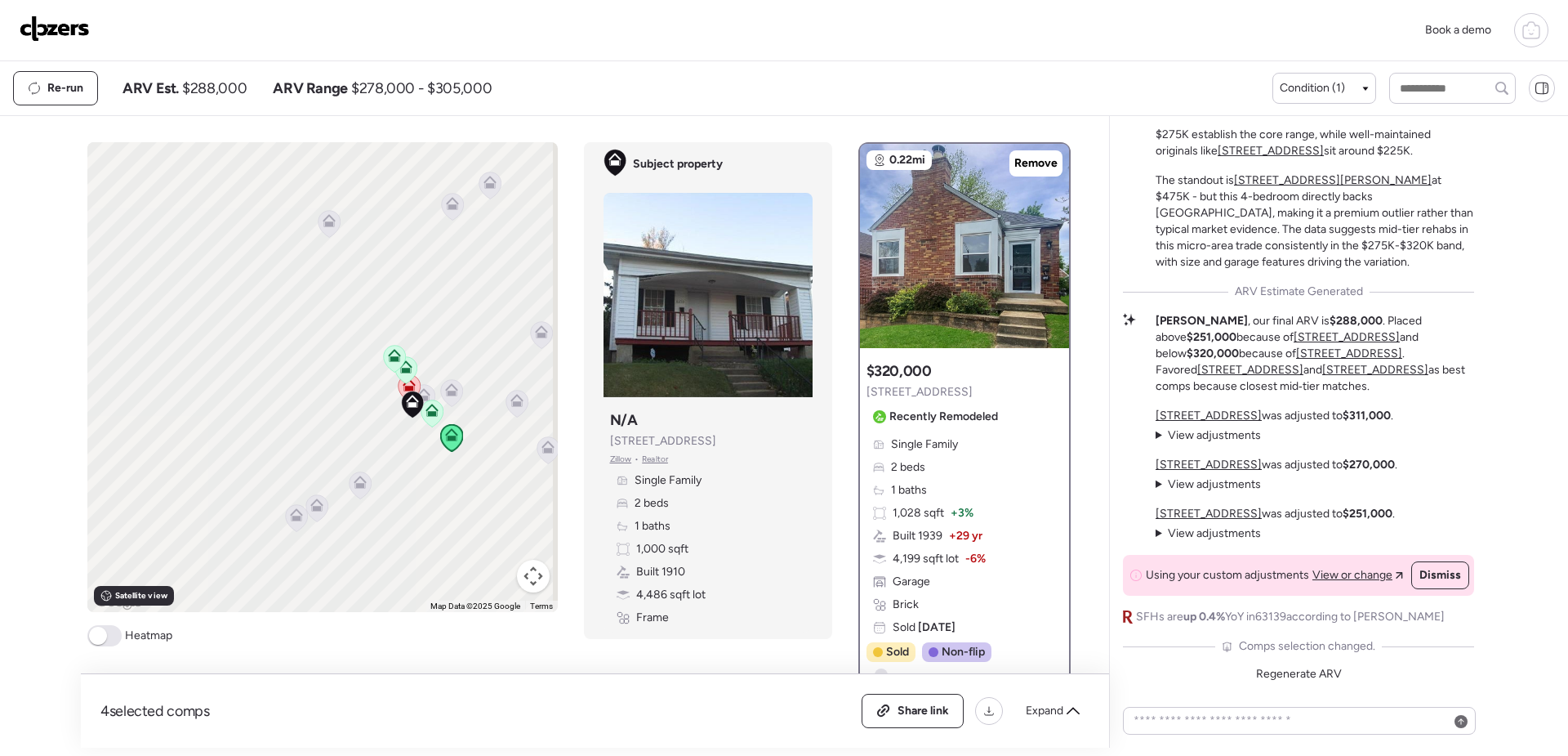
drag, startPoint x: 491, startPoint y: 296, endPoint x: 482, endPoint y: 365, distance: 69.6
click at [482, 365] on div "To activate drag with keyboard, press Alt + Enter. Once in keyboard drag state,…" at bounding box center [323, 377] width 471 height 470
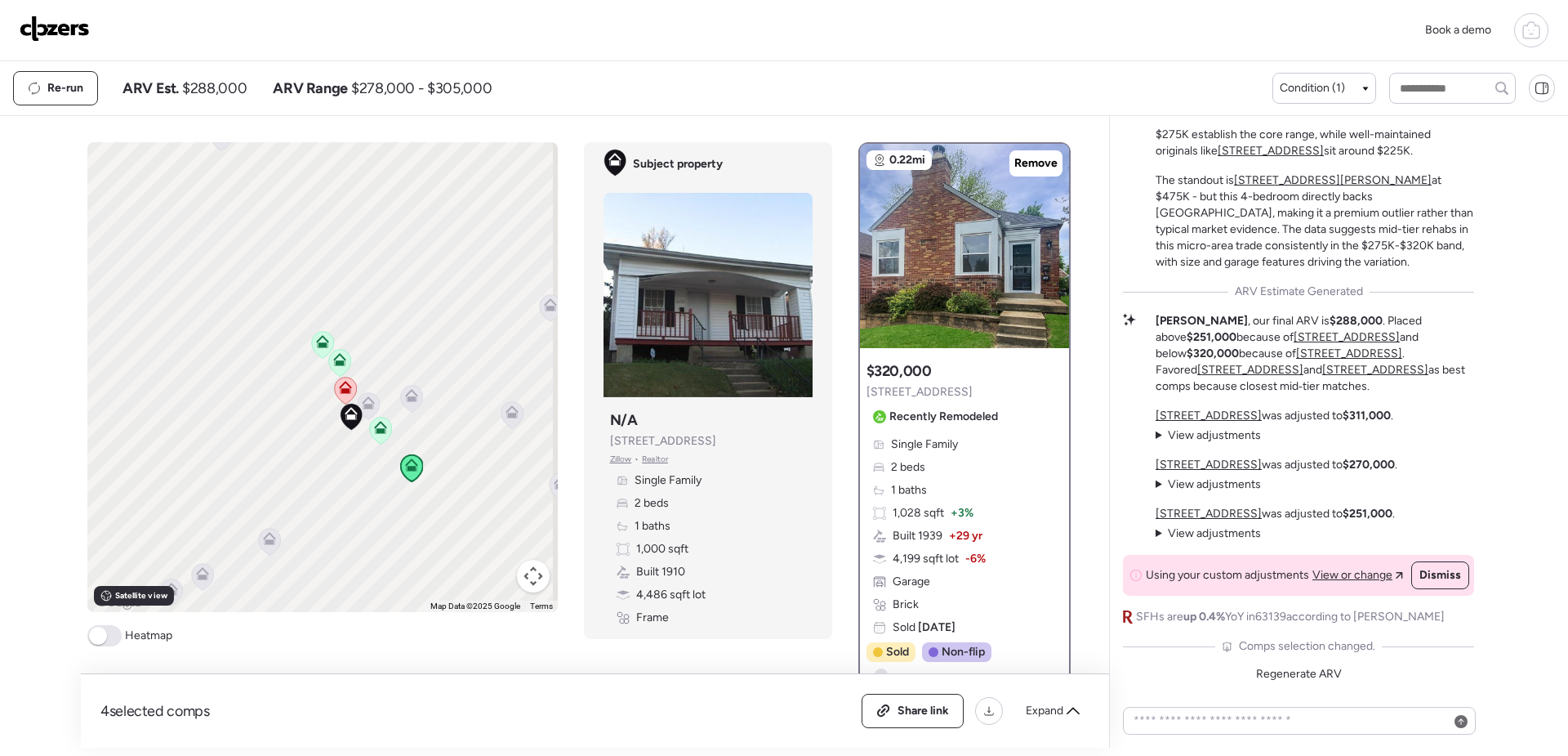
drag, startPoint x: 426, startPoint y: 388, endPoint x: 382, endPoint y: 312, distance: 87.8
click at [382, 312] on div "To activate drag with keyboard, press Alt + Enter. Once in keyboard drag state,…" at bounding box center [323, 377] width 471 height 470
drag, startPoint x: 333, startPoint y: 395, endPoint x: 401, endPoint y: 247, distance: 162.9
click at [401, 247] on div "To activate drag with keyboard, press Alt + Enter. Once in keyboard drag state,…" at bounding box center [323, 377] width 471 height 470
click at [493, 343] on icon at bounding box center [499, 342] width 13 height 13
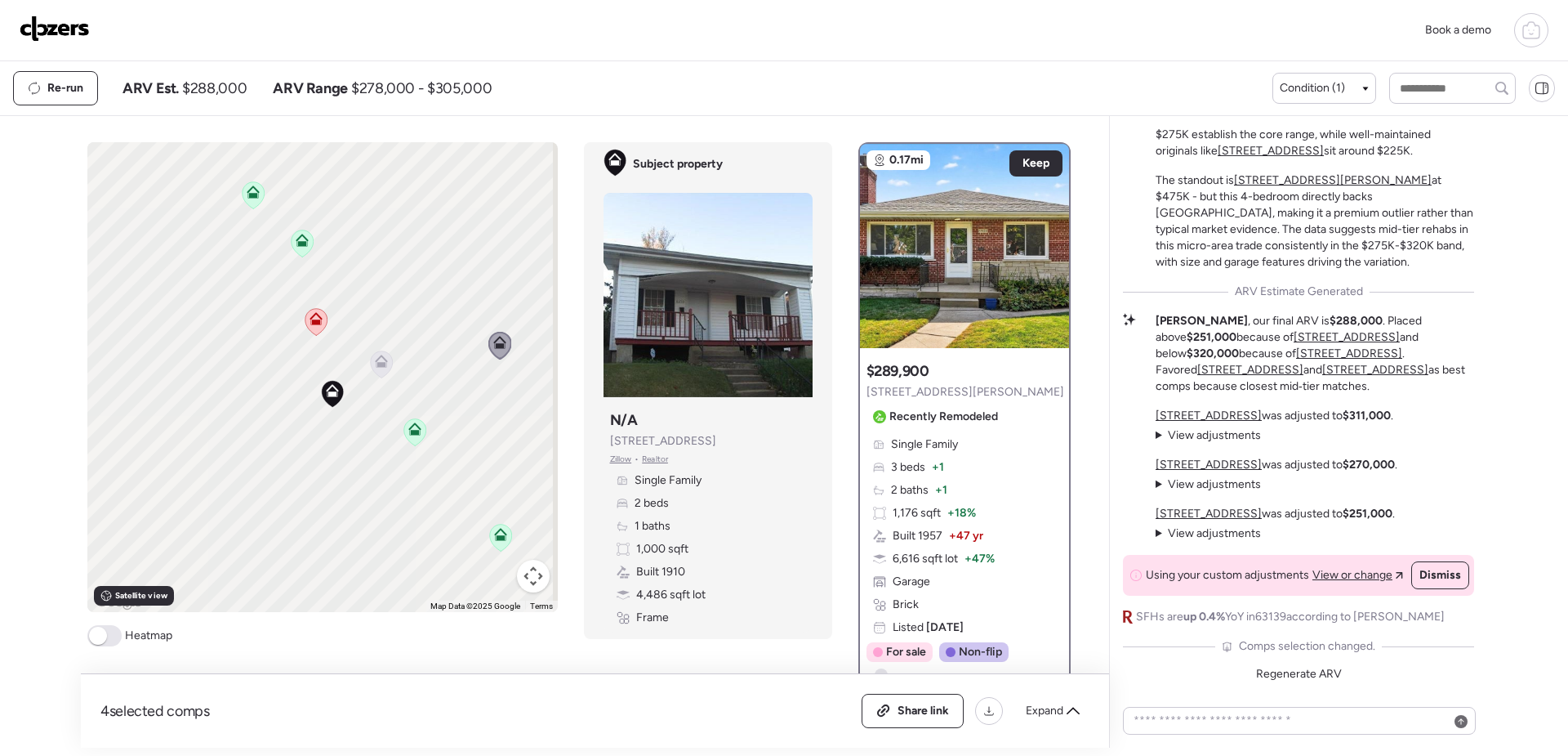
click at [310, 325] on icon at bounding box center [316, 321] width 22 height 27
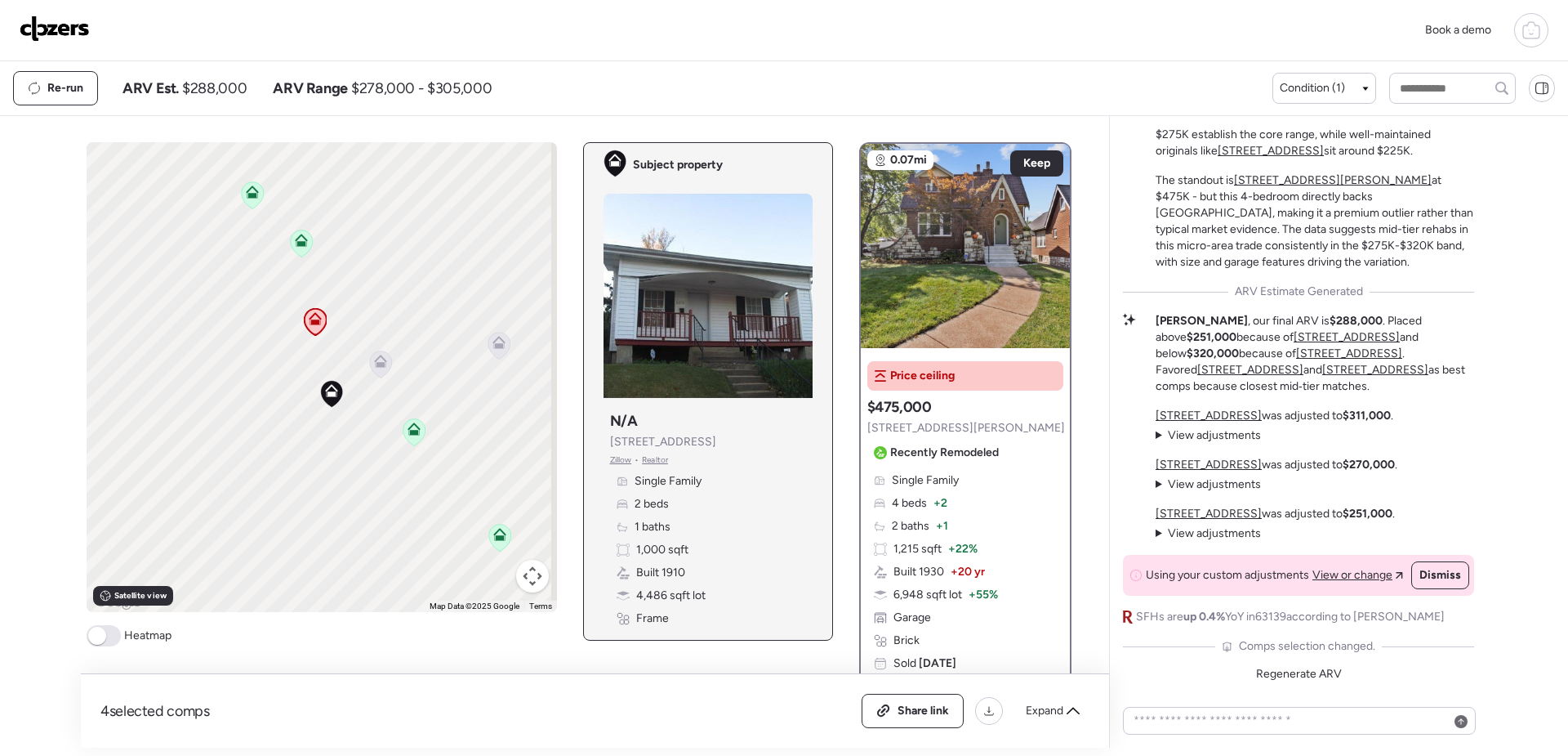
click at [327, 393] on icon at bounding box center [331, 394] width 10 height 5
click at [1207, 511] on u "6827 Marquette Ave" at bounding box center [1208, 513] width 106 height 14
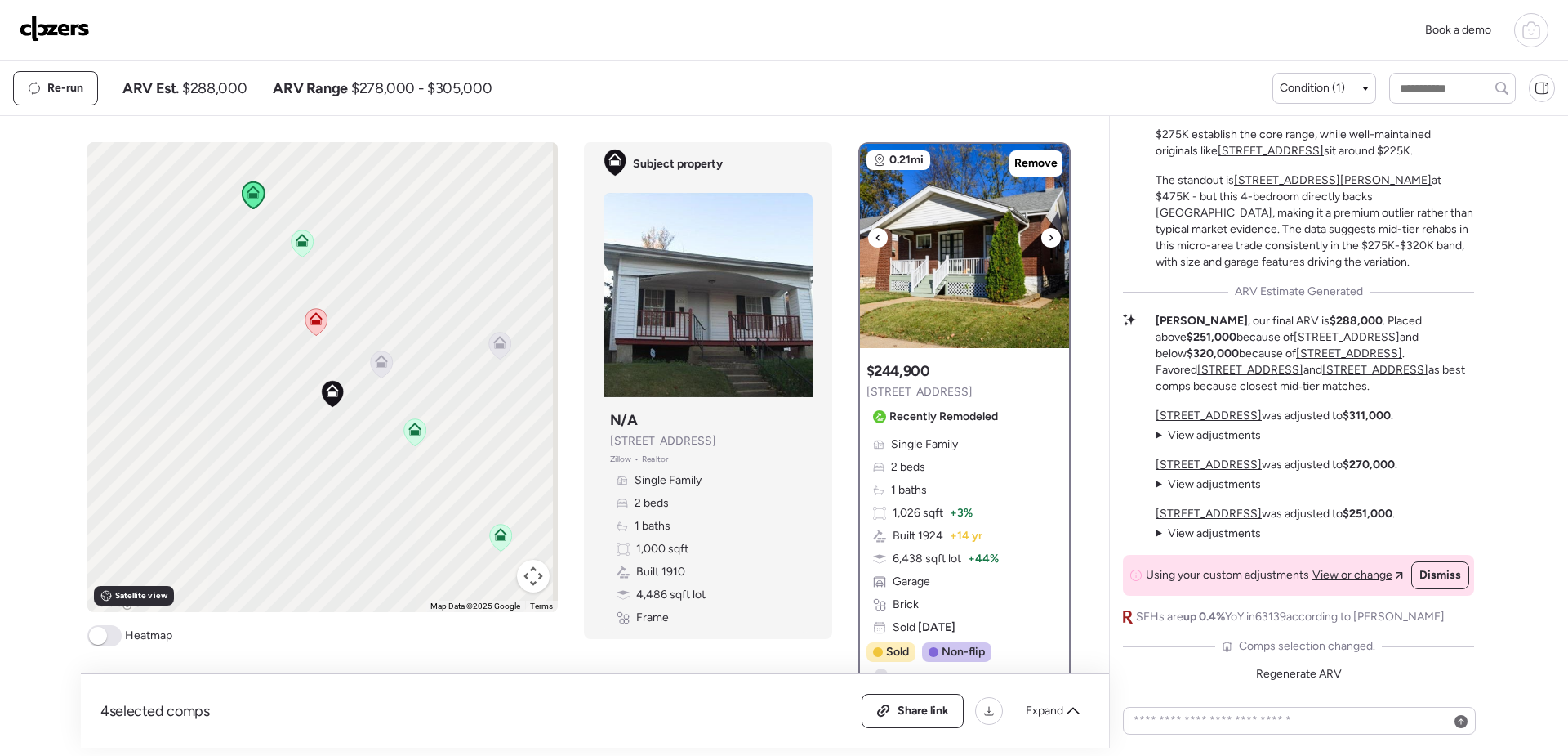
click at [979, 288] on img at bounding box center [964, 245] width 209 height 204
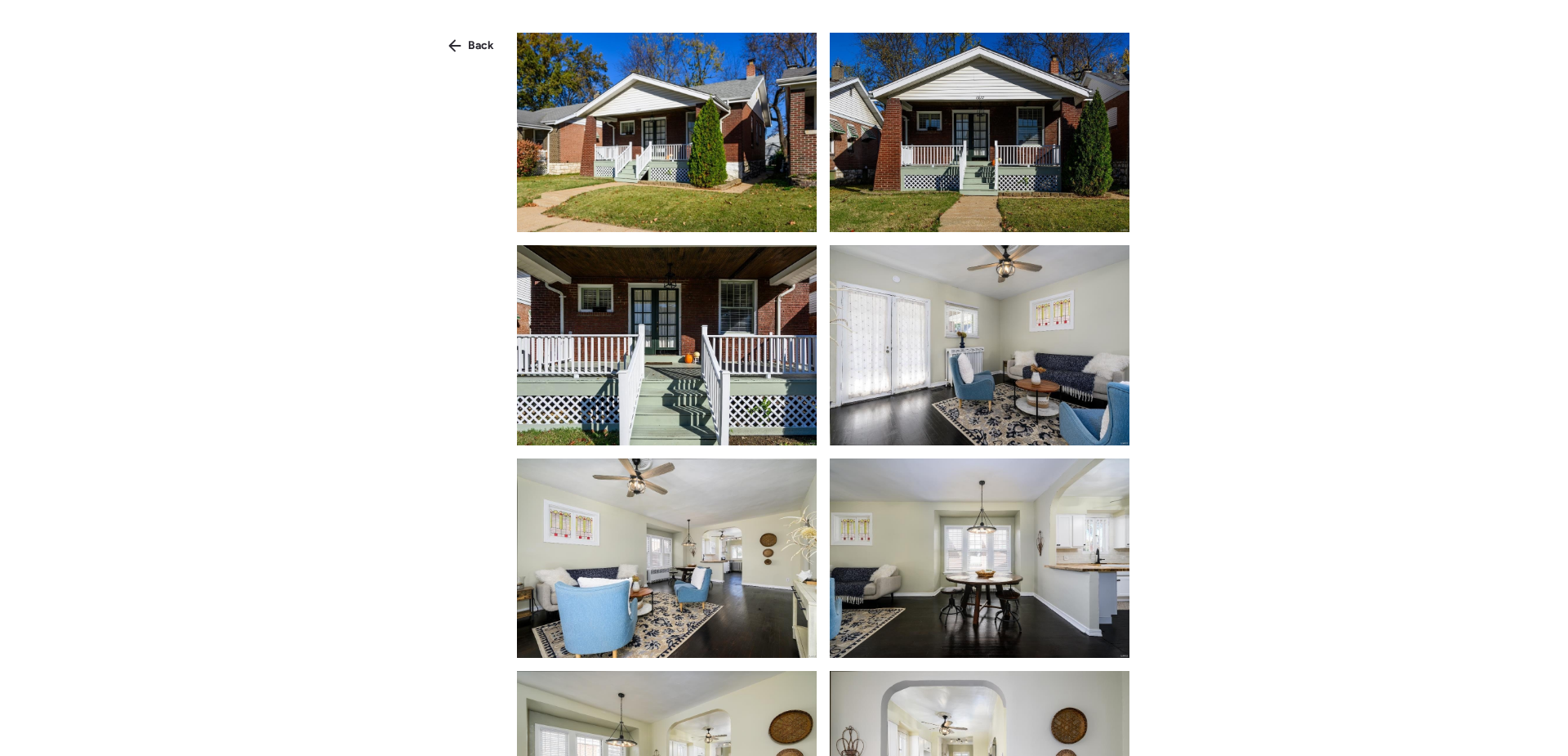
click at [732, 167] on img at bounding box center [667, 133] width 299 height 200
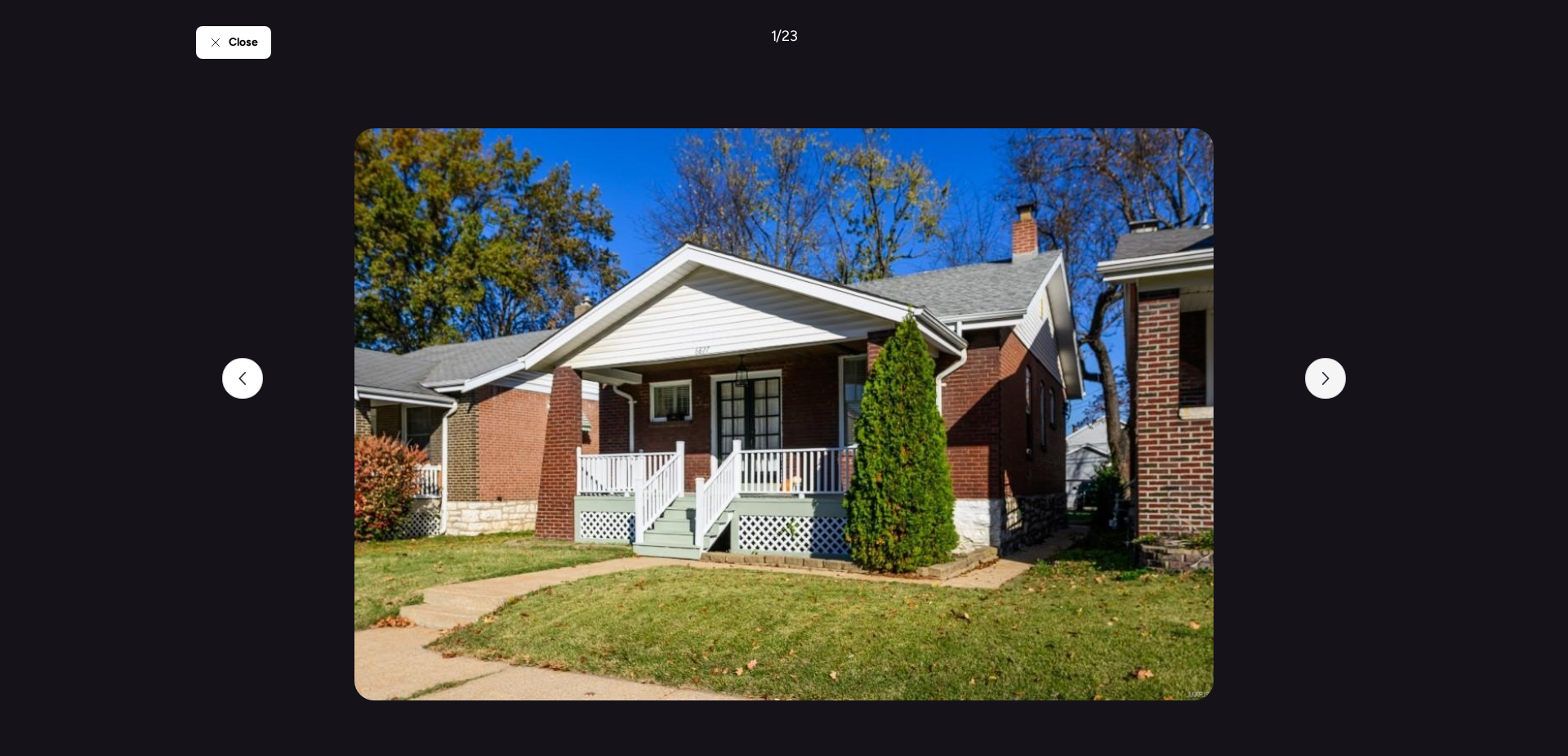
click at [1332, 384] on div at bounding box center [1325, 378] width 40 height 40
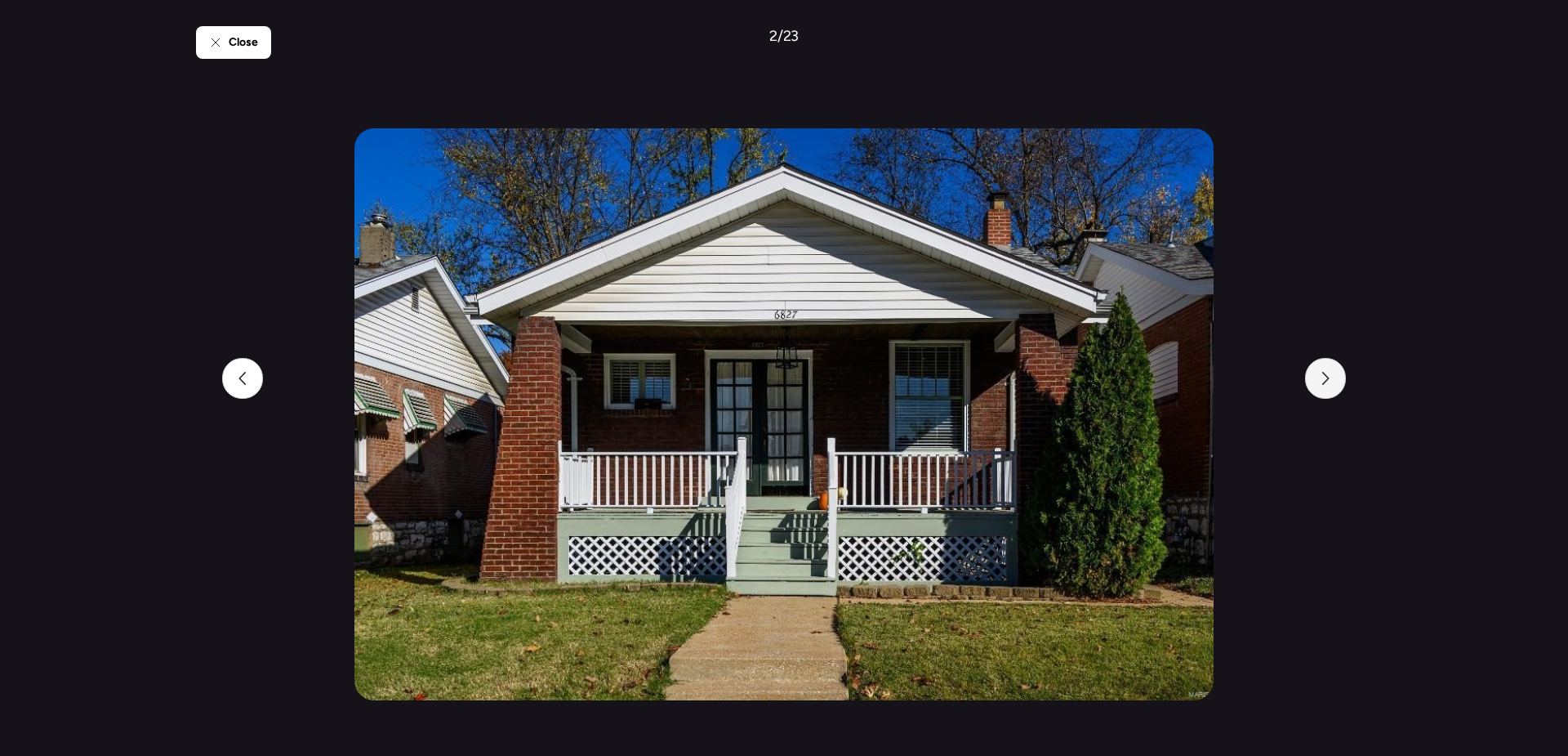
click at [1332, 384] on div at bounding box center [1325, 378] width 40 height 40
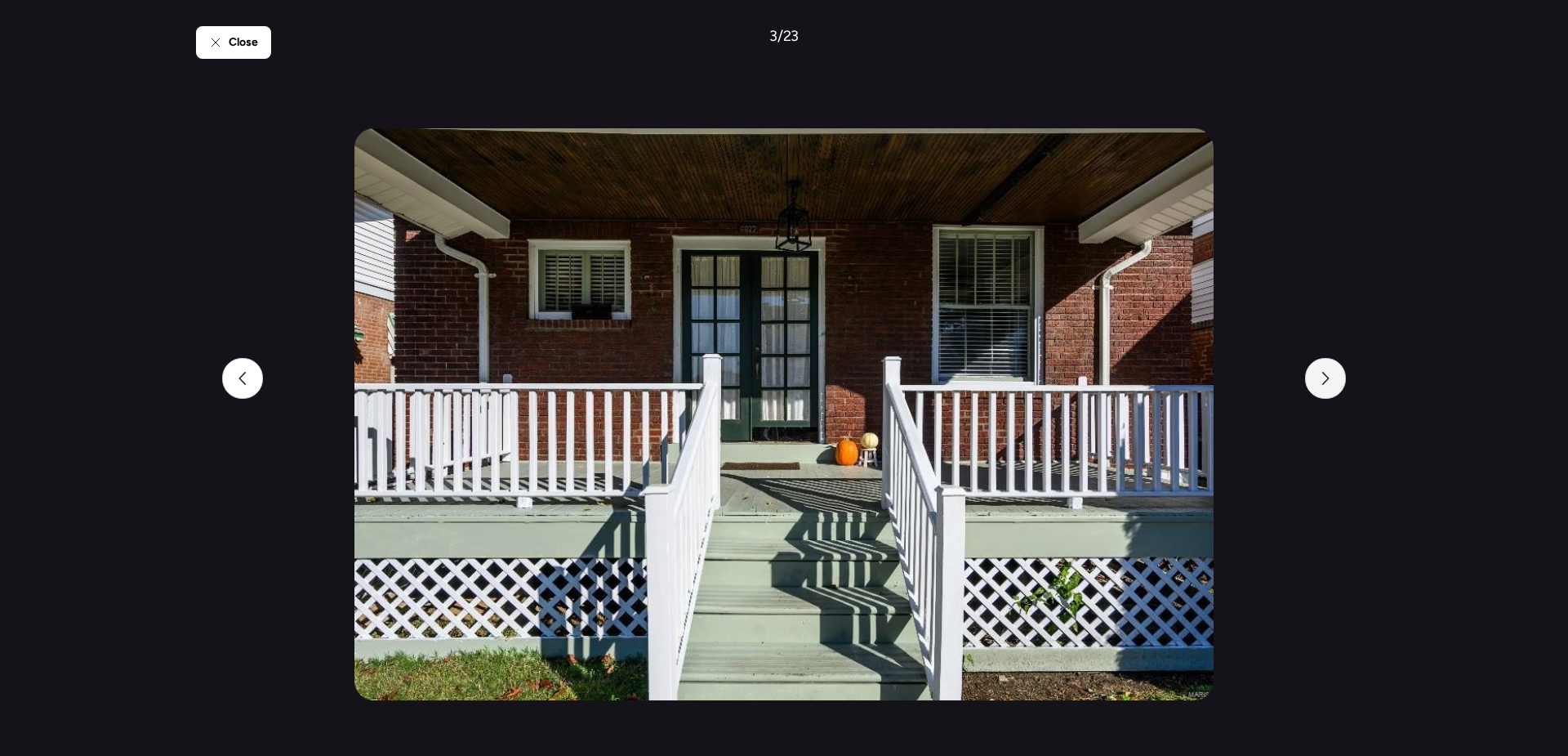
click at [1332, 384] on div at bounding box center [1325, 378] width 40 height 40
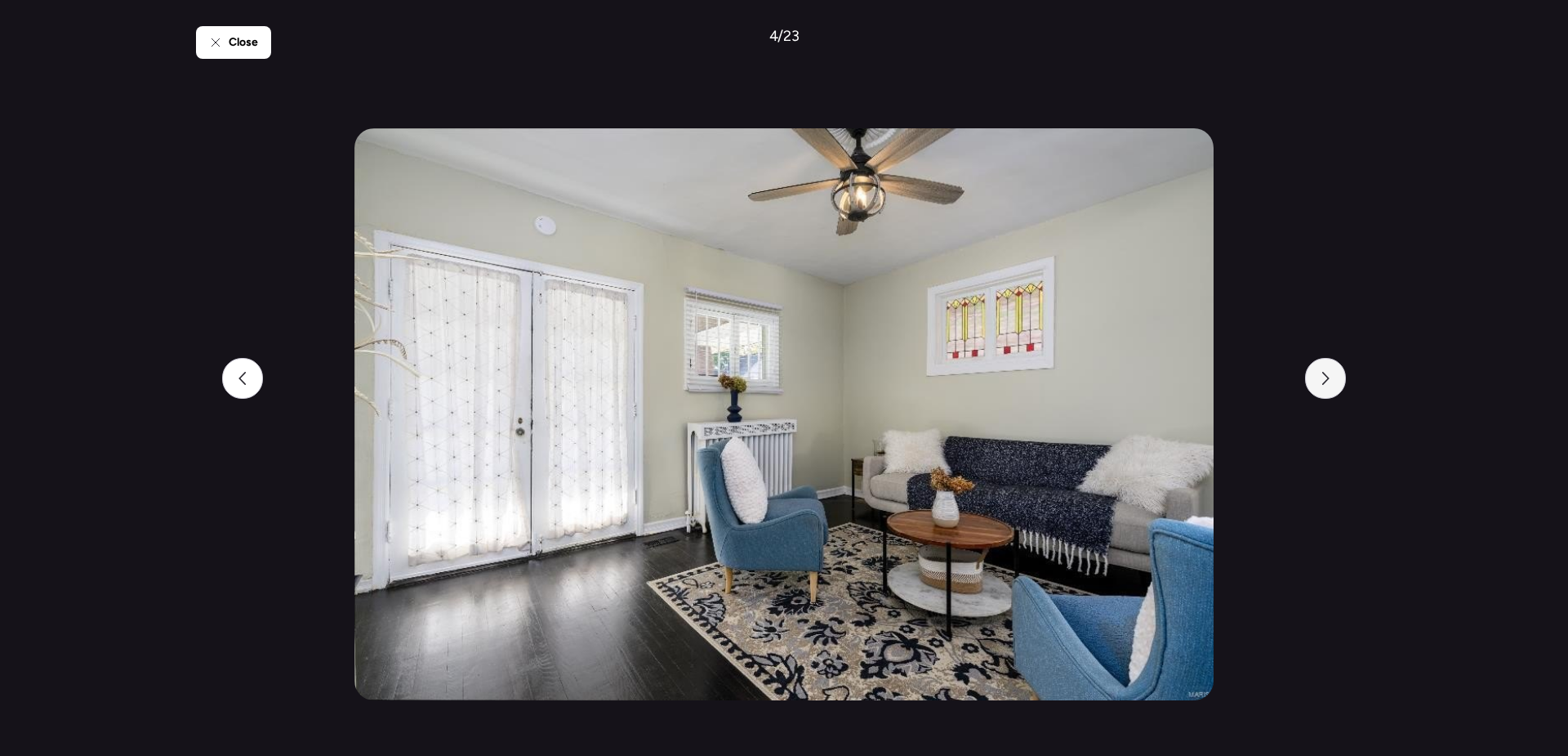
click at [1332, 384] on div at bounding box center [1325, 378] width 40 height 40
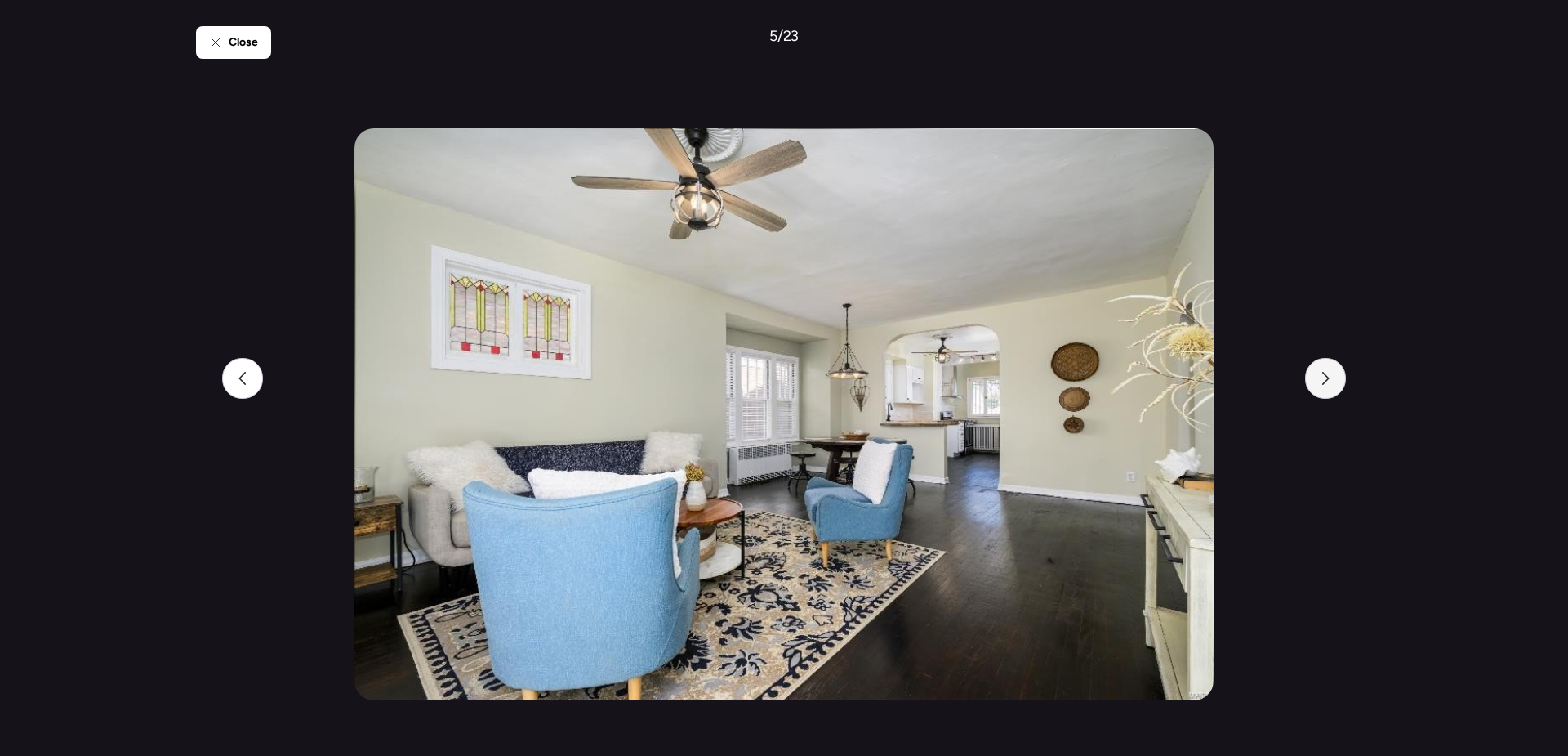
click at [1332, 384] on div at bounding box center [1325, 378] width 40 height 40
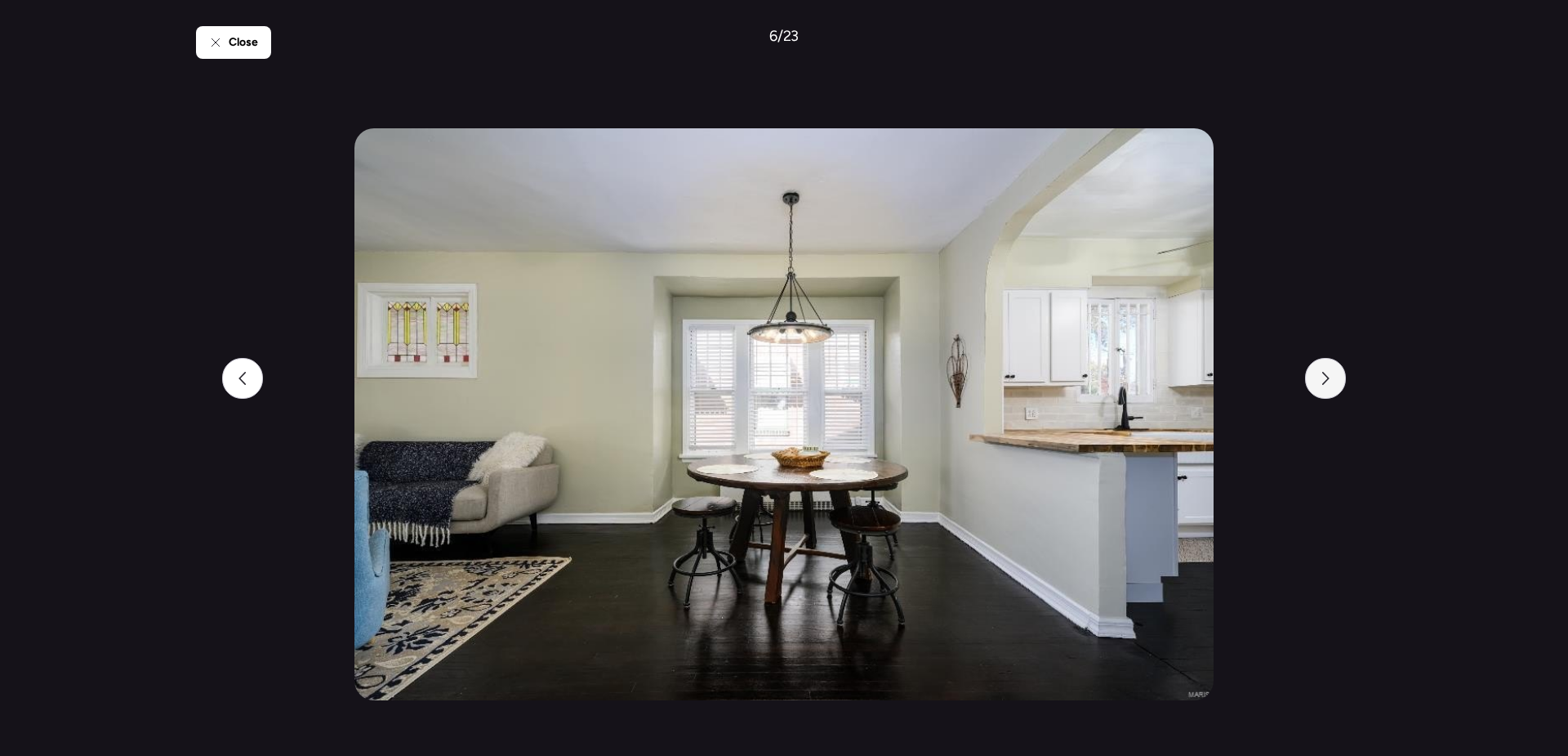
click at [1332, 384] on div at bounding box center [1325, 378] width 40 height 40
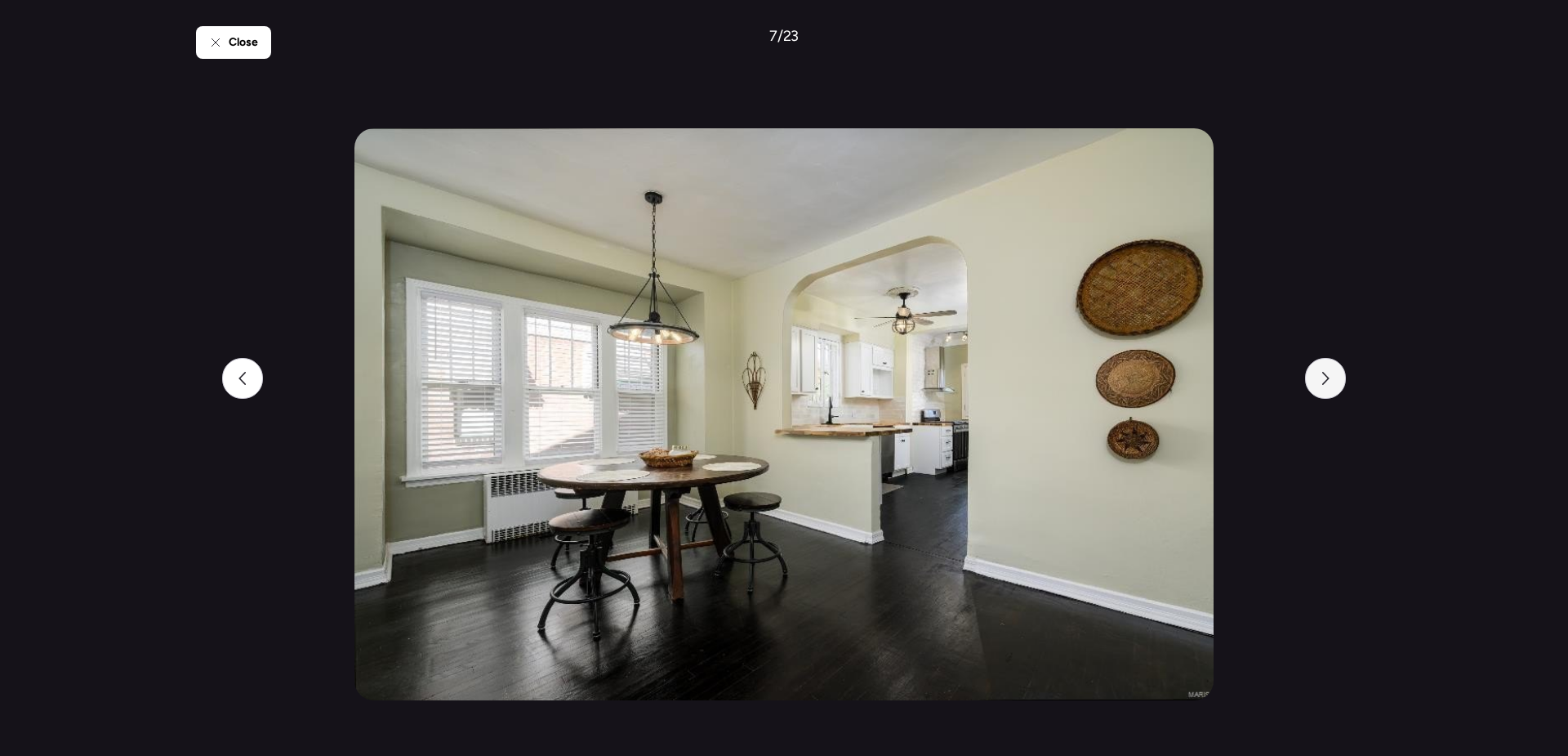
click at [1332, 384] on div at bounding box center [1325, 378] width 40 height 40
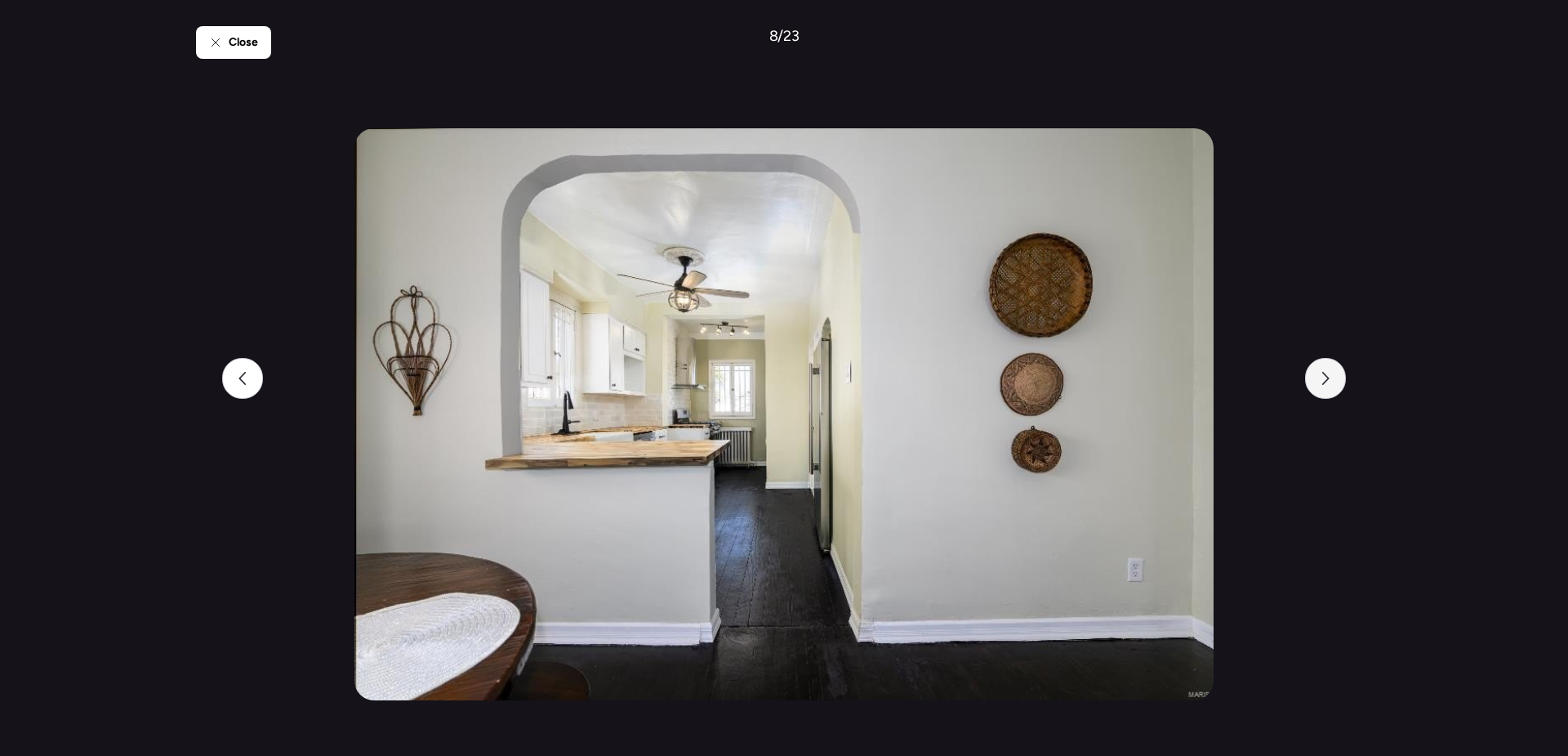
click at [1332, 384] on div at bounding box center [1325, 378] width 40 height 40
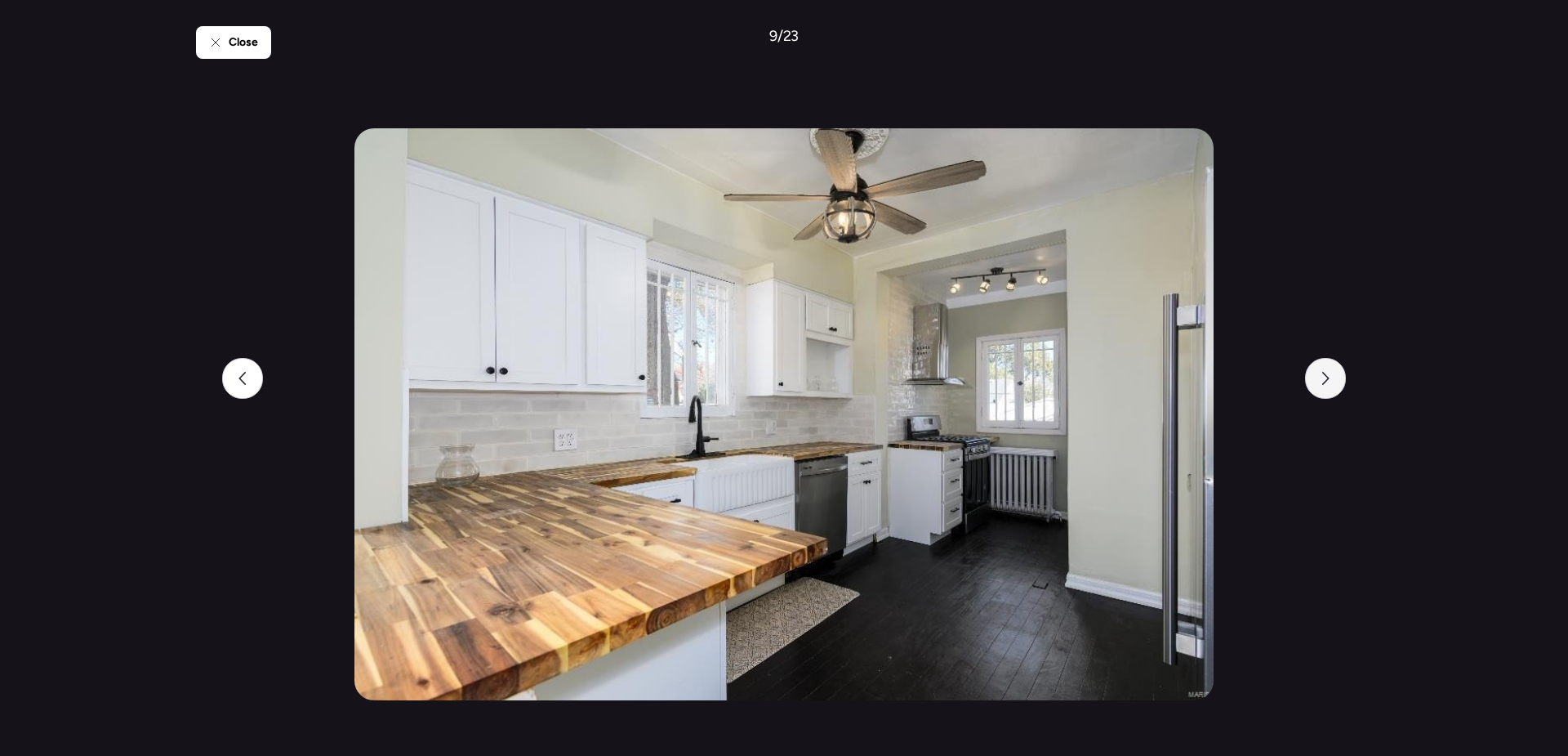
click at [1332, 384] on div at bounding box center [1325, 378] width 40 height 40
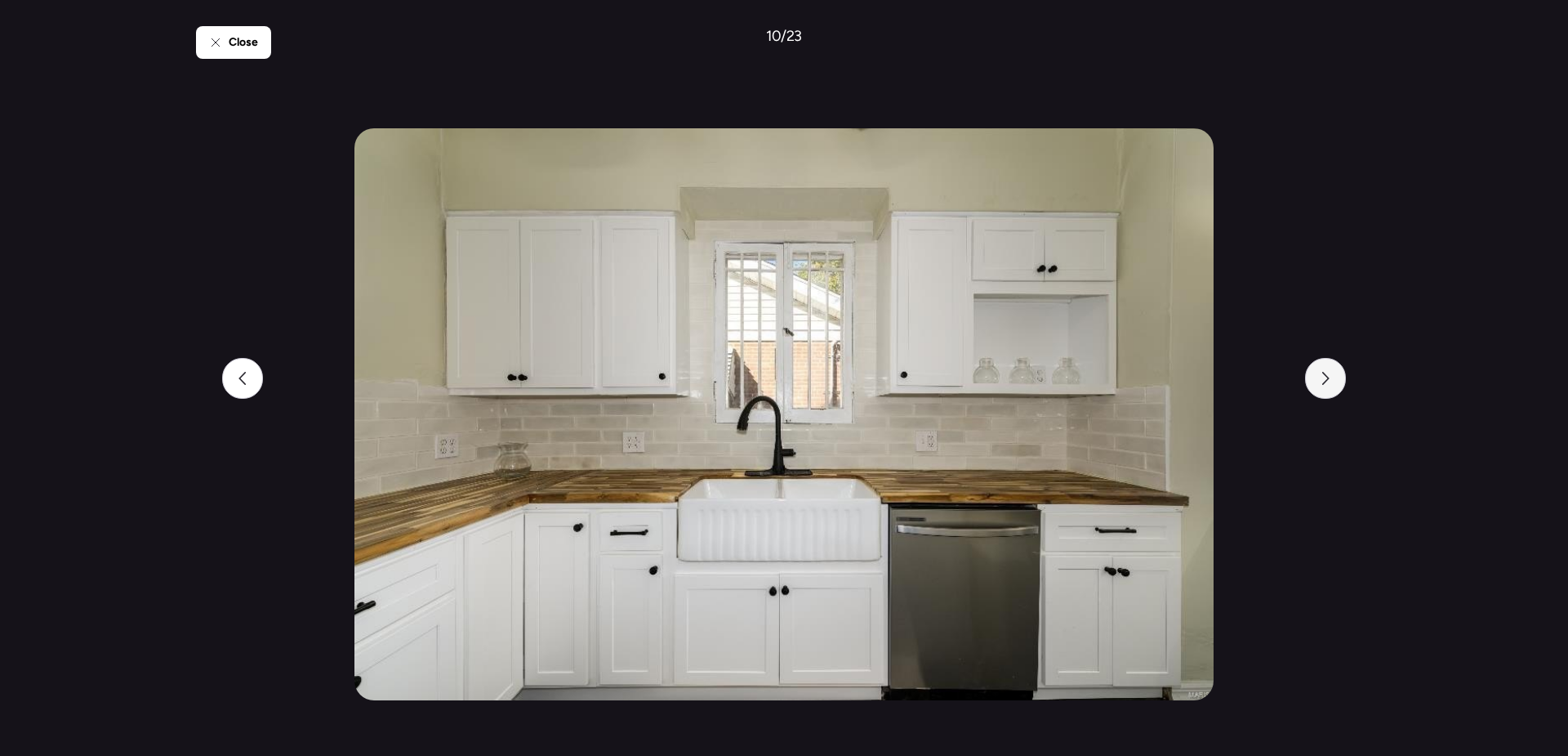
click at [1332, 384] on div at bounding box center [1325, 378] width 40 height 40
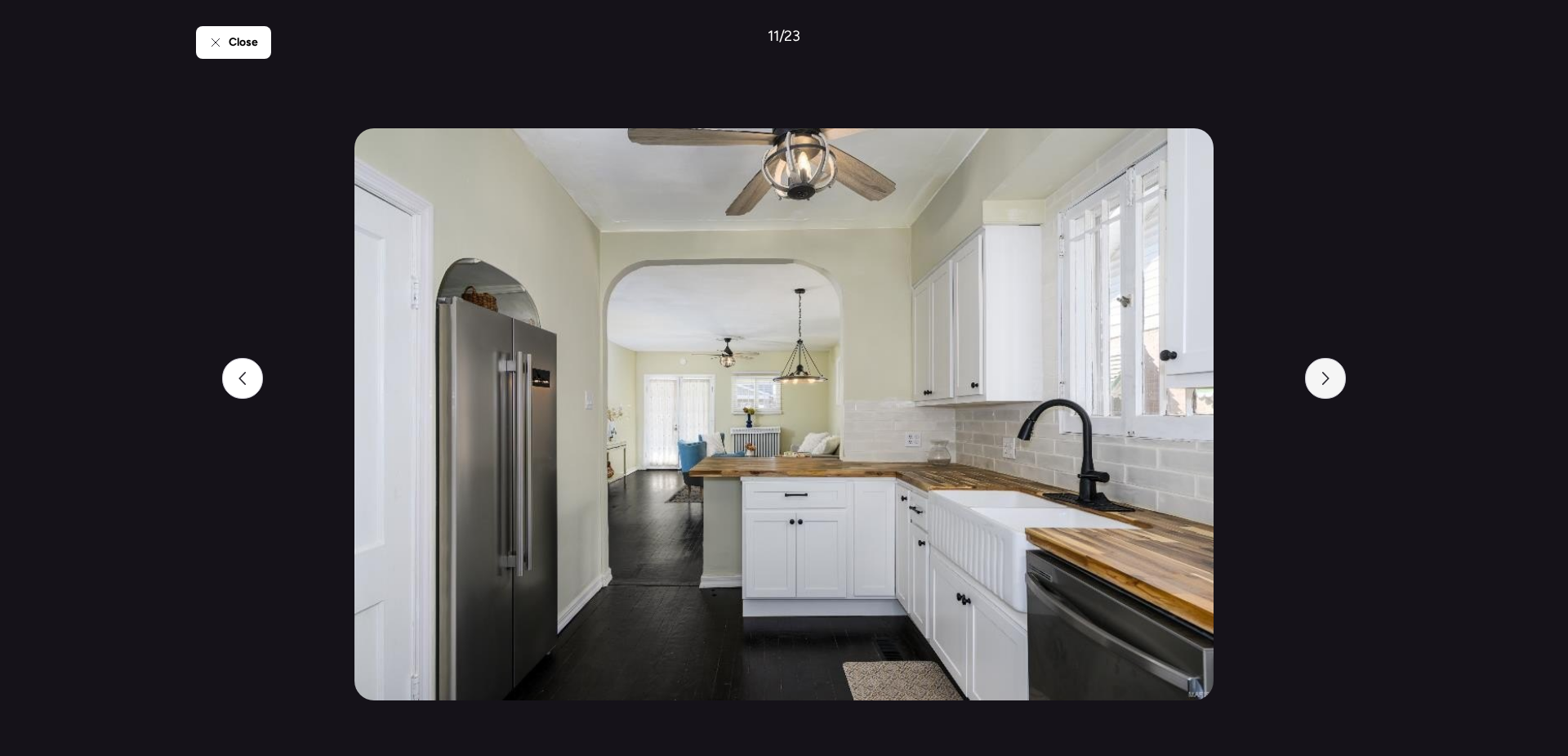
click at [1332, 384] on div at bounding box center [1325, 378] width 40 height 40
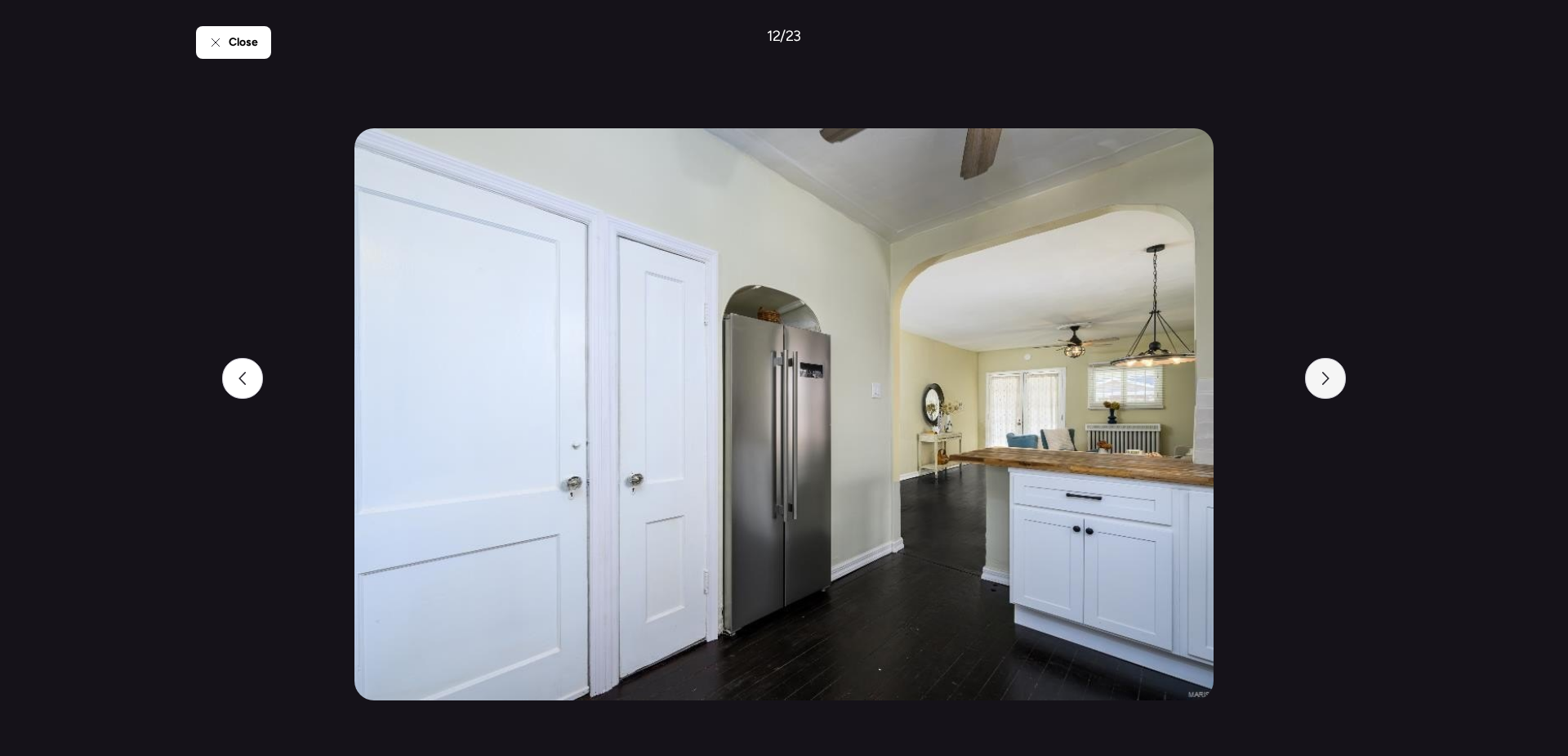
click at [1332, 384] on div at bounding box center [1325, 378] width 40 height 40
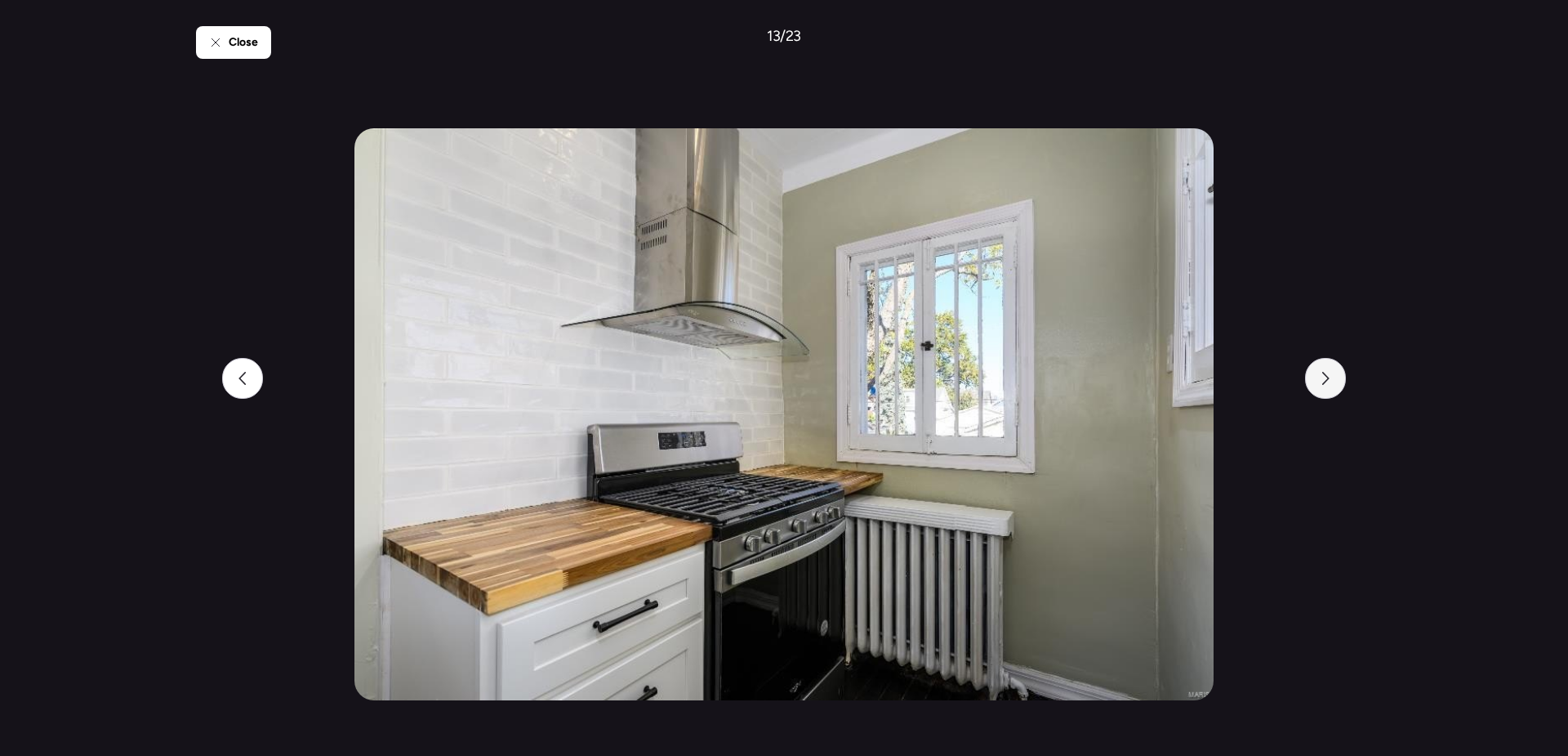
click at [1332, 384] on div at bounding box center [1325, 378] width 40 height 40
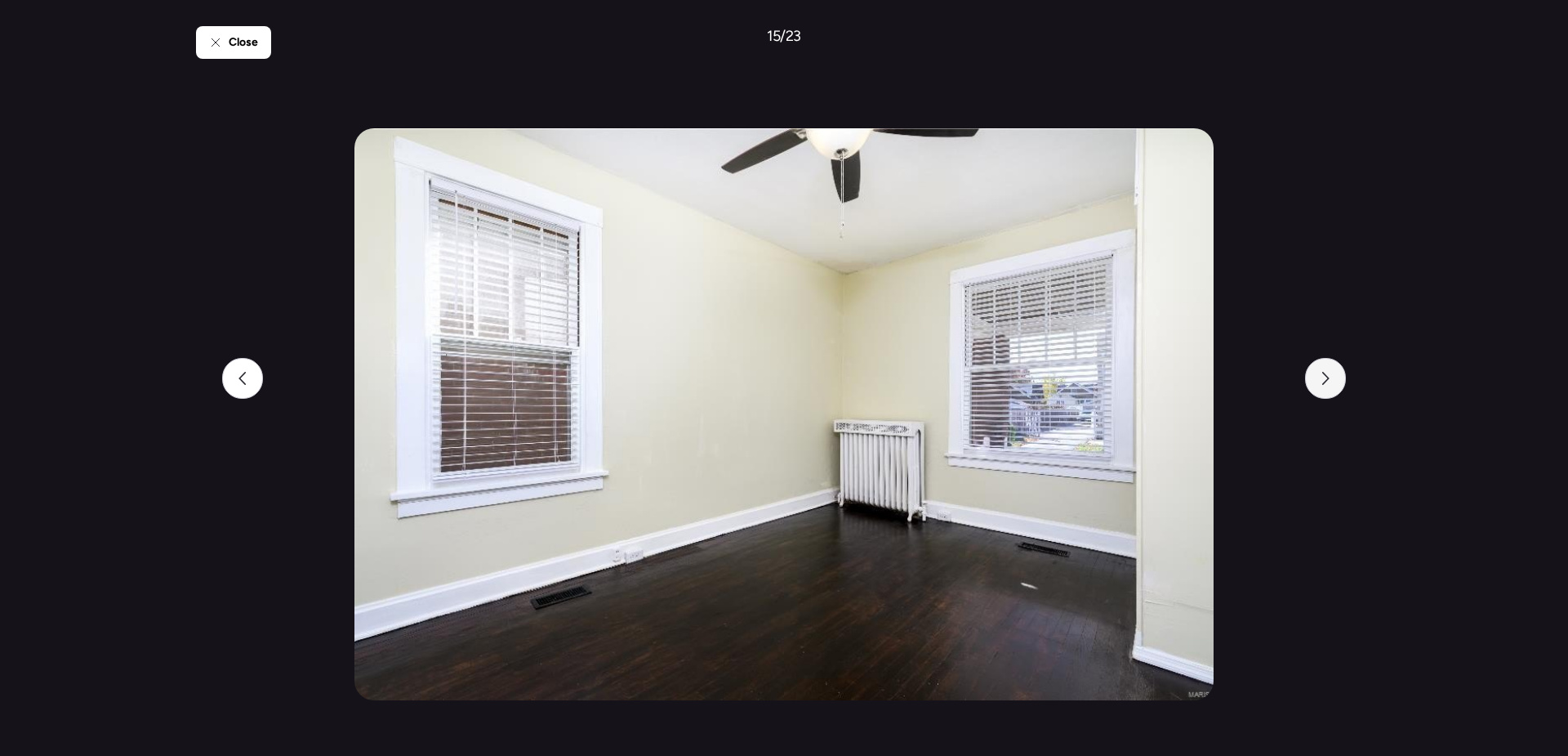
click at [1332, 384] on div at bounding box center [1325, 378] width 40 height 40
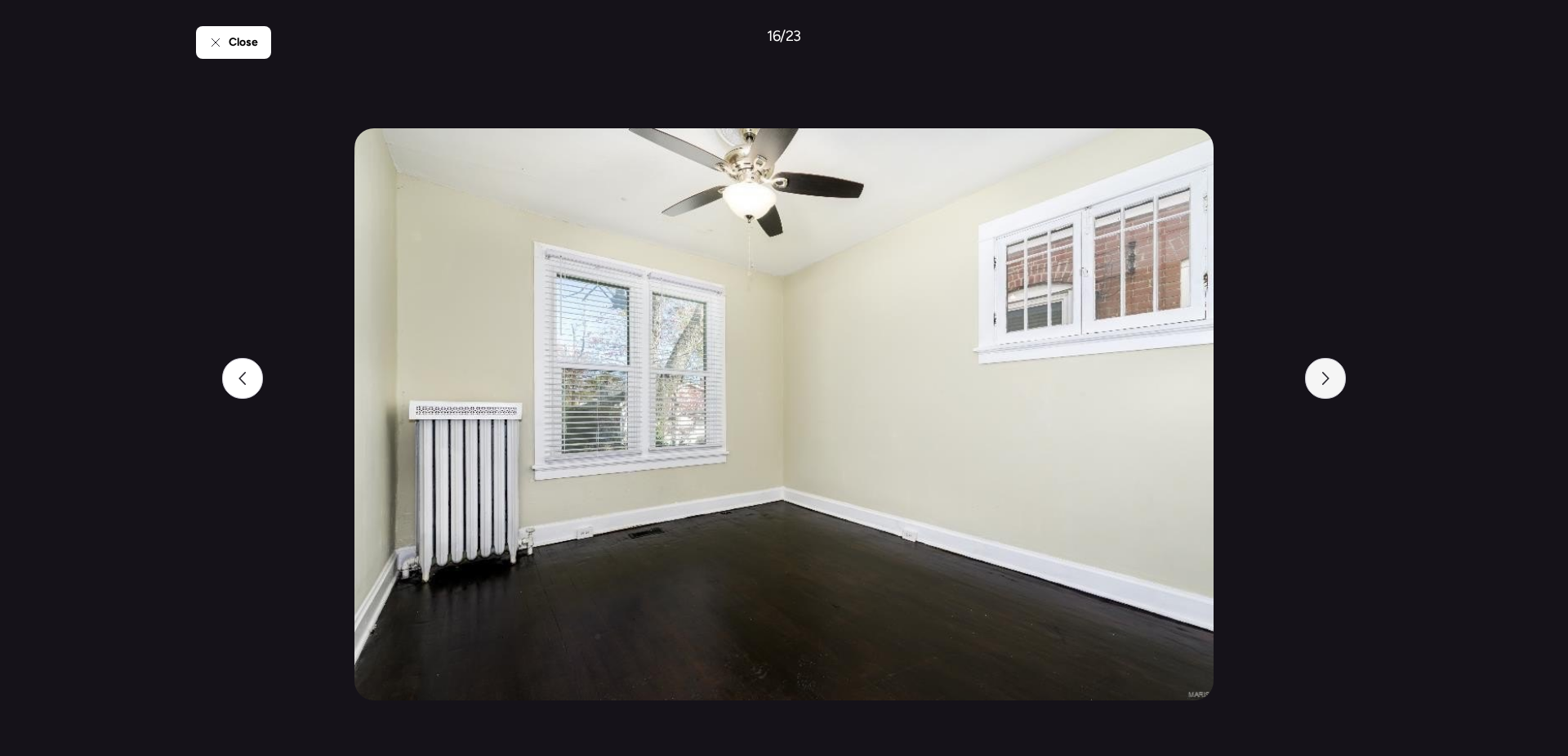
click at [1332, 384] on div at bounding box center [1325, 378] width 40 height 40
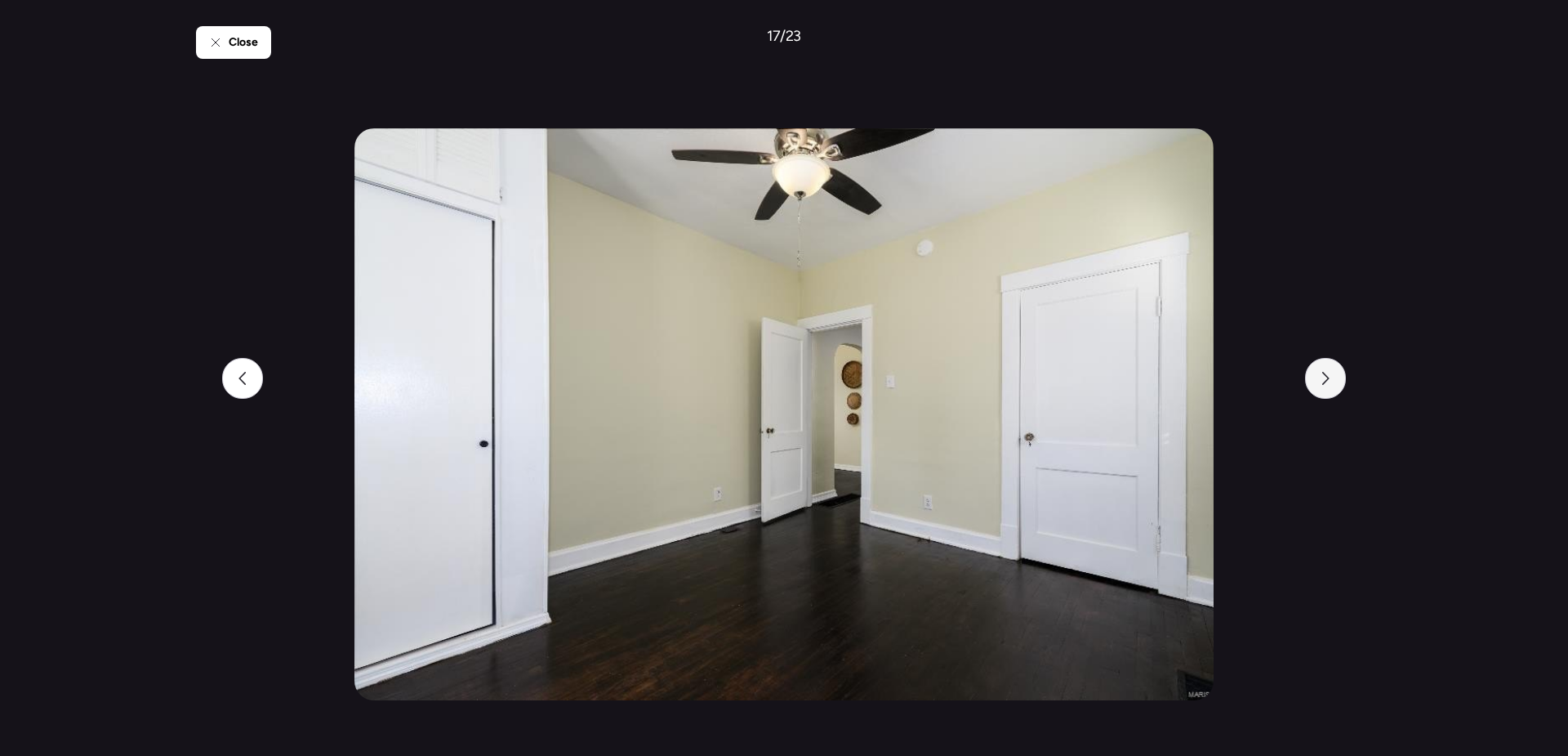
click at [1332, 384] on div at bounding box center [1325, 378] width 40 height 40
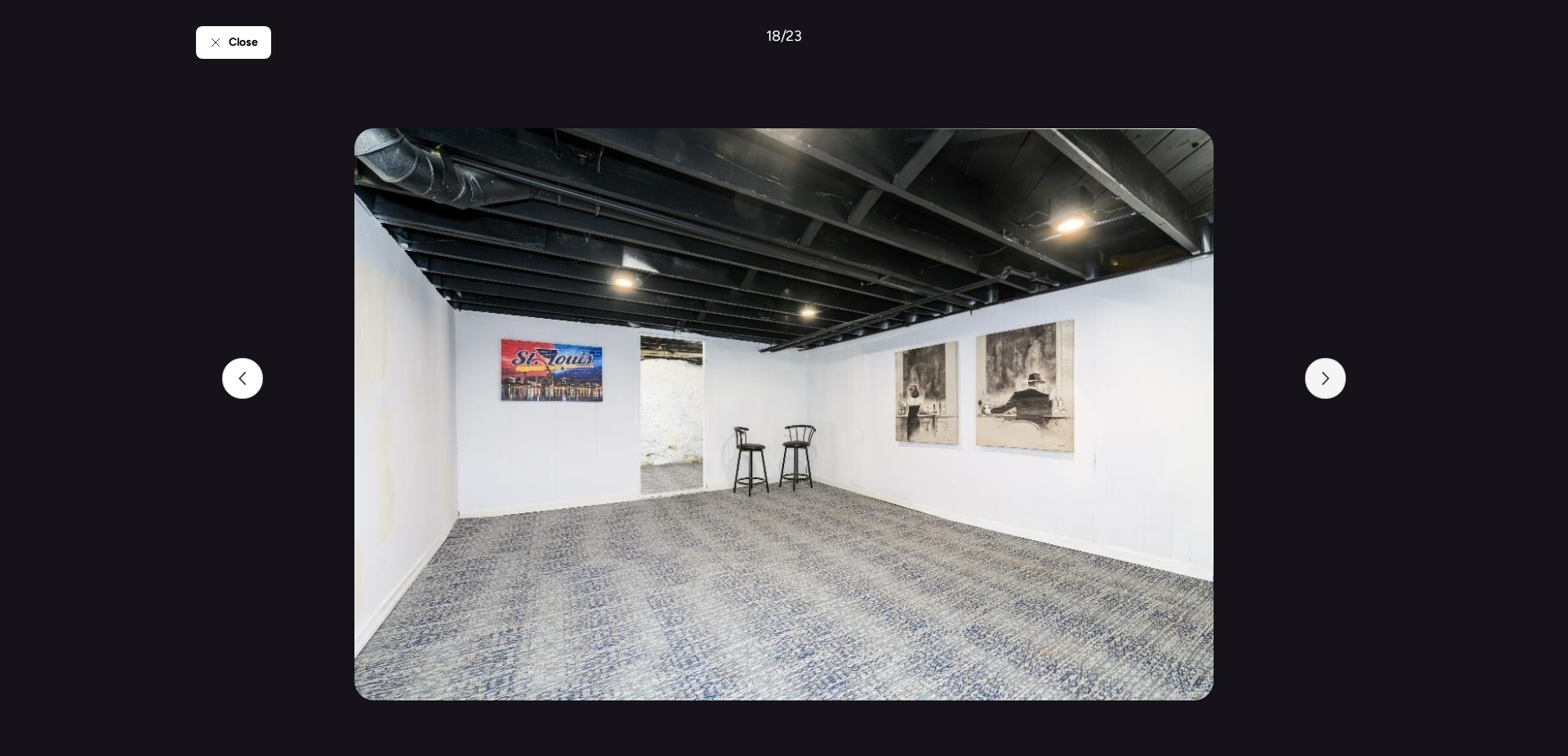
click at [1332, 384] on div at bounding box center [1325, 378] width 40 height 40
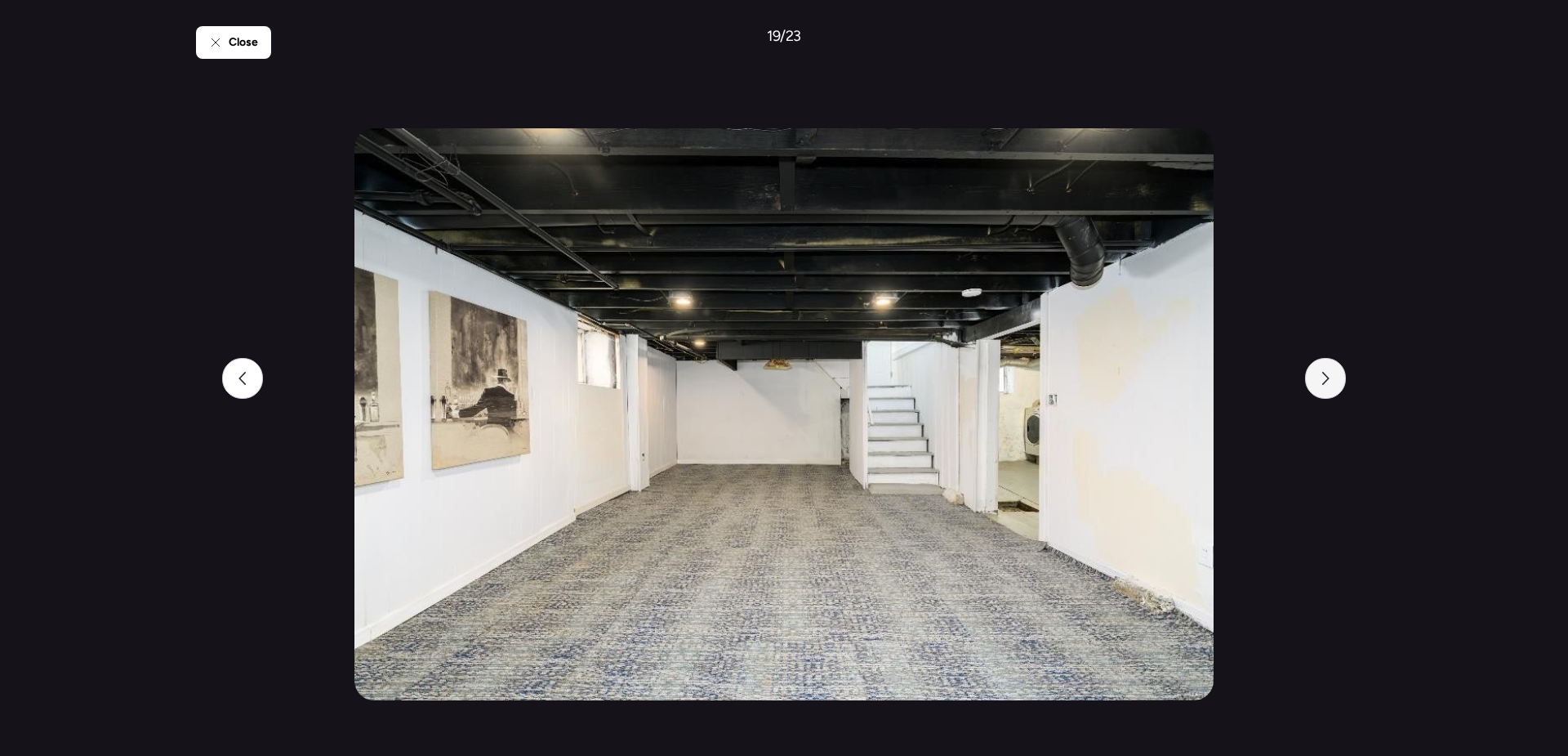
click at [1332, 384] on div at bounding box center [1325, 378] width 40 height 40
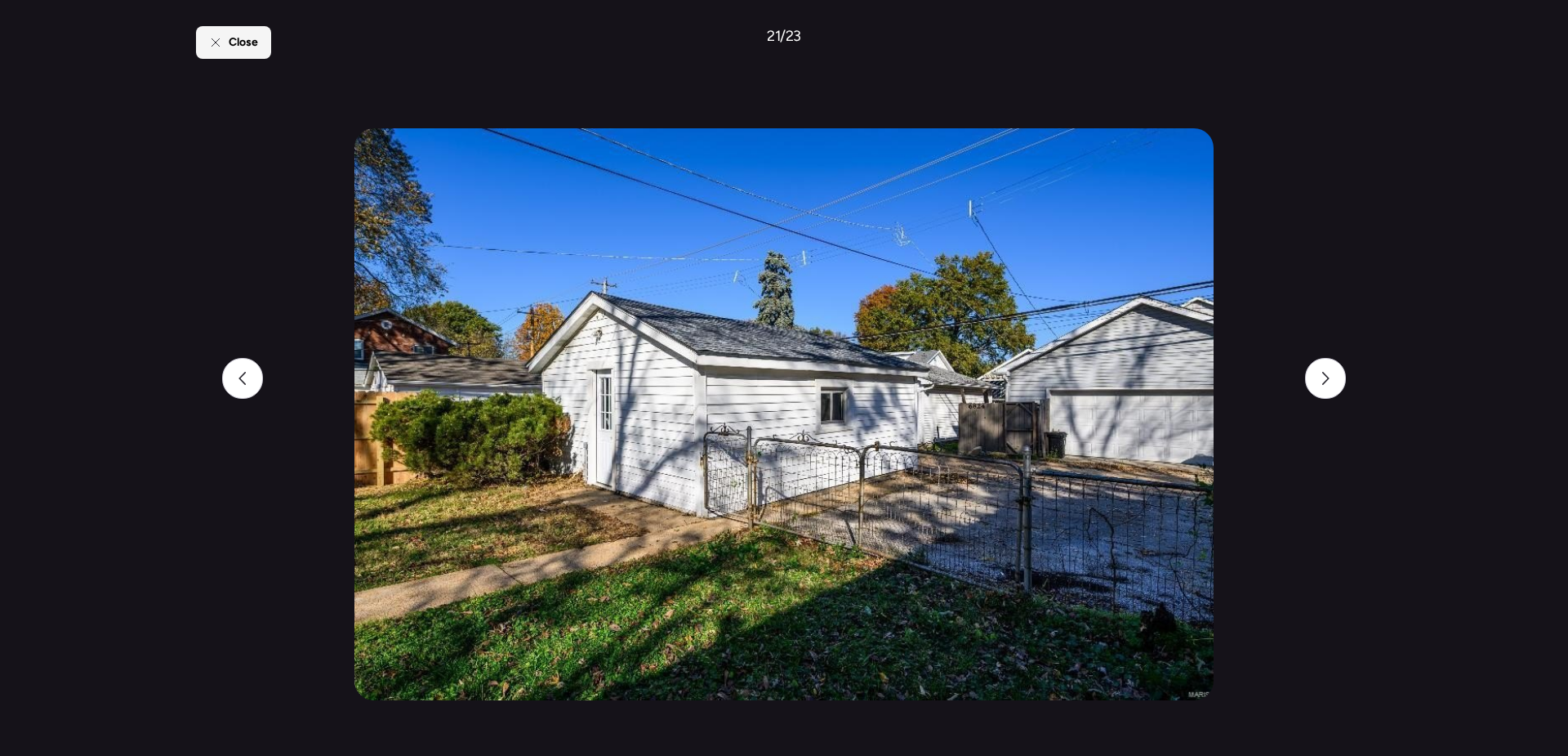
click at [244, 41] on span "Close" at bounding box center [244, 42] width 29 height 16
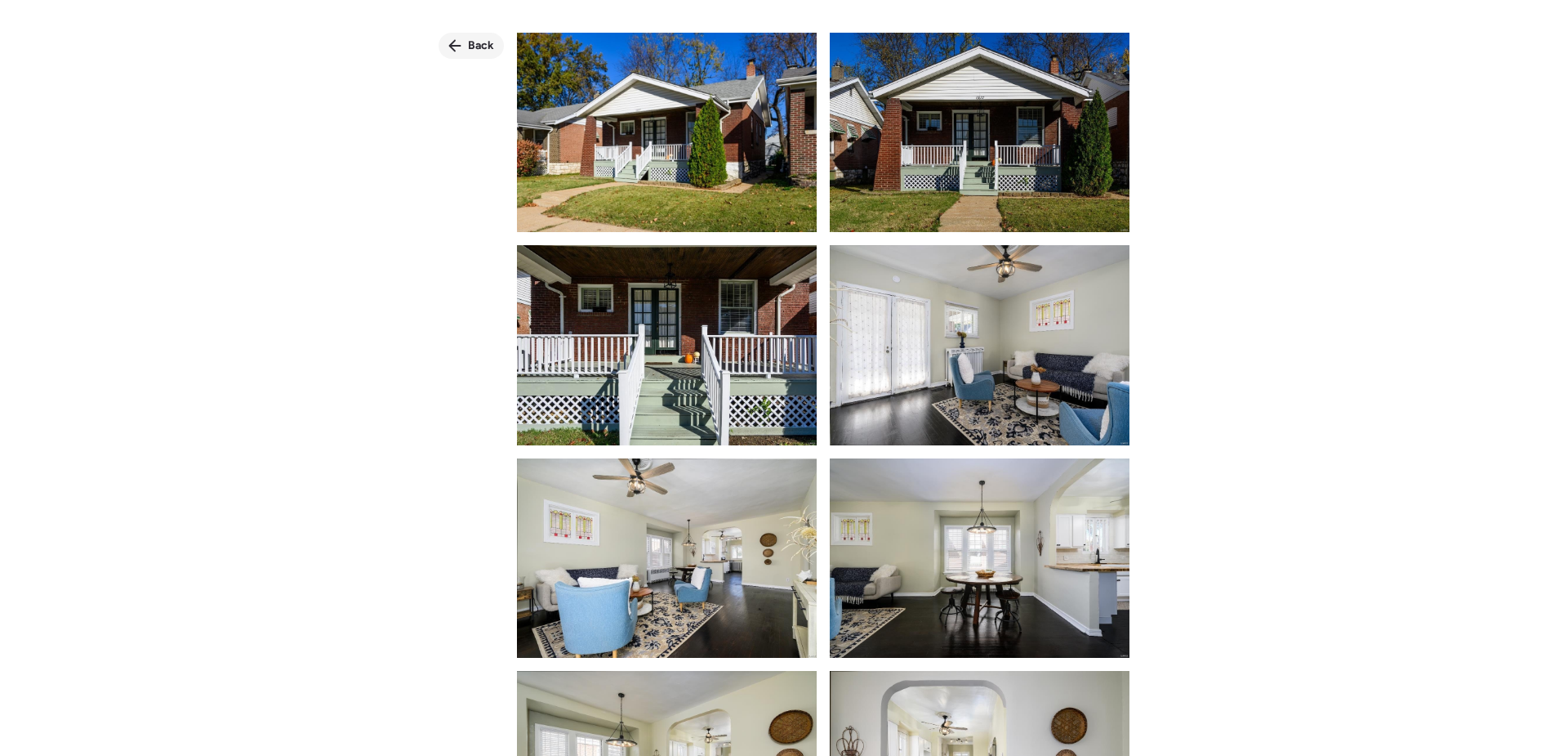
click at [468, 42] on span "Back" at bounding box center [481, 46] width 26 height 16
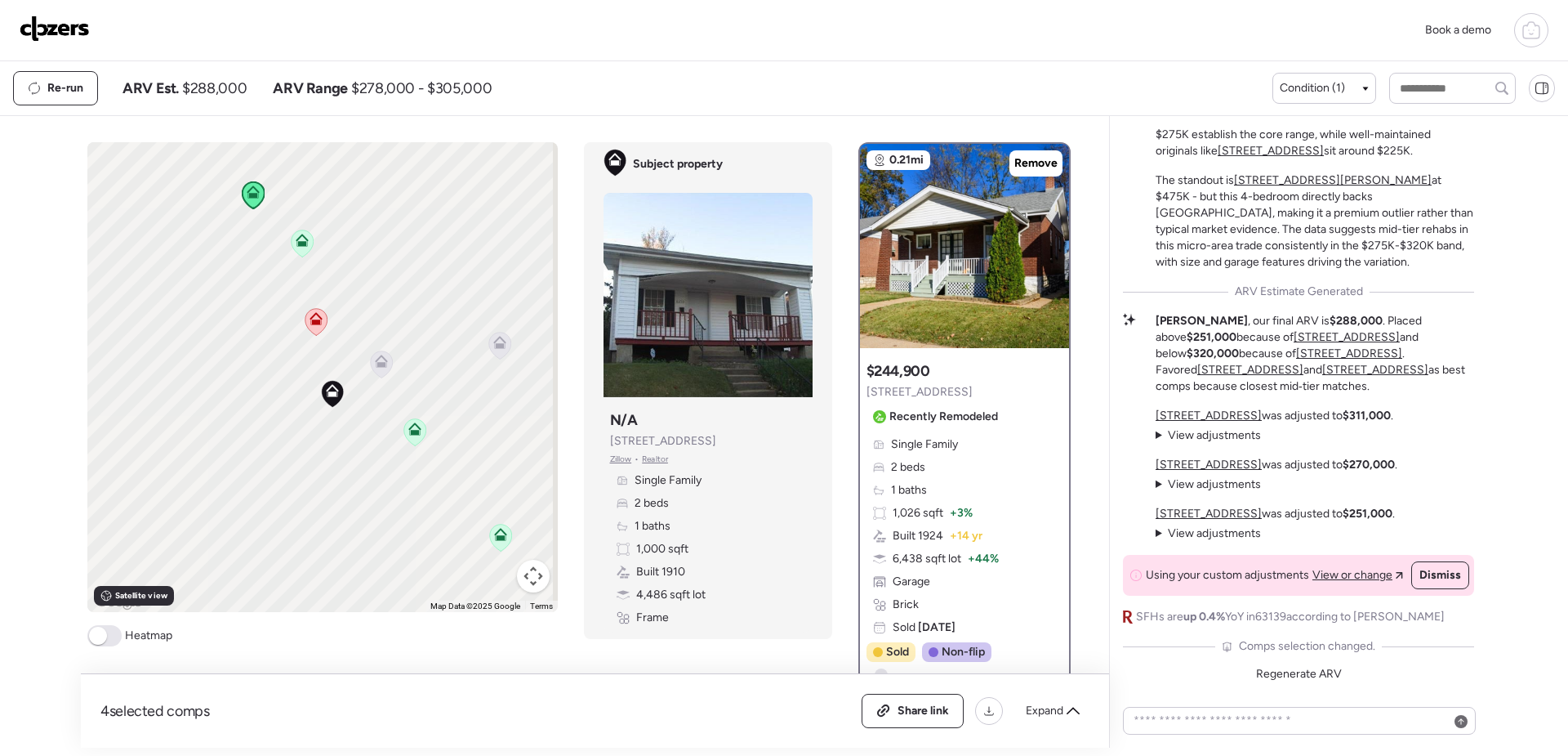
click at [301, 248] on icon at bounding box center [302, 243] width 22 height 27
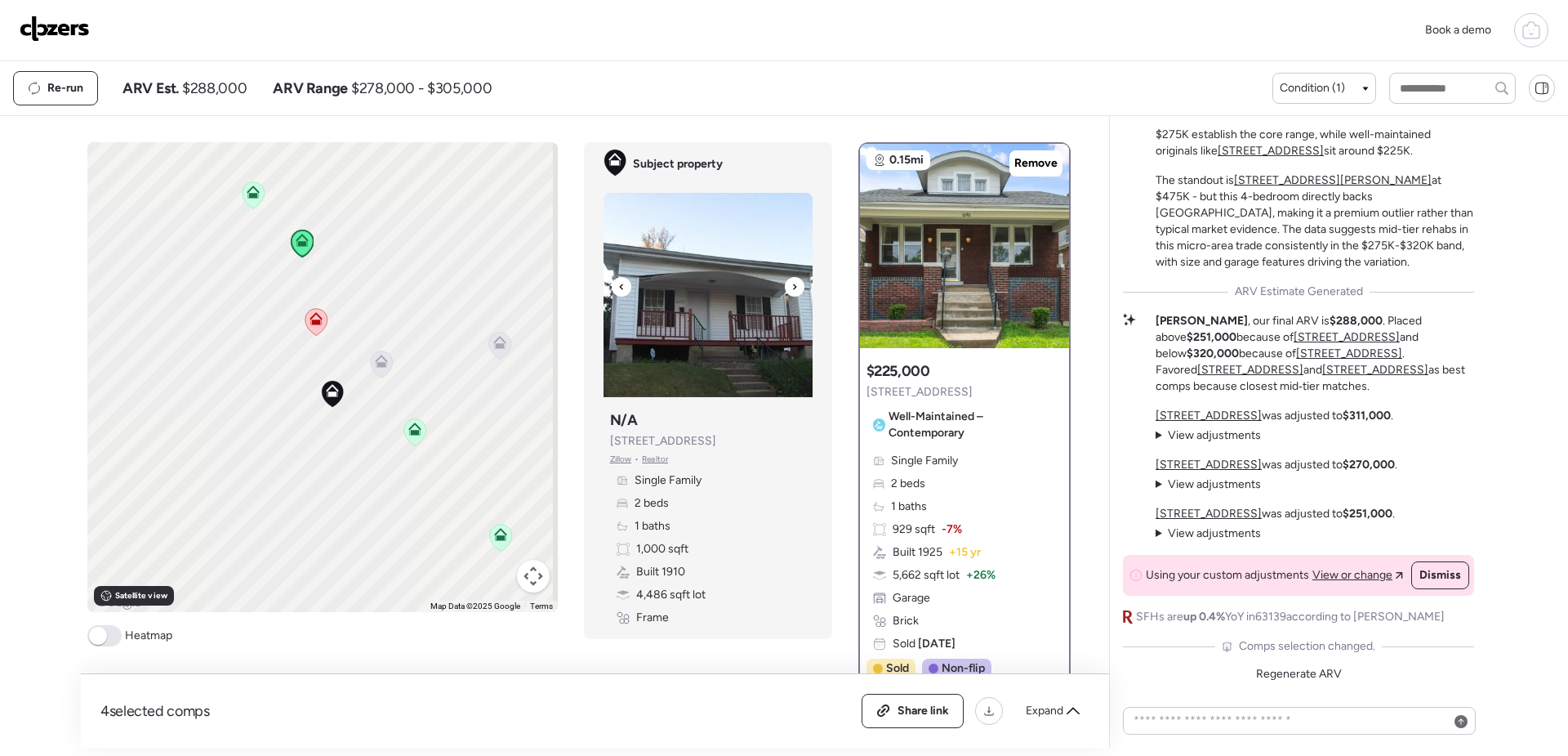
click at [699, 288] on img at bounding box center [707, 294] width 209 height 204
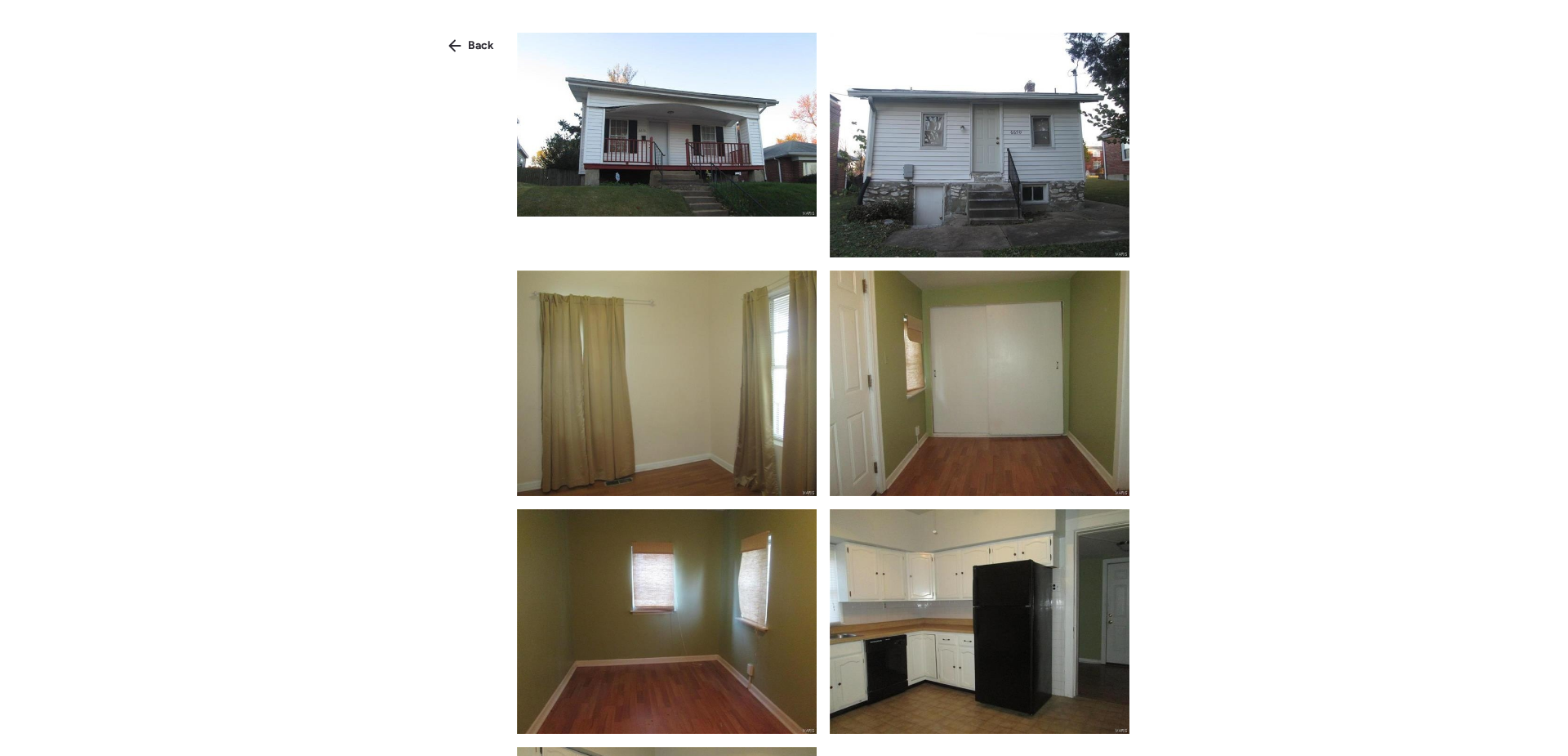
click at [723, 181] on img at bounding box center [667, 125] width 299 height 184
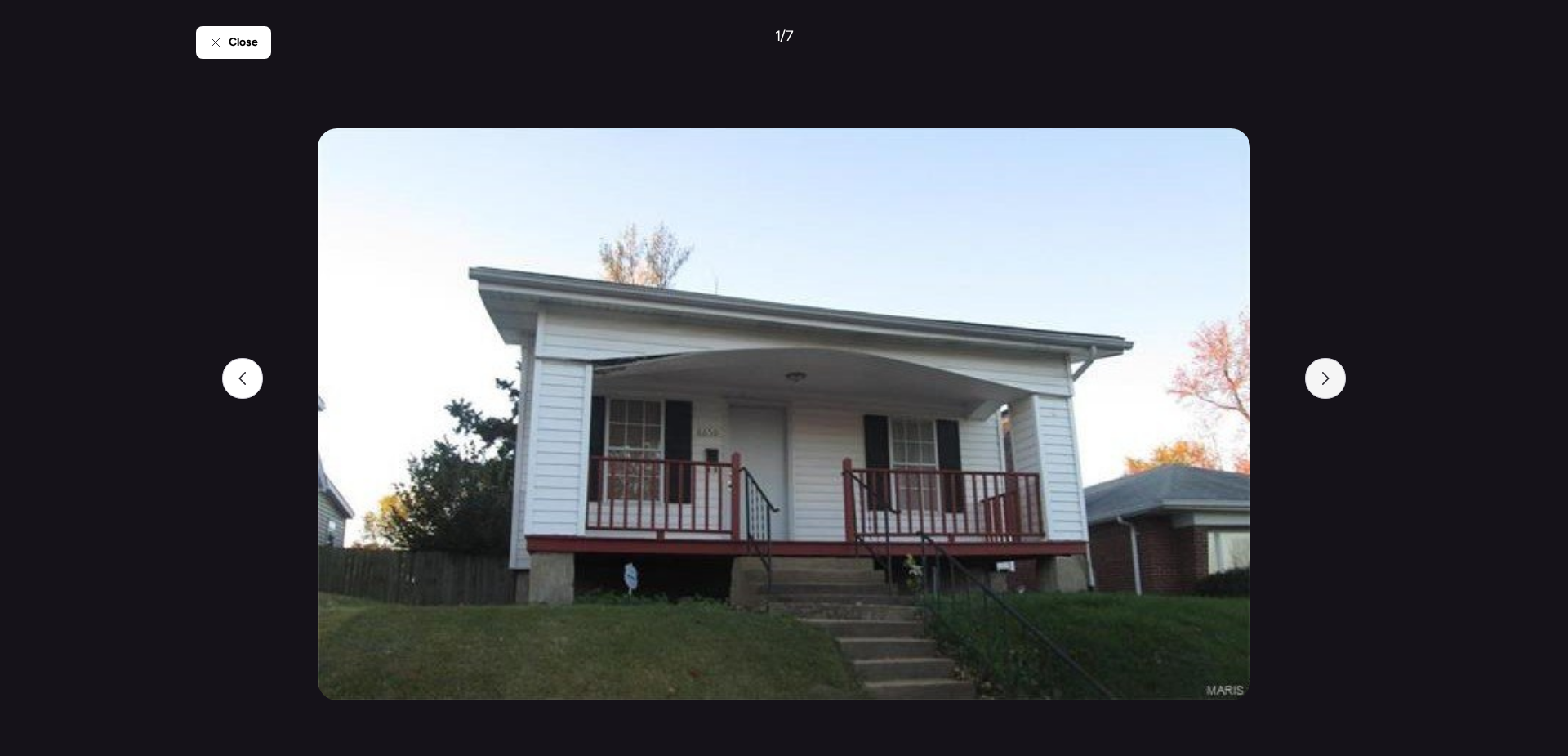
click at [1336, 381] on div at bounding box center [1325, 378] width 40 height 40
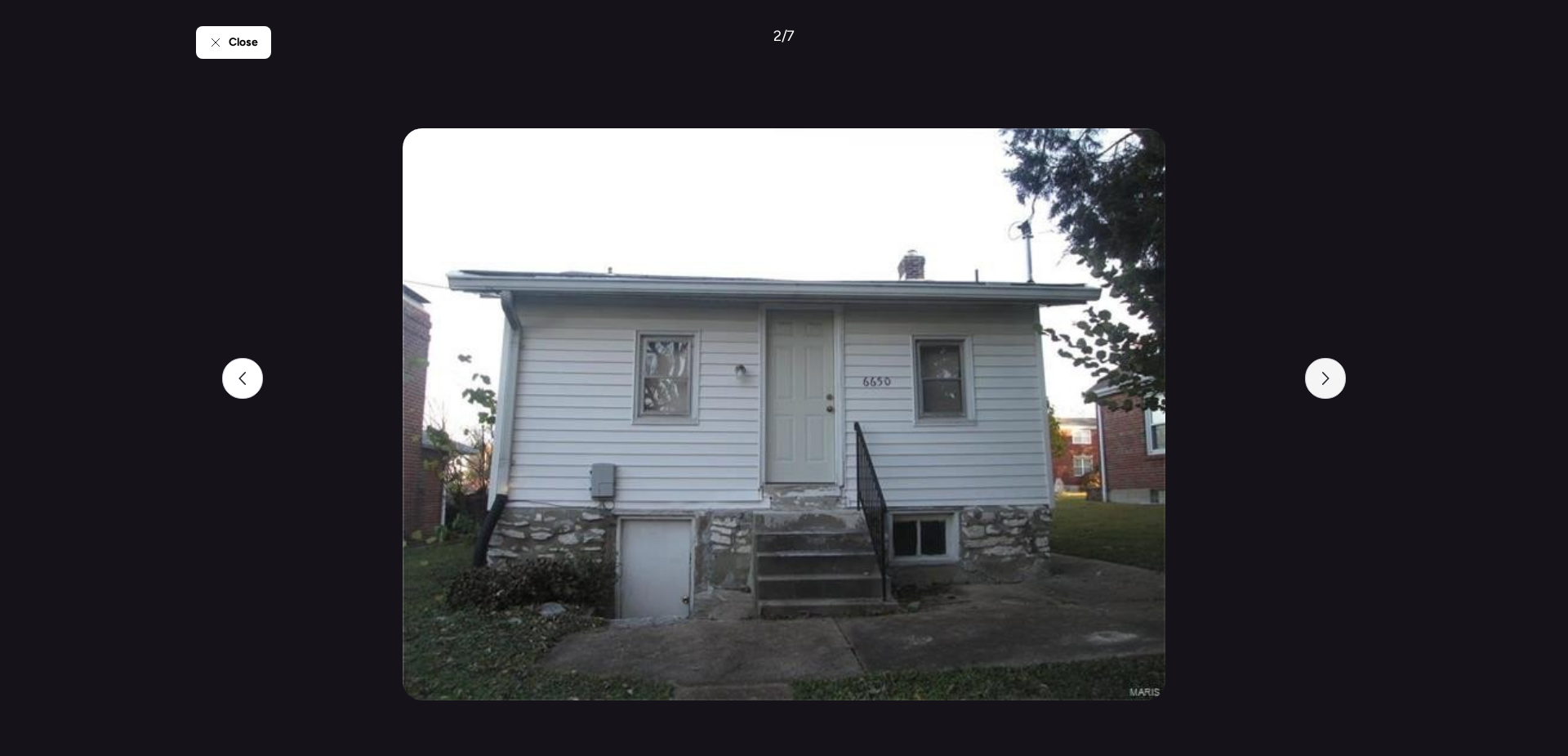
click at [1336, 381] on div at bounding box center [1325, 378] width 40 height 40
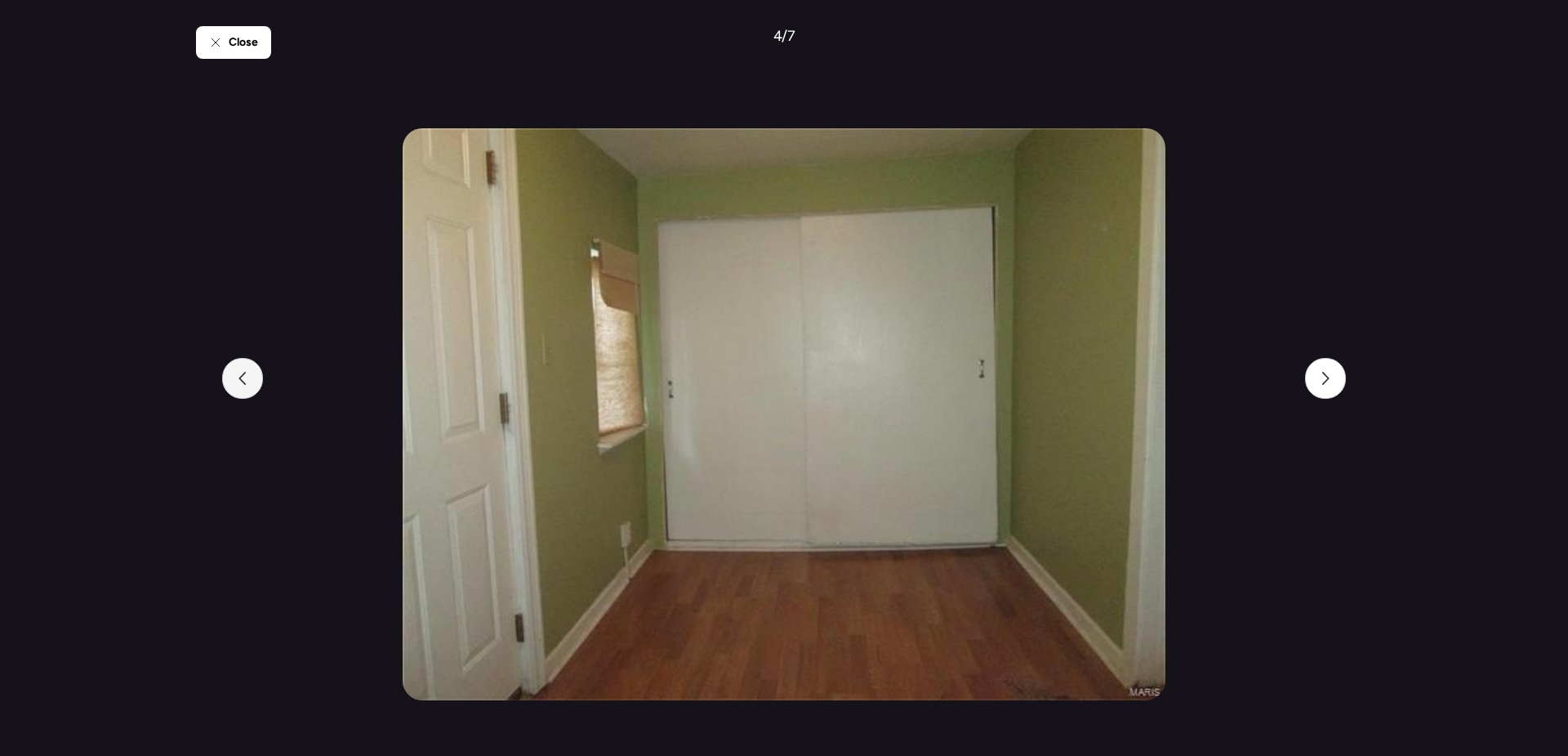
click at [231, 382] on div at bounding box center [242, 378] width 40 height 40
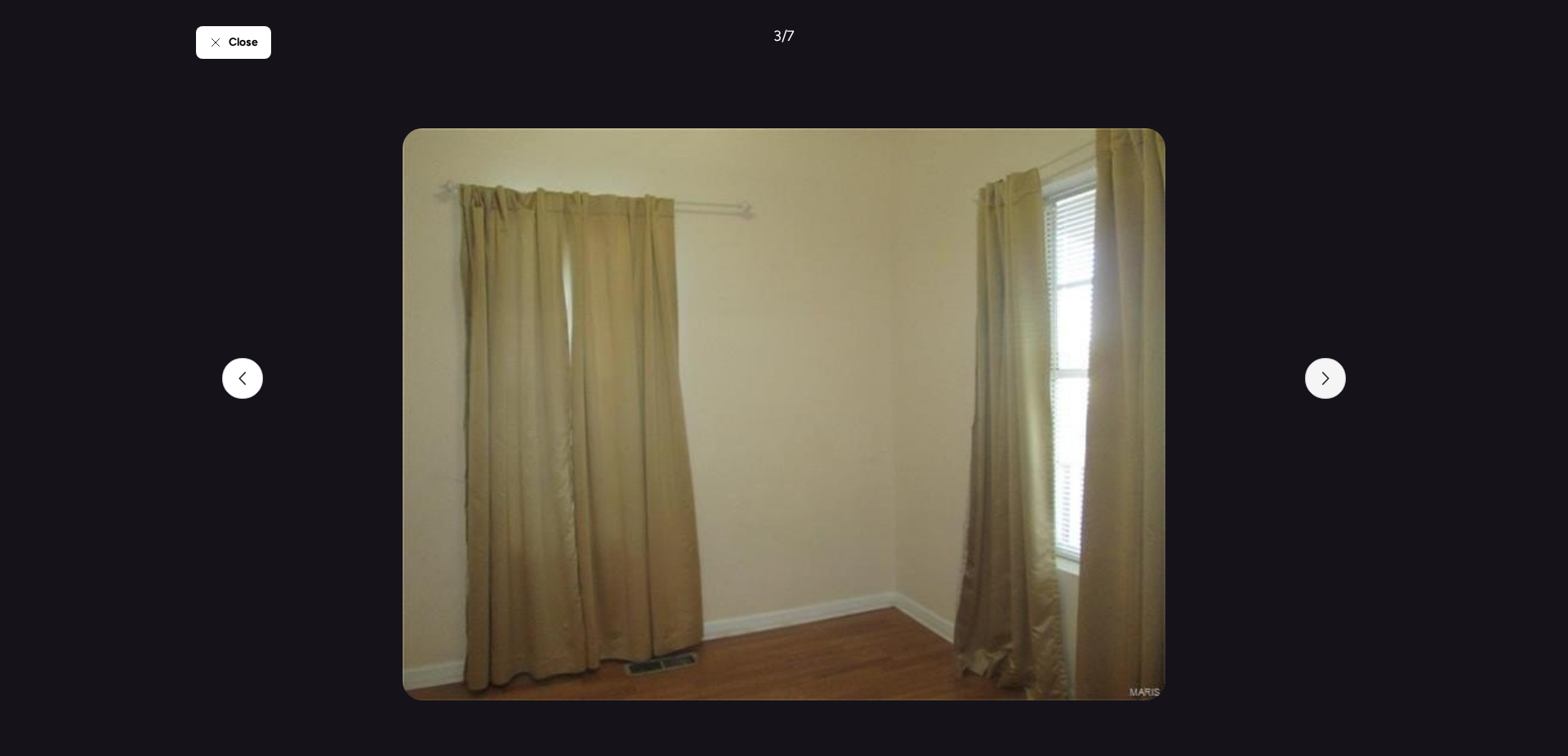
click at [1327, 388] on div at bounding box center [1325, 378] width 40 height 40
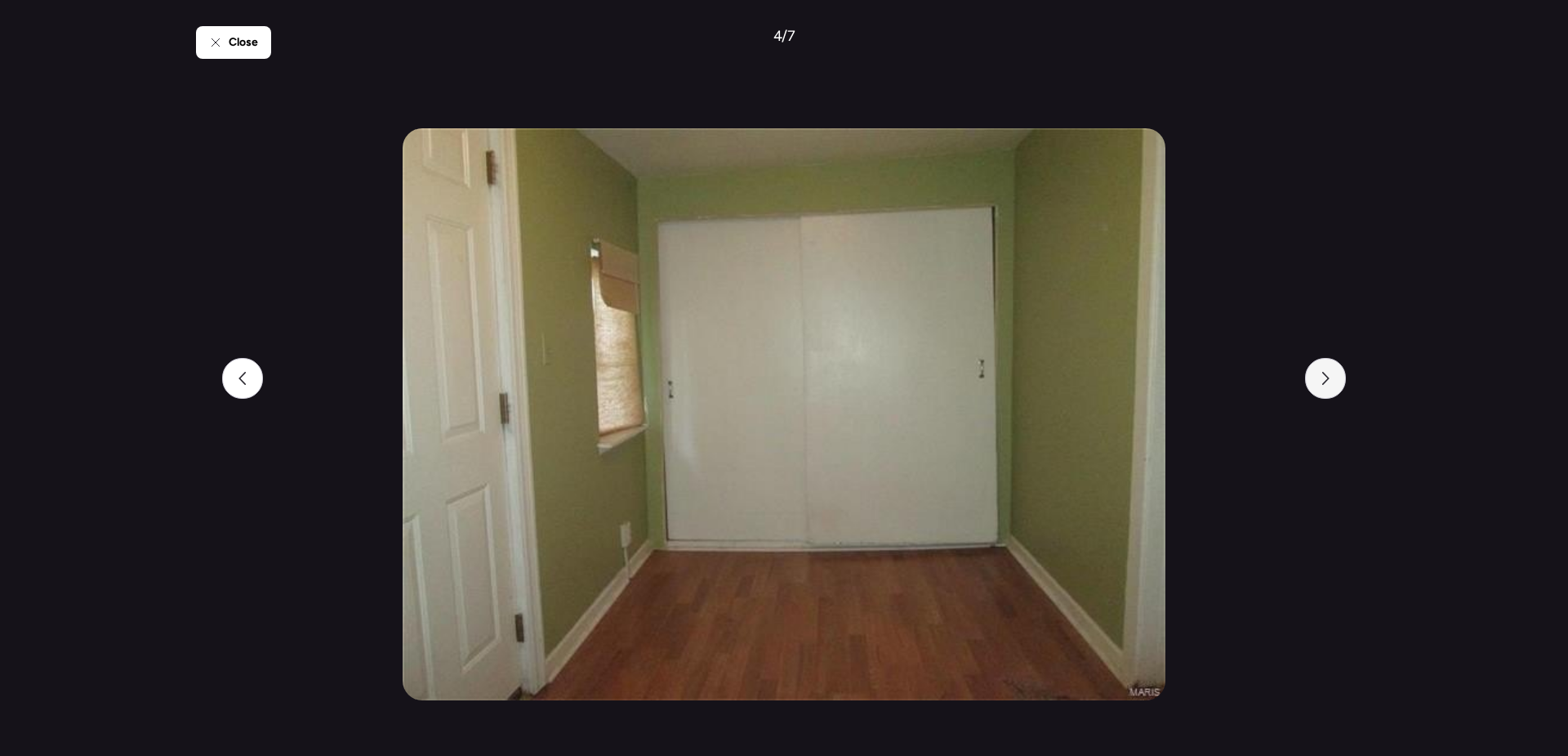
click at [1327, 388] on div at bounding box center [1325, 378] width 40 height 40
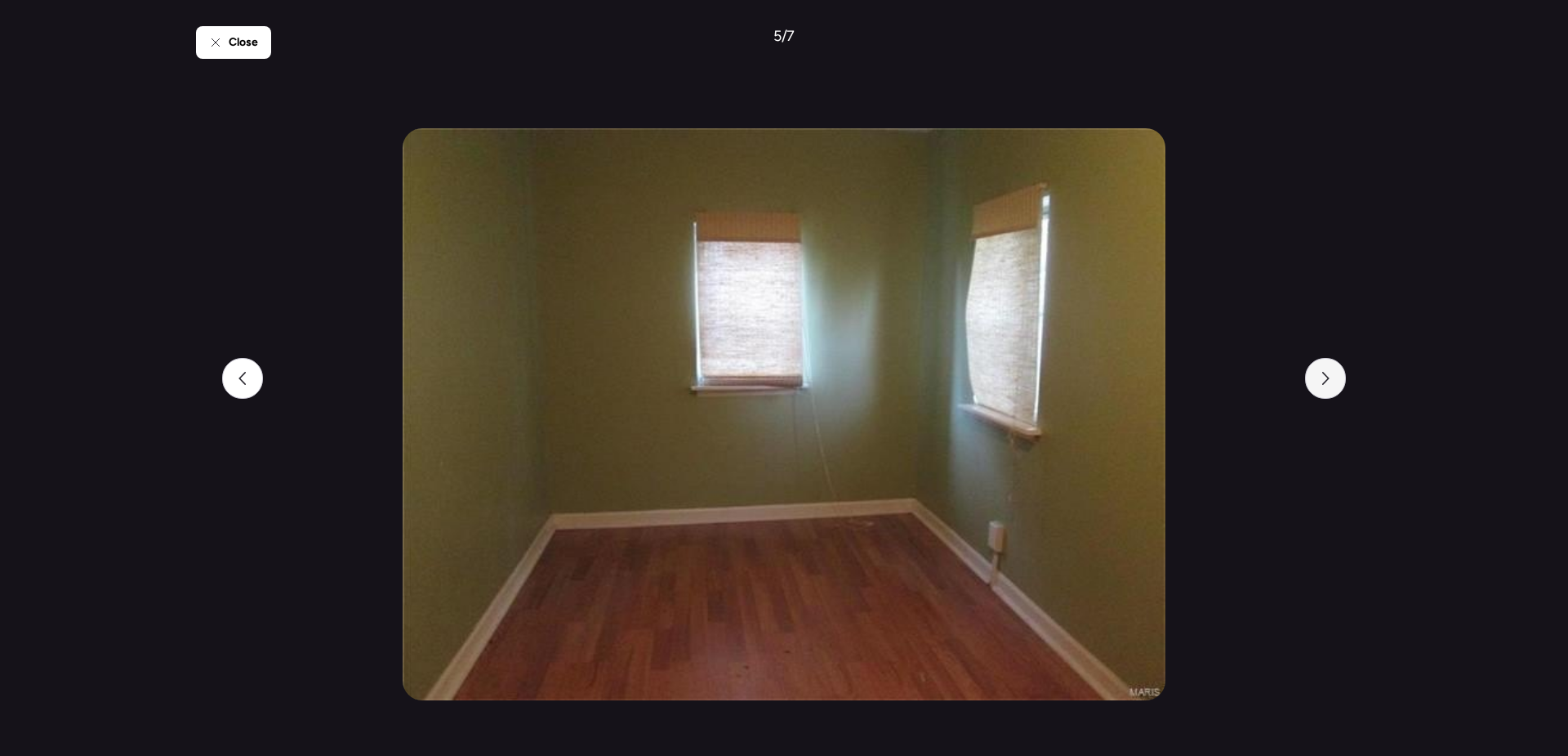
click at [1327, 388] on div at bounding box center [1325, 378] width 40 height 40
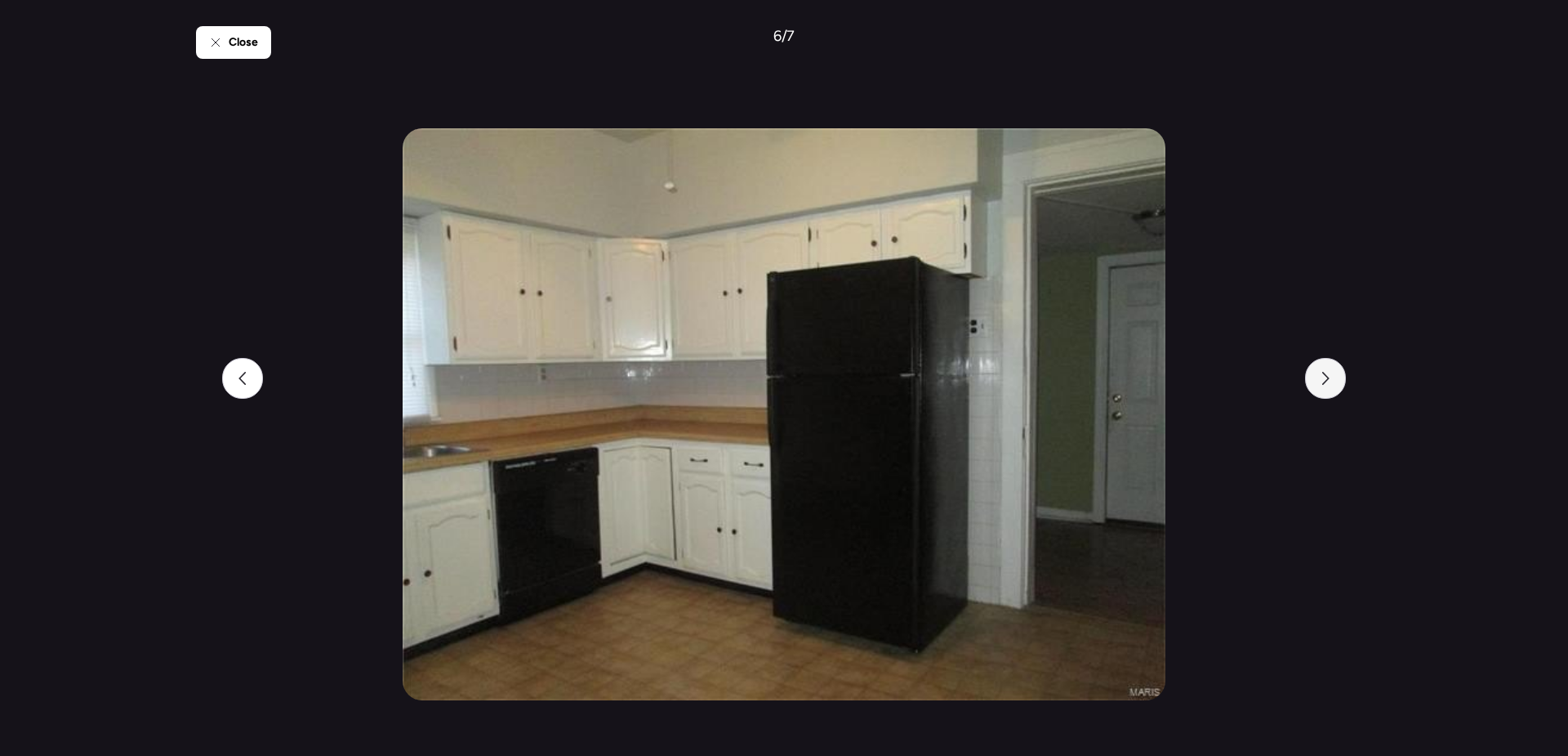
click at [1327, 388] on div at bounding box center [1325, 378] width 40 height 40
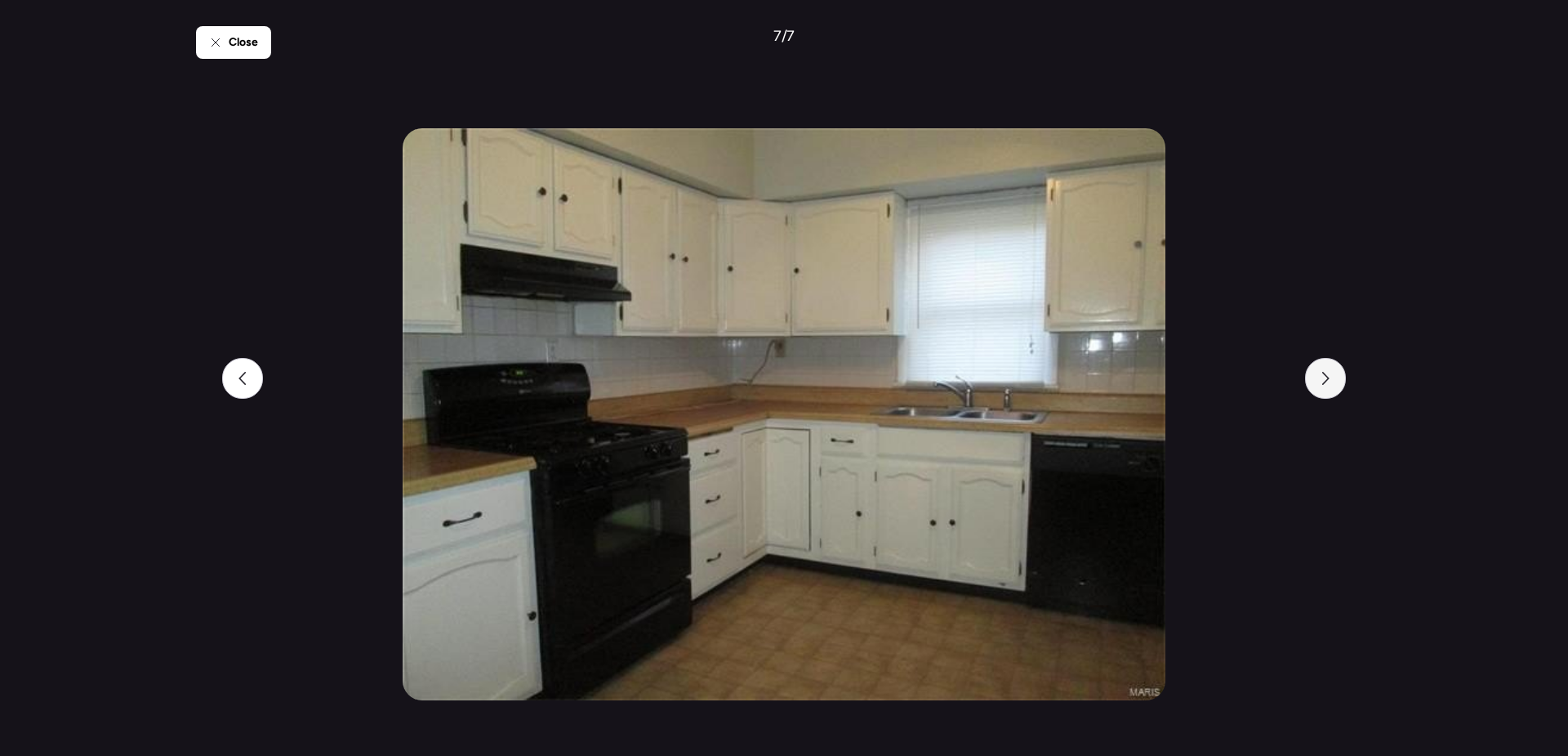
click at [1327, 388] on div at bounding box center [1325, 378] width 40 height 40
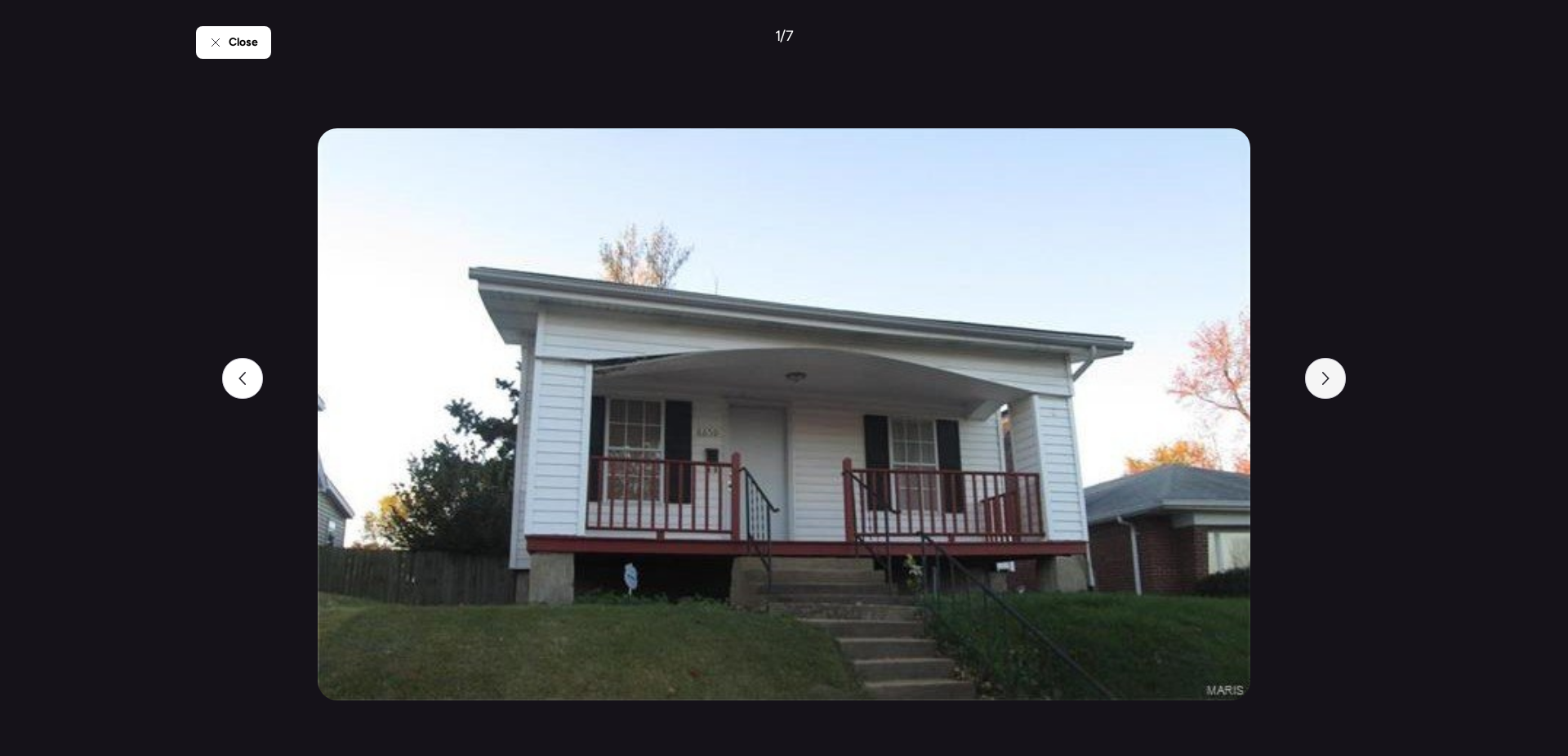
click at [1327, 388] on div at bounding box center [1325, 378] width 40 height 40
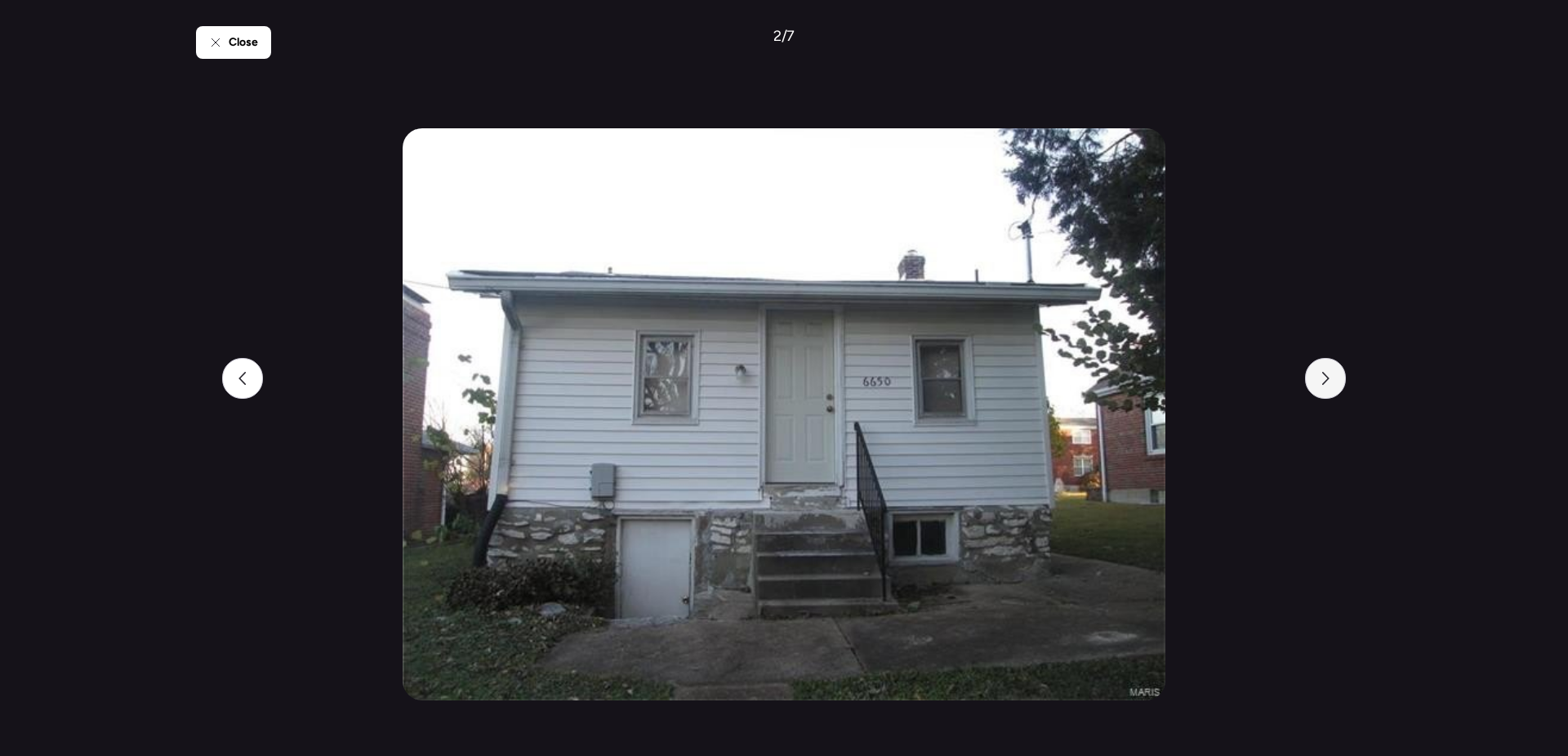
click at [1327, 388] on div at bounding box center [1325, 378] width 40 height 40
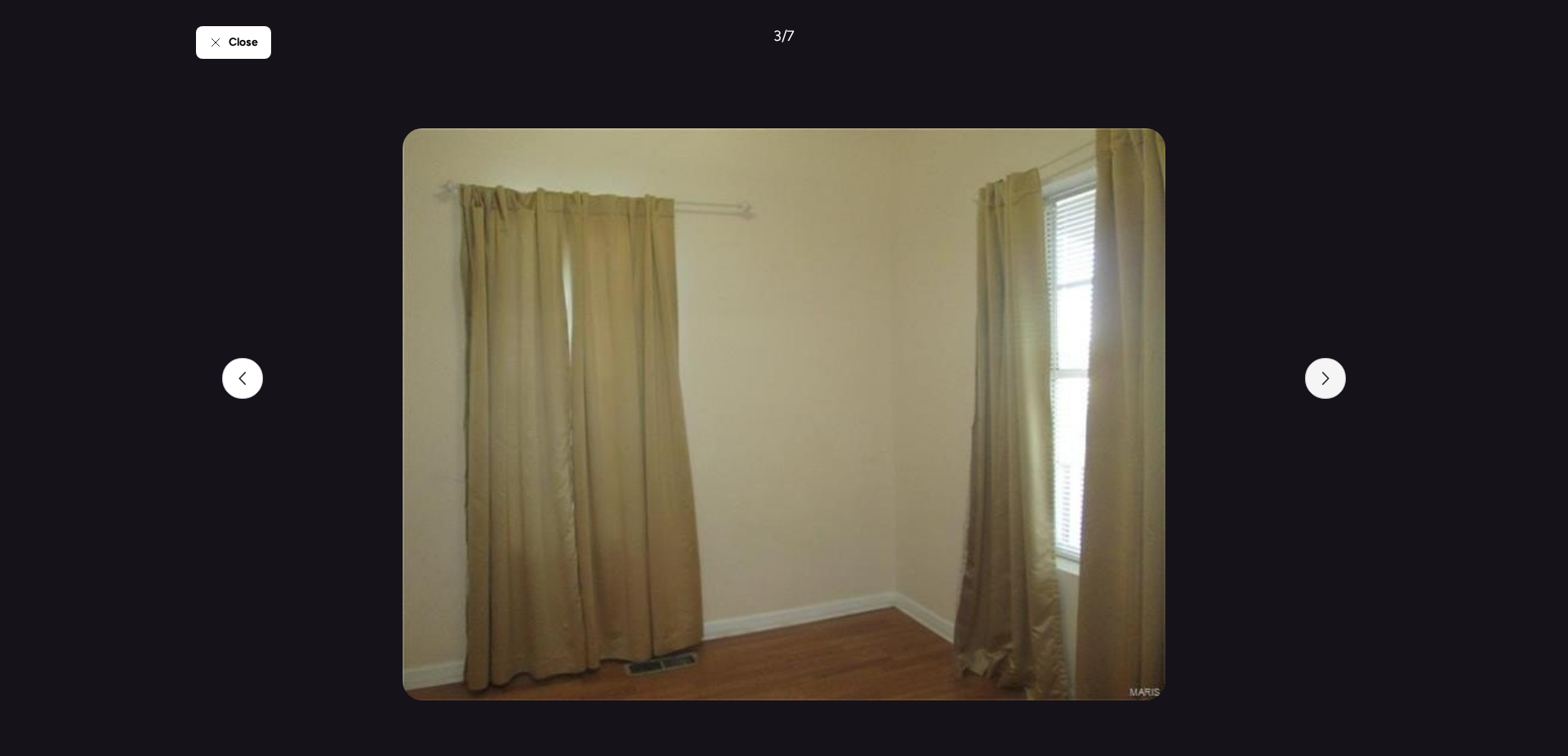
click at [1328, 387] on div at bounding box center [1325, 378] width 40 height 40
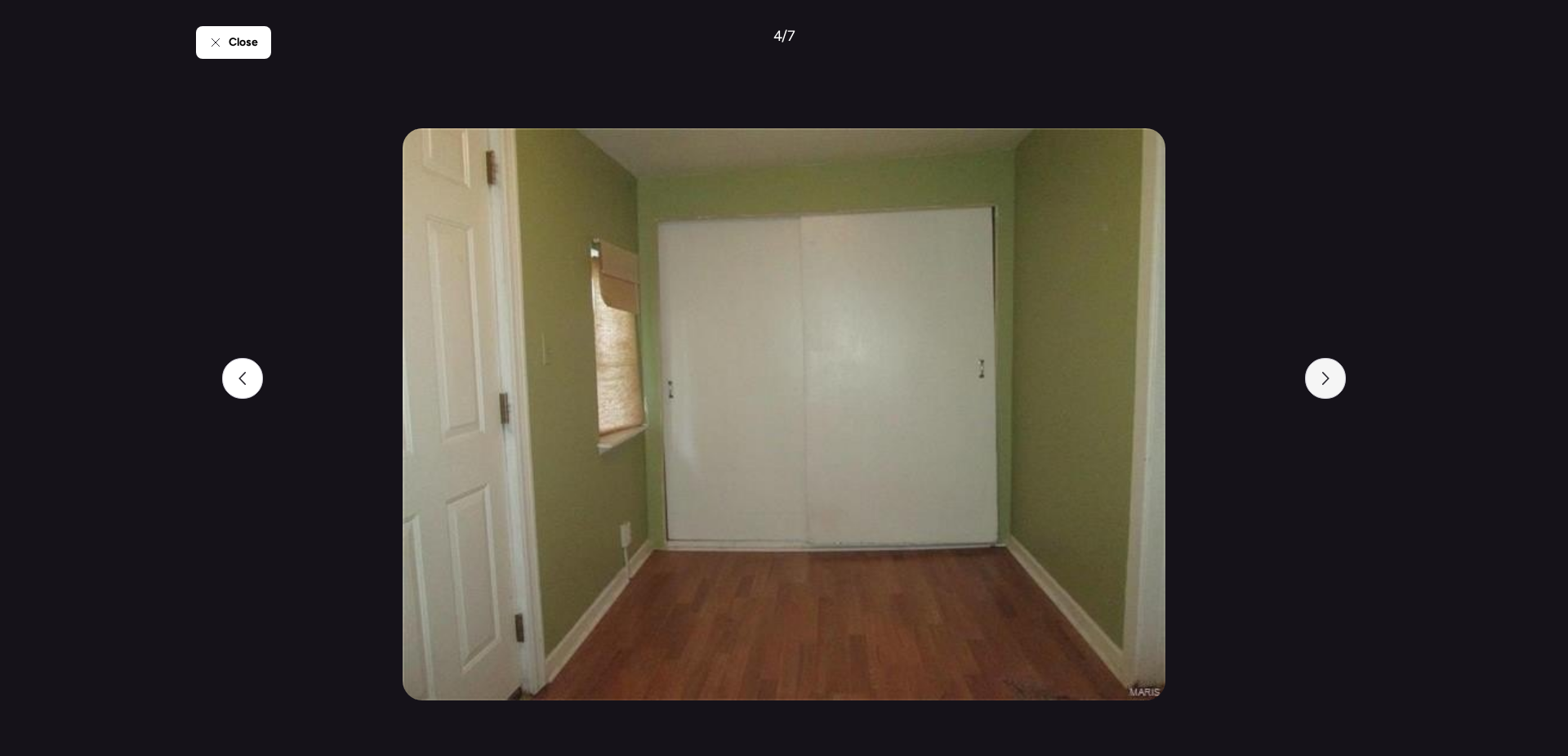
click at [1328, 387] on div at bounding box center [1325, 378] width 40 height 40
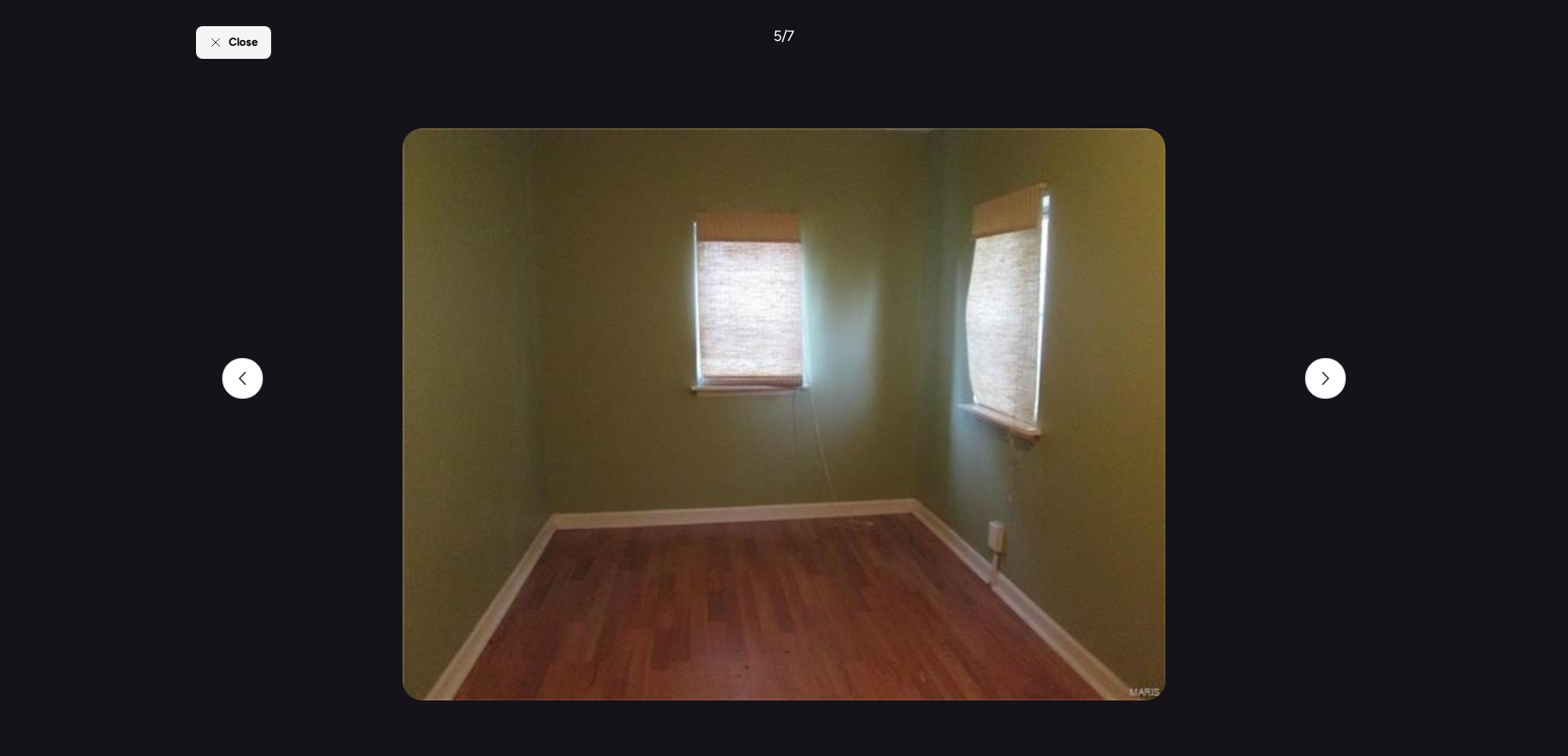
click at [226, 48] on div "Close" at bounding box center [233, 42] width 75 height 33
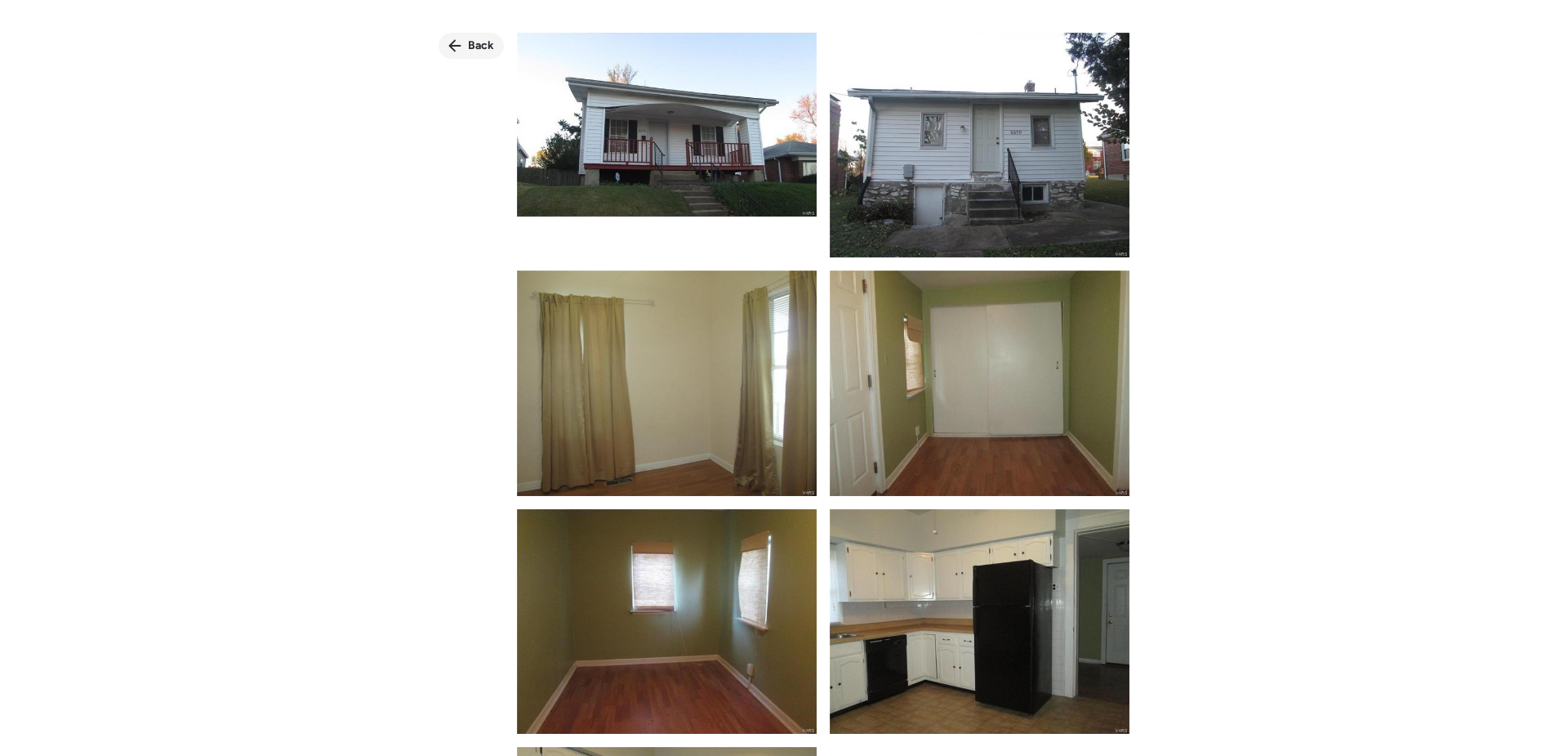
click at [474, 46] on span "Back" at bounding box center [481, 46] width 26 height 16
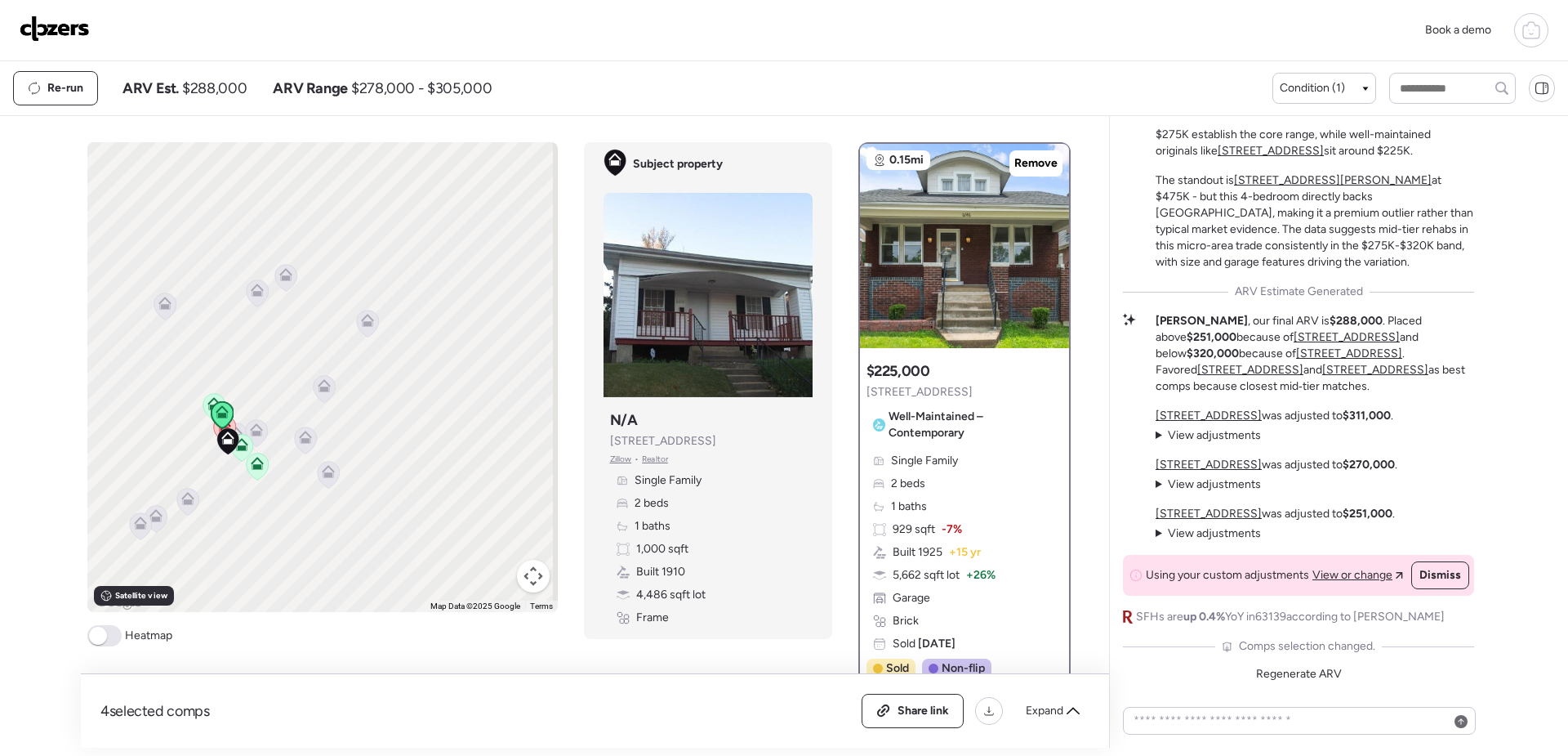
drag, startPoint x: 498, startPoint y: 466, endPoint x: 351, endPoint y: 429, distance: 151.6
click at [351, 429] on div "To activate drag with keyboard, press Alt + Enter. Once in keyboard drag state,…" at bounding box center [323, 377] width 471 height 470
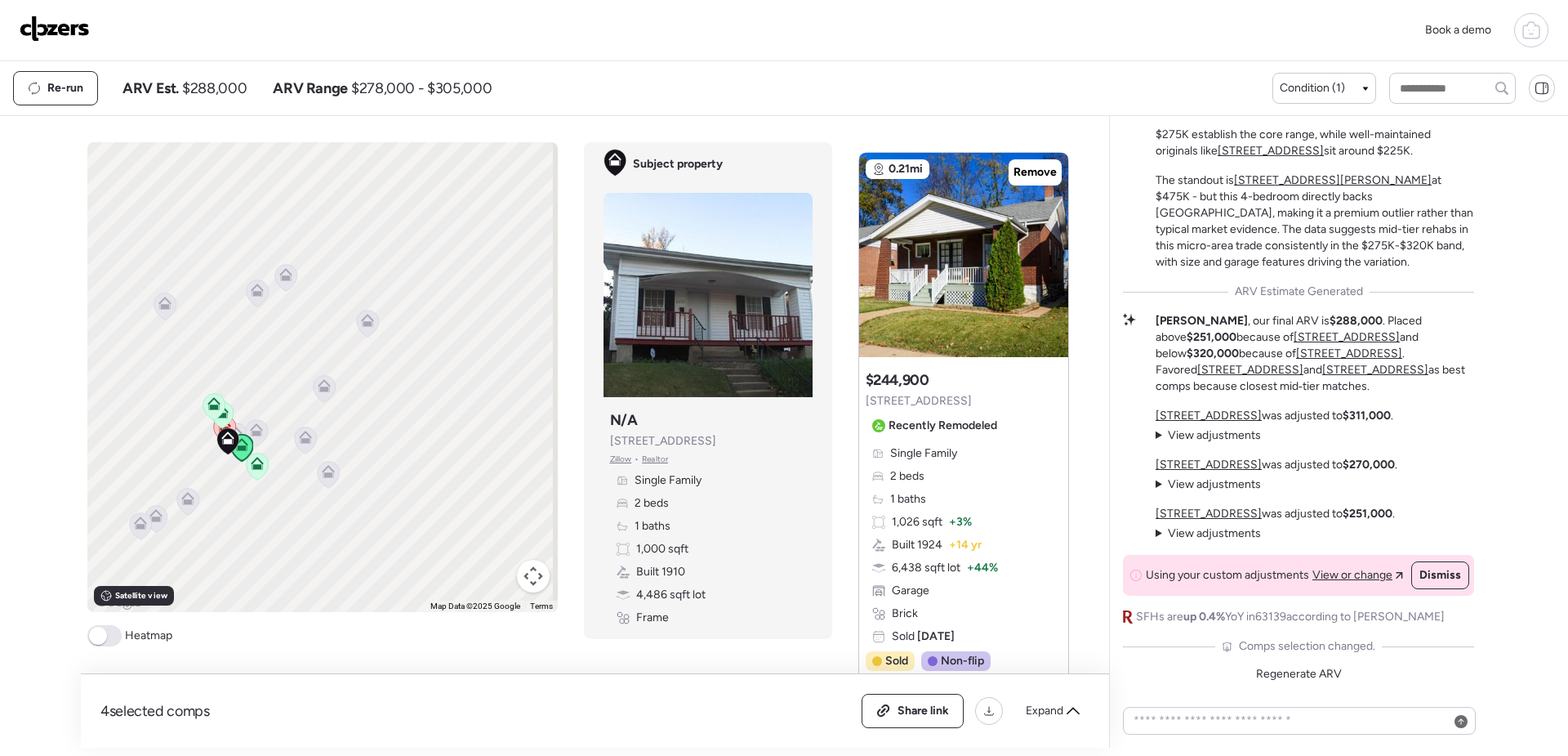
scroll to position [2344, 0]
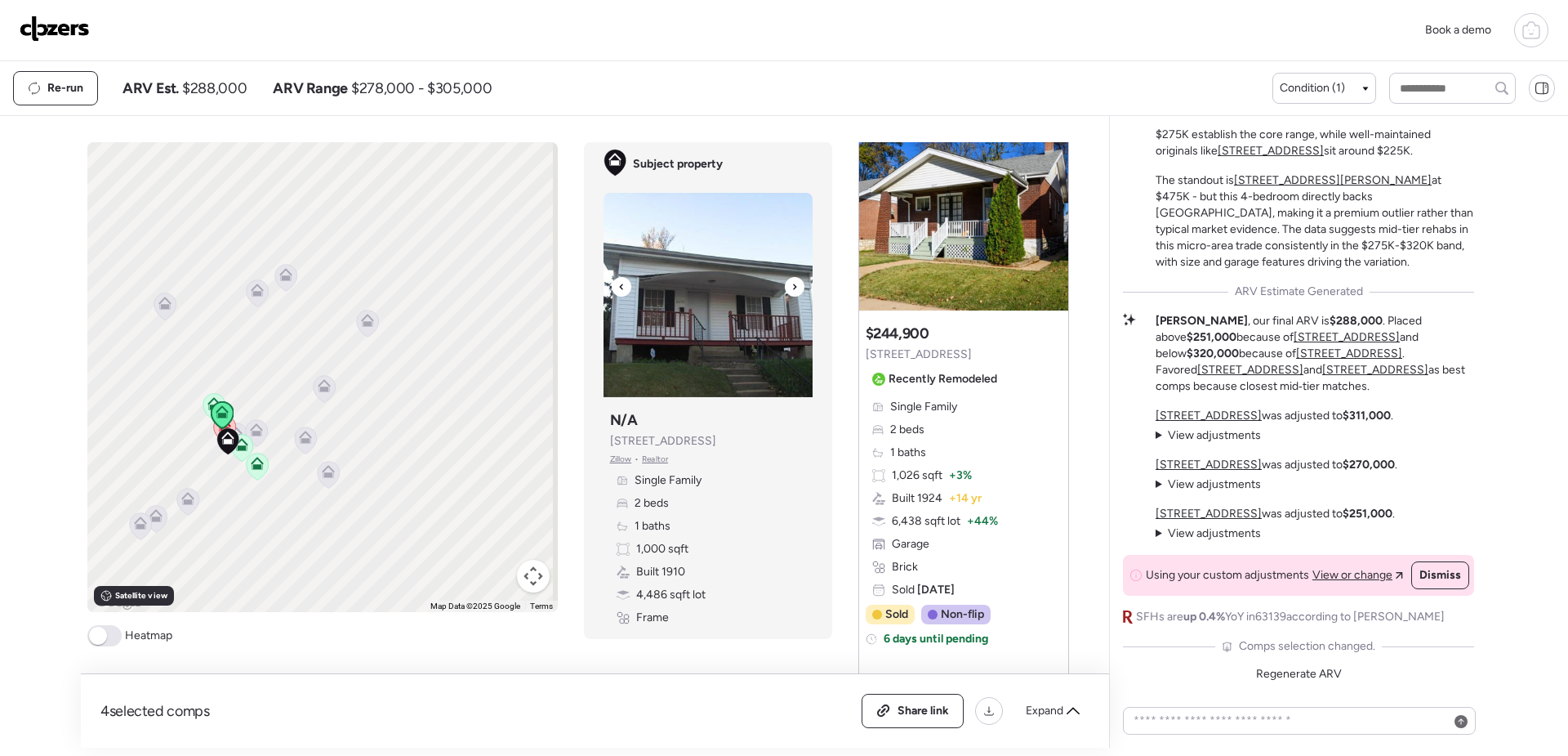
click at [754, 381] on img at bounding box center [707, 294] width 209 height 204
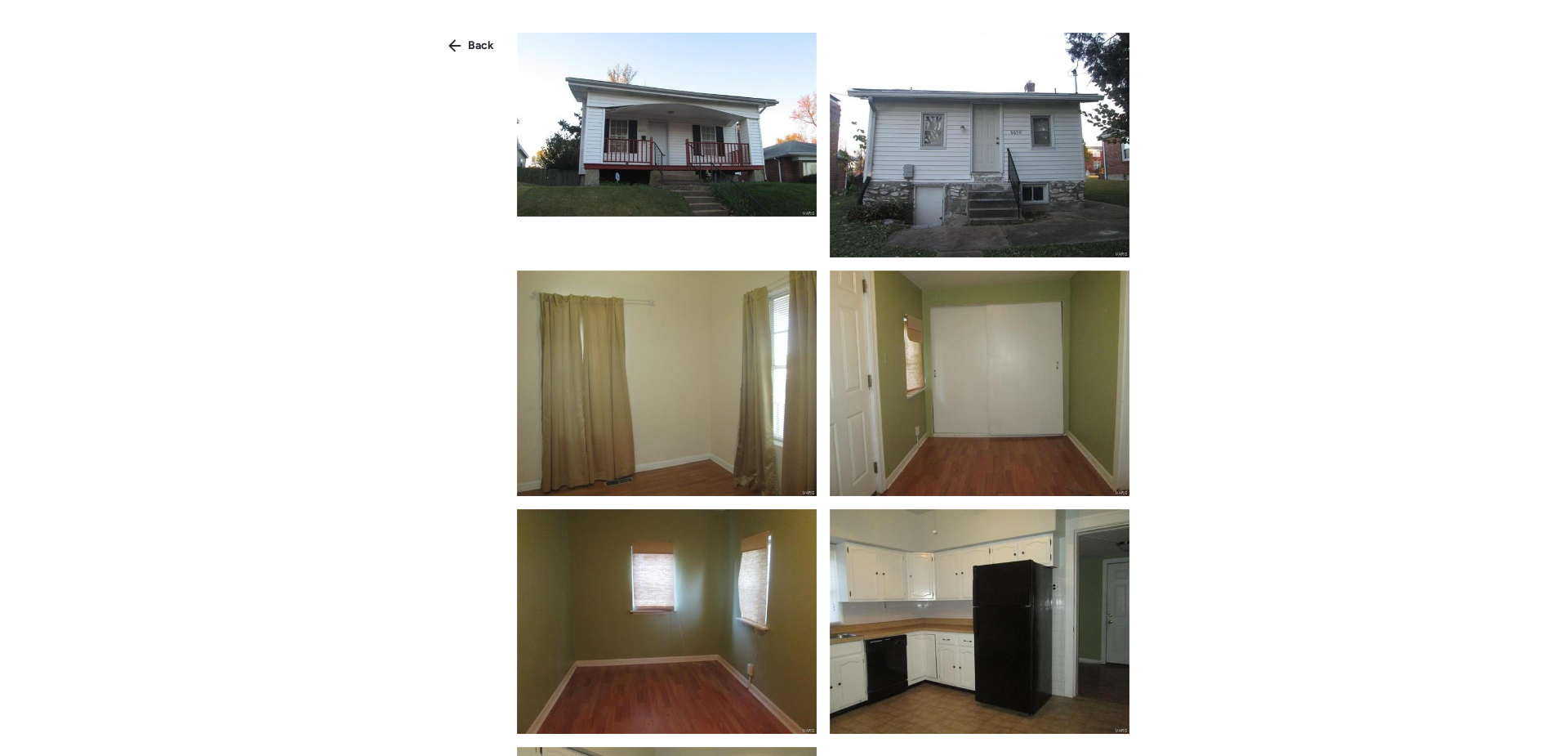
click at [692, 199] on img at bounding box center [667, 125] width 299 height 184
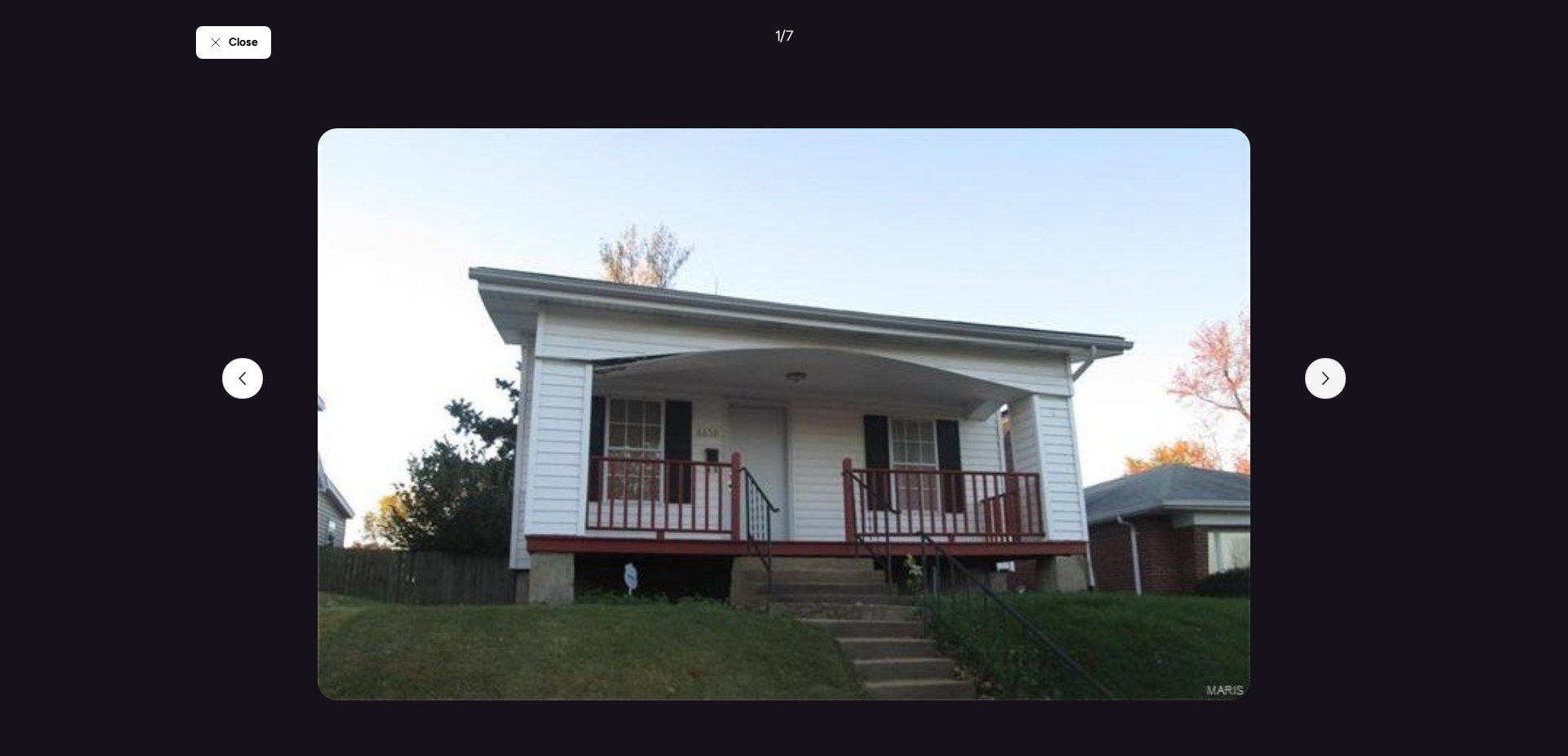
click at [1330, 392] on div at bounding box center [1325, 378] width 40 height 40
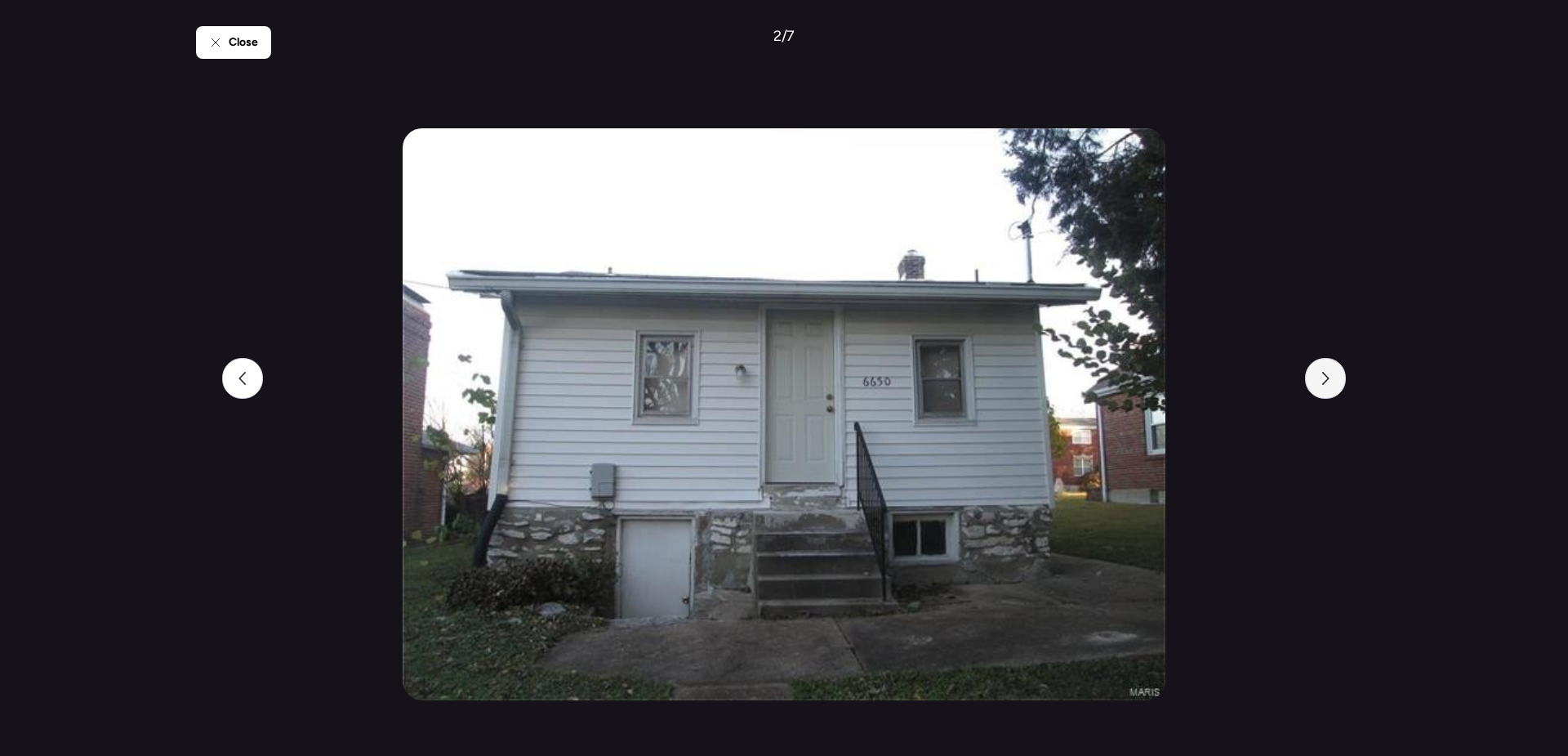
click at [1330, 392] on div at bounding box center [1325, 378] width 40 height 40
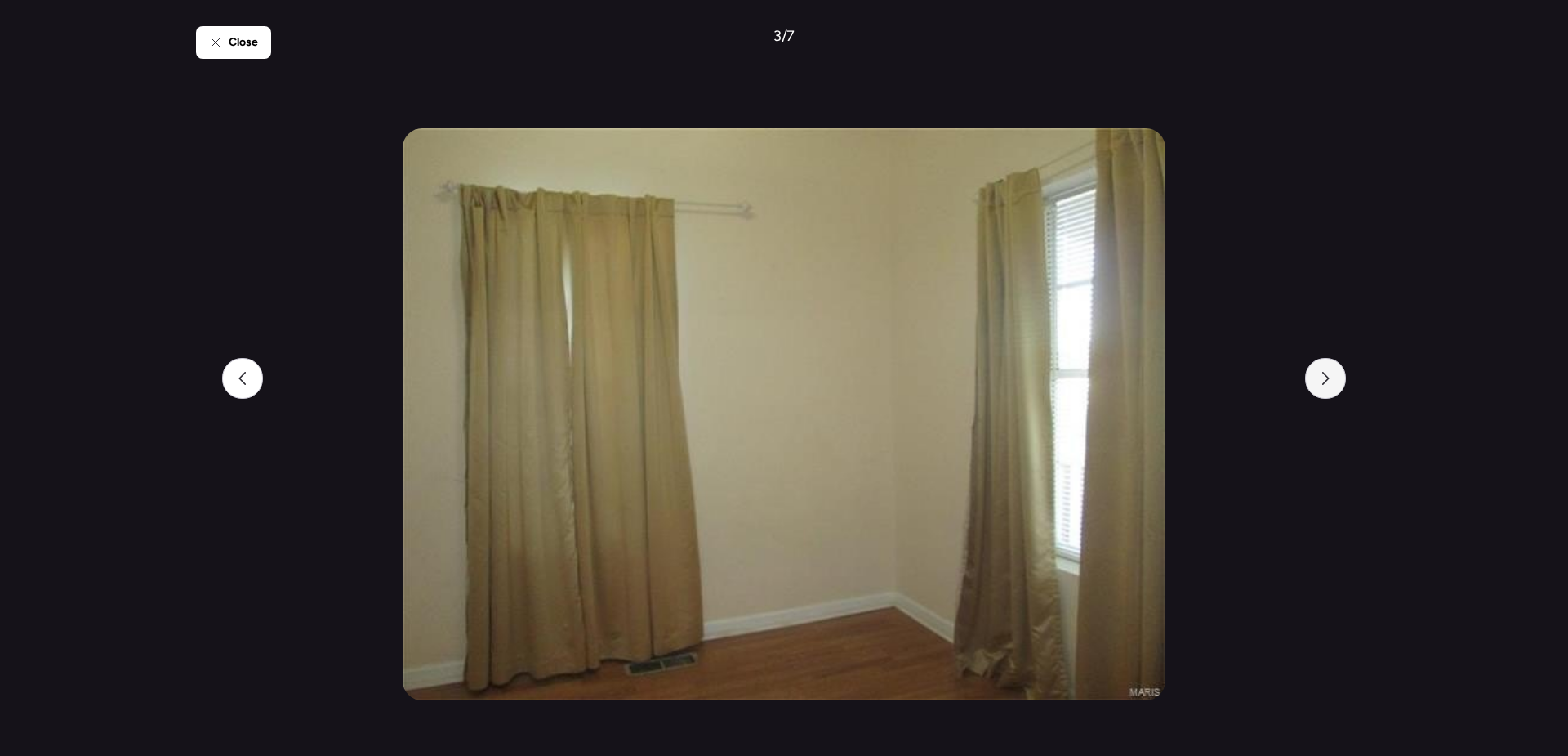
click at [1330, 392] on div at bounding box center [1325, 378] width 40 height 40
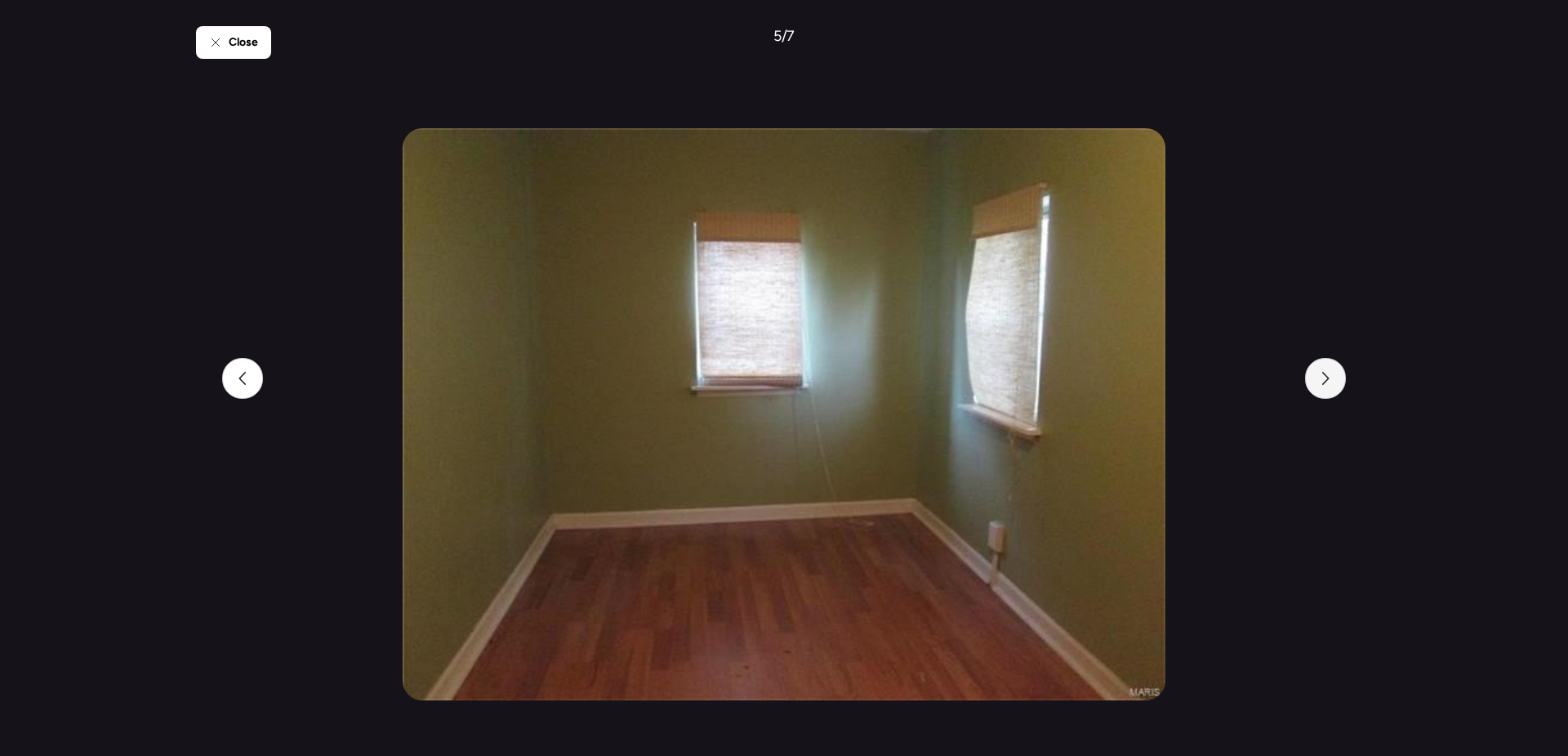
click at [1330, 392] on div at bounding box center [1325, 378] width 40 height 40
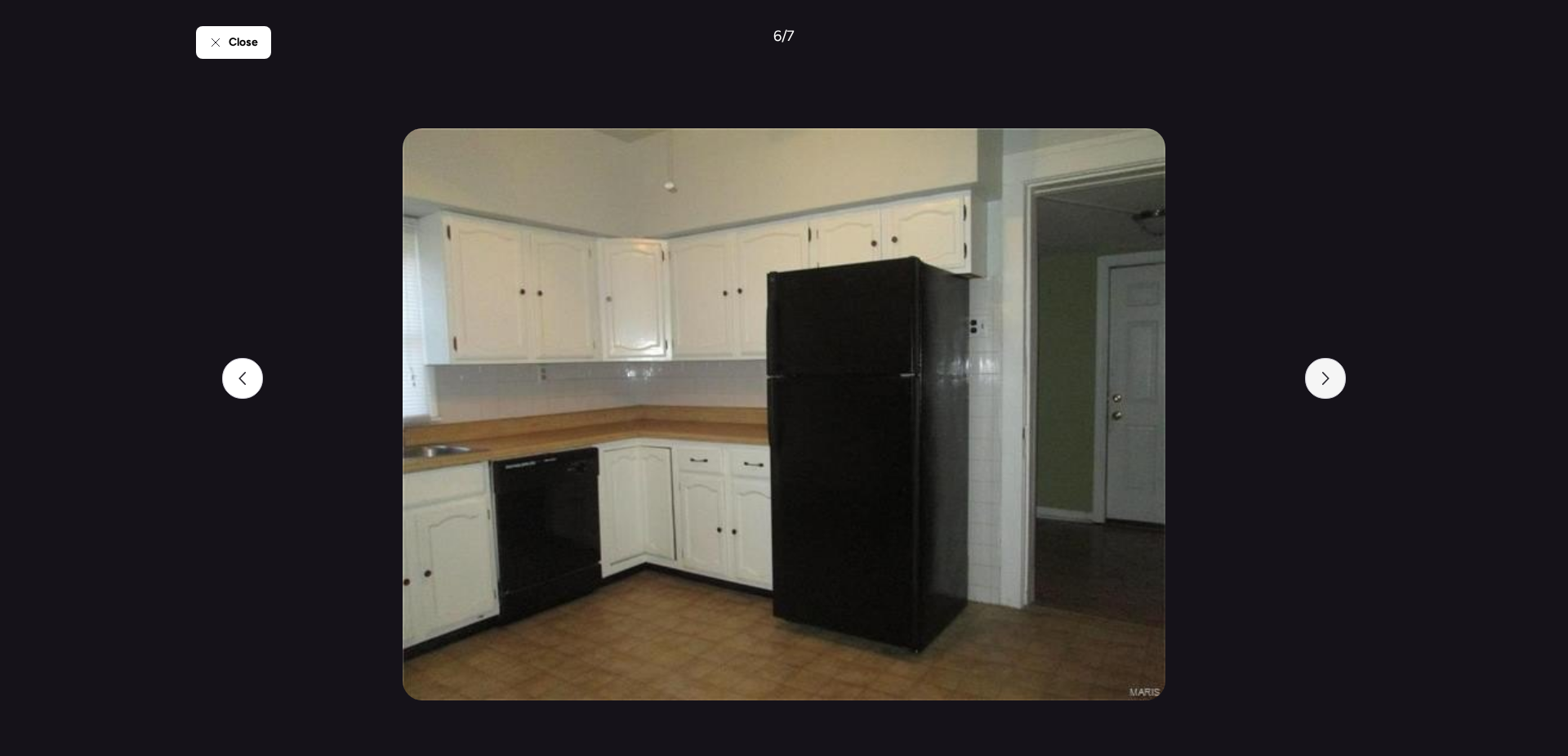
click at [1330, 392] on div at bounding box center [1325, 378] width 40 height 40
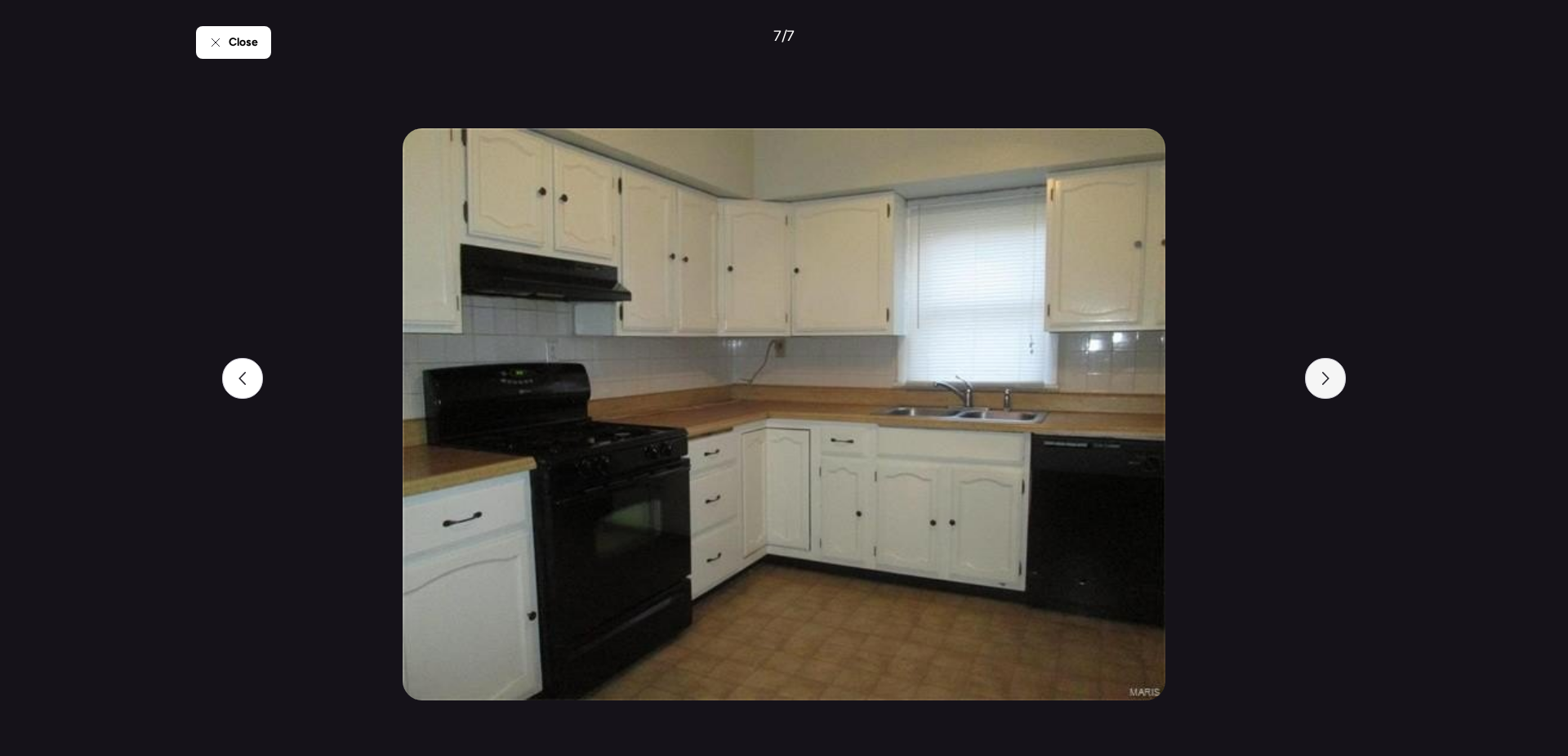
click at [1330, 392] on div at bounding box center [1325, 378] width 40 height 40
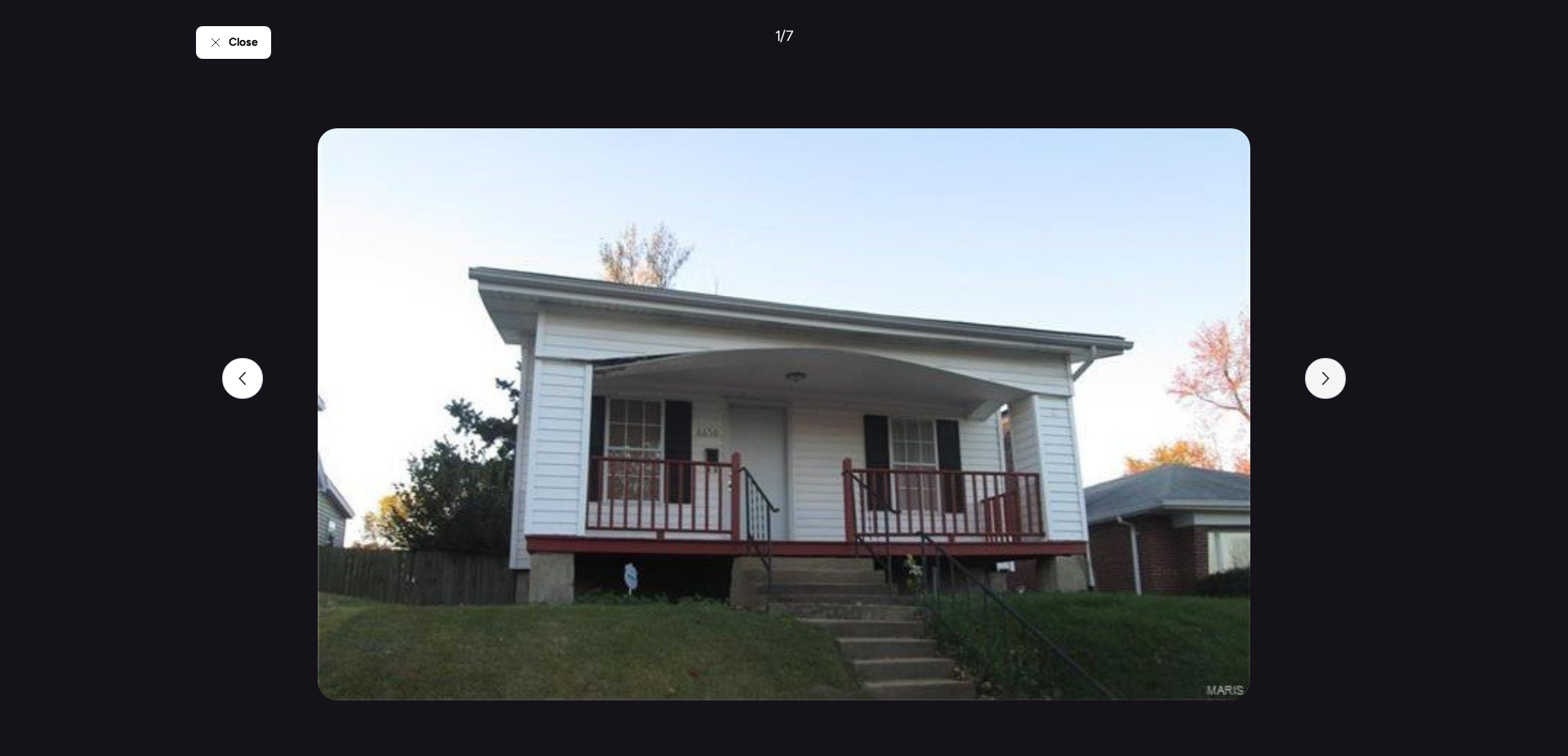
click at [1330, 392] on div at bounding box center [1325, 378] width 40 height 40
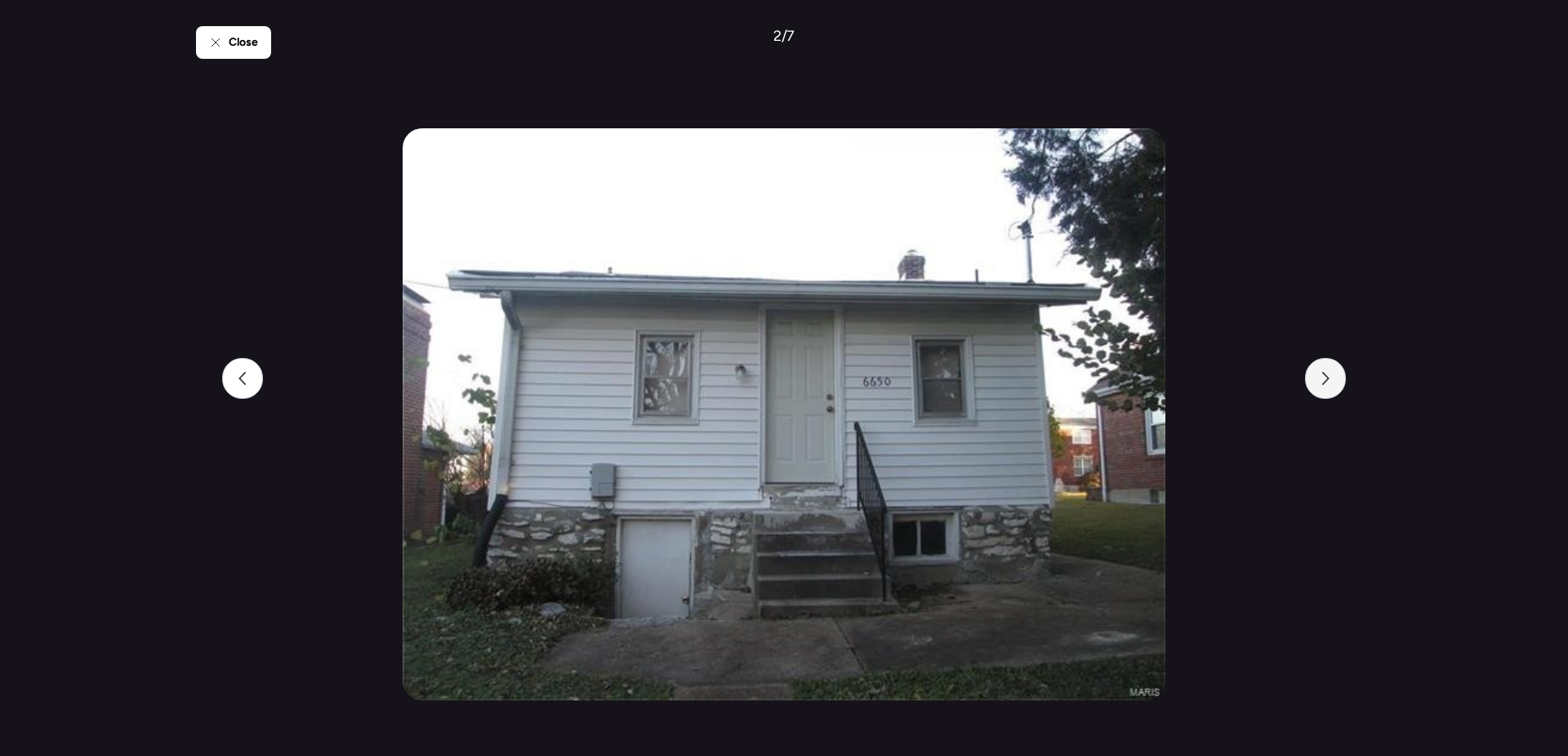
click at [1330, 392] on div at bounding box center [1325, 378] width 40 height 40
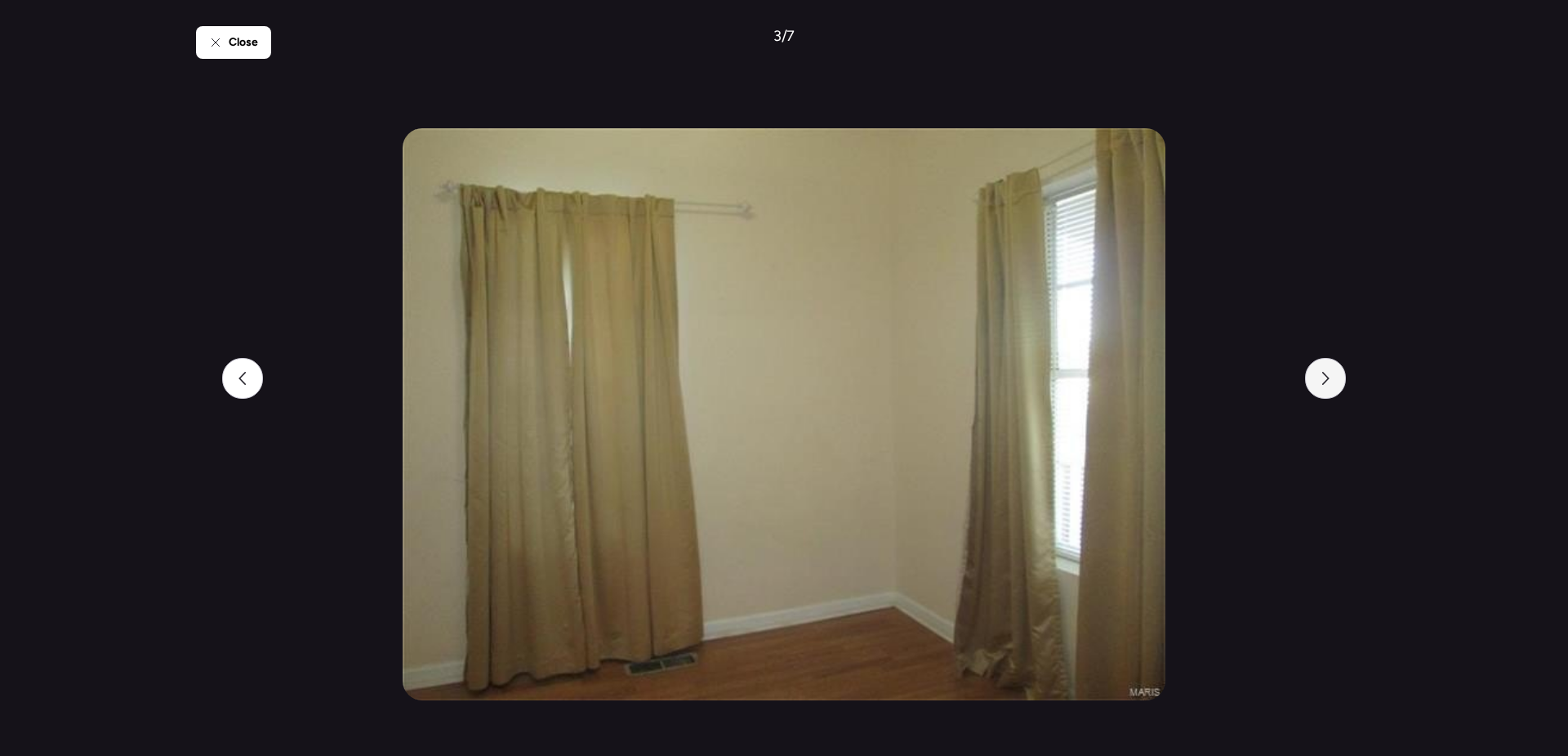
click at [1329, 392] on div at bounding box center [1325, 378] width 40 height 40
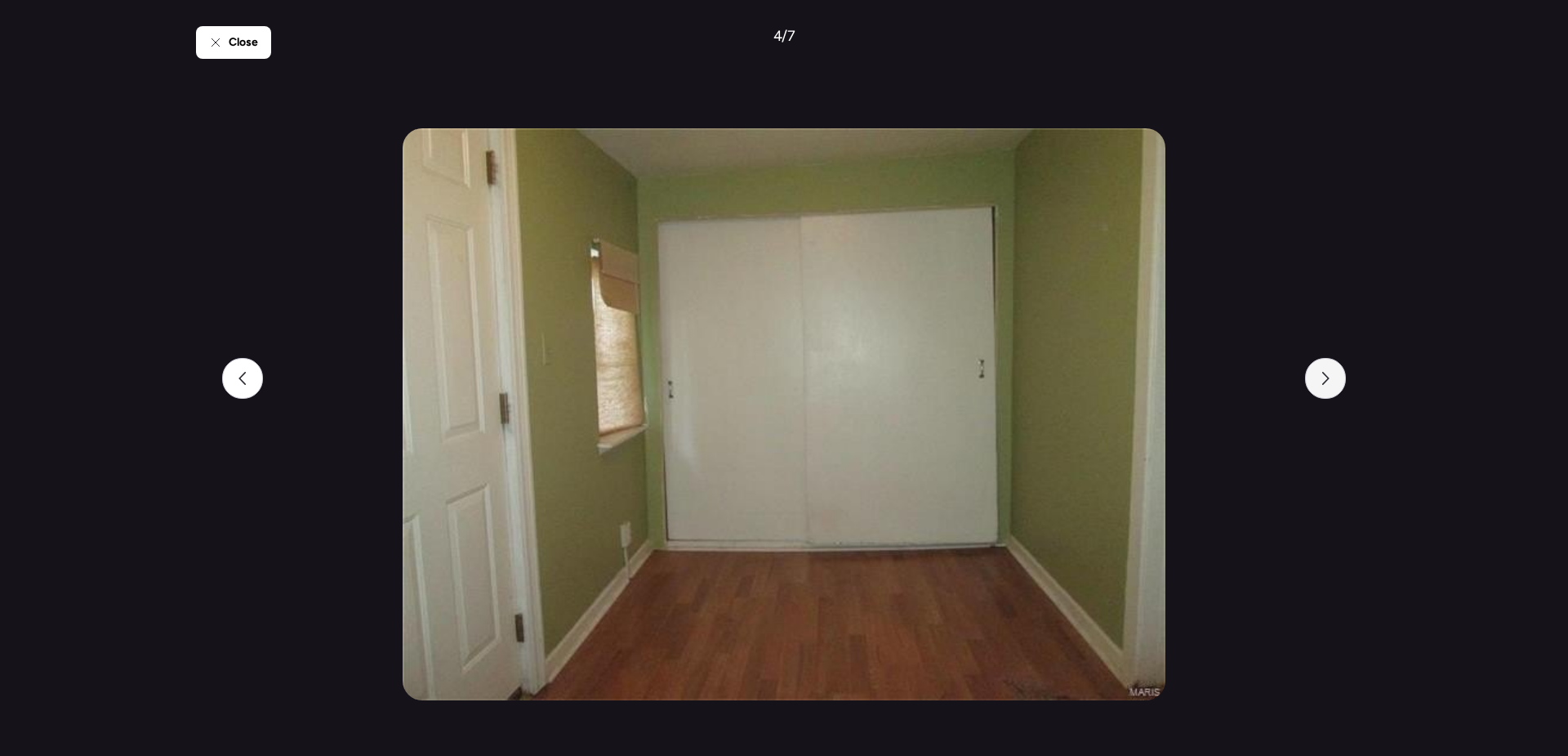
click at [1329, 393] on div at bounding box center [1325, 378] width 40 height 40
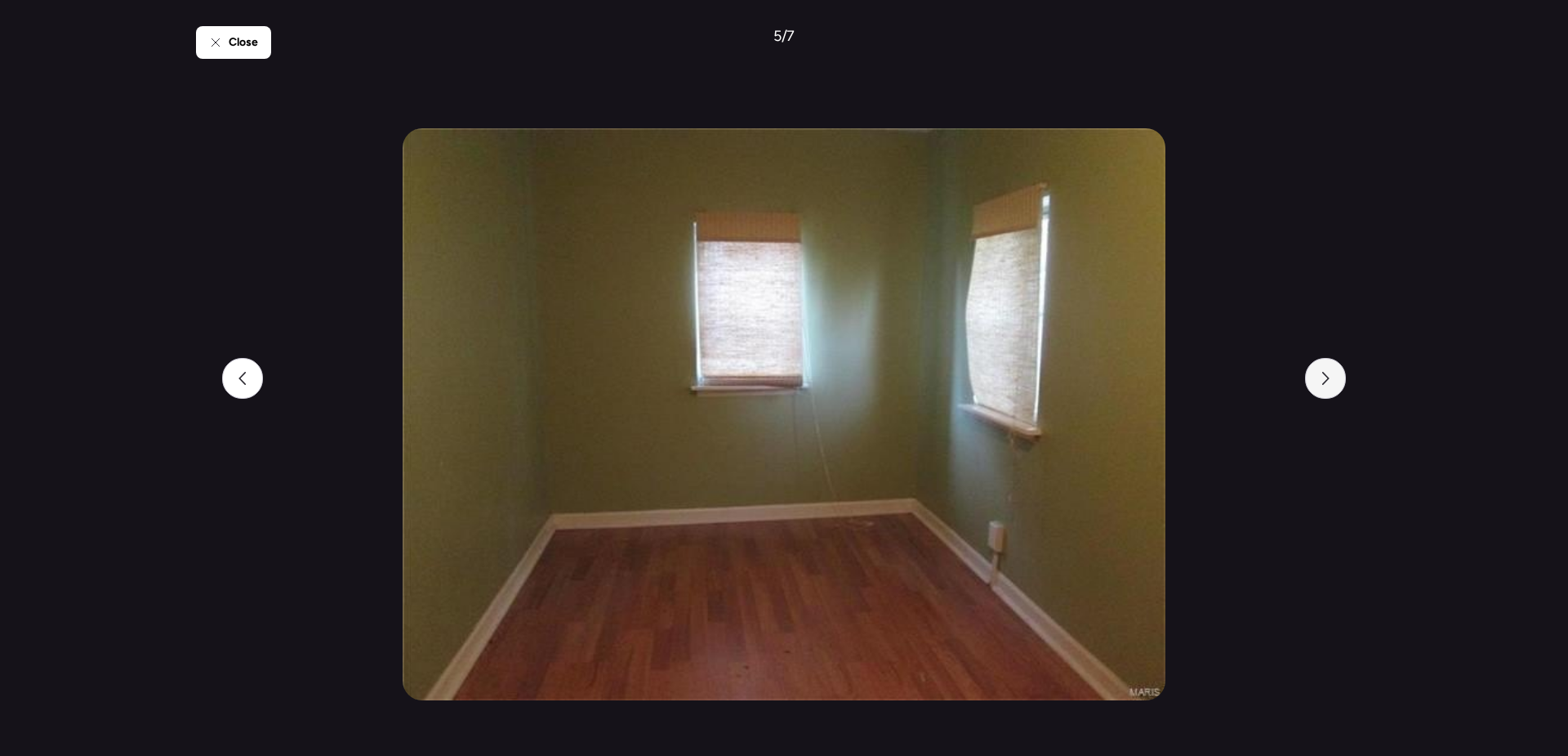
click at [1329, 393] on div at bounding box center [1325, 378] width 40 height 40
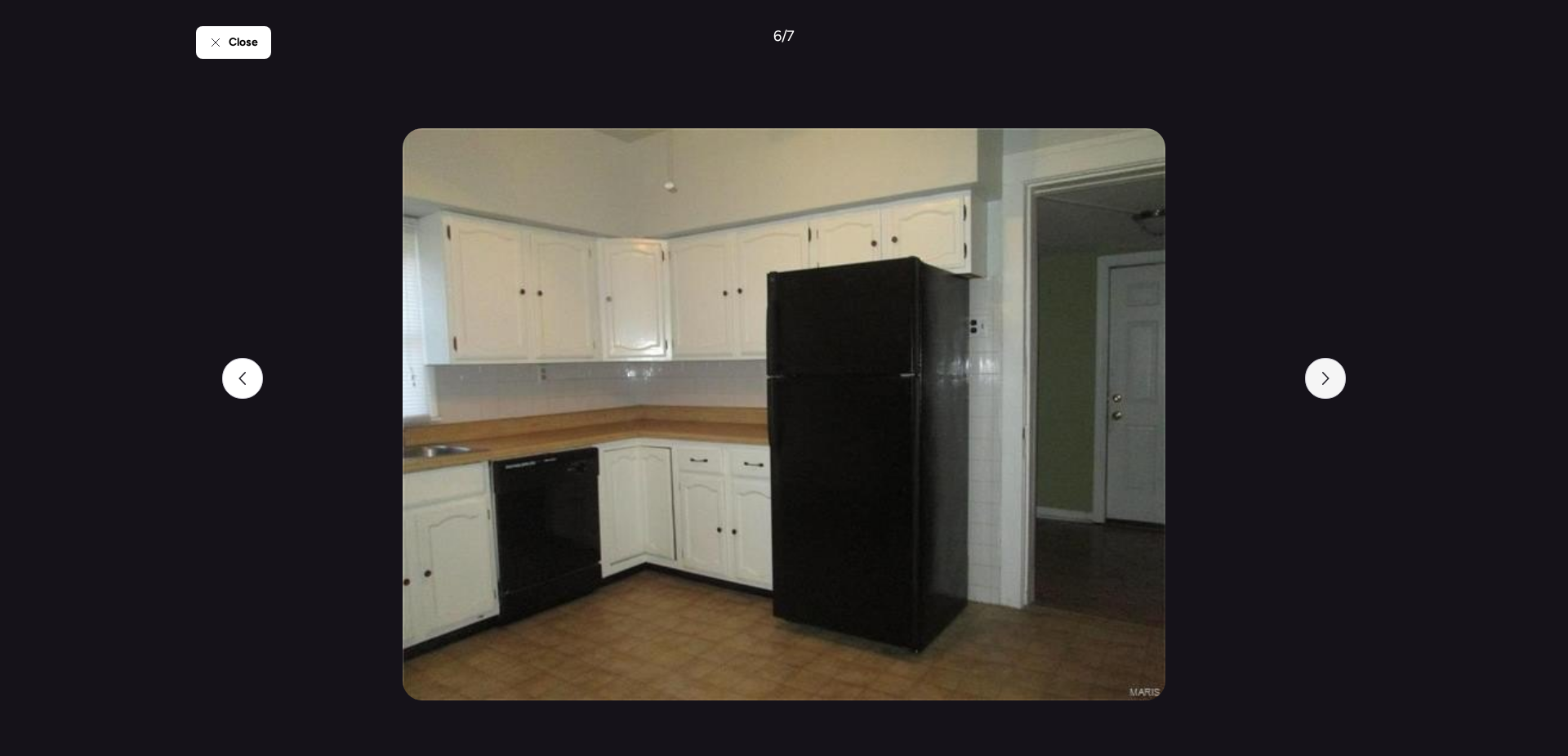
click at [1329, 393] on div at bounding box center [1325, 378] width 40 height 40
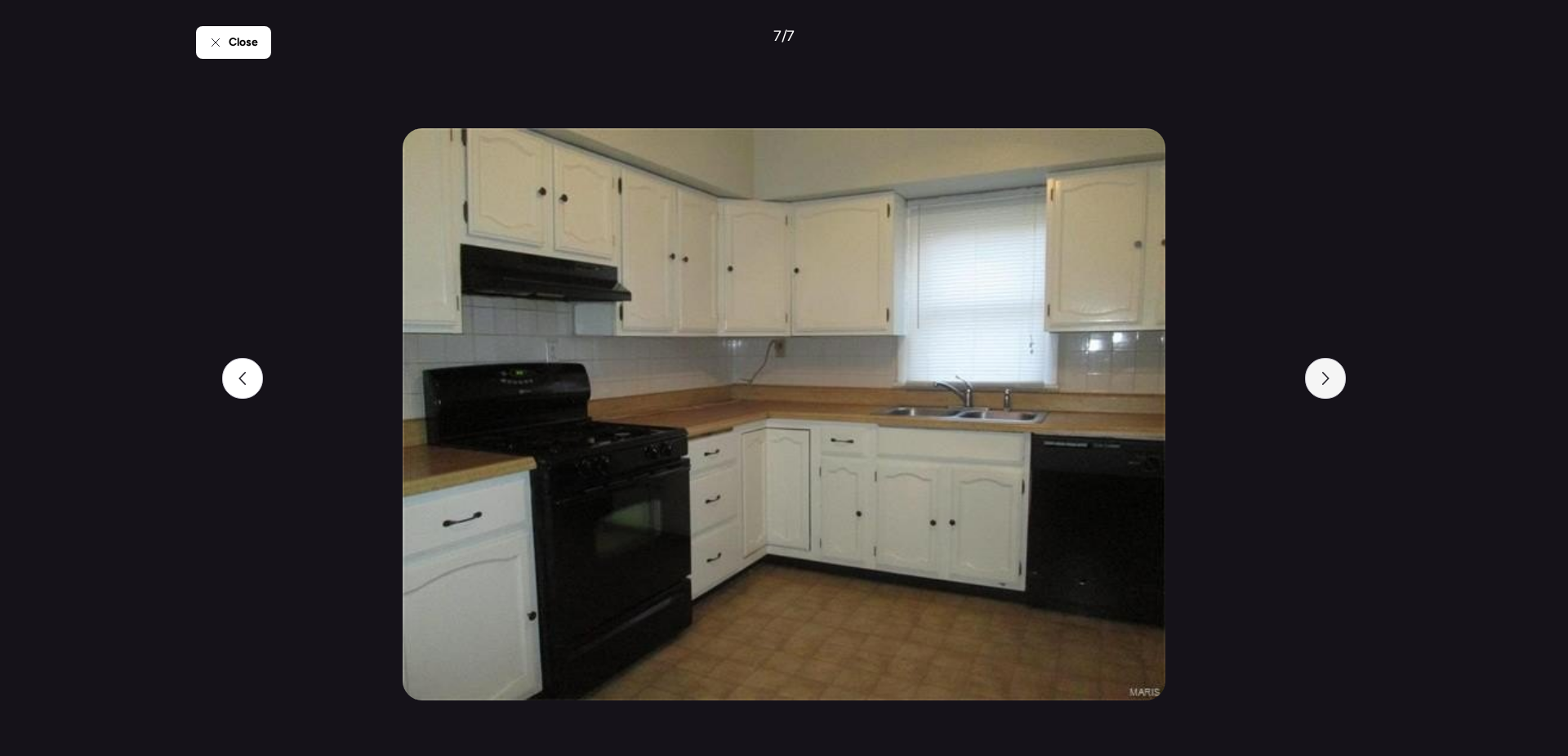
click at [1328, 393] on div at bounding box center [1325, 378] width 40 height 40
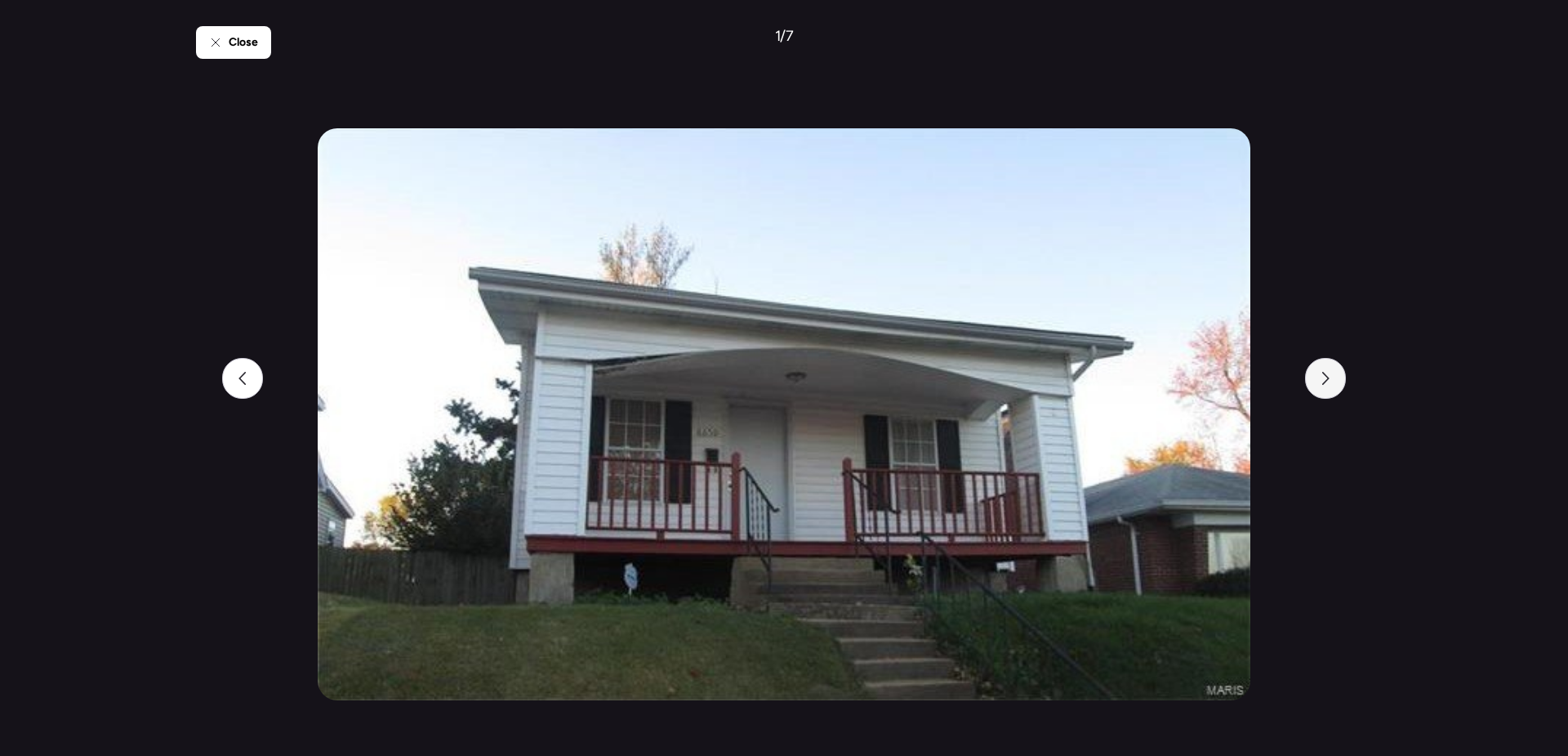
click at [1328, 393] on div at bounding box center [1325, 378] width 40 height 40
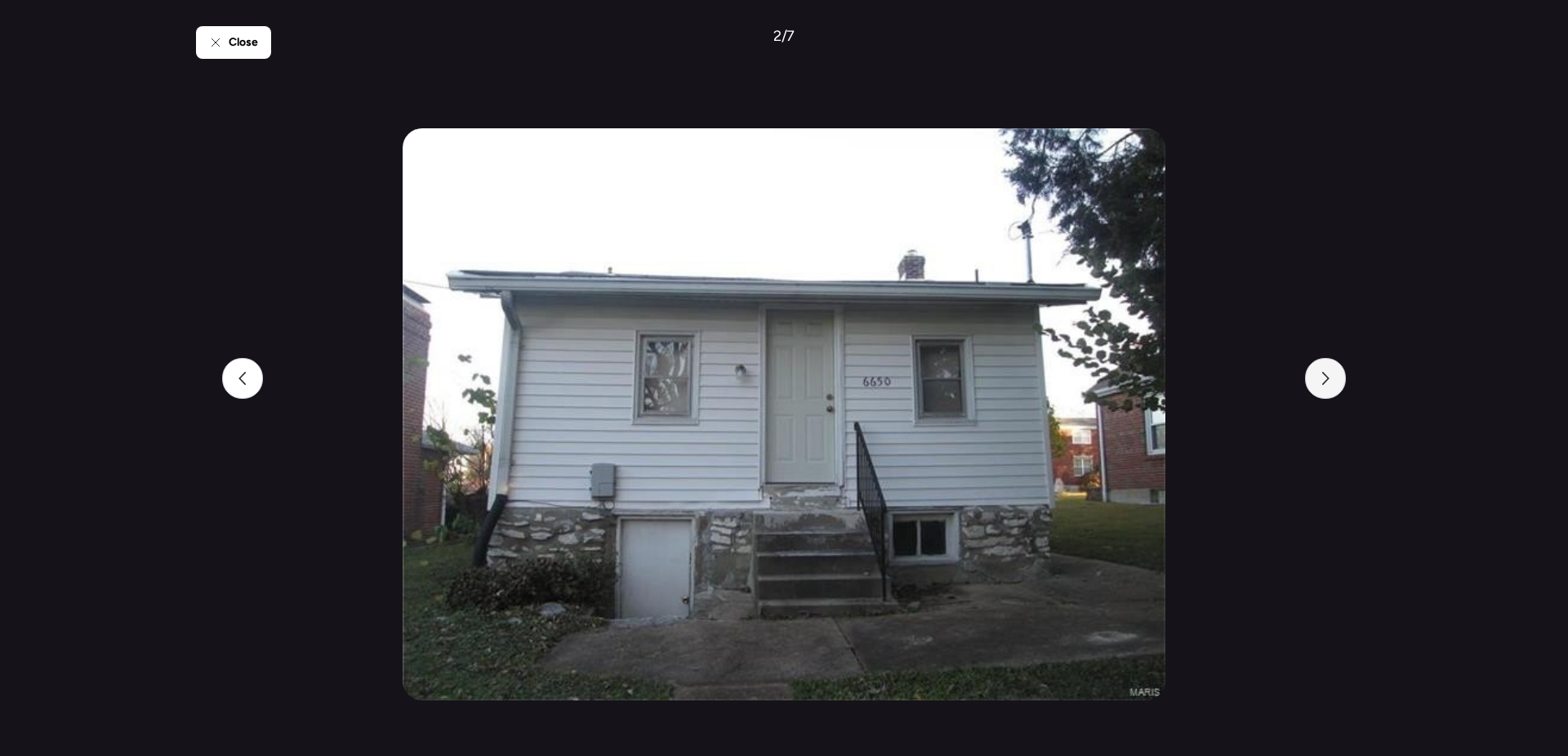
click at [1328, 393] on div at bounding box center [1325, 378] width 40 height 40
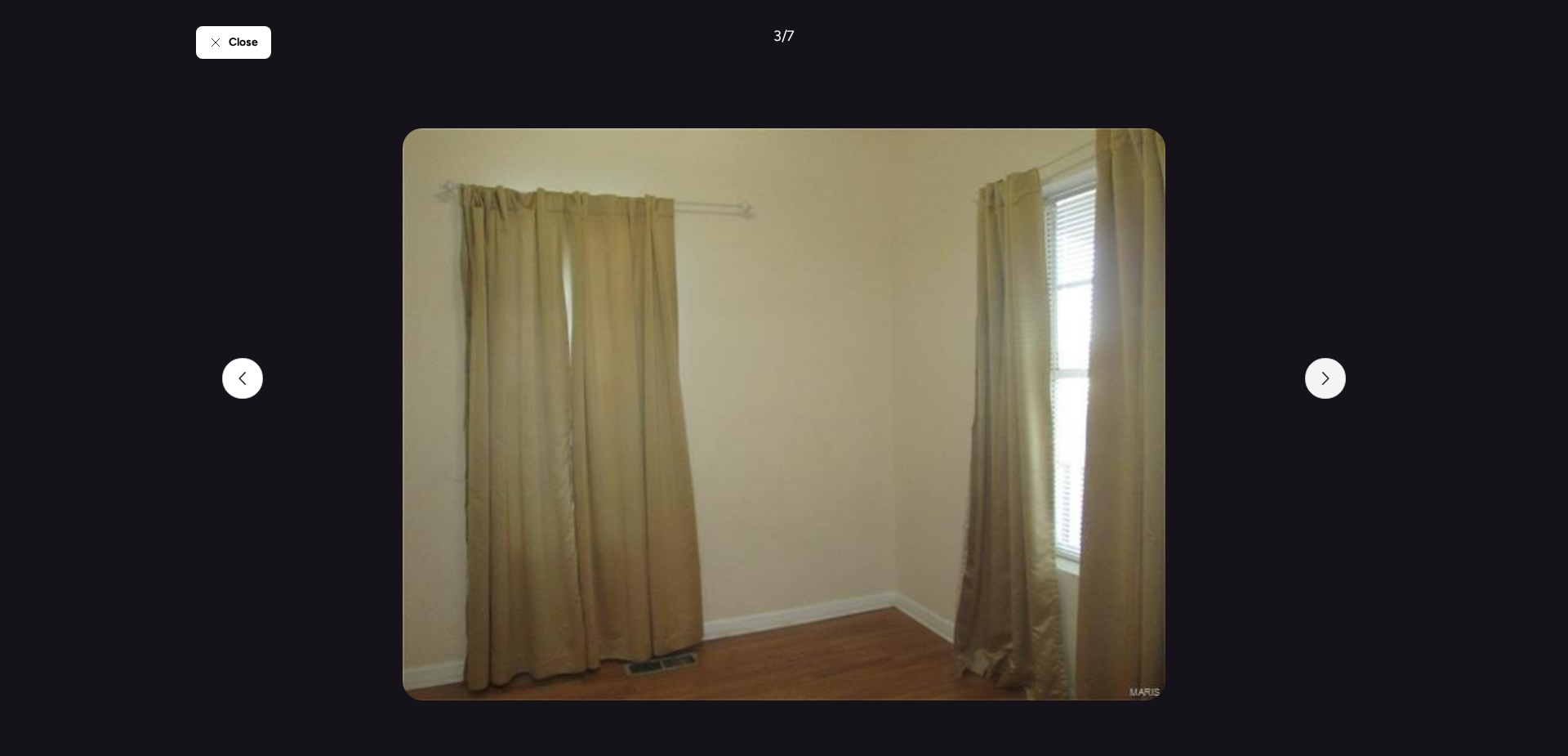
click at [1328, 393] on div at bounding box center [1325, 378] width 40 height 40
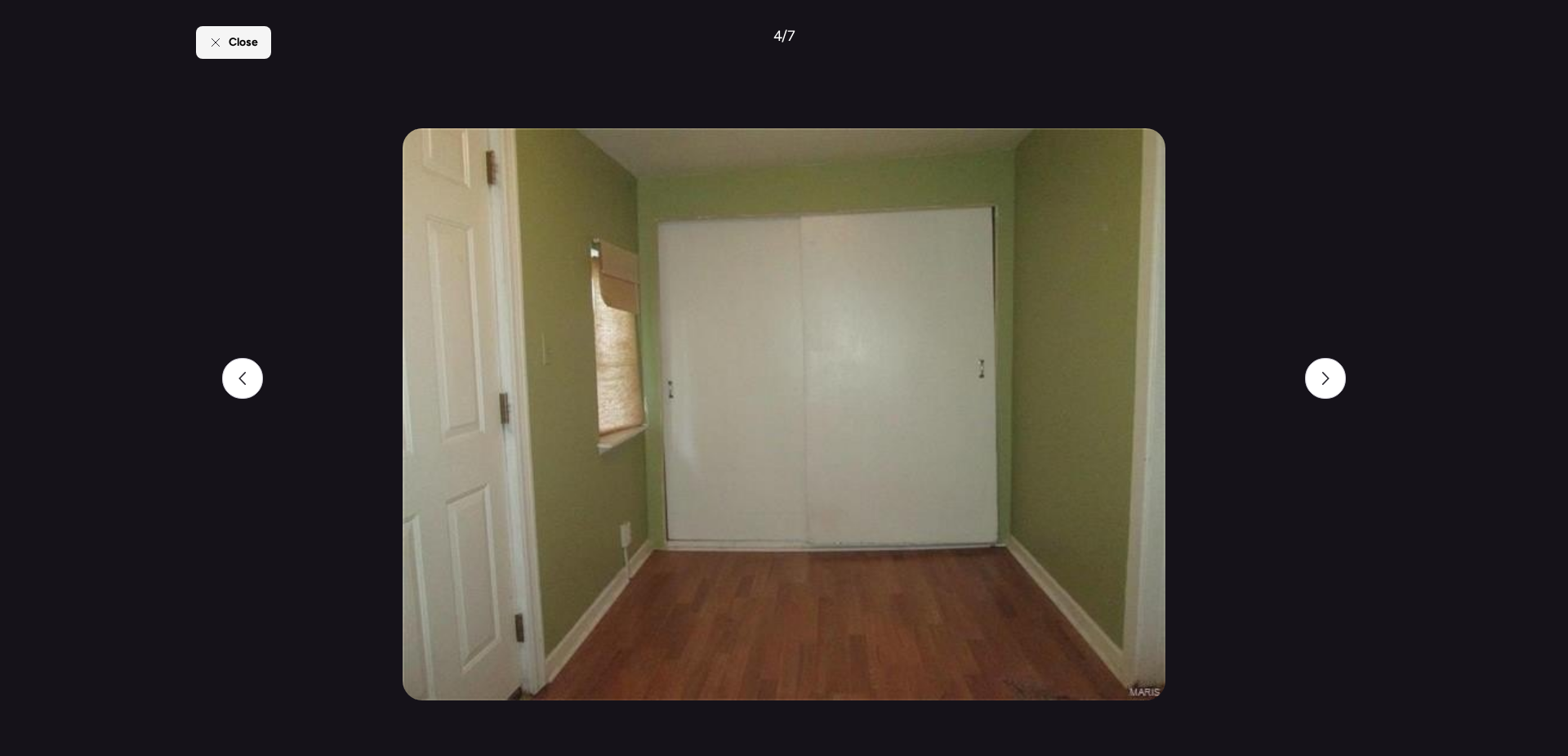
click at [230, 44] on span "Close" at bounding box center [244, 42] width 29 height 16
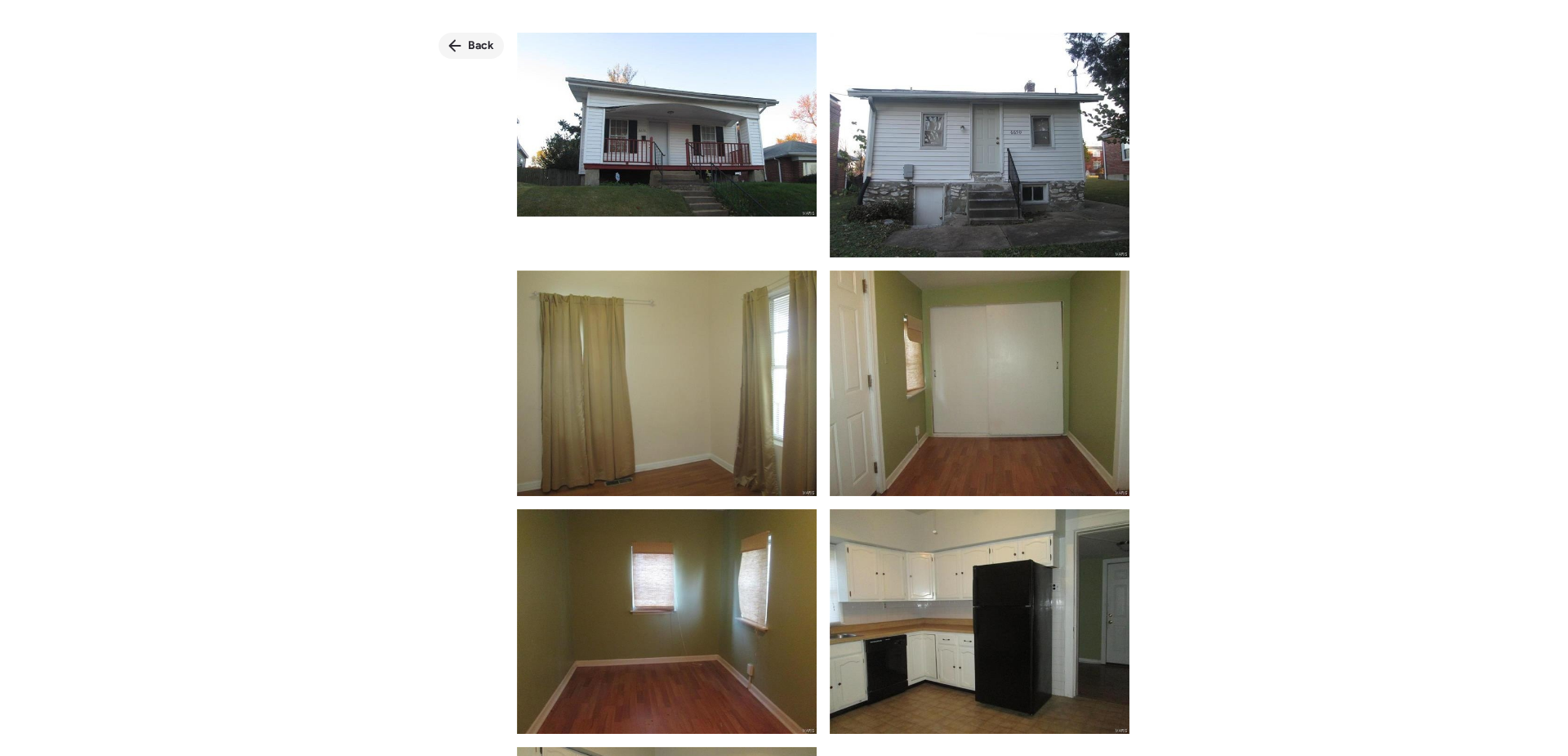
click at [467, 53] on div "Back" at bounding box center [472, 46] width 65 height 26
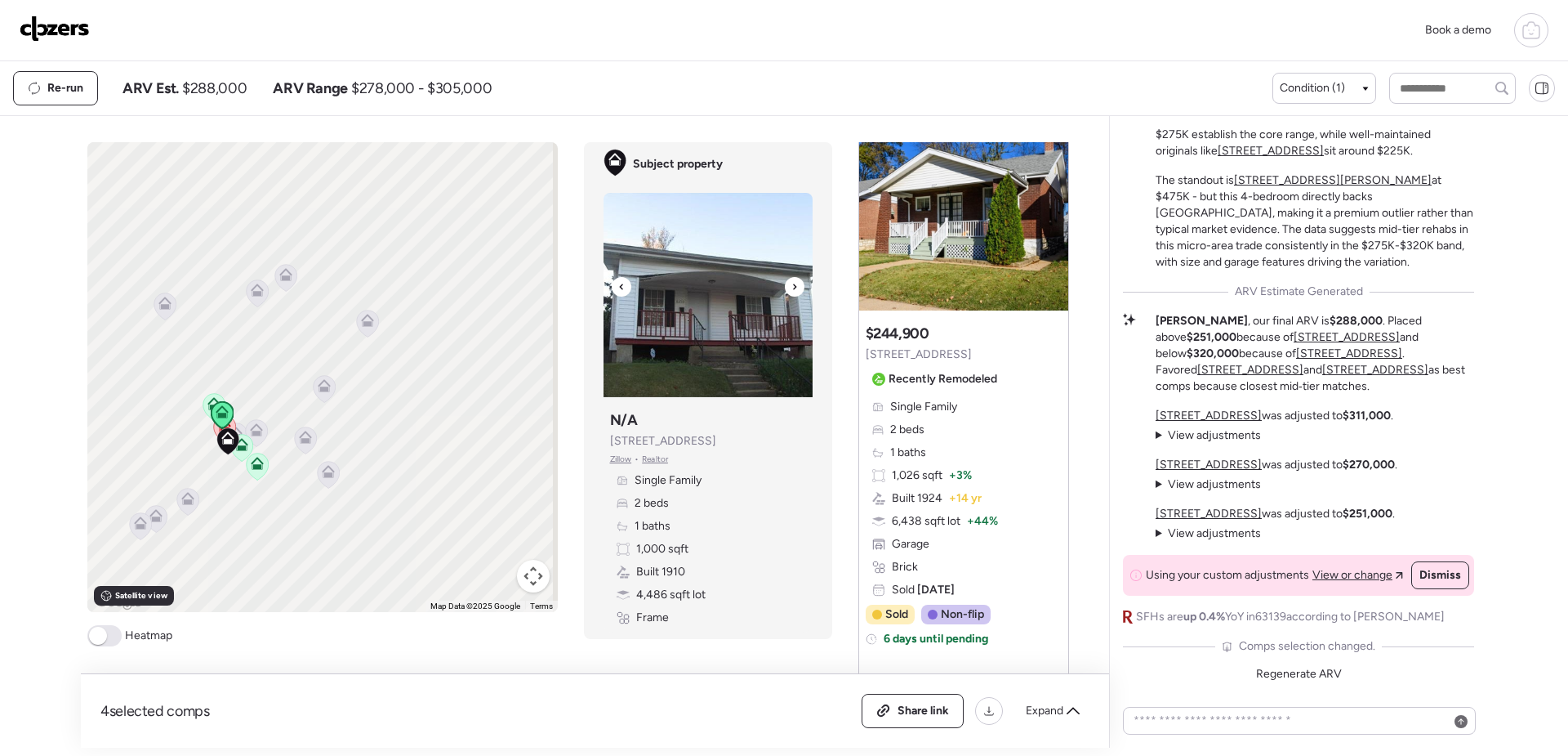
click at [648, 351] on img at bounding box center [707, 294] width 209 height 204
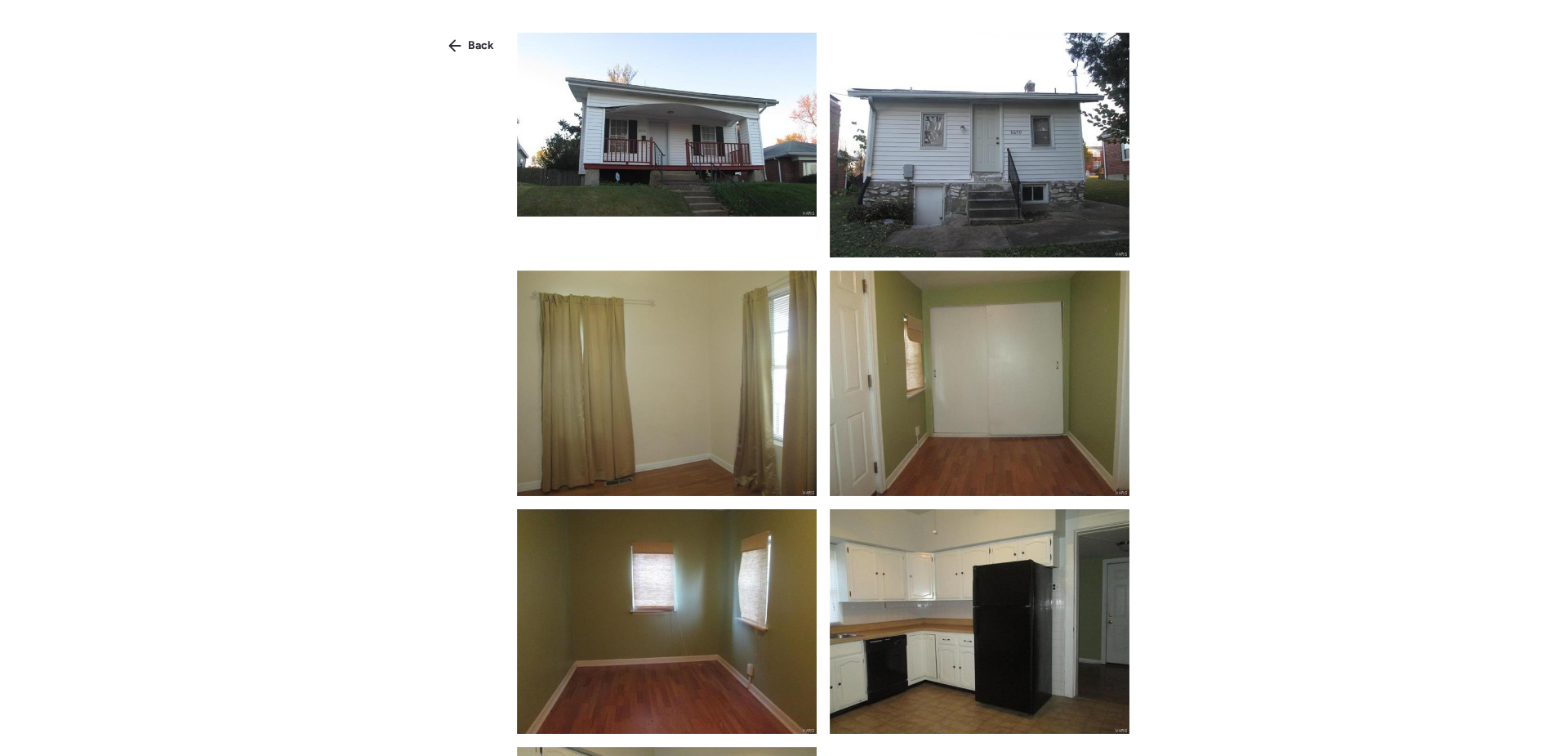
click at [651, 188] on img at bounding box center [667, 125] width 299 height 184
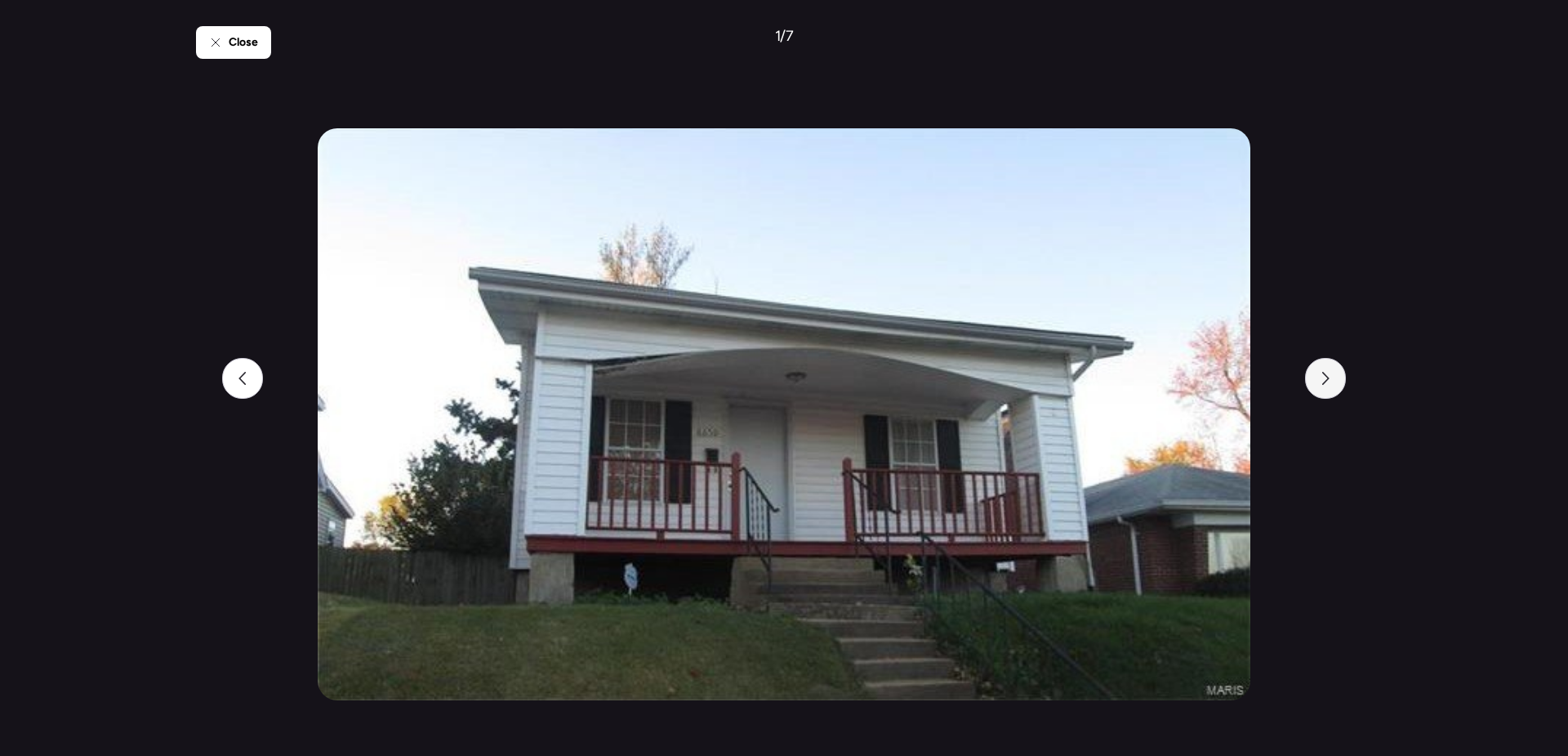
click at [1330, 369] on div at bounding box center [1325, 378] width 40 height 40
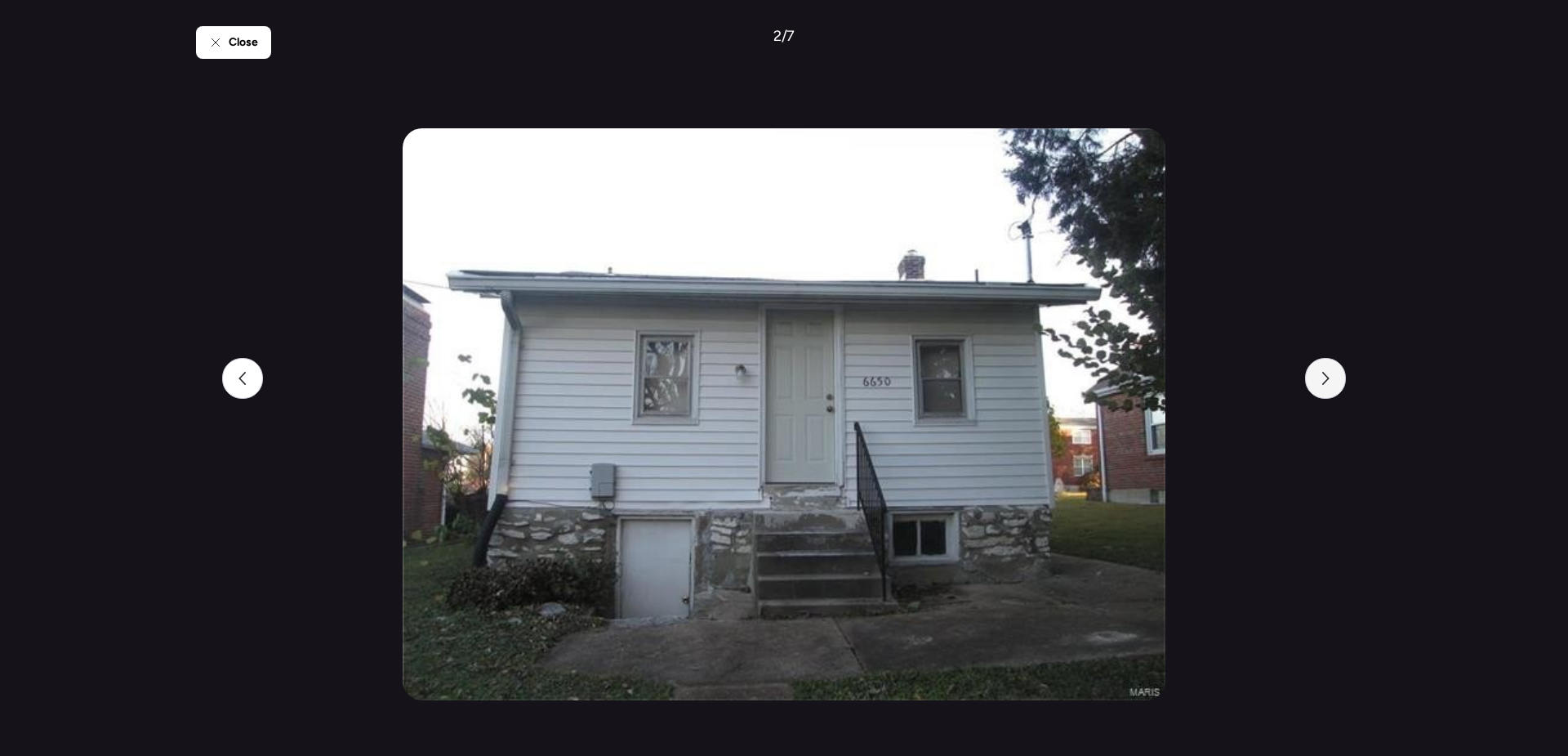
click at [1334, 366] on div at bounding box center [1325, 378] width 40 height 40
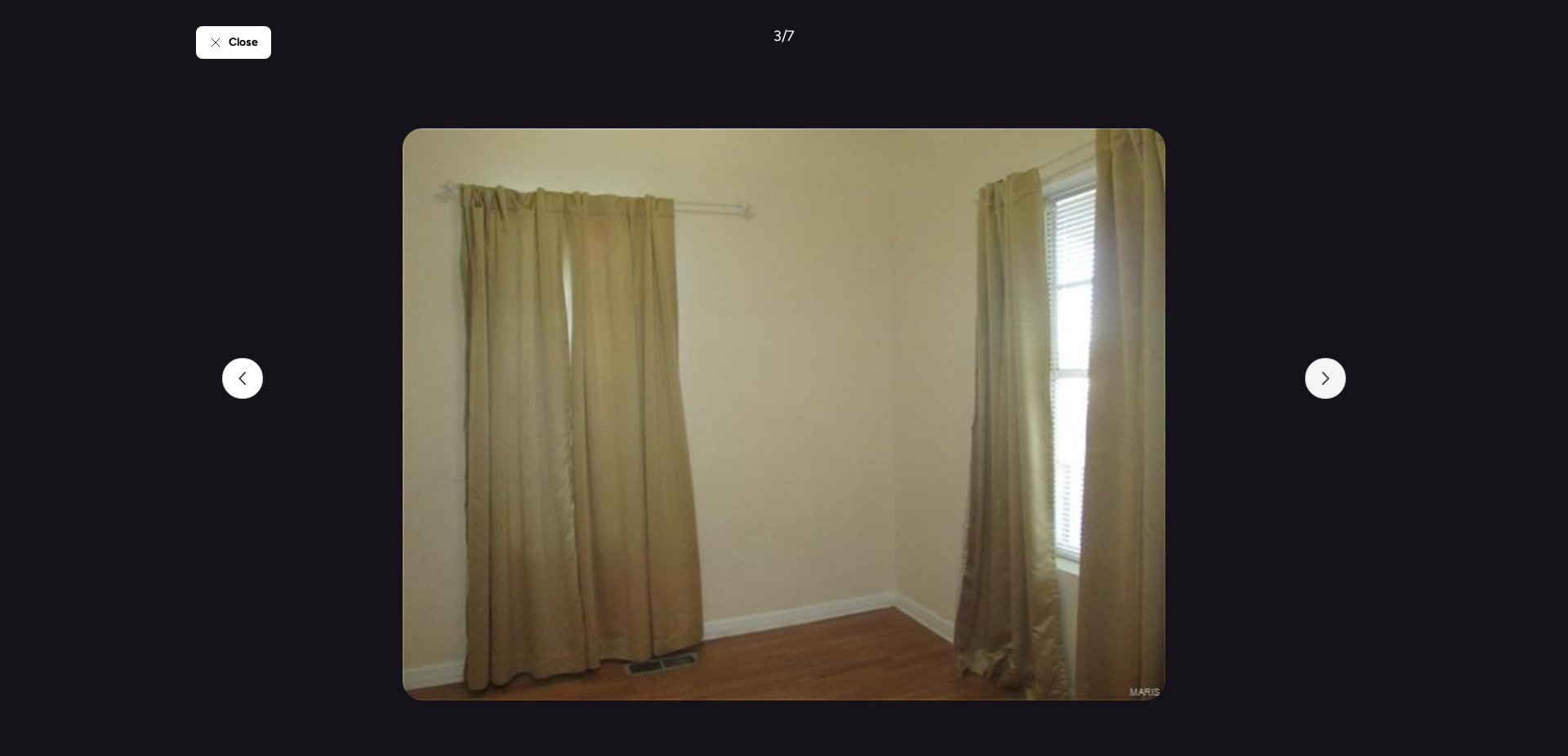
click at [1334, 366] on div at bounding box center [1325, 378] width 40 height 40
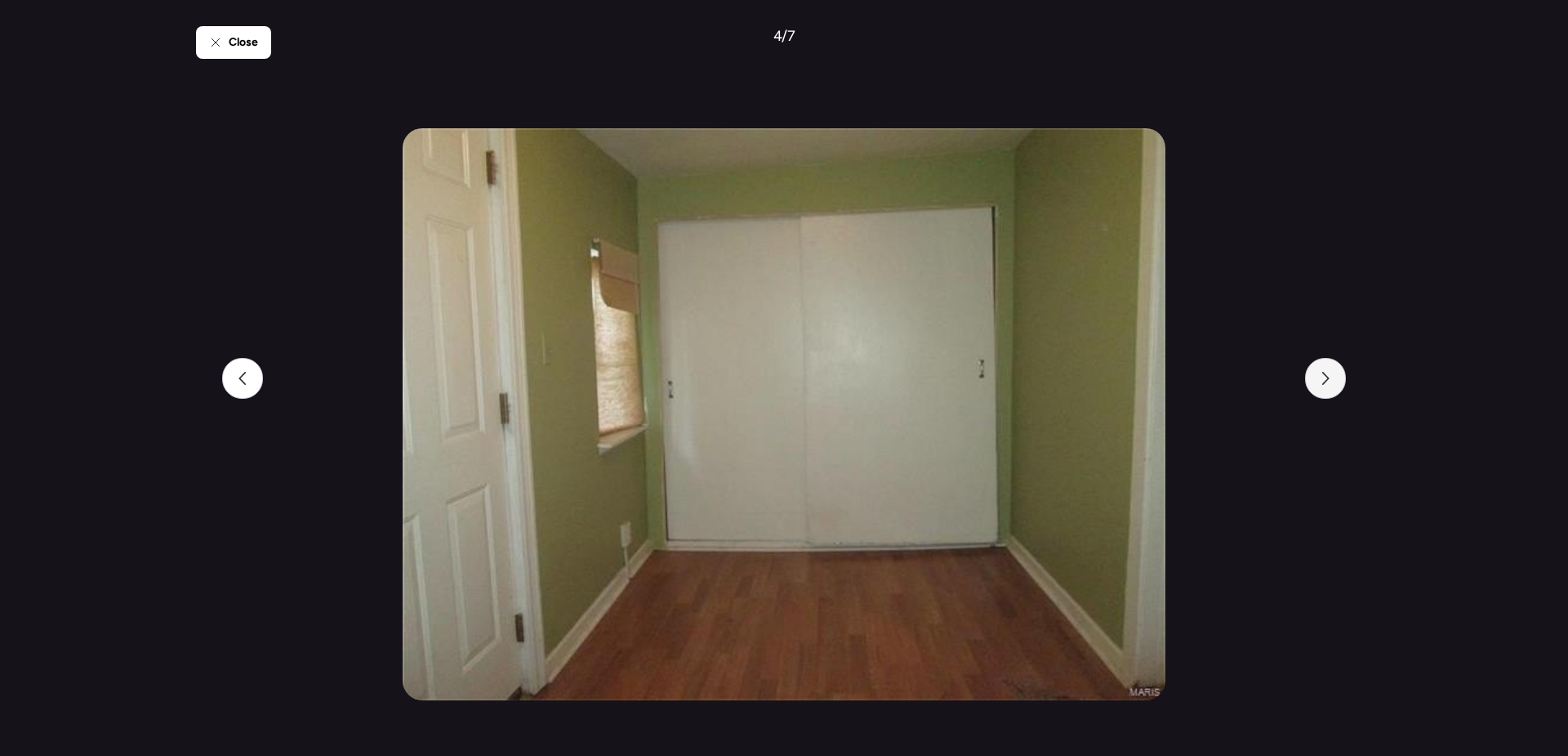
click at [1334, 366] on div at bounding box center [1325, 378] width 40 height 40
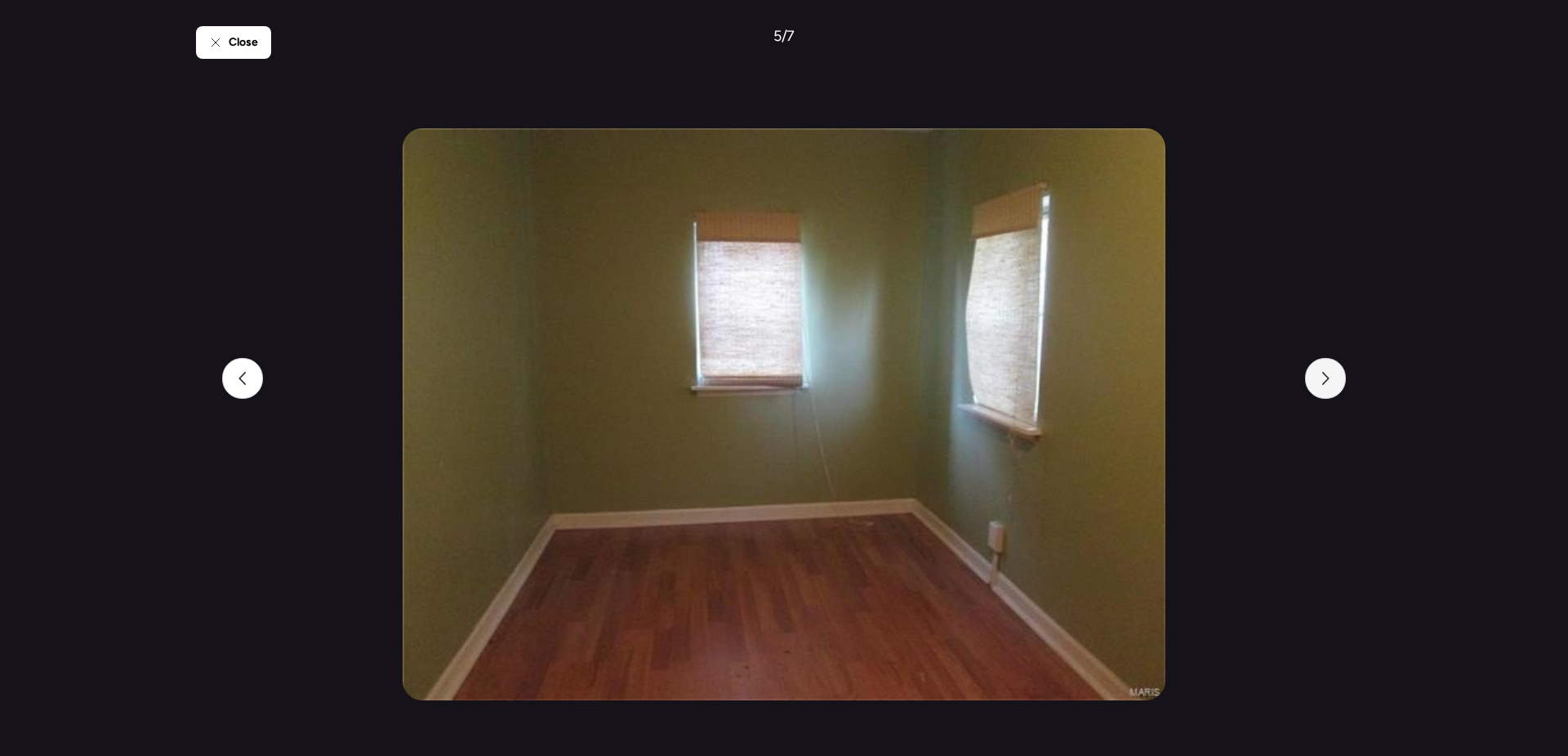
click at [1334, 366] on div at bounding box center [1325, 378] width 40 height 40
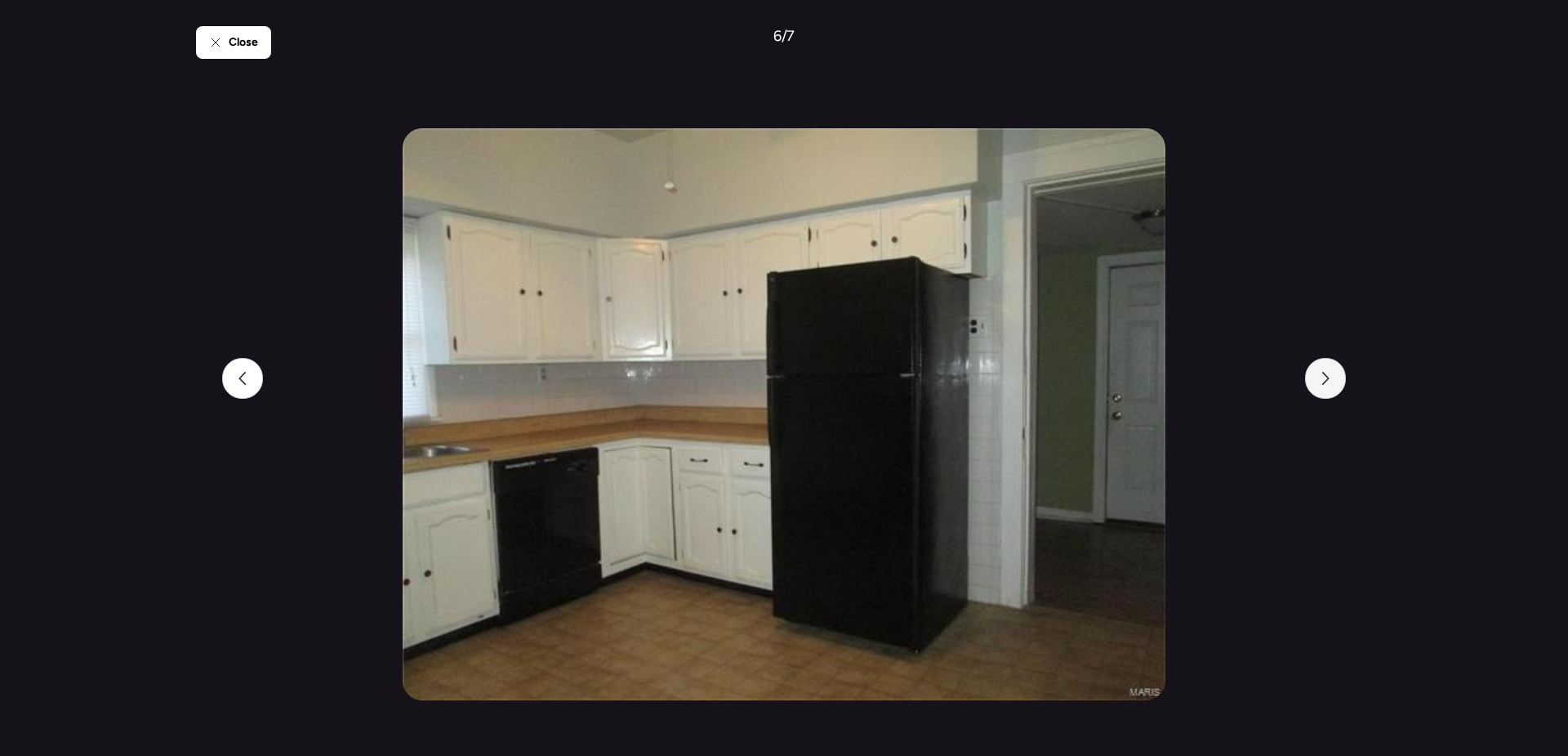
click at [1334, 366] on div at bounding box center [1325, 378] width 40 height 40
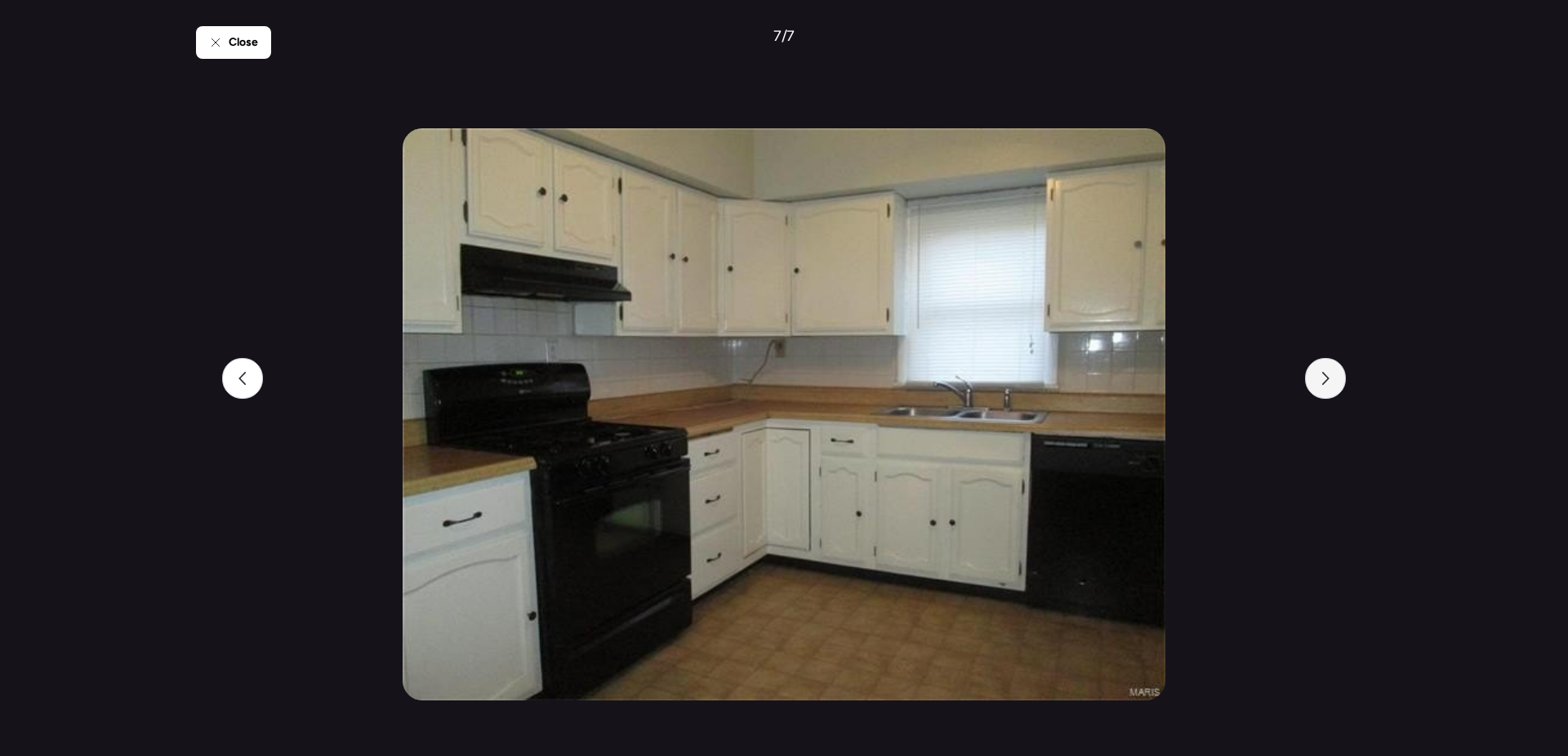
click at [1334, 366] on div at bounding box center [1325, 378] width 40 height 40
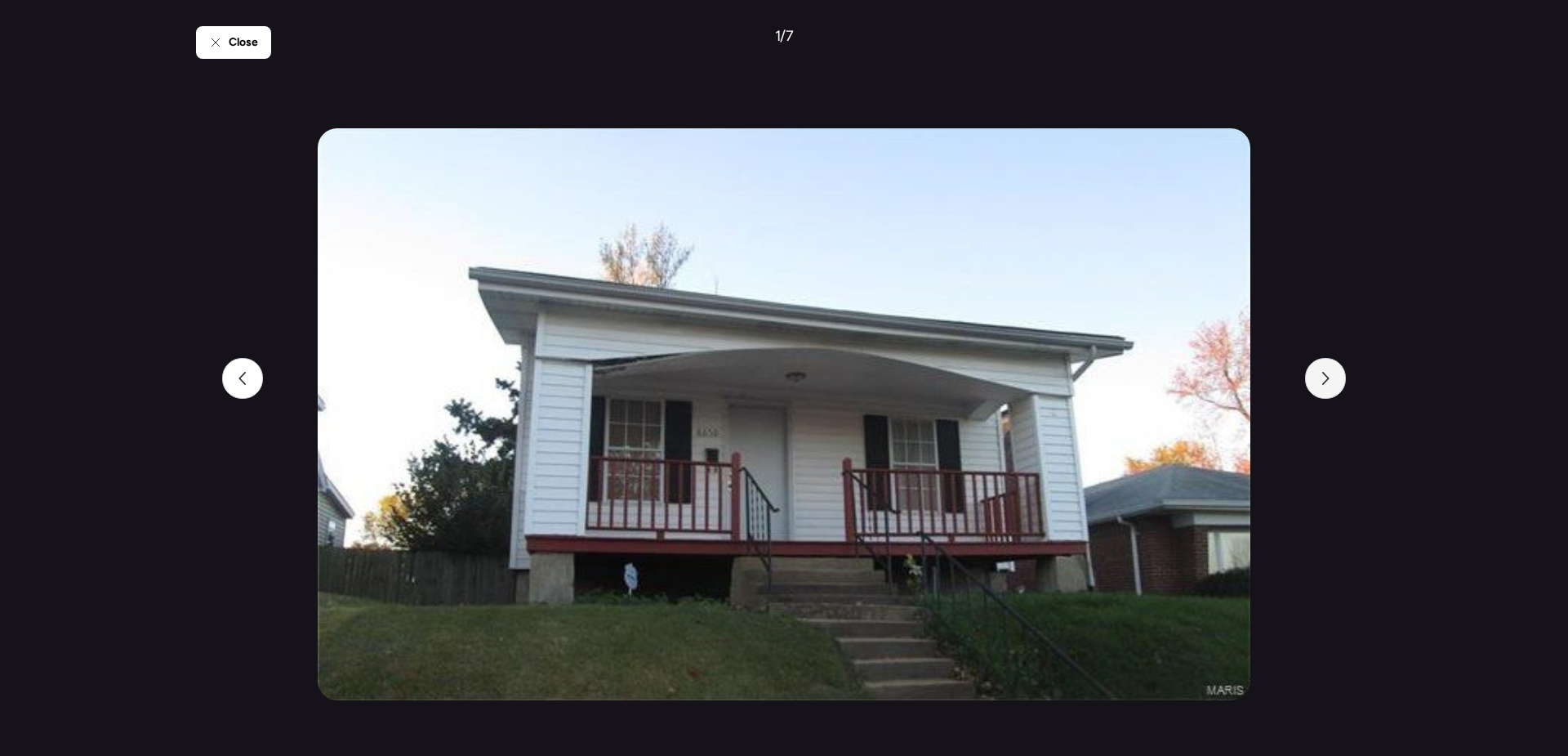
click at [1334, 366] on div at bounding box center [1325, 378] width 40 height 40
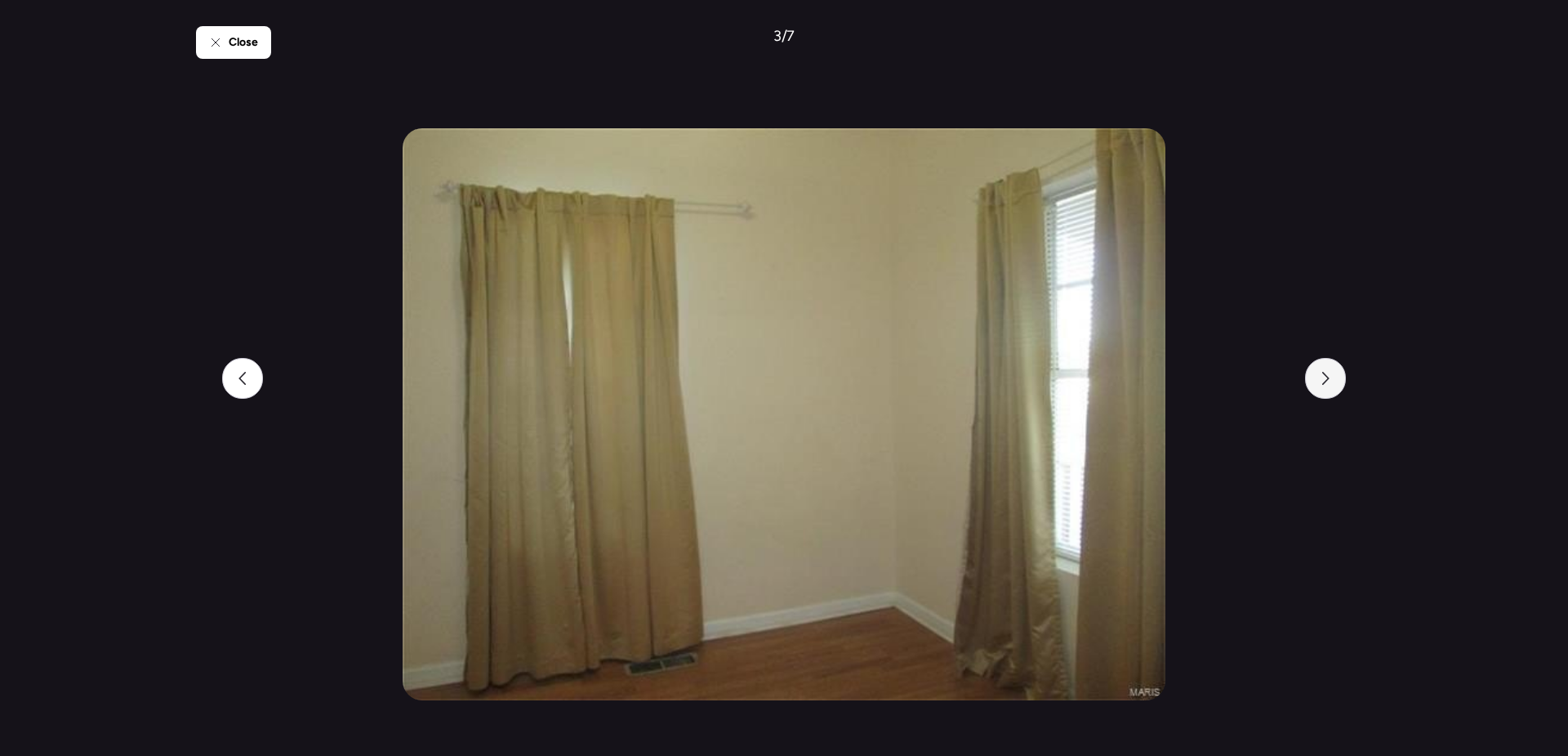
click at [1334, 366] on div at bounding box center [1325, 378] width 40 height 40
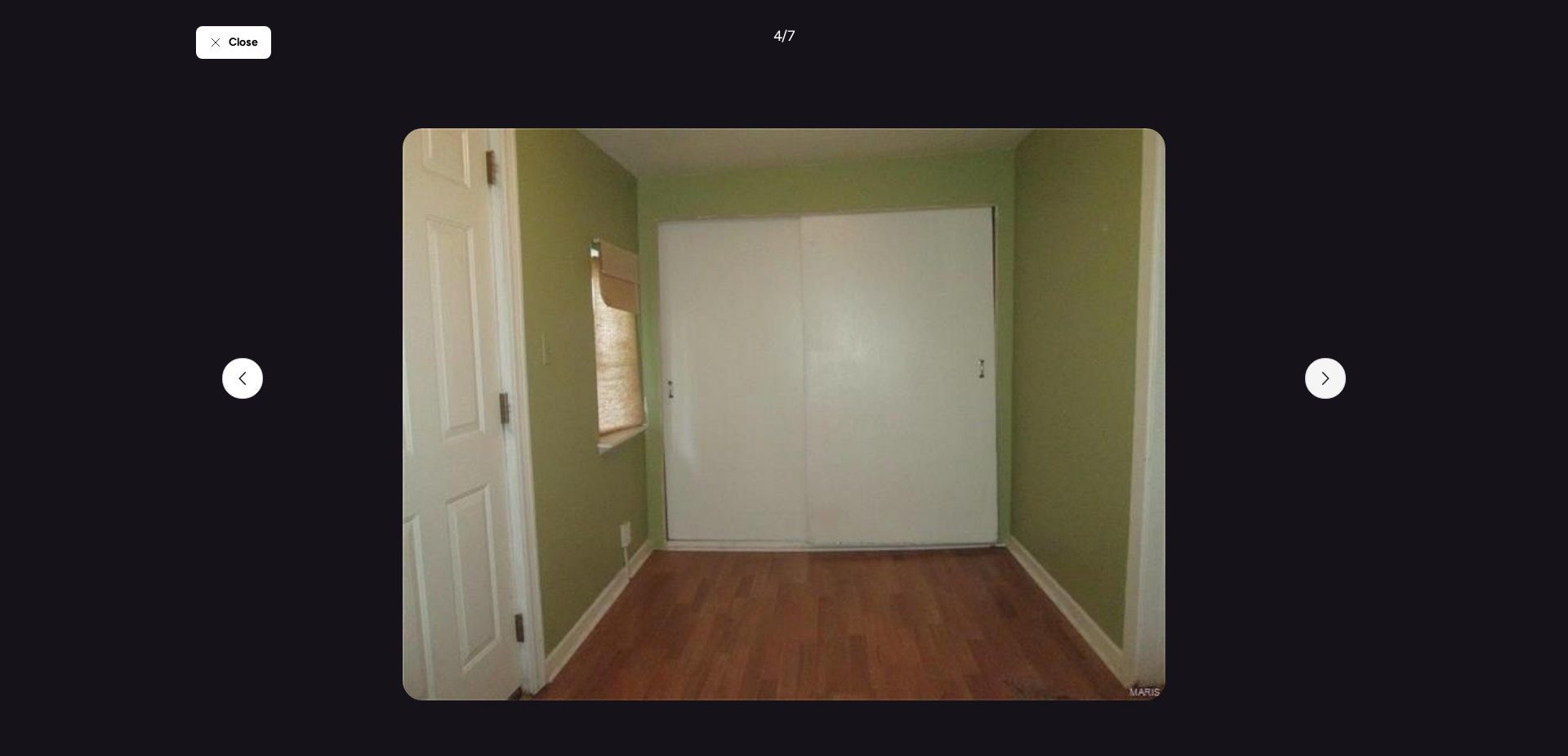
click at [1334, 366] on div at bounding box center [1325, 378] width 40 height 40
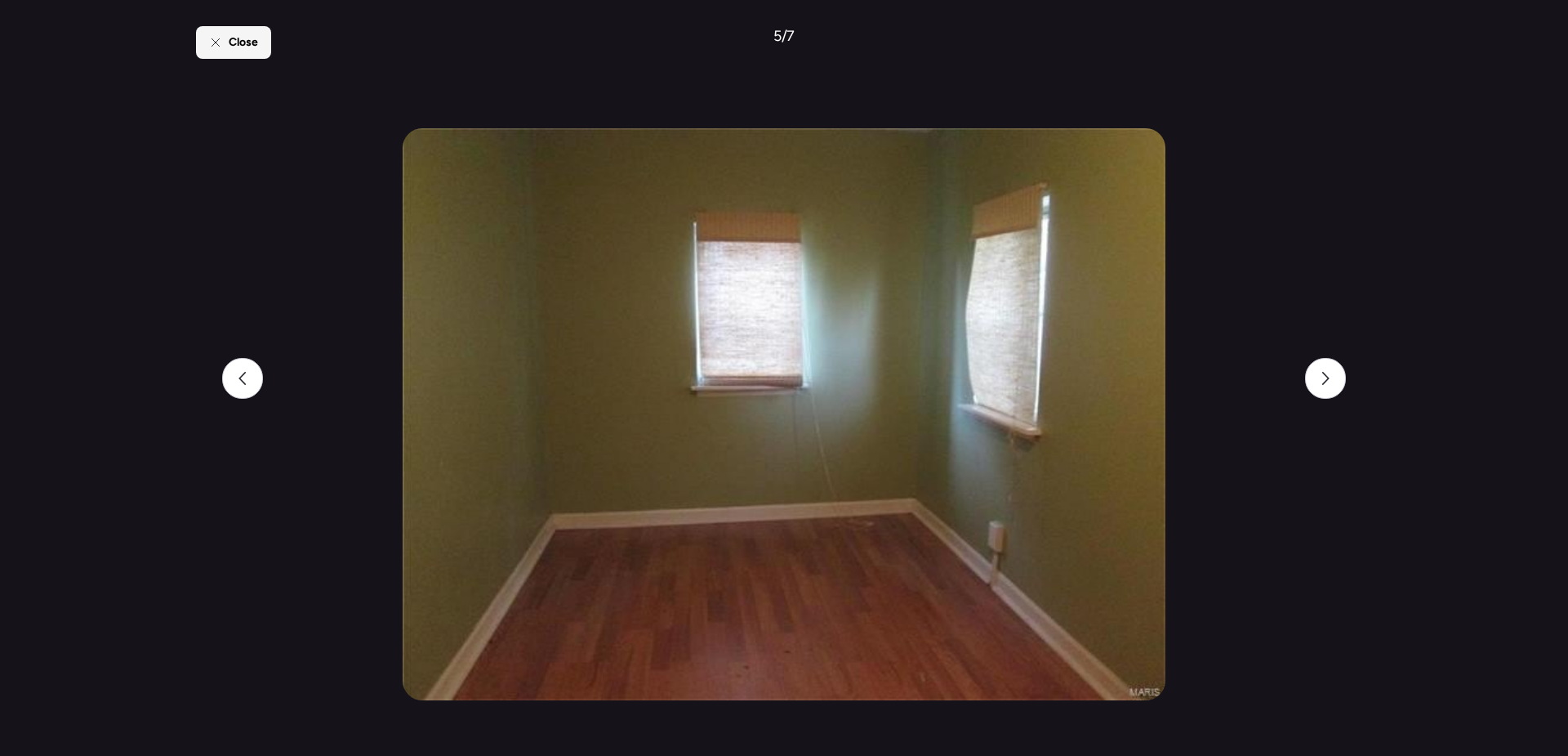
click at [233, 41] on span "Close" at bounding box center [244, 42] width 29 height 16
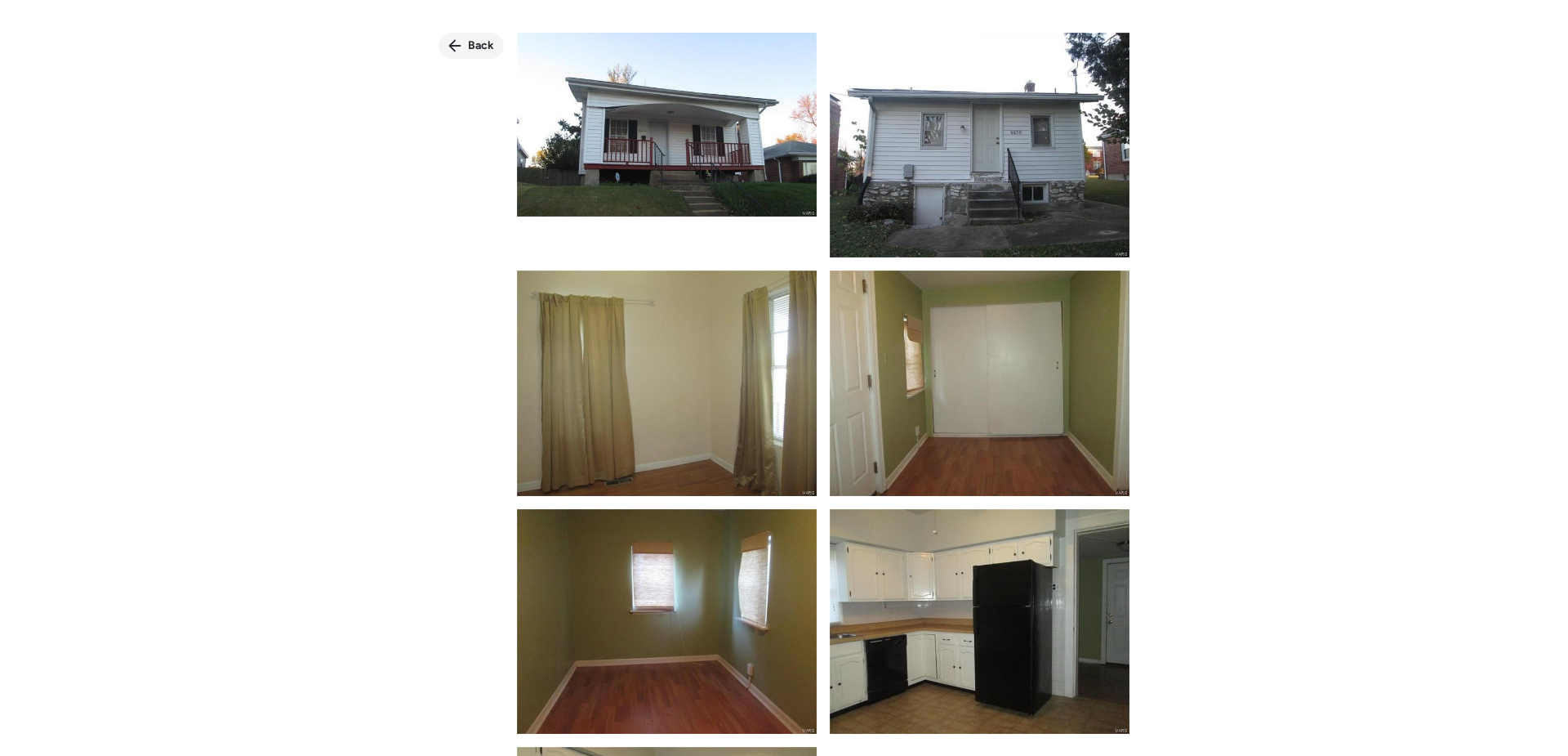
click at [470, 53] on span "Back" at bounding box center [481, 46] width 26 height 16
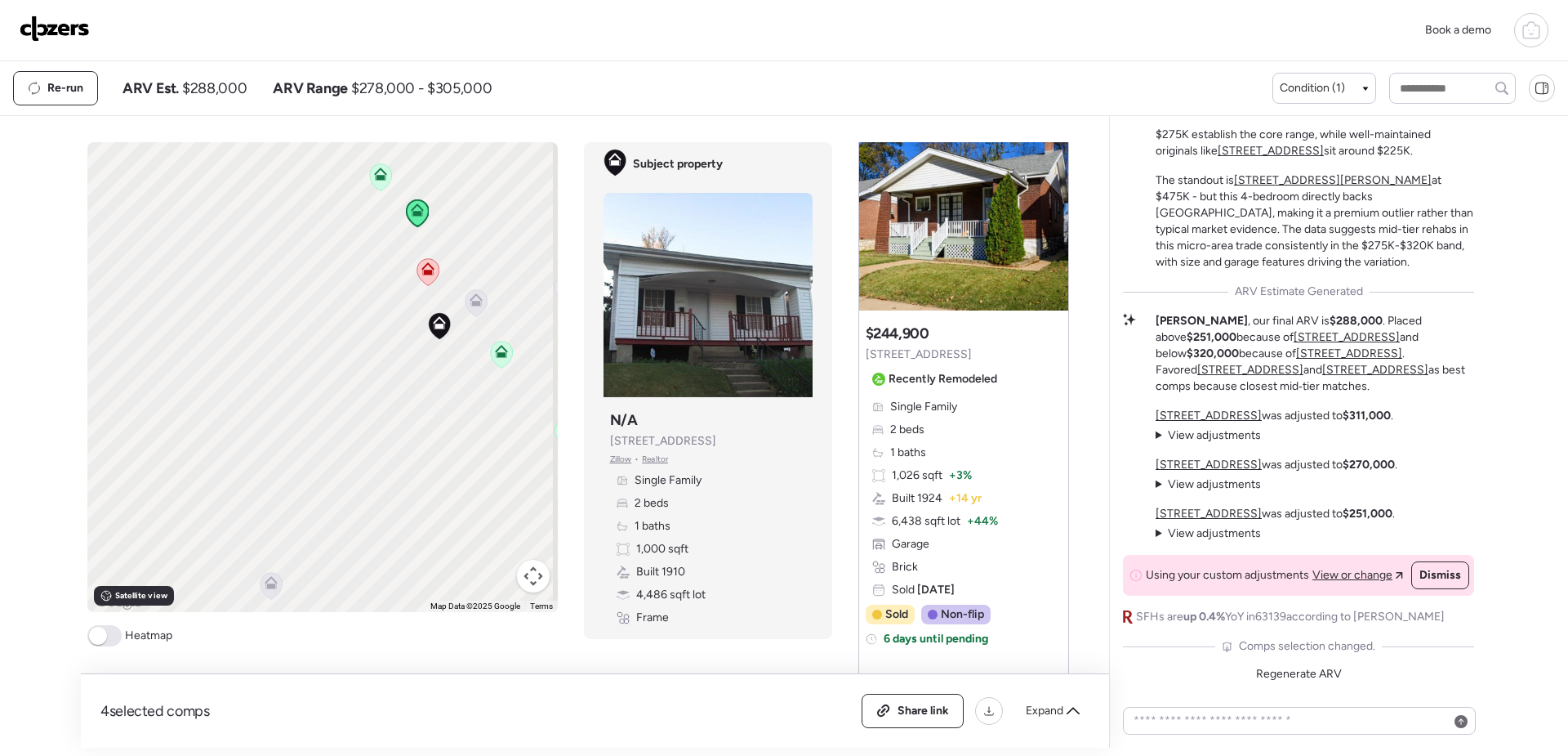
drag, startPoint x: 180, startPoint y: 521, endPoint x: 459, endPoint y: 412, distance: 299.5
click at [459, 412] on div "To activate drag with keyboard, press Alt + Enter. Once in keyboard drag state,…" at bounding box center [323, 377] width 471 height 470
drag, startPoint x: 449, startPoint y: 416, endPoint x: 410, endPoint y: 426, distance: 40.3
click at [410, 426] on div "To activate drag with keyboard, press Alt + Enter. Once in keyboard drag state,…" at bounding box center [323, 377] width 471 height 470
click at [491, 337] on icon at bounding box center [491, 334] width 13 height 13
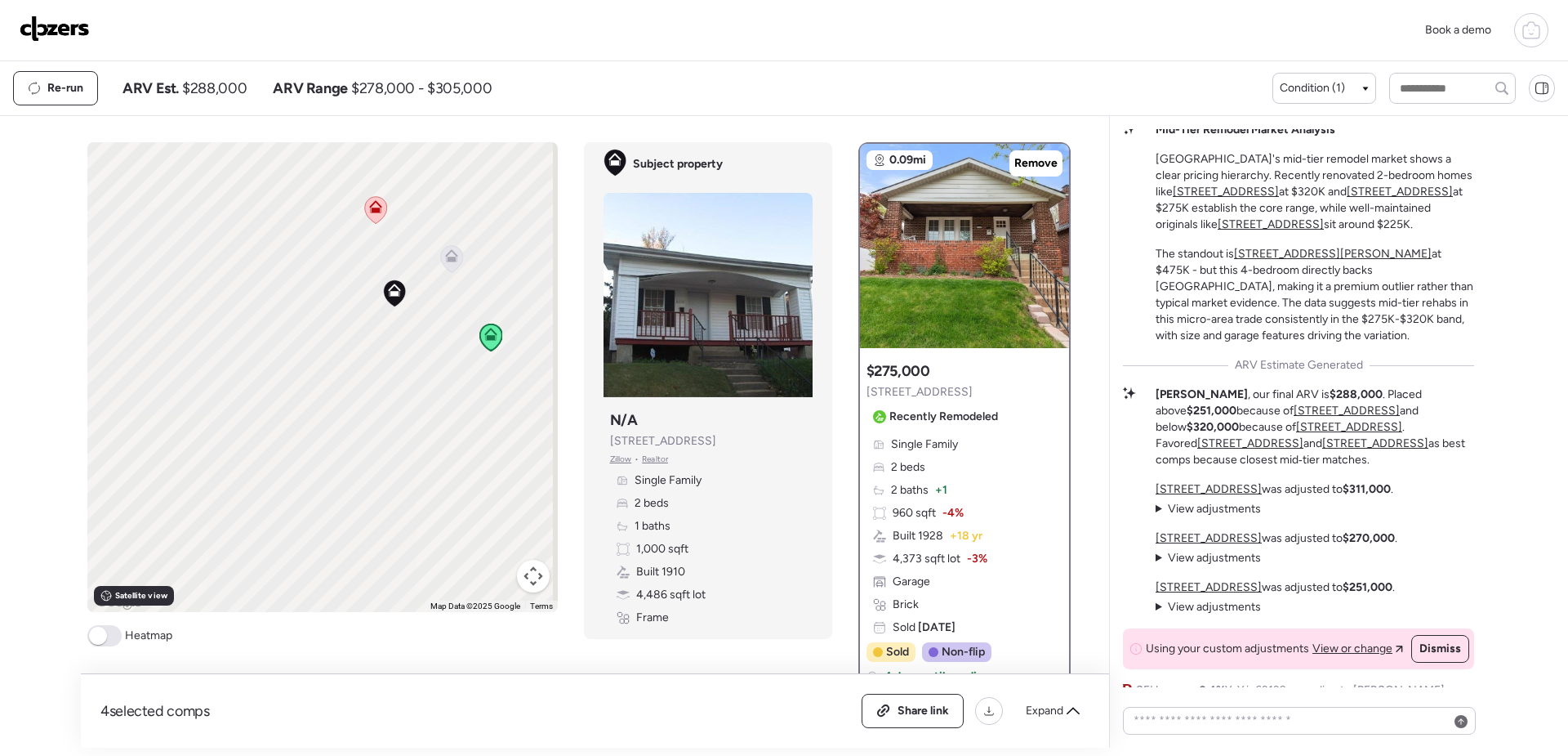
scroll to position [-86, 0]
